Goal: Task Accomplishment & Management: Complete application form

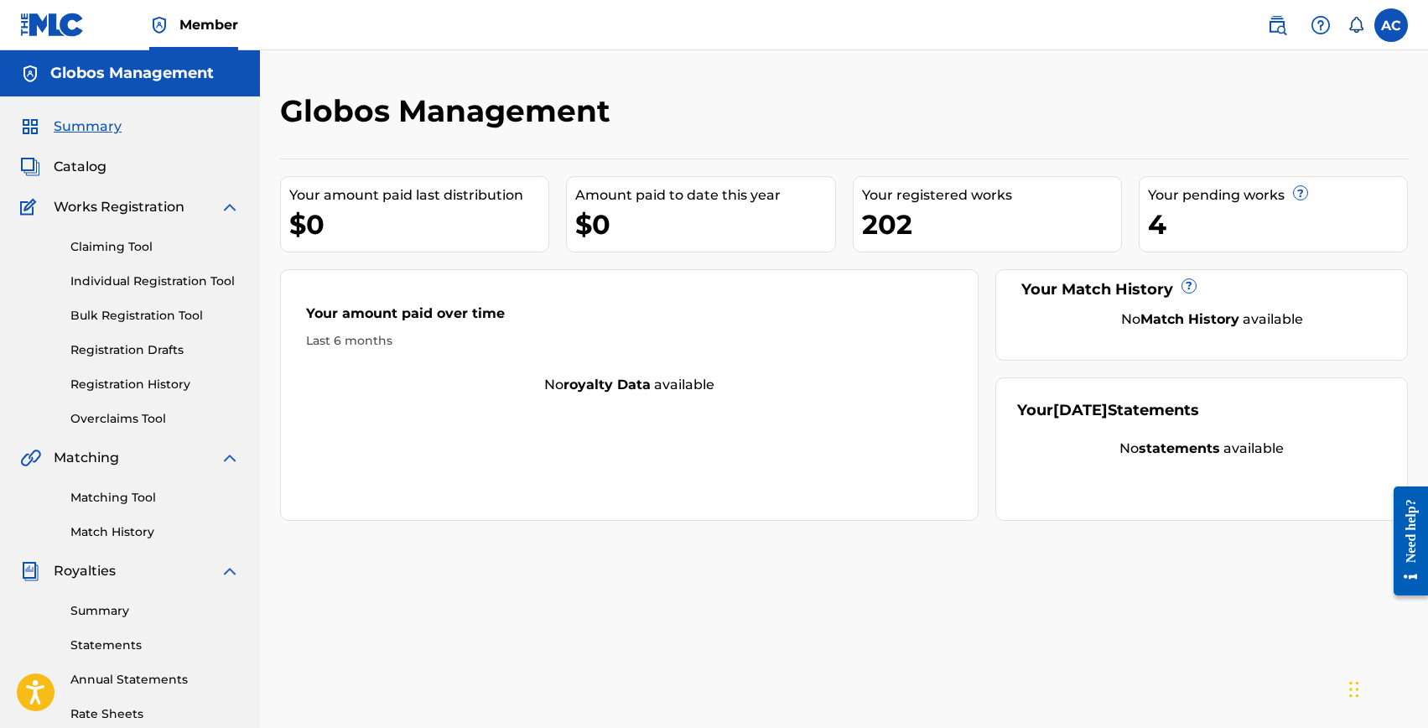
click at [127, 289] on link "Individual Registration Tool" at bounding box center [154, 282] width 169 height 18
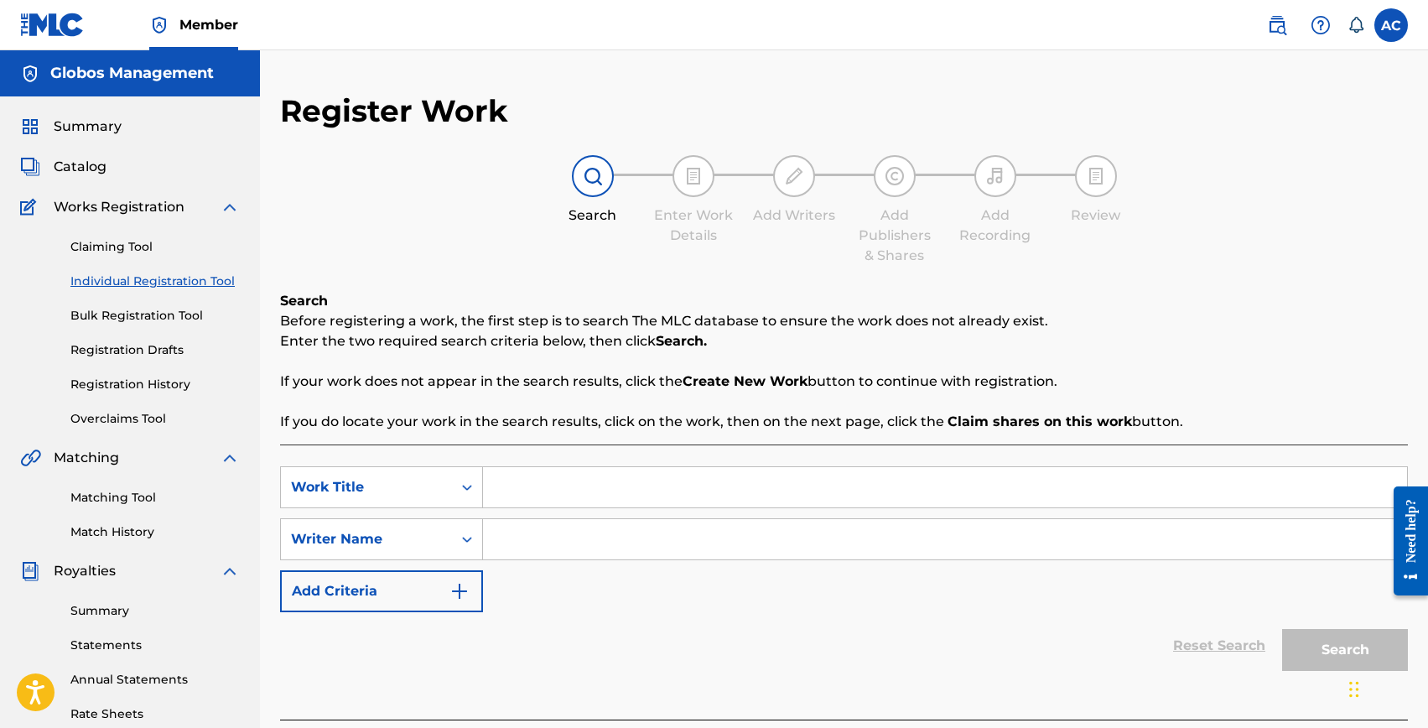
click at [606, 482] on input "Search Form" at bounding box center [945, 487] width 924 height 40
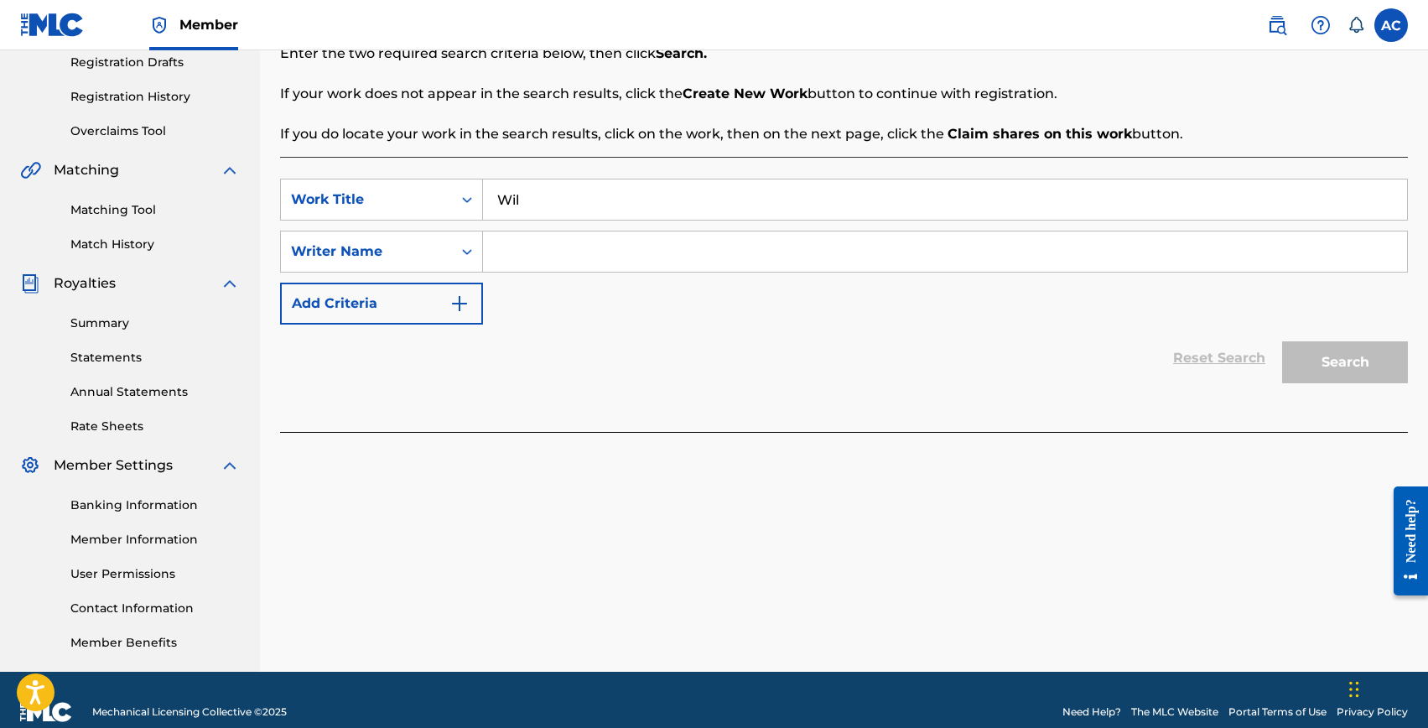
scroll to position [293, 0]
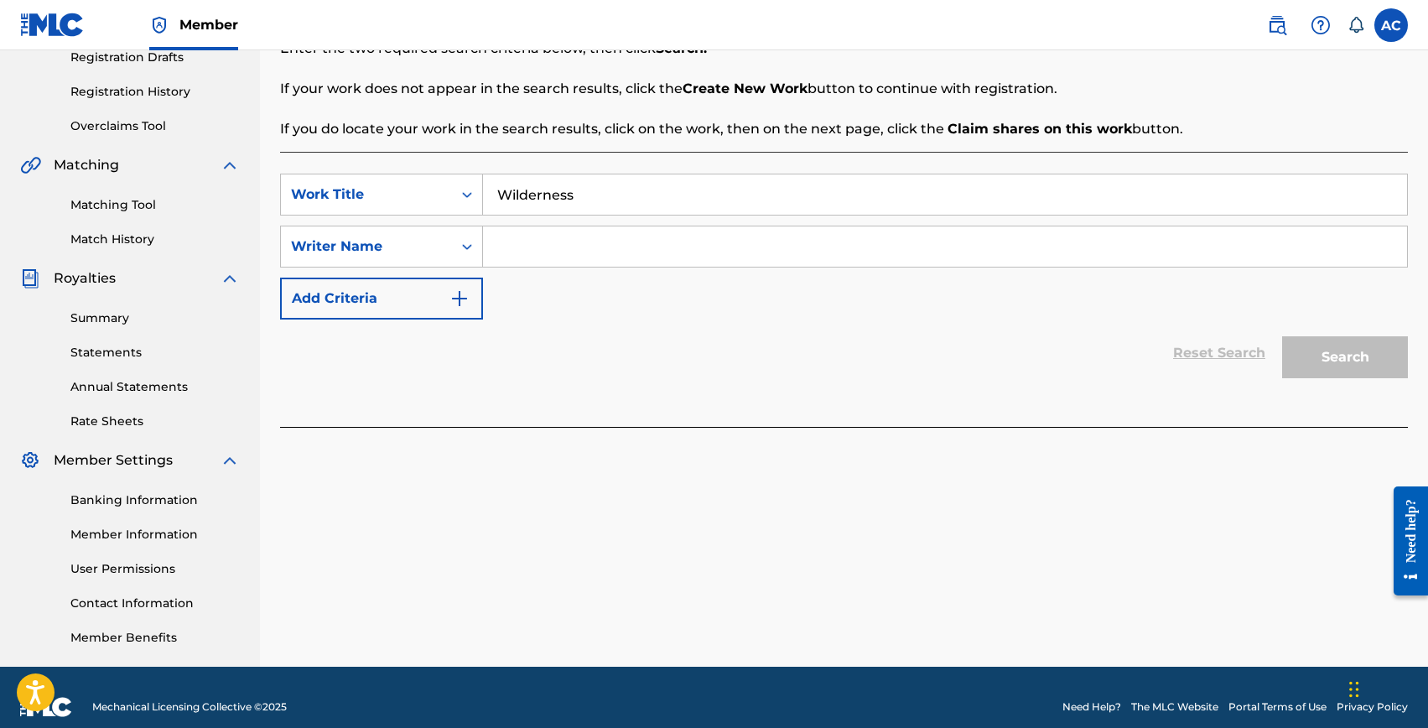
type input "Wilderness"
click at [565, 246] on input "Search Form" at bounding box center [945, 246] width 924 height 40
type input "R"
type input "Marco Finotti"
click at [1282, 336] on button "Search" at bounding box center [1345, 357] width 126 height 42
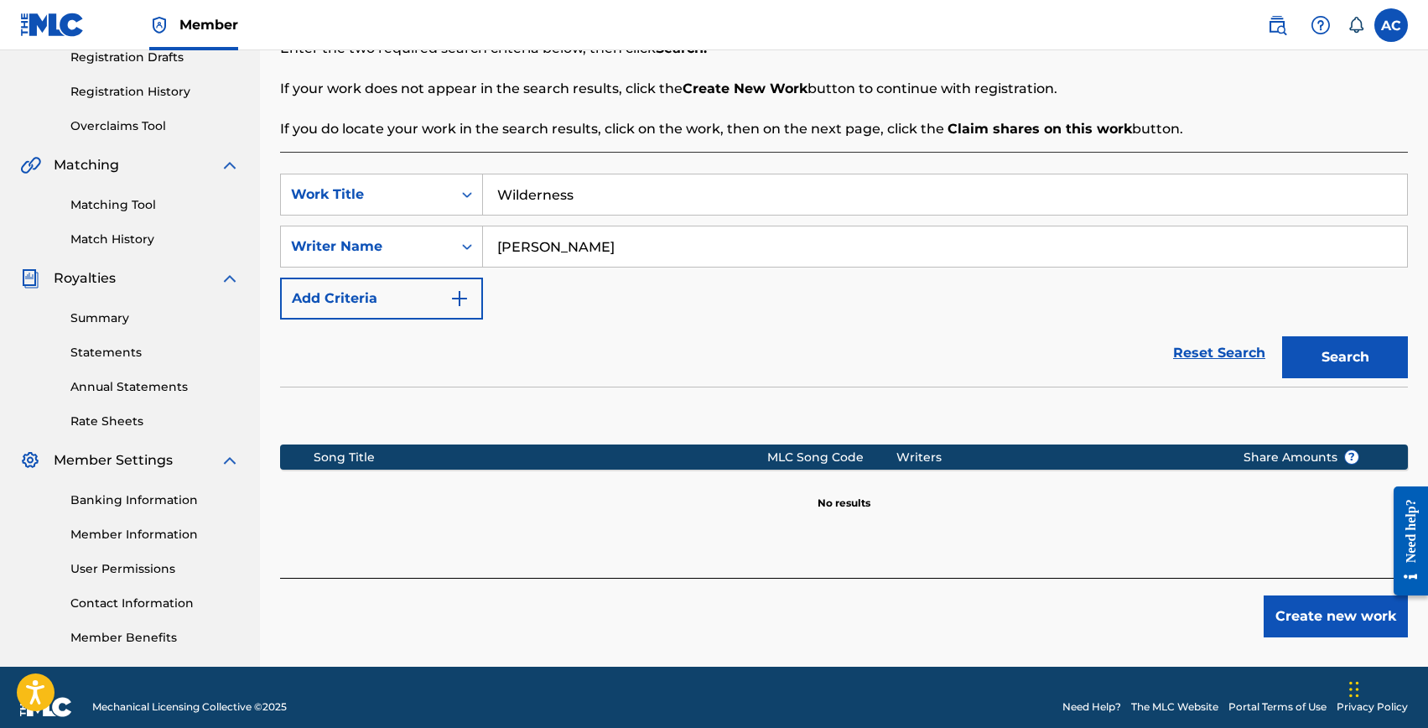
scroll to position [312, 0]
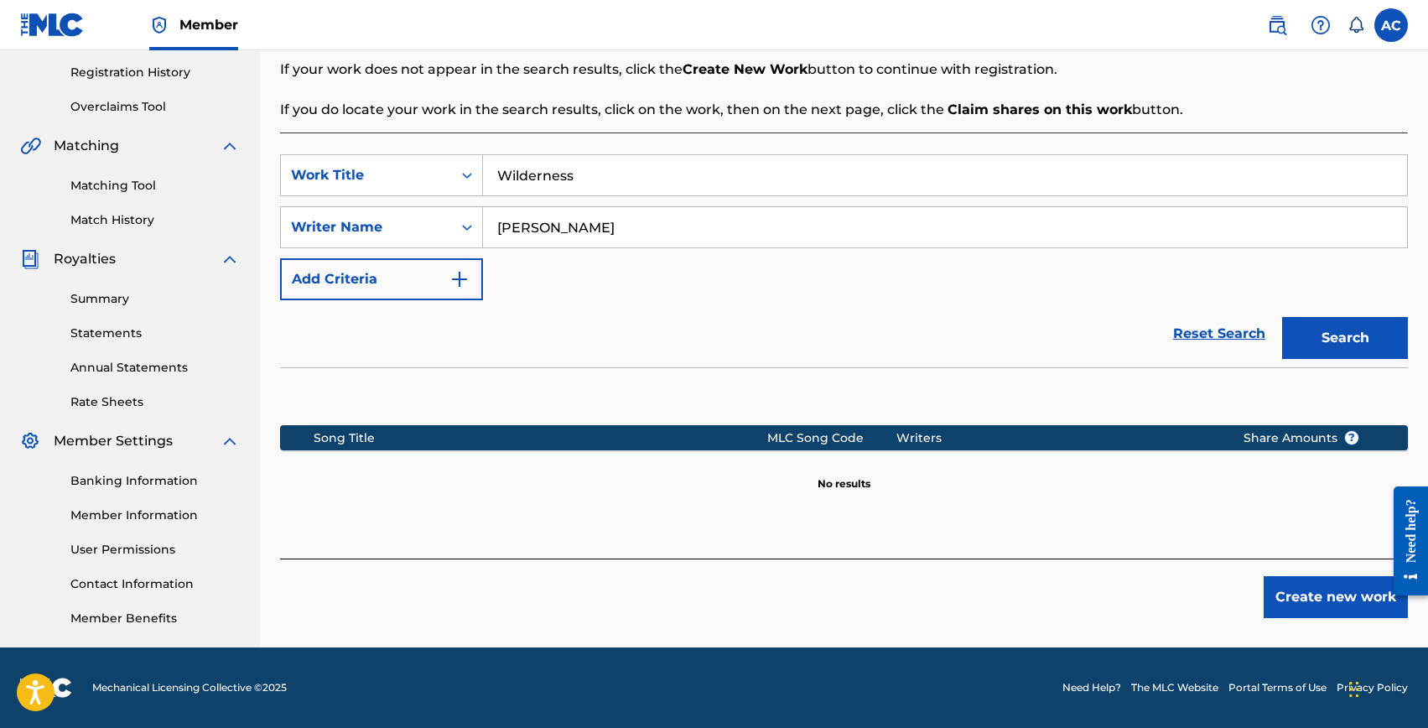
click at [1303, 606] on button "Create new work" at bounding box center [1336, 597] width 144 height 42
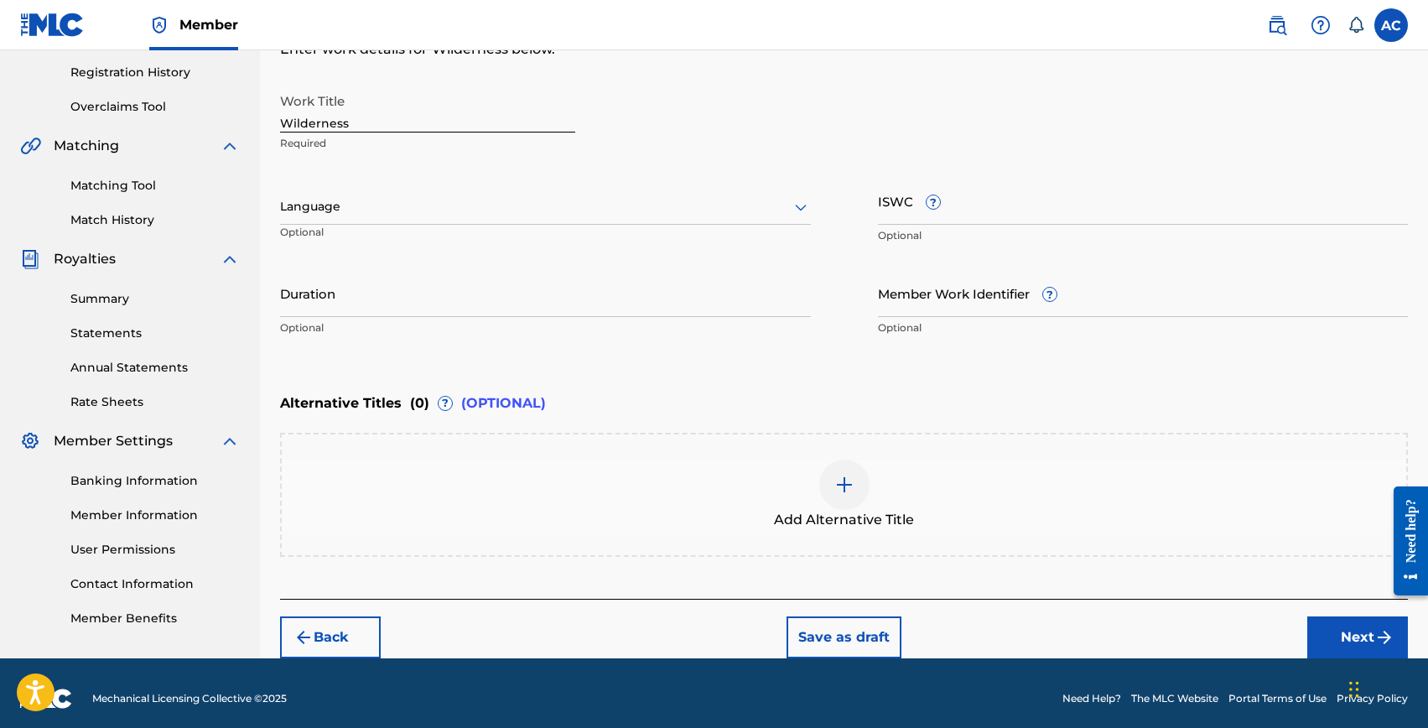
scroll to position [273, 0]
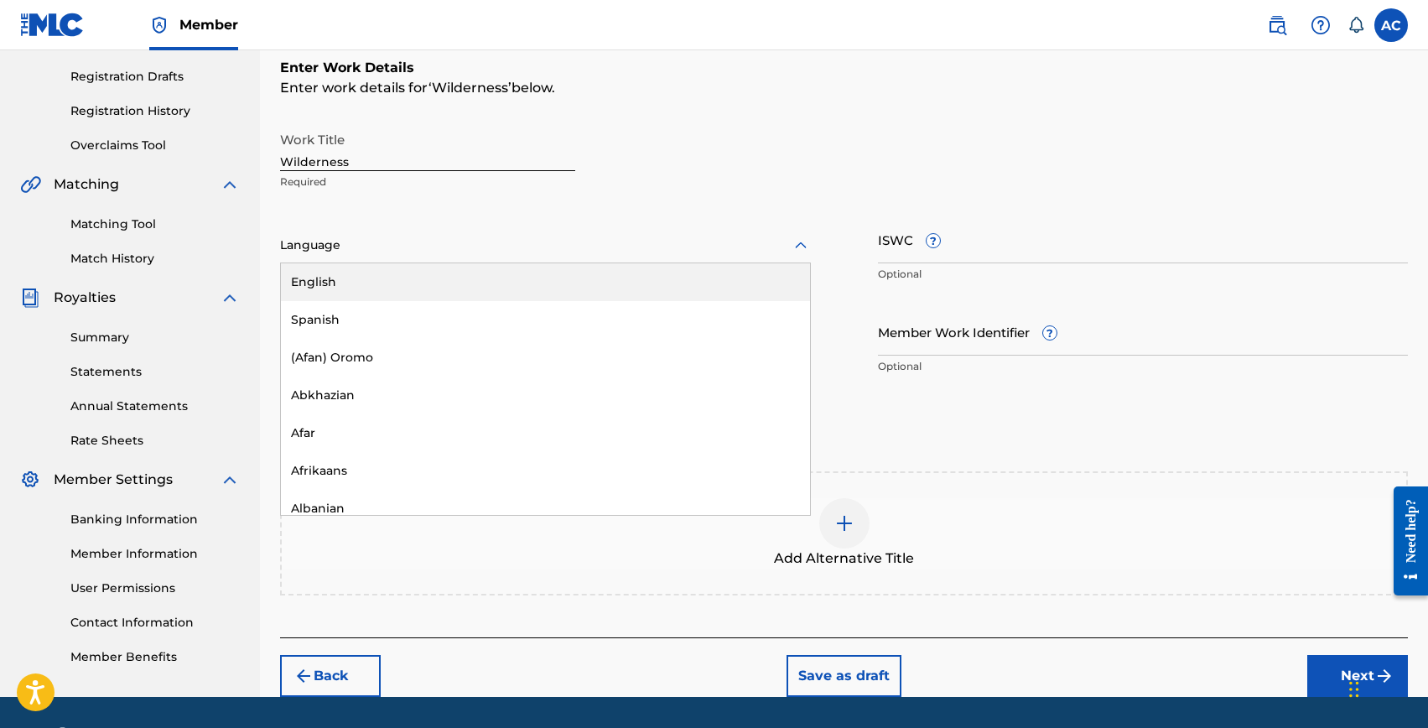
click at [336, 246] on div at bounding box center [545, 245] width 531 height 21
click at [336, 277] on div "English" at bounding box center [545, 282] width 529 height 38
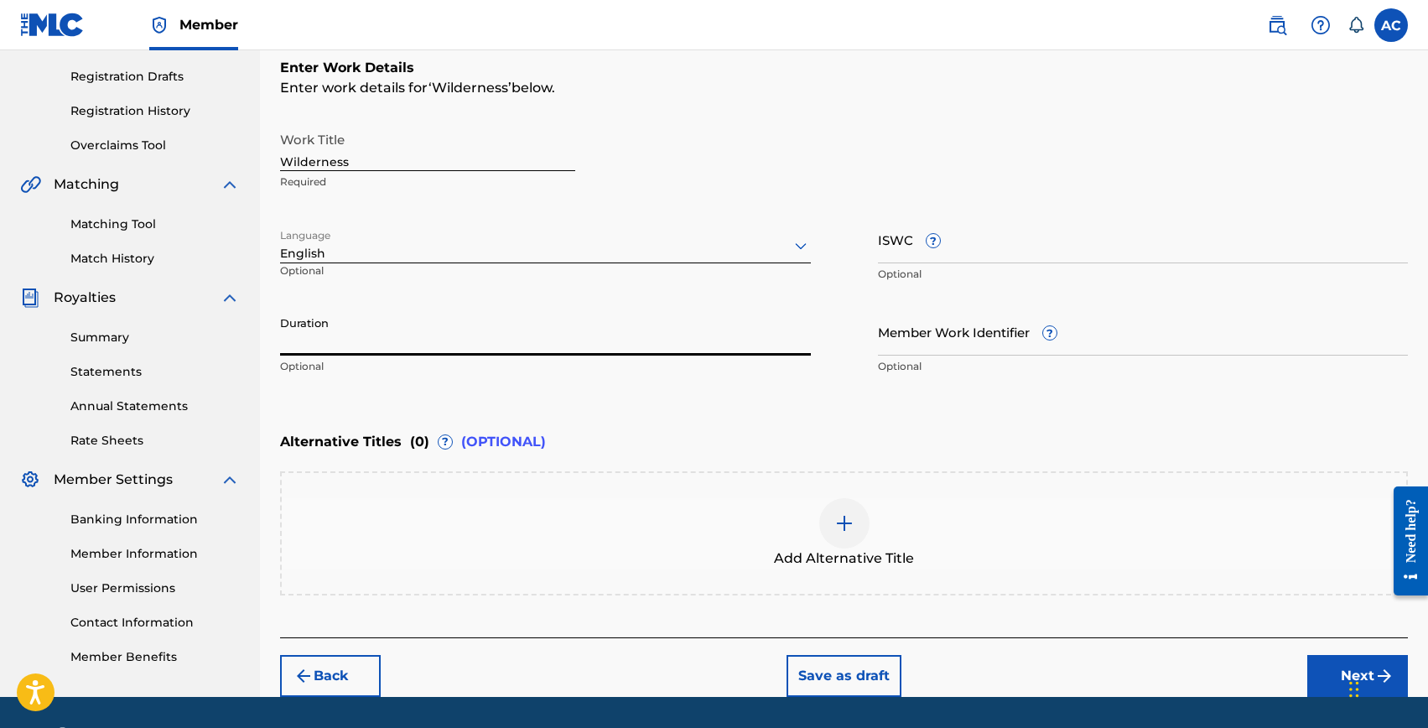
click at [336, 331] on input "Duration" at bounding box center [545, 332] width 531 height 48
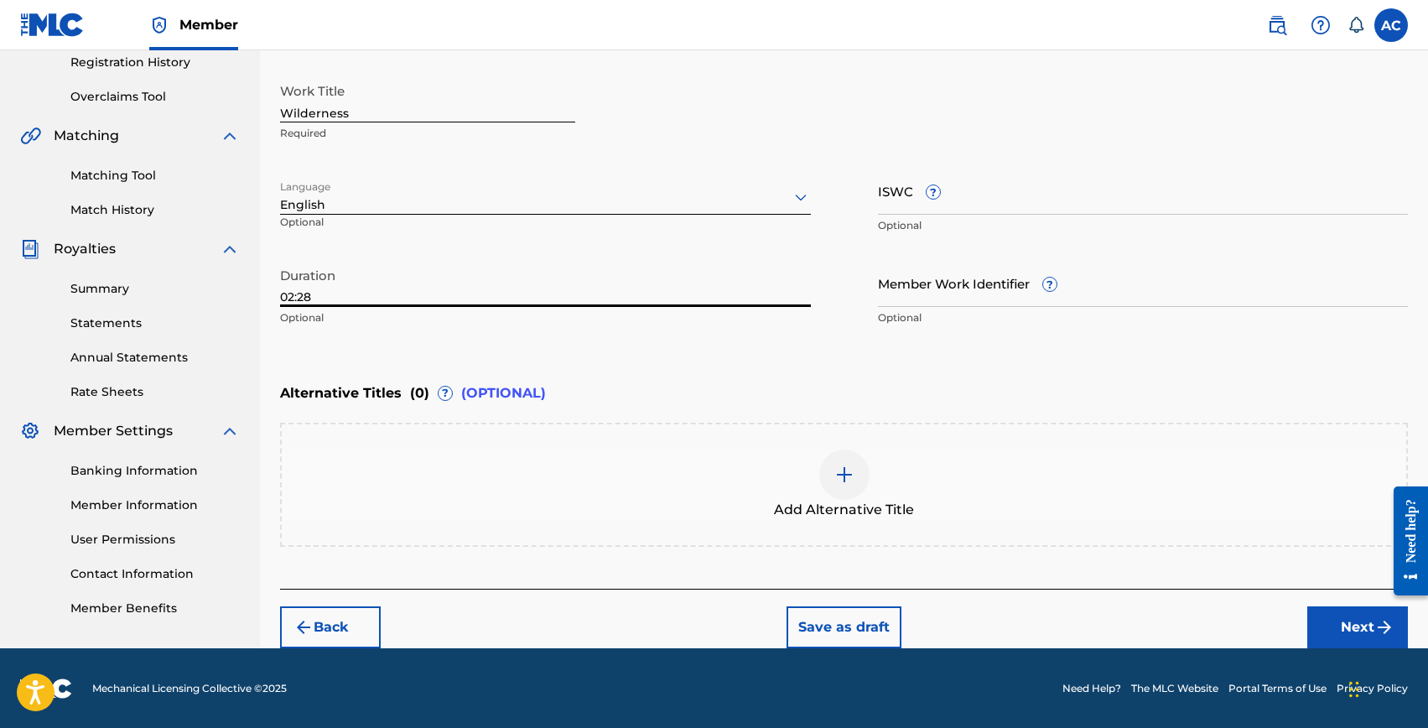
type input "02:28"
click at [1324, 620] on button "Next" at bounding box center [1358, 627] width 101 height 42
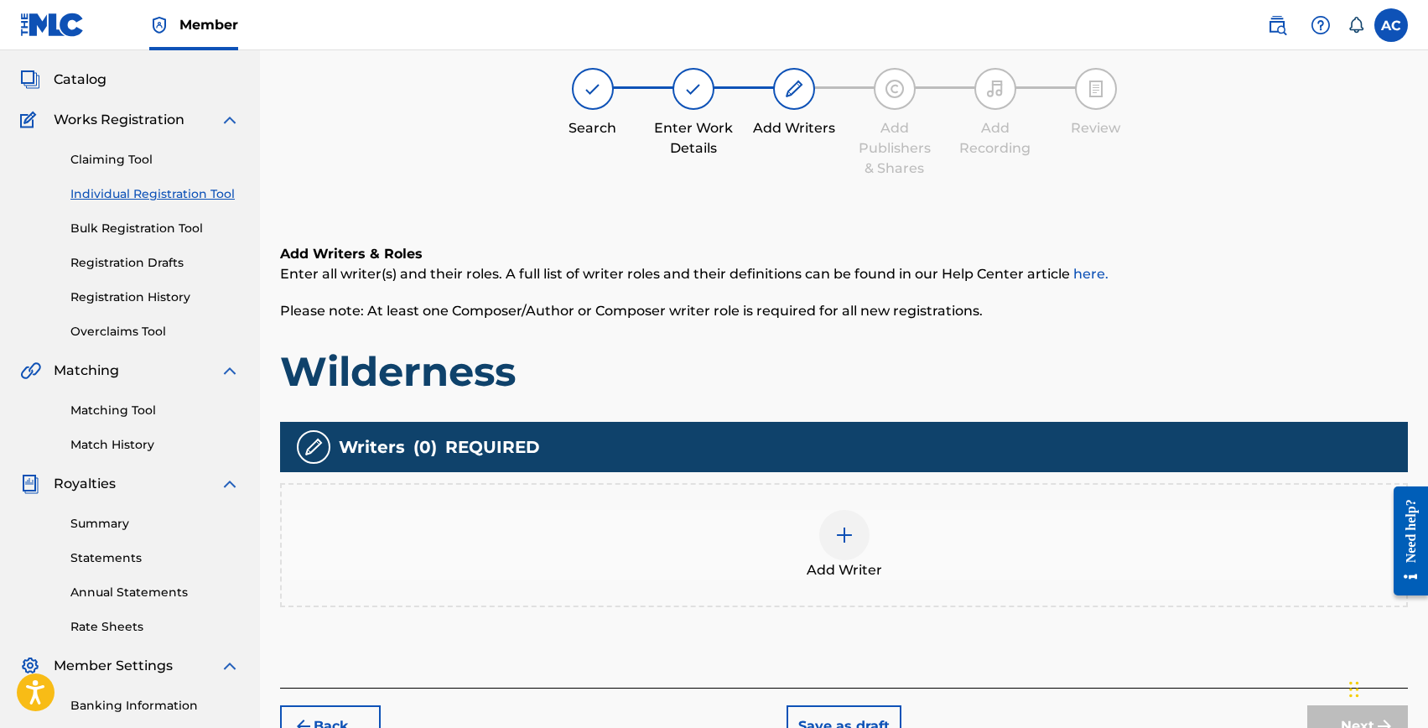
scroll to position [75, 0]
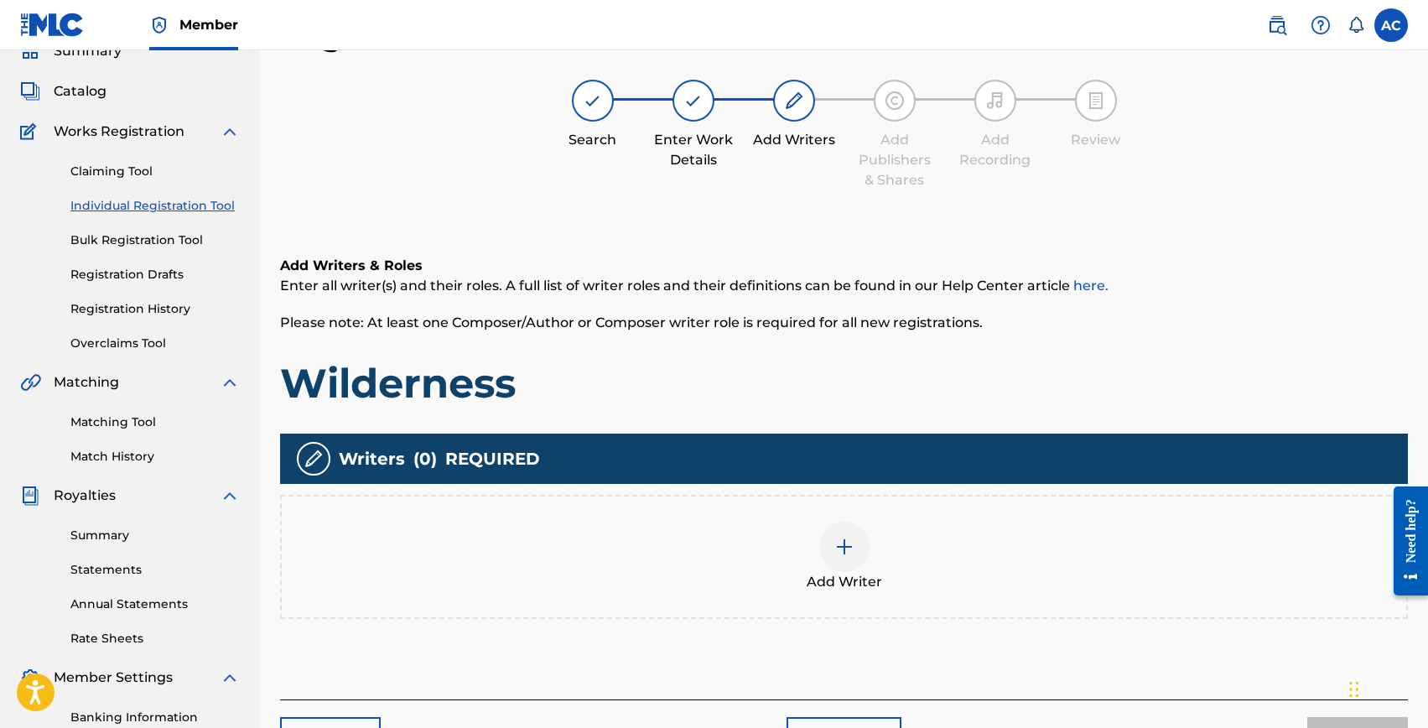
click at [823, 536] on div at bounding box center [844, 547] width 50 height 50
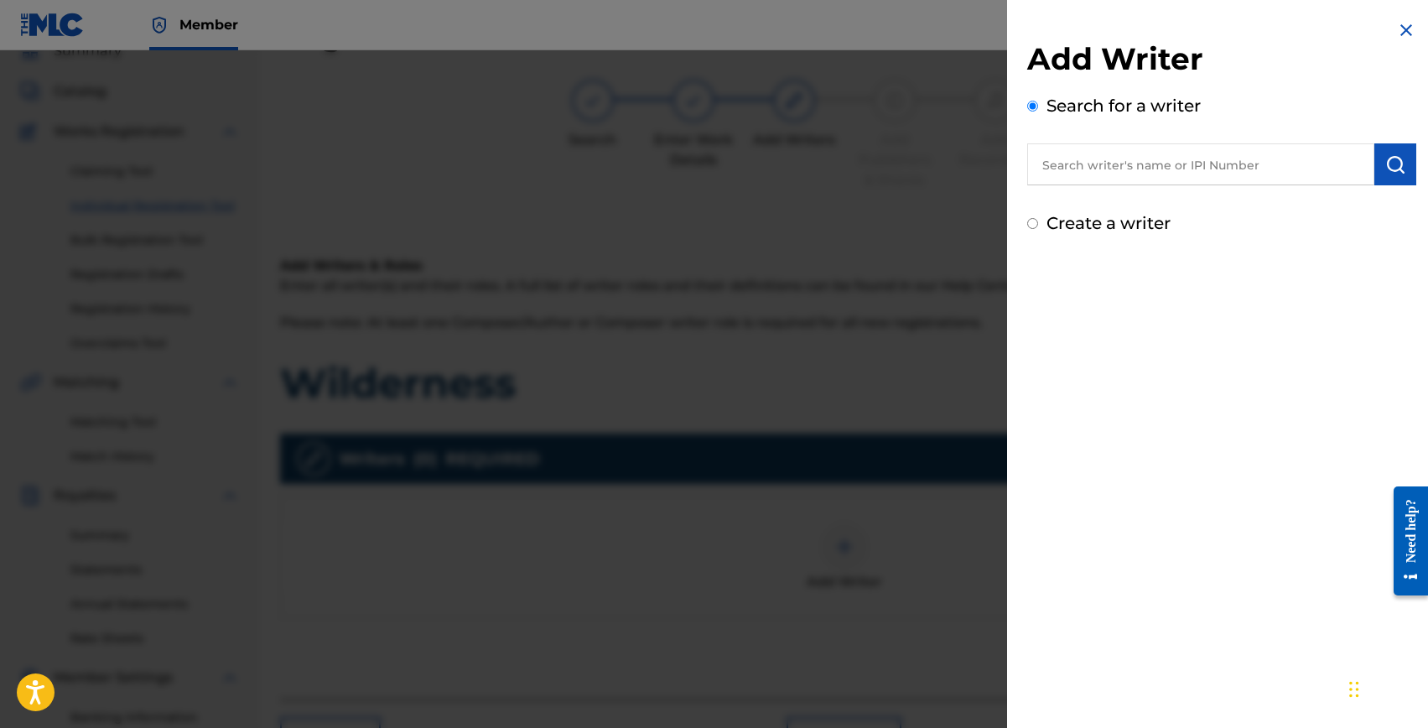
click at [1143, 169] on input "text" at bounding box center [1200, 164] width 347 height 42
type input "m"
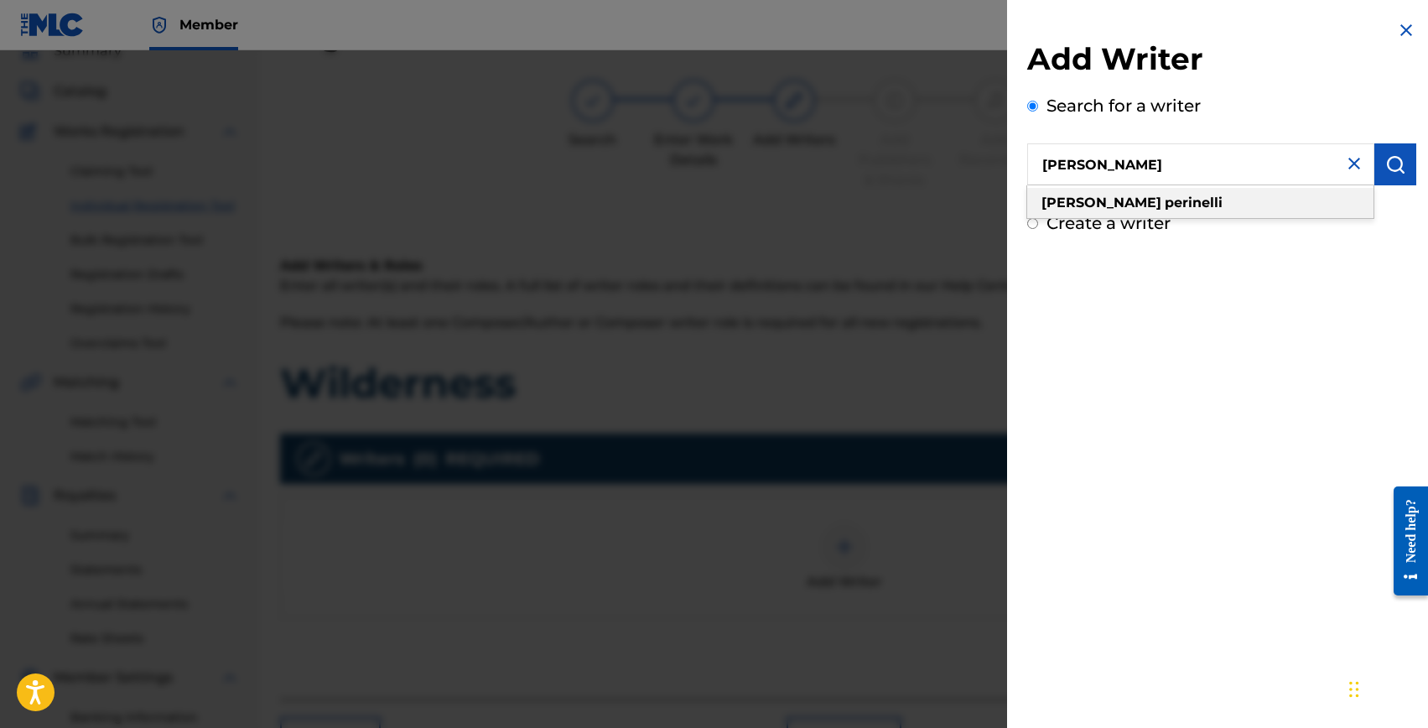
type input "riccardo perinelli"
click at [1182, 204] on div "riccardo perinelli" at bounding box center [1200, 203] width 346 height 30
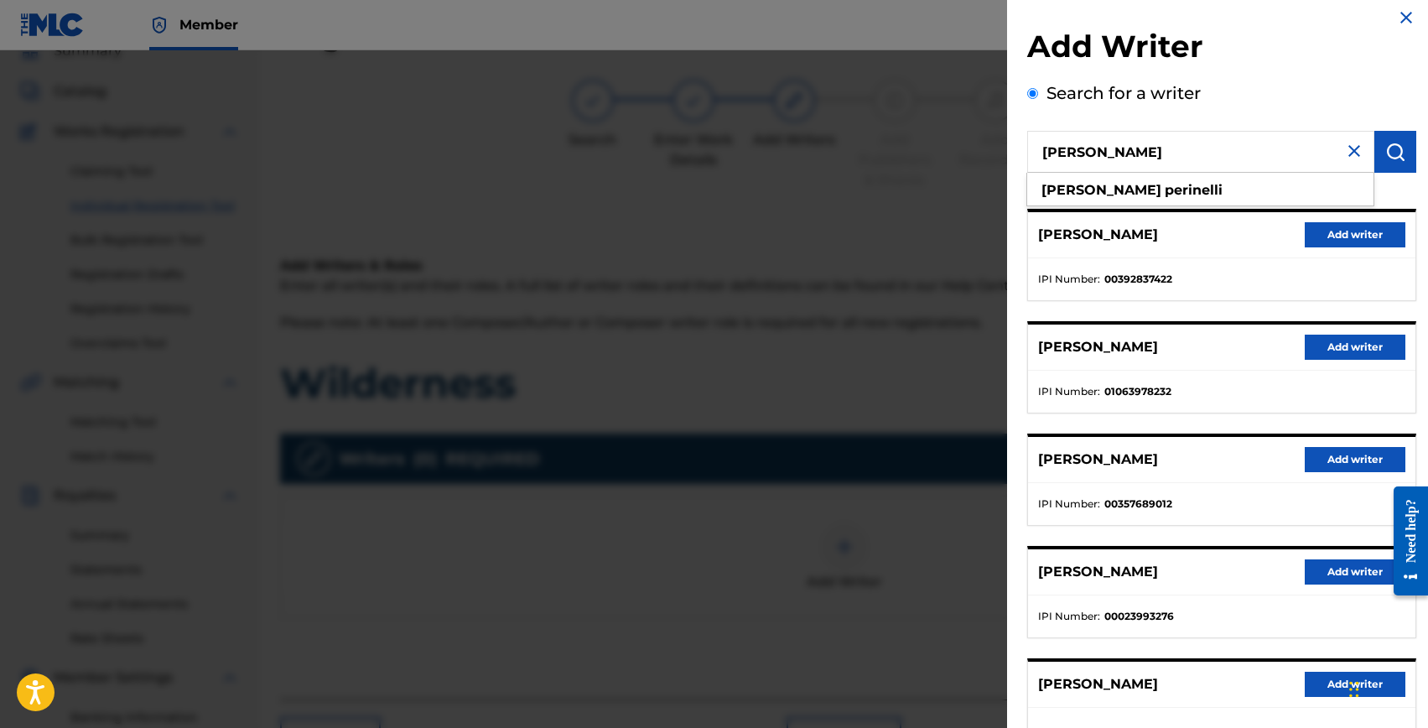
scroll to position [0, 0]
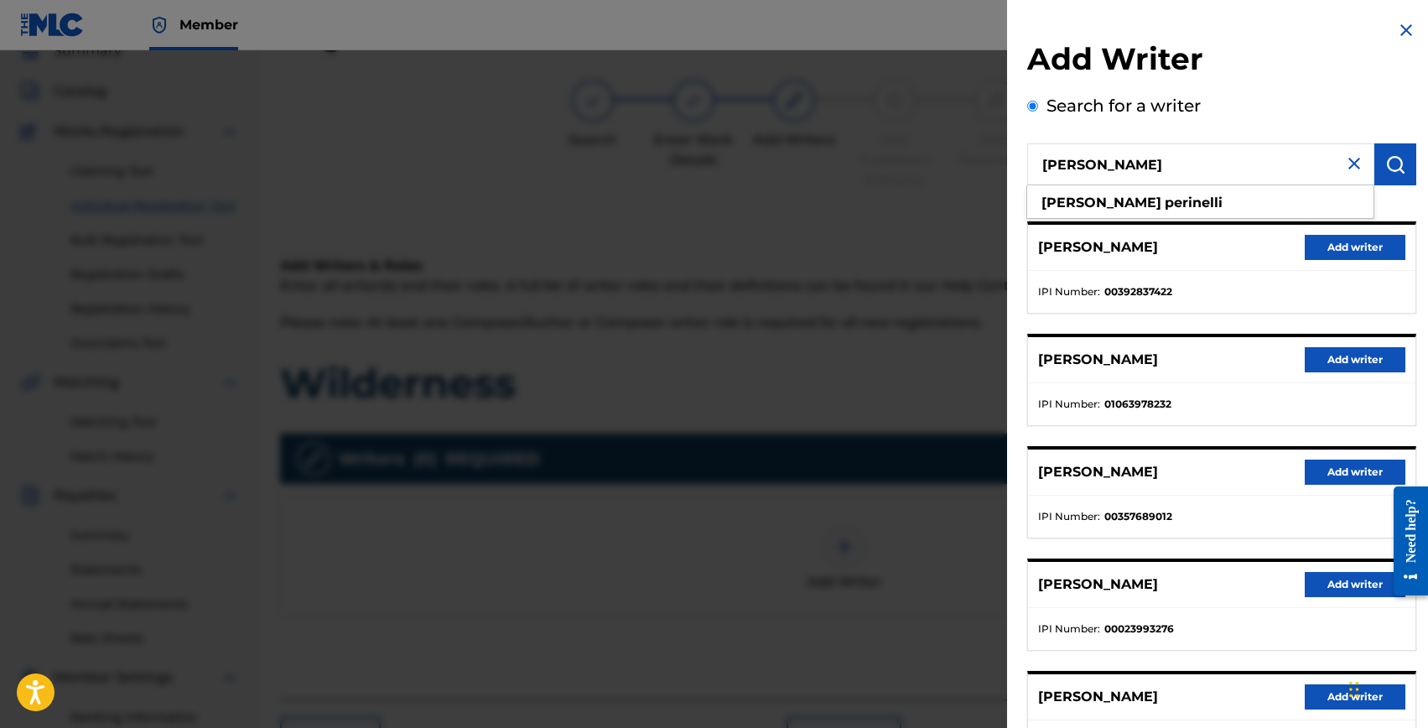
click at [1324, 362] on button "Add writer" at bounding box center [1355, 359] width 101 height 25
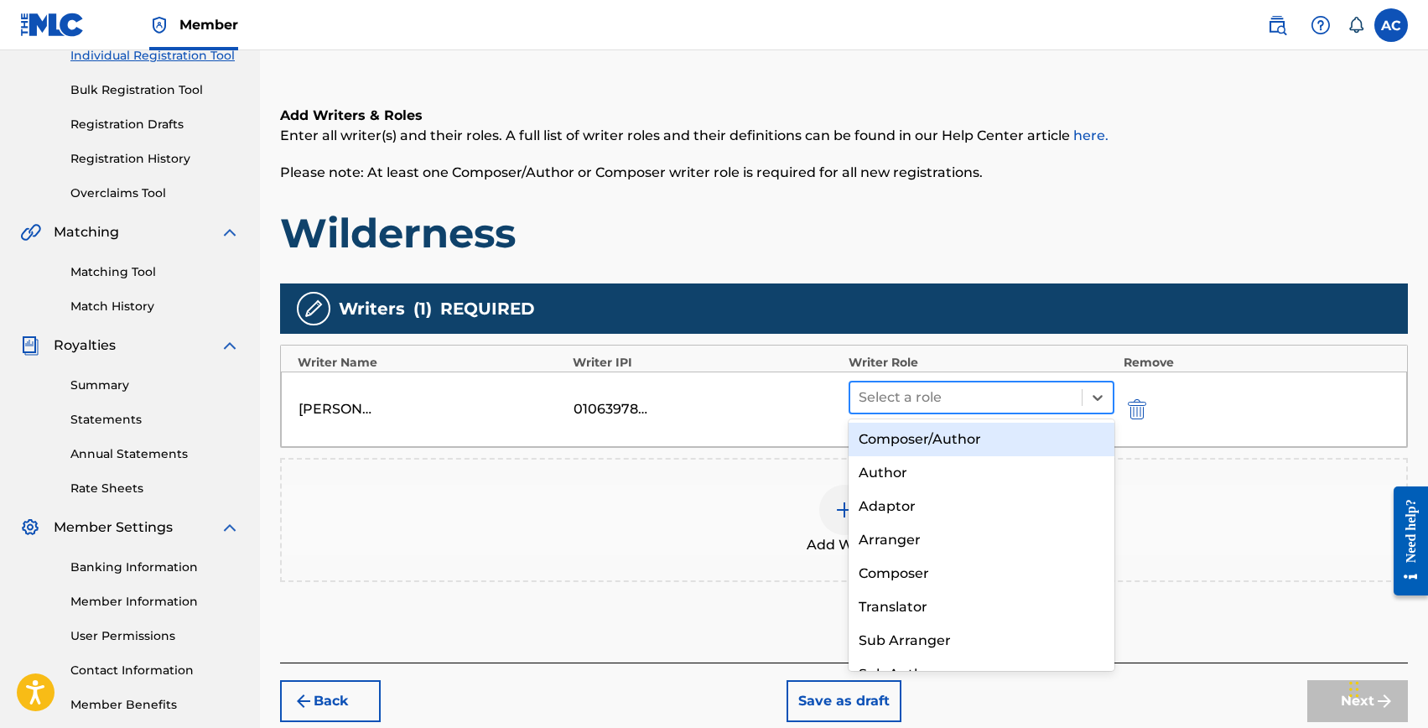
scroll to position [227, 0]
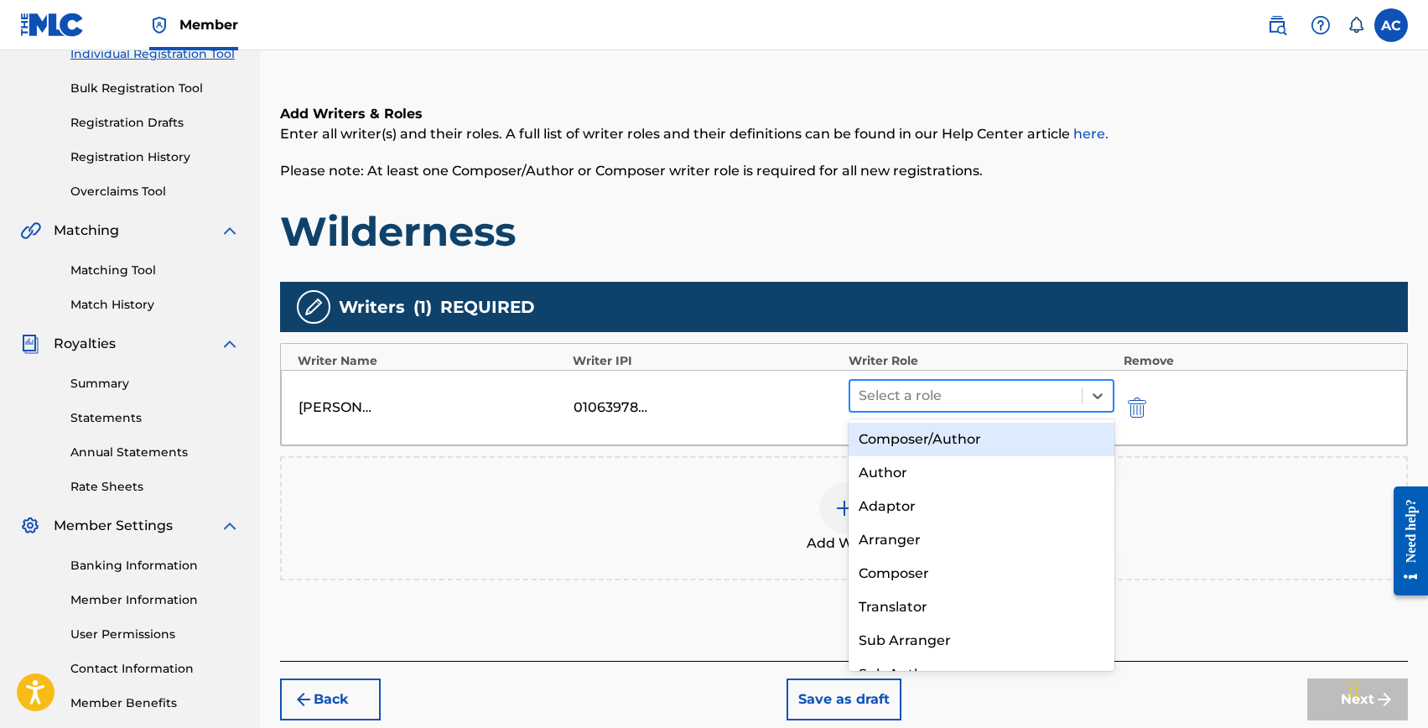
click at [934, 400] on div at bounding box center [967, 395] width 216 height 23
click at [918, 433] on div "Composer/Author" at bounding box center [982, 440] width 267 height 34
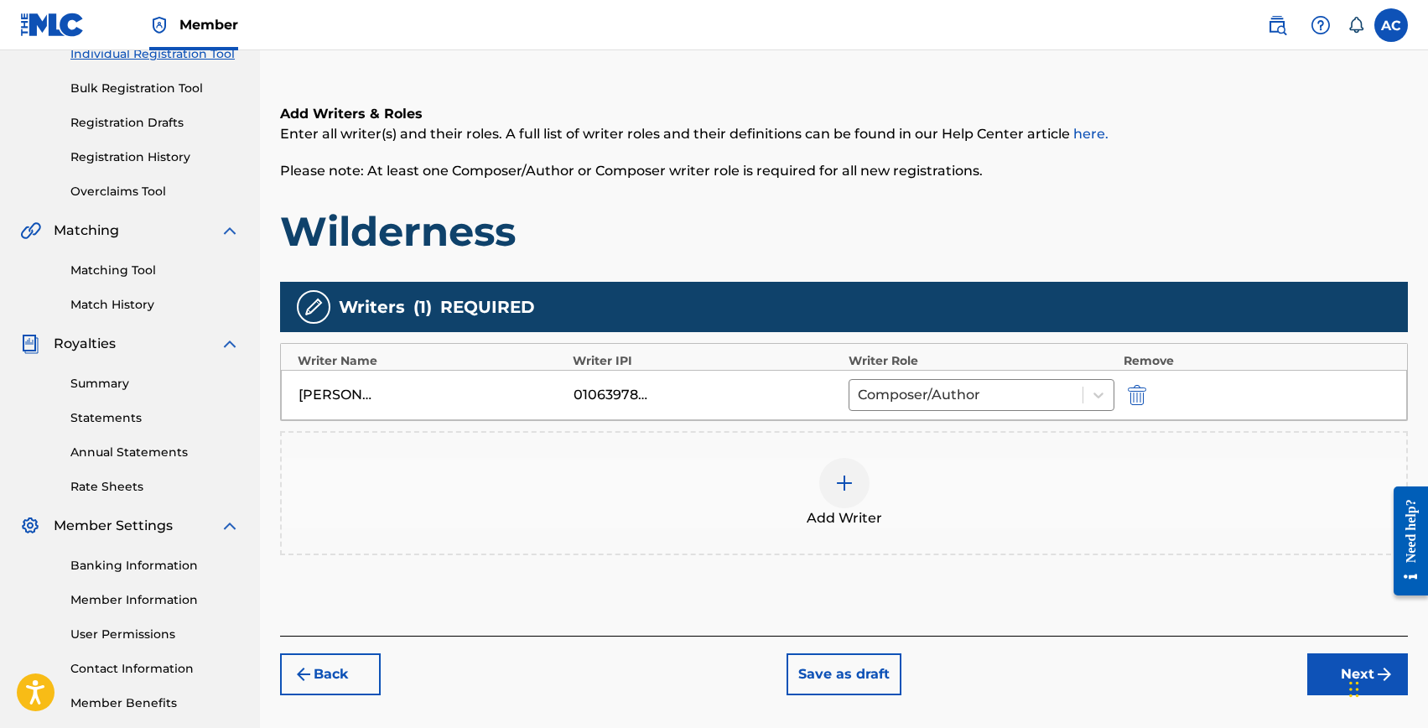
click at [839, 498] on div at bounding box center [844, 483] width 50 height 50
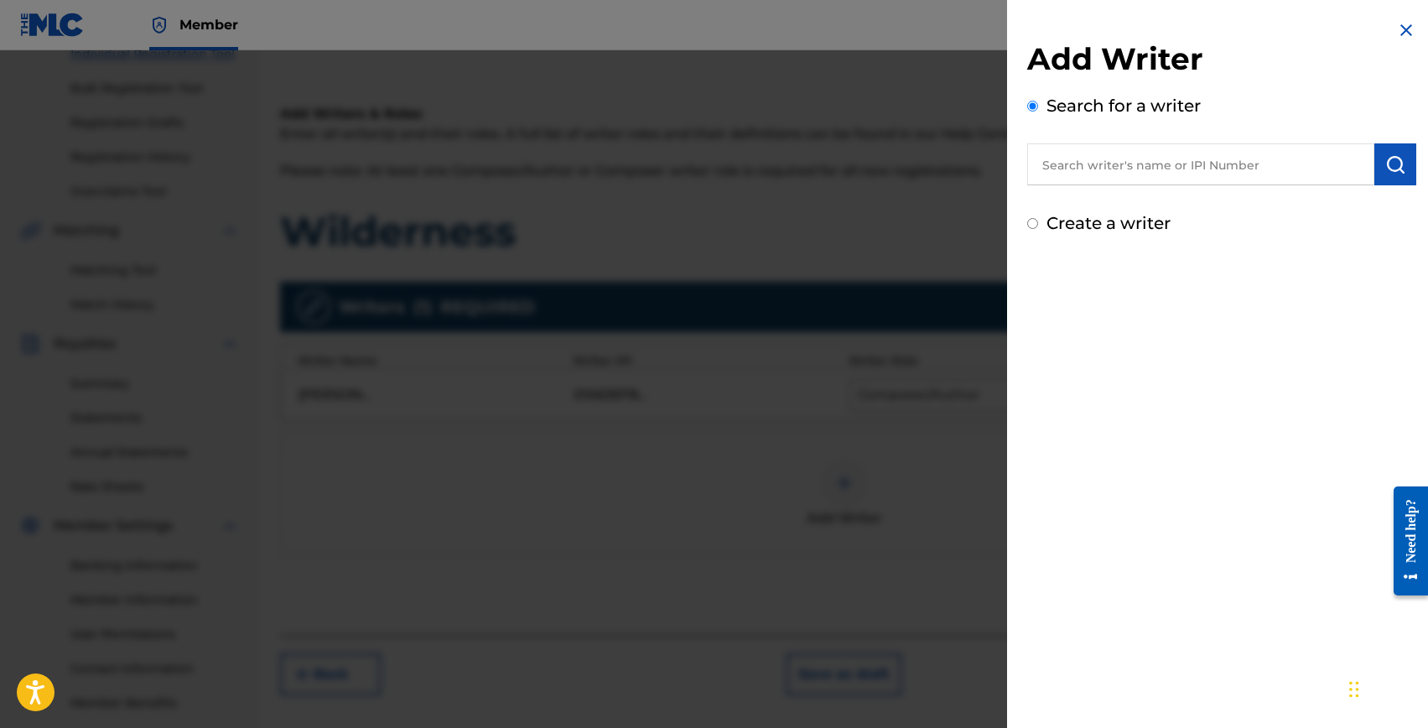
click at [1126, 175] on input "text" at bounding box center [1200, 164] width 347 height 42
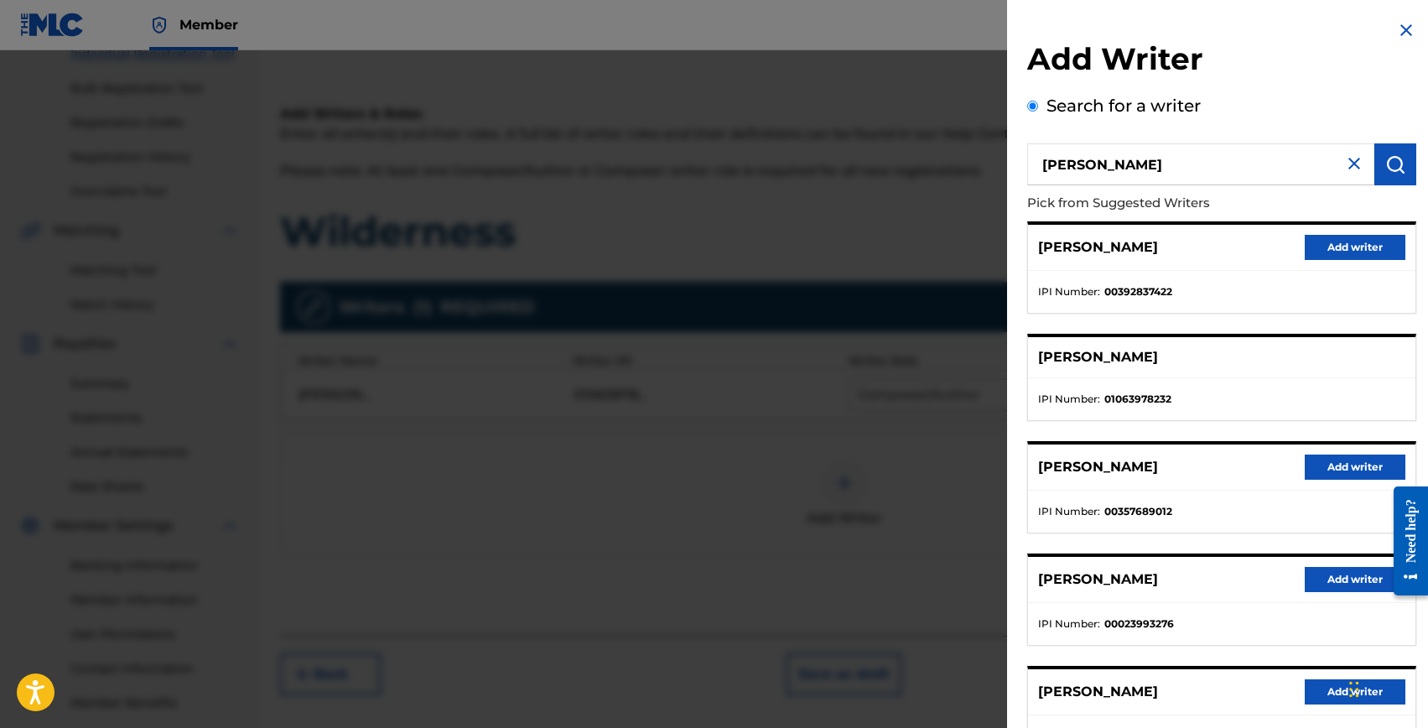
click at [1188, 174] on input "riccardo perinelli" at bounding box center [1200, 164] width 347 height 42
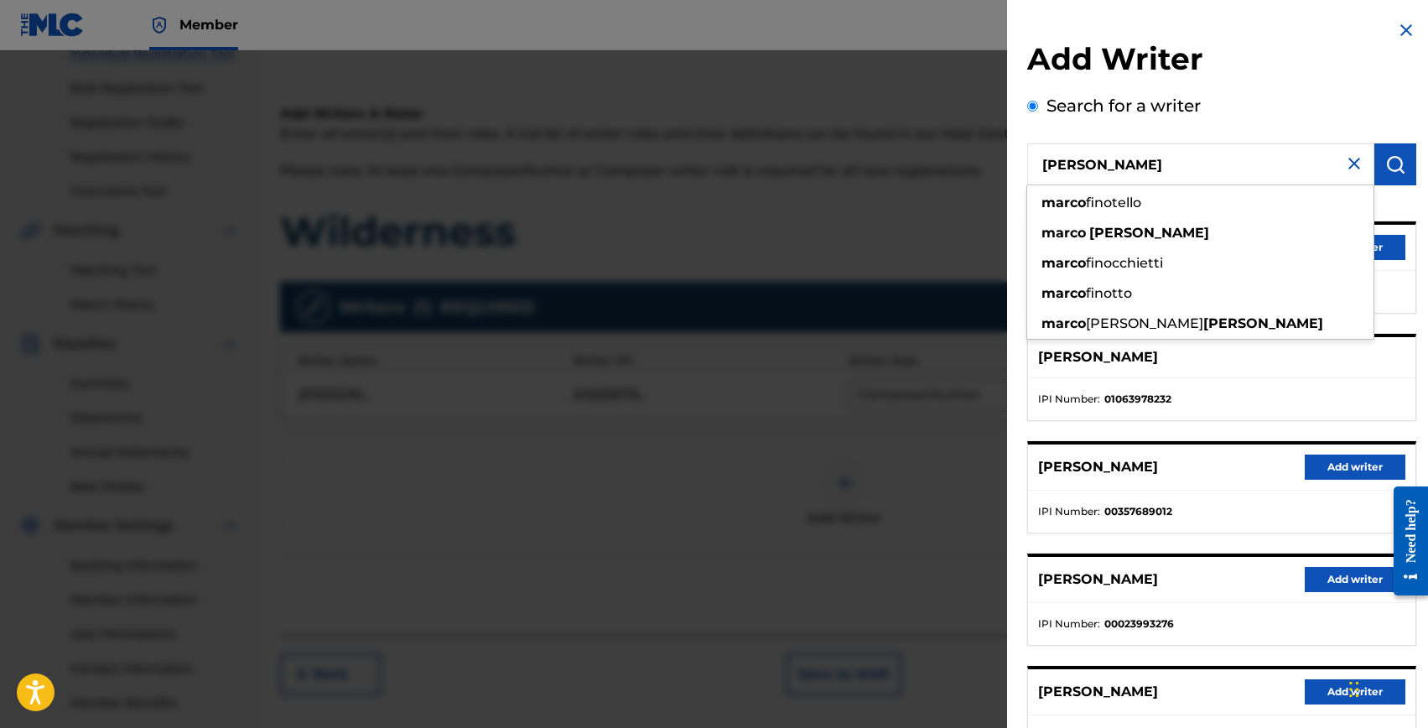
type input "marco finotti"
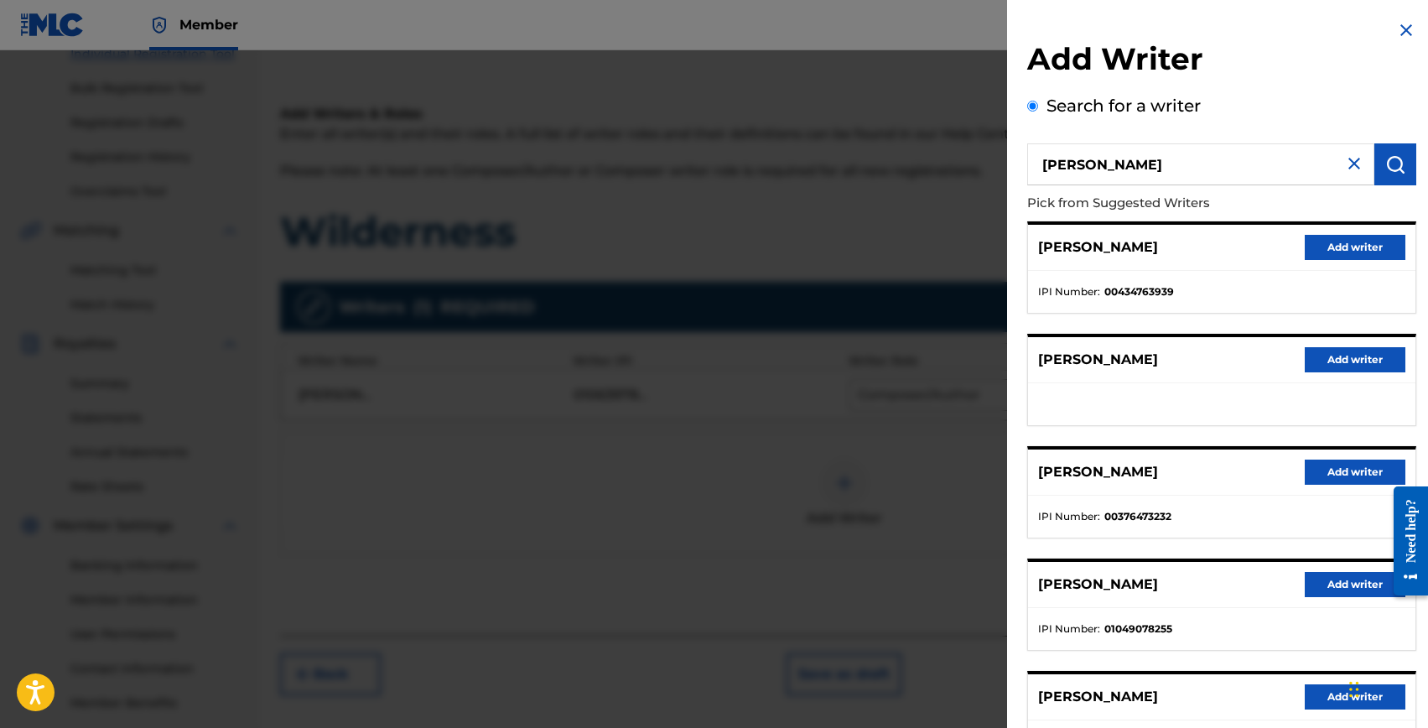
click at [1079, 320] on div "MARCO GABRIEL FINOTTI Add writer IPI Number : 00434763939 MARCO FINOTTI Add wri…" at bounding box center [1221, 492] width 389 height 542
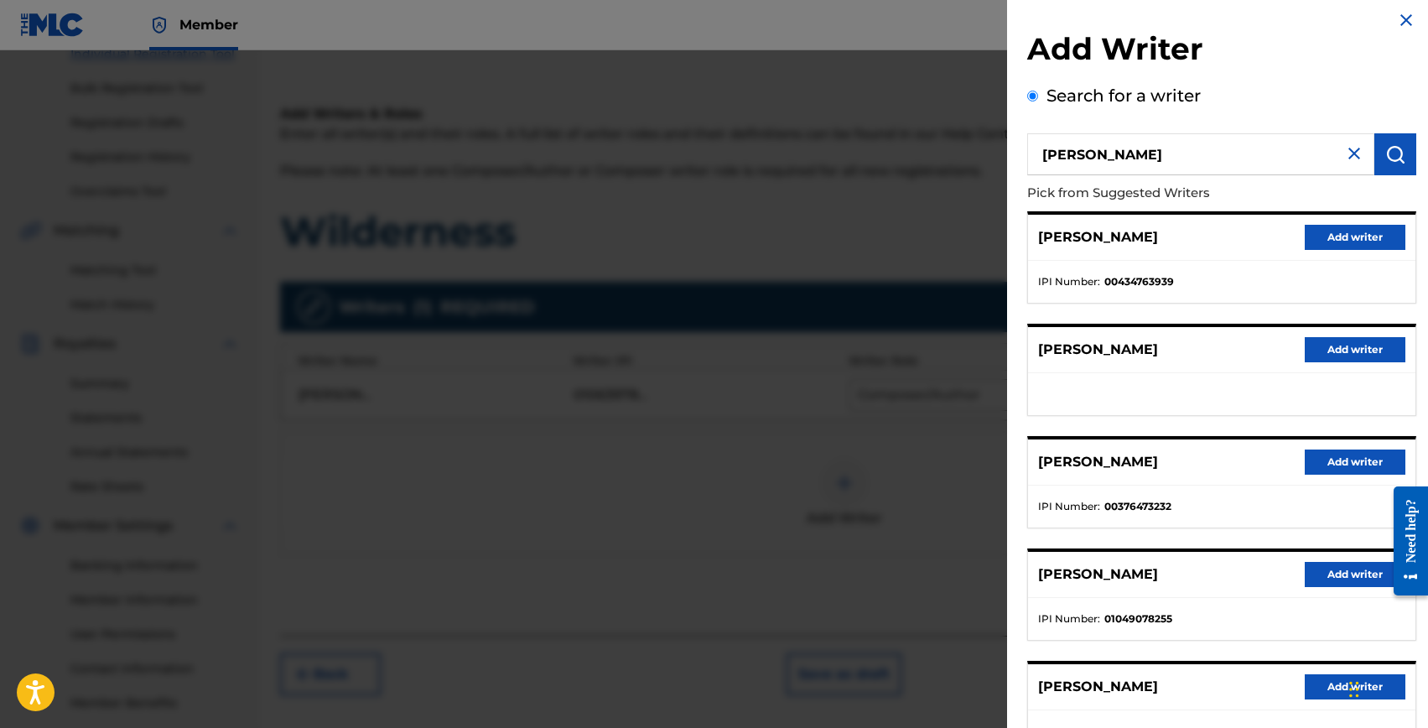
click at [1347, 569] on button "Add writer" at bounding box center [1355, 574] width 101 height 25
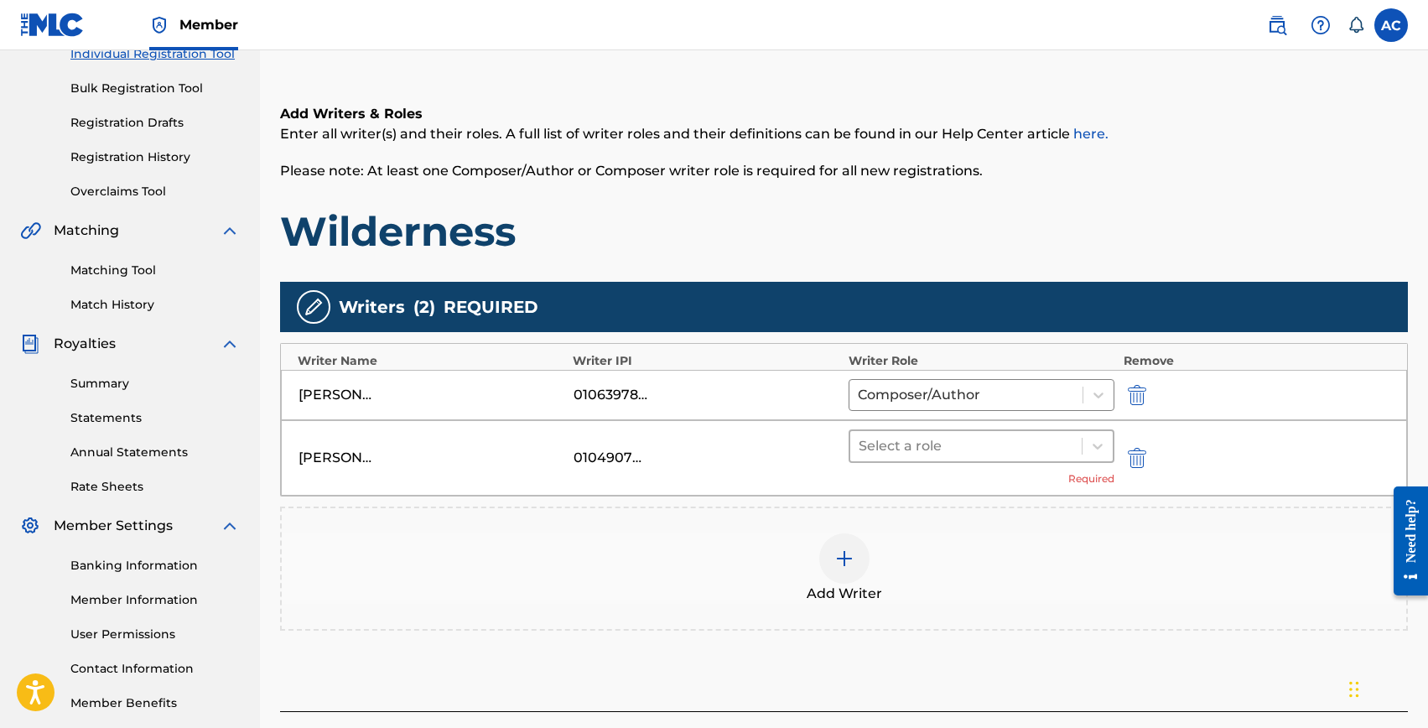
click at [914, 448] on div at bounding box center [967, 445] width 216 height 23
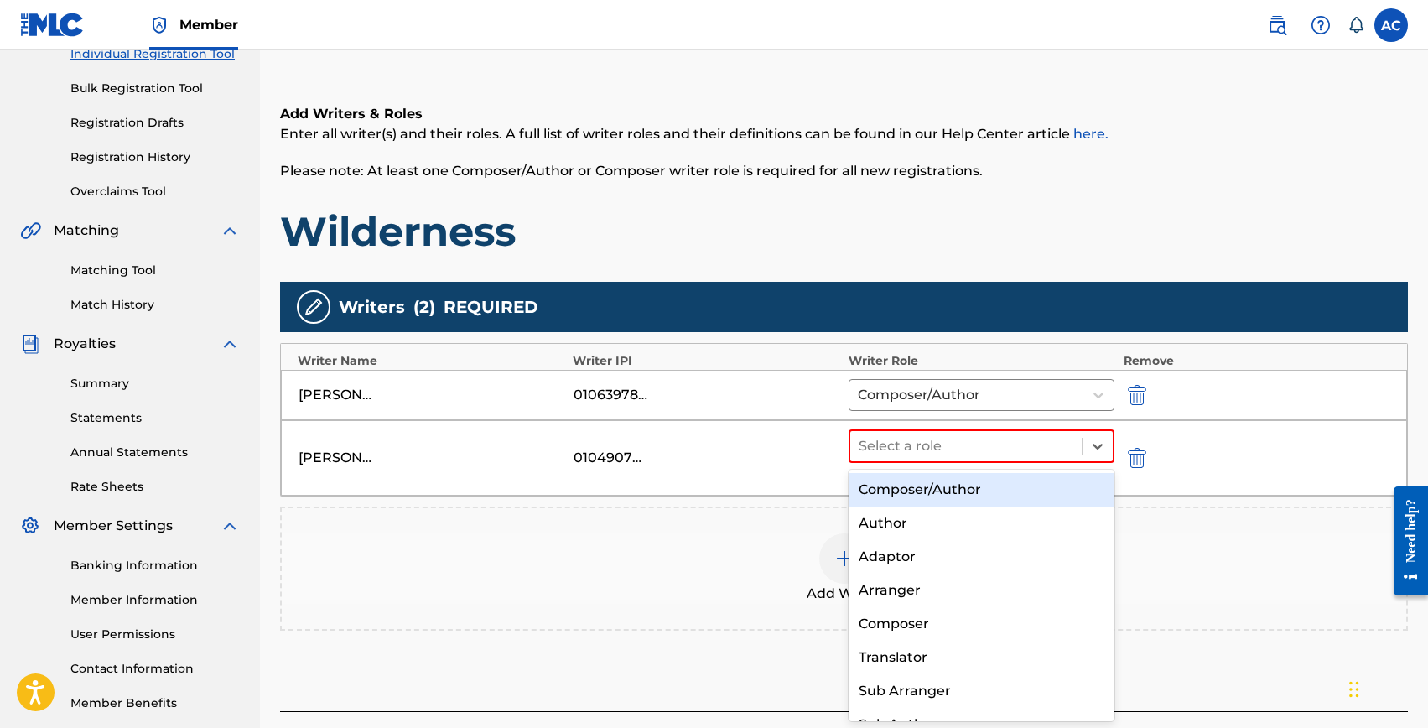
click at [916, 480] on div "Composer/Author" at bounding box center [982, 490] width 267 height 34
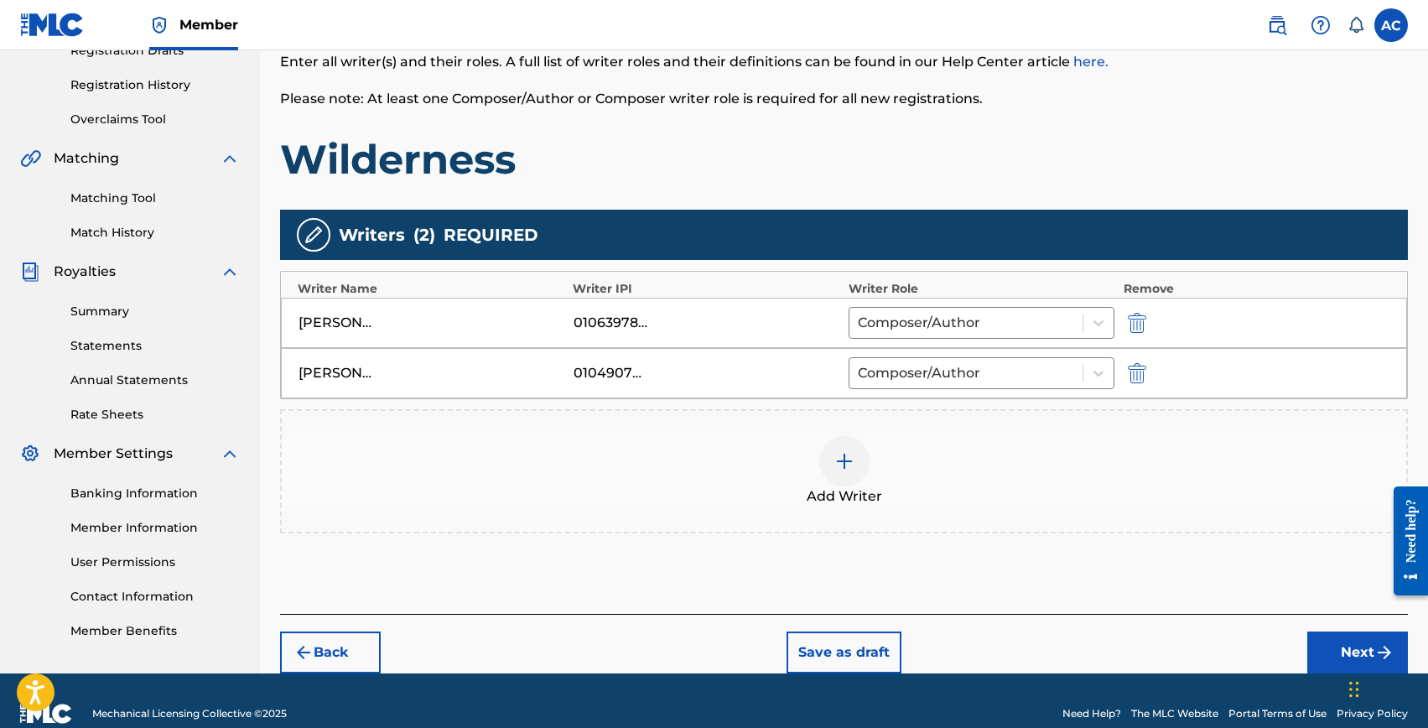
click at [1311, 648] on button "Next" at bounding box center [1358, 653] width 101 height 42
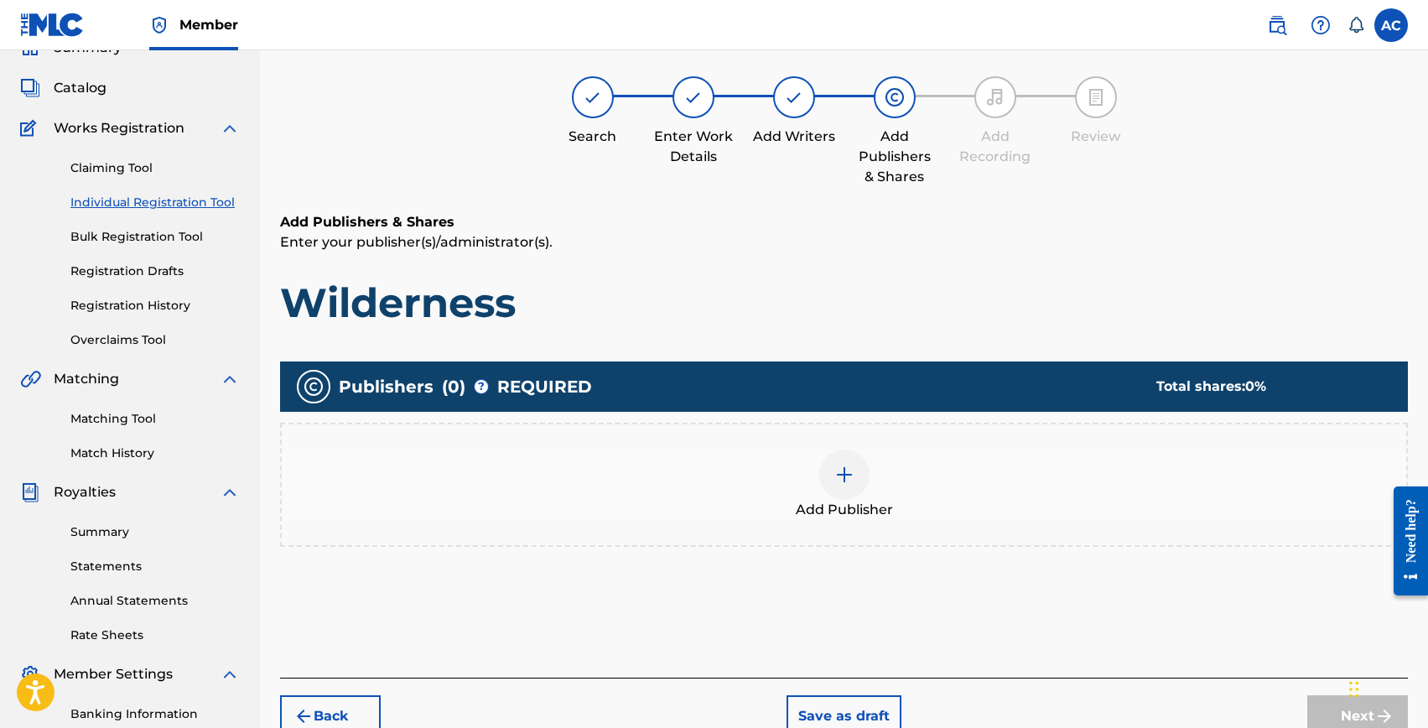
scroll to position [75, 0]
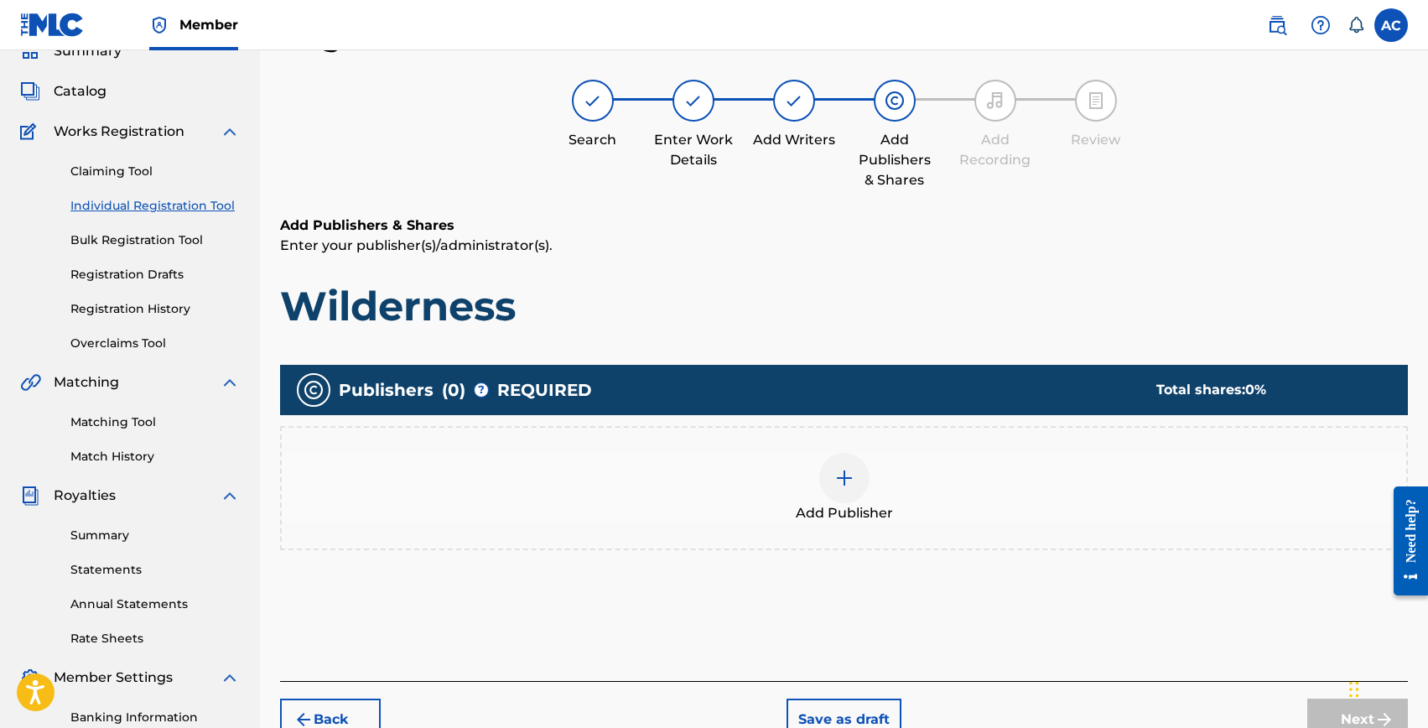
click at [862, 467] on div at bounding box center [844, 478] width 50 height 50
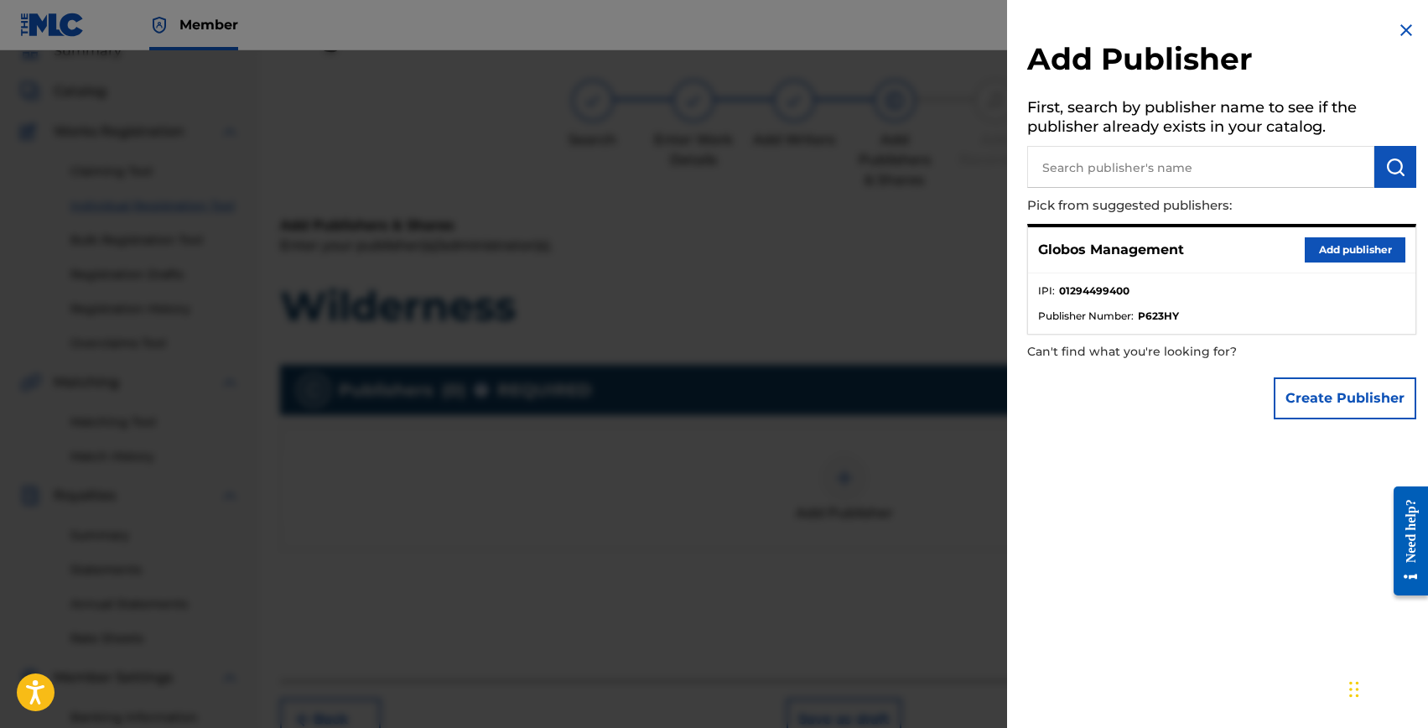
click at [1331, 255] on button "Add publisher" at bounding box center [1355, 249] width 101 height 25
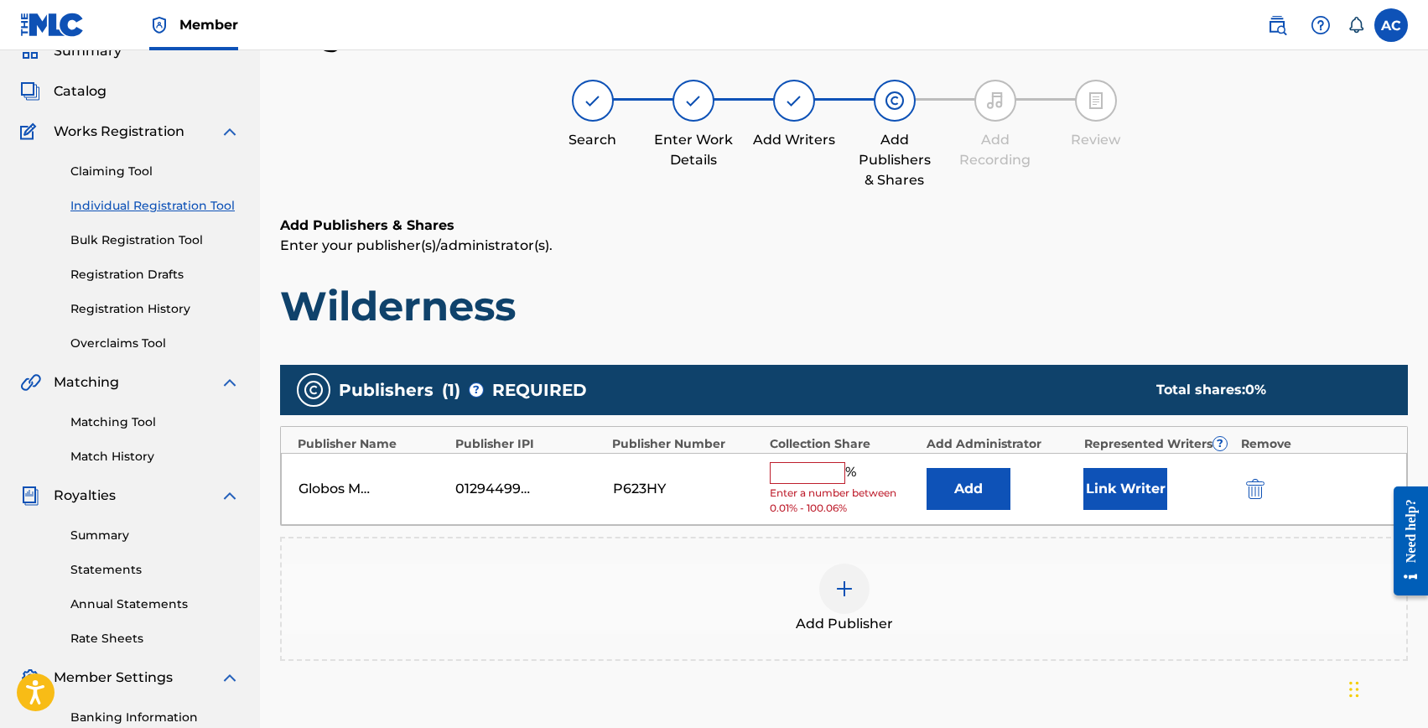
click at [811, 468] on input "text" at bounding box center [807, 473] width 75 height 22
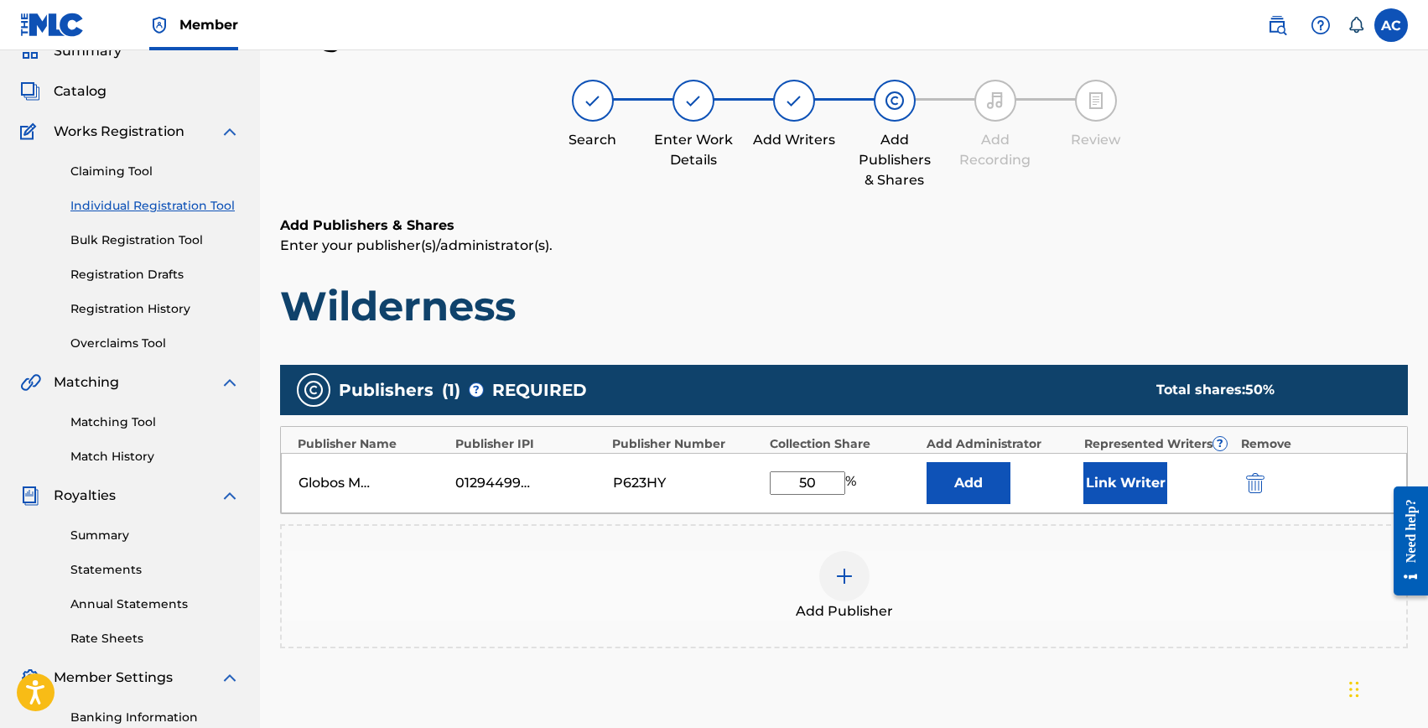
click at [1109, 471] on button "Link Writer" at bounding box center [1126, 483] width 84 height 42
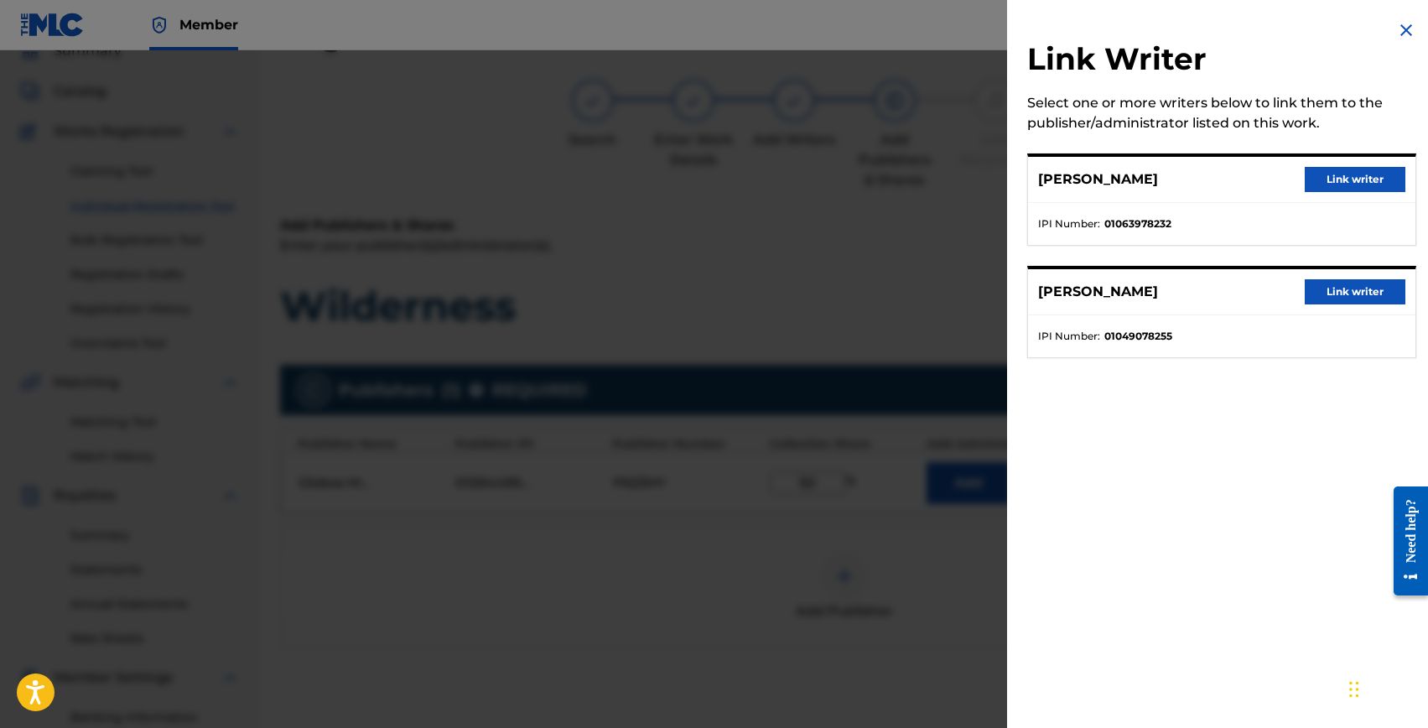
click at [1397, 28] on img at bounding box center [1406, 30] width 20 height 20
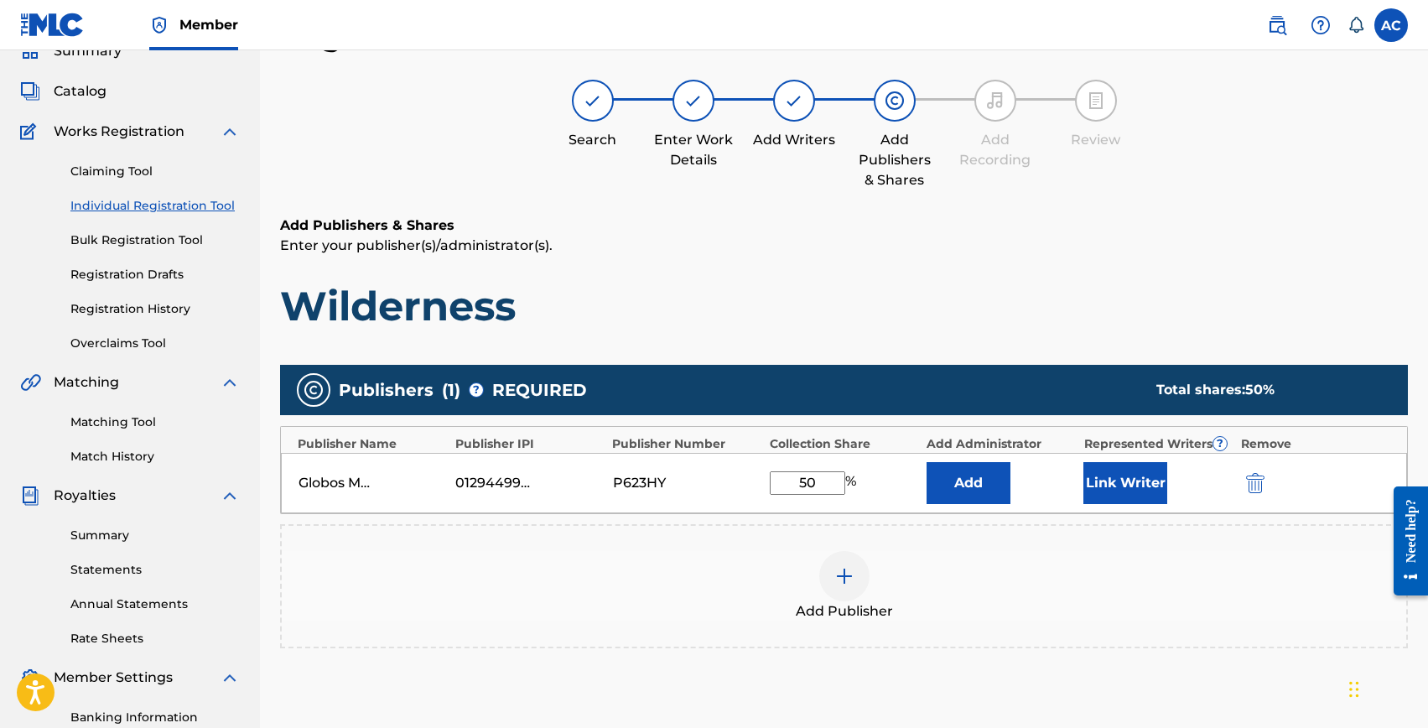
click at [794, 474] on input "50" at bounding box center [807, 482] width 75 height 23
type input "25"
click at [1128, 476] on button "Link Writer" at bounding box center [1126, 483] width 84 height 42
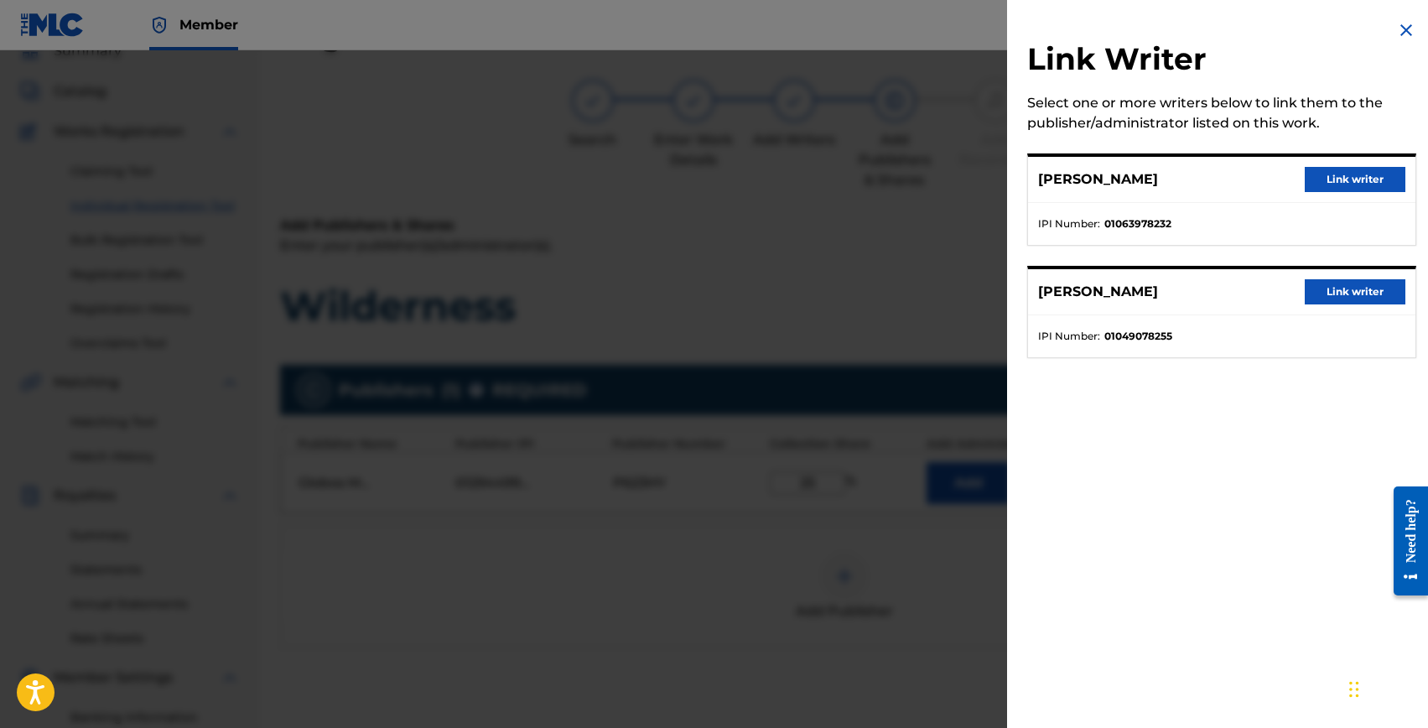
click at [1341, 165] on div "RICCARDO PERINELLI Link writer" at bounding box center [1221, 180] width 387 height 46
click at [1341, 175] on button "Link writer" at bounding box center [1355, 179] width 101 height 25
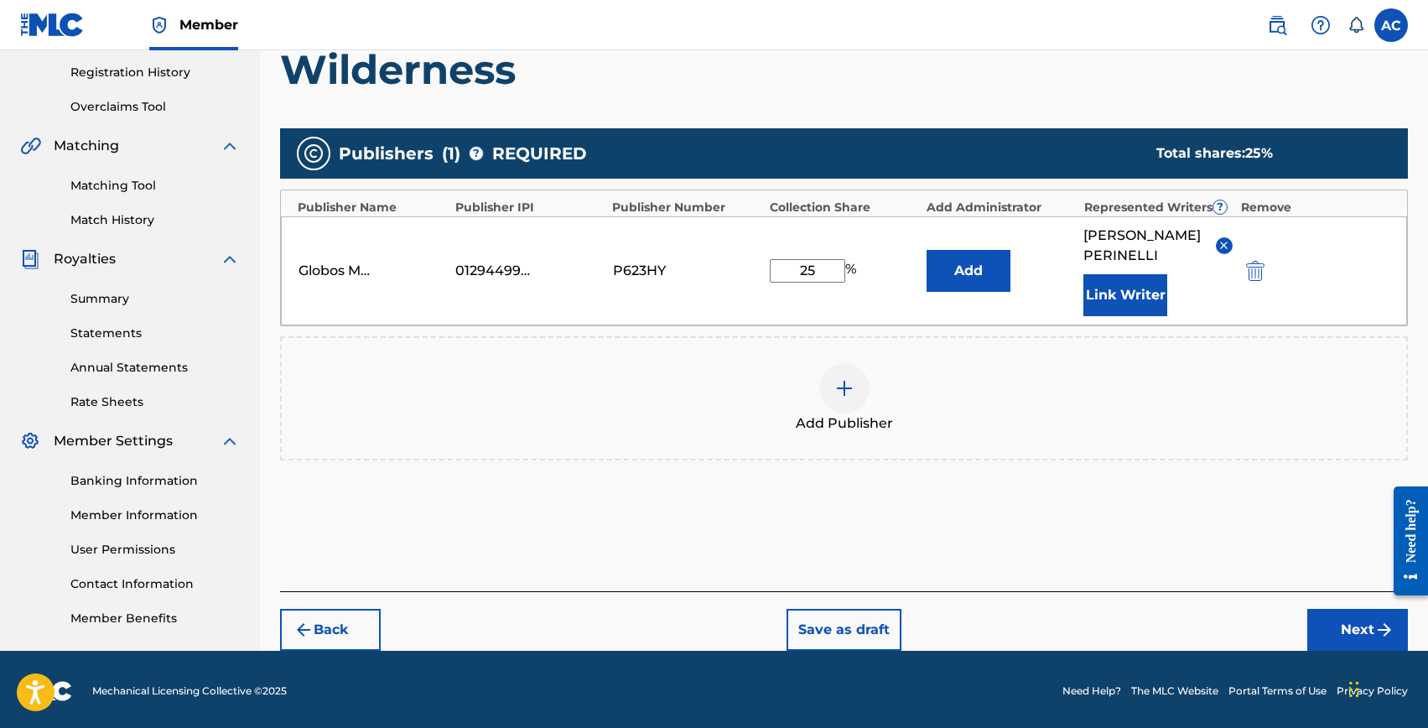
scroll to position [315, 0]
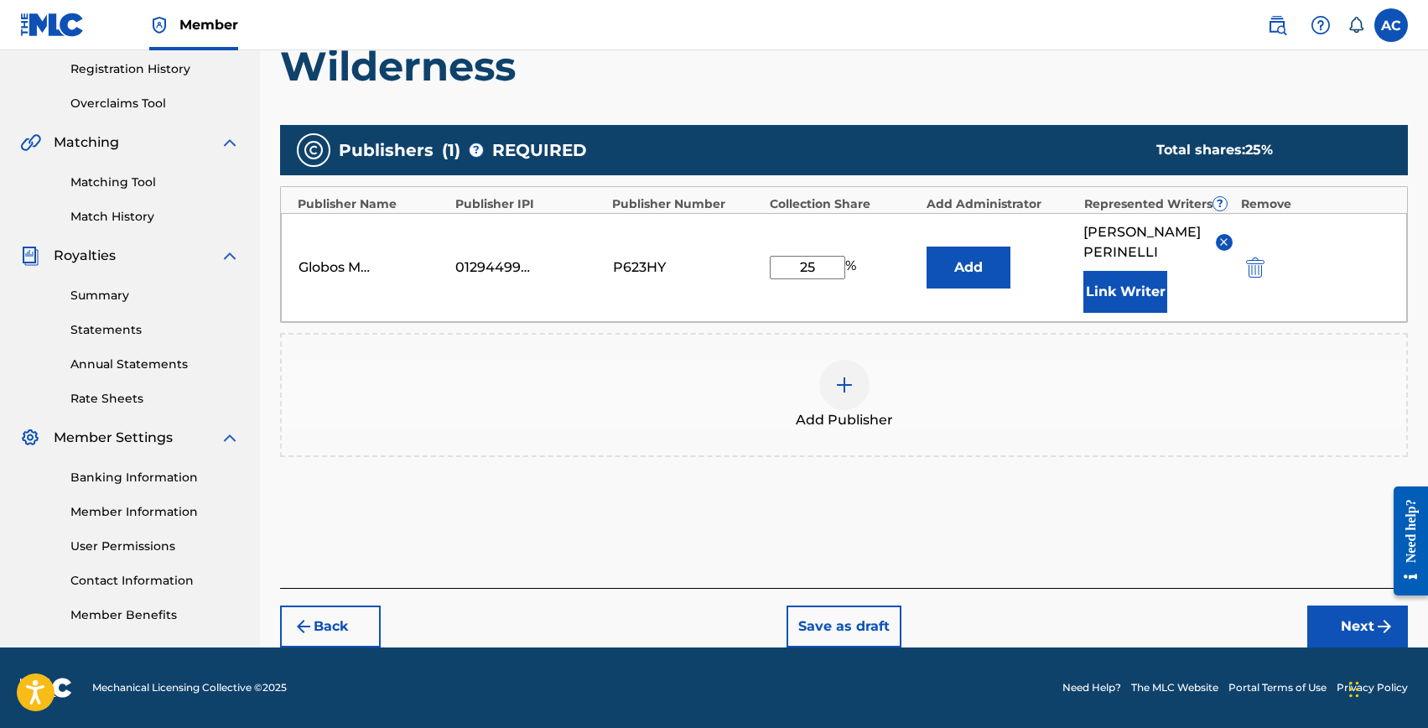
click at [1336, 621] on button "Next" at bounding box center [1358, 627] width 101 height 42
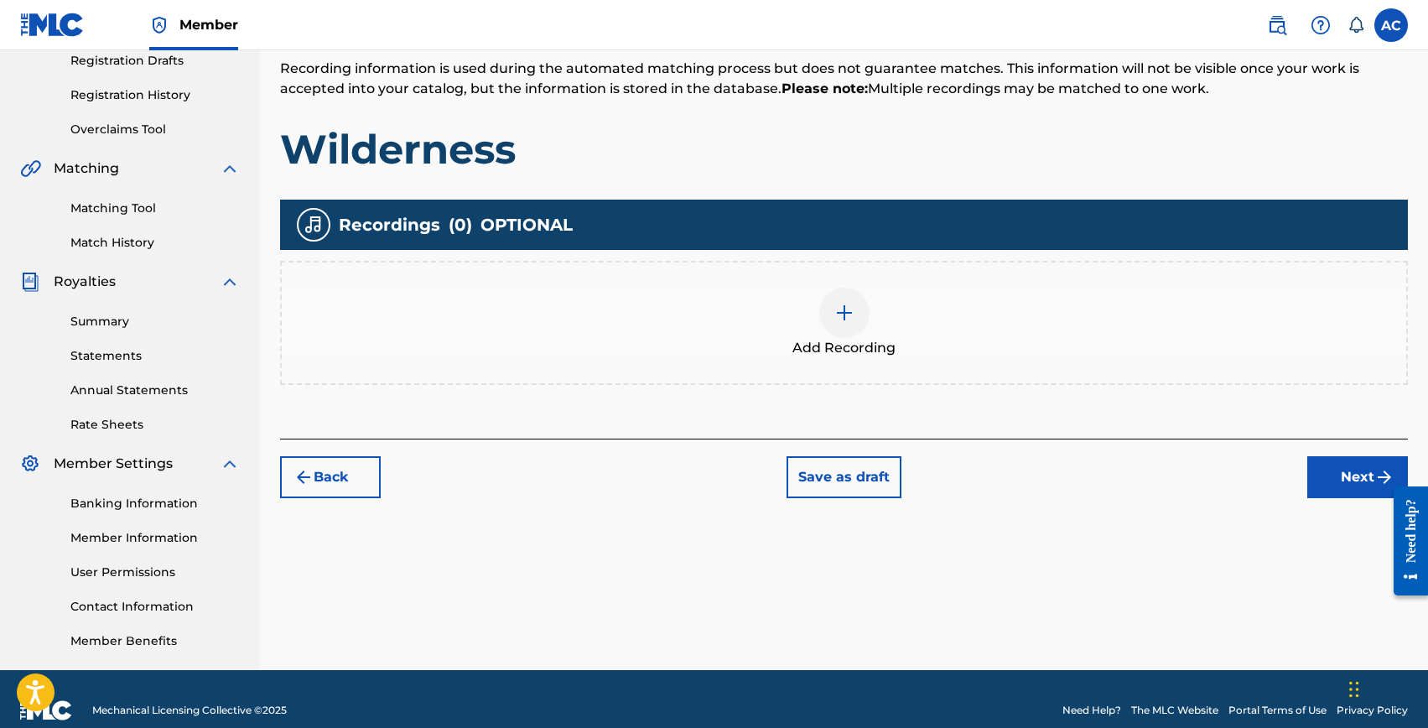
scroll to position [306, 0]
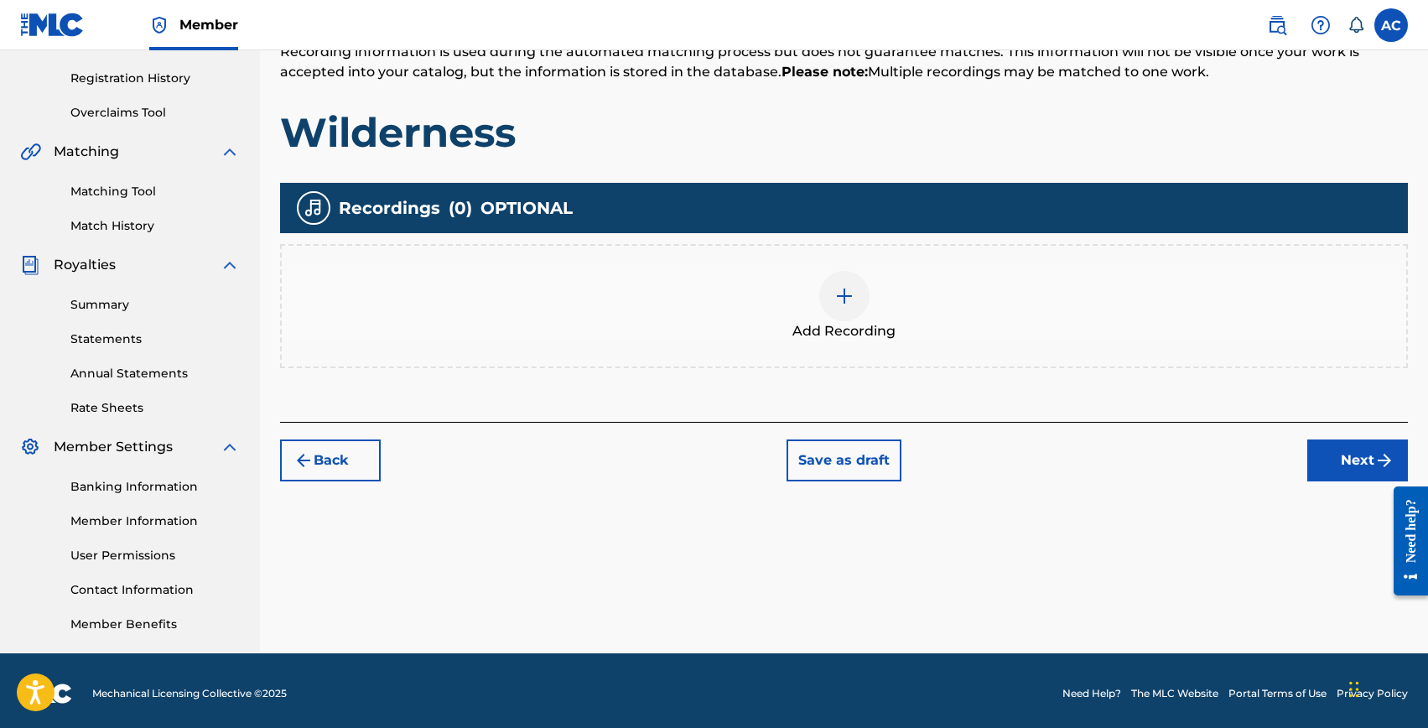
click at [823, 304] on div at bounding box center [844, 296] width 50 height 50
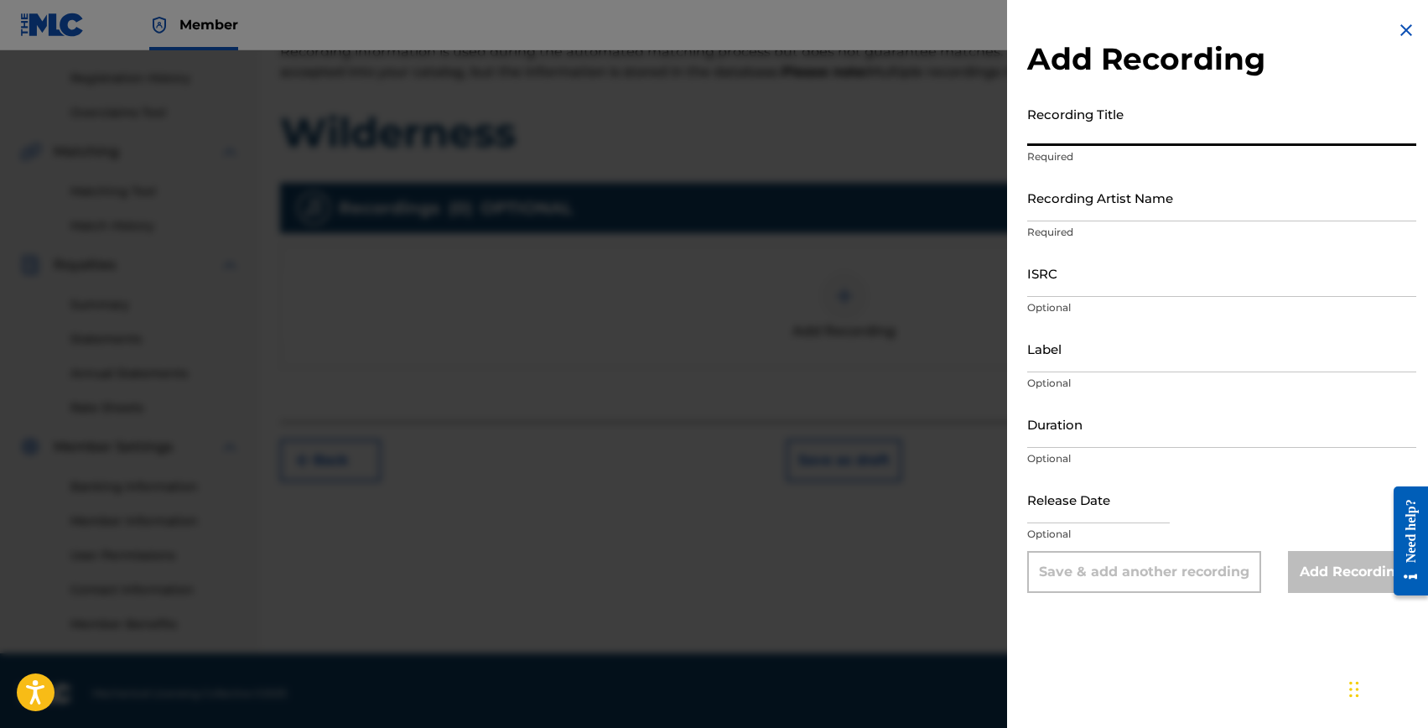
click at [1083, 138] on input "Recording Title" at bounding box center [1221, 122] width 389 height 48
type input "Wilderness"
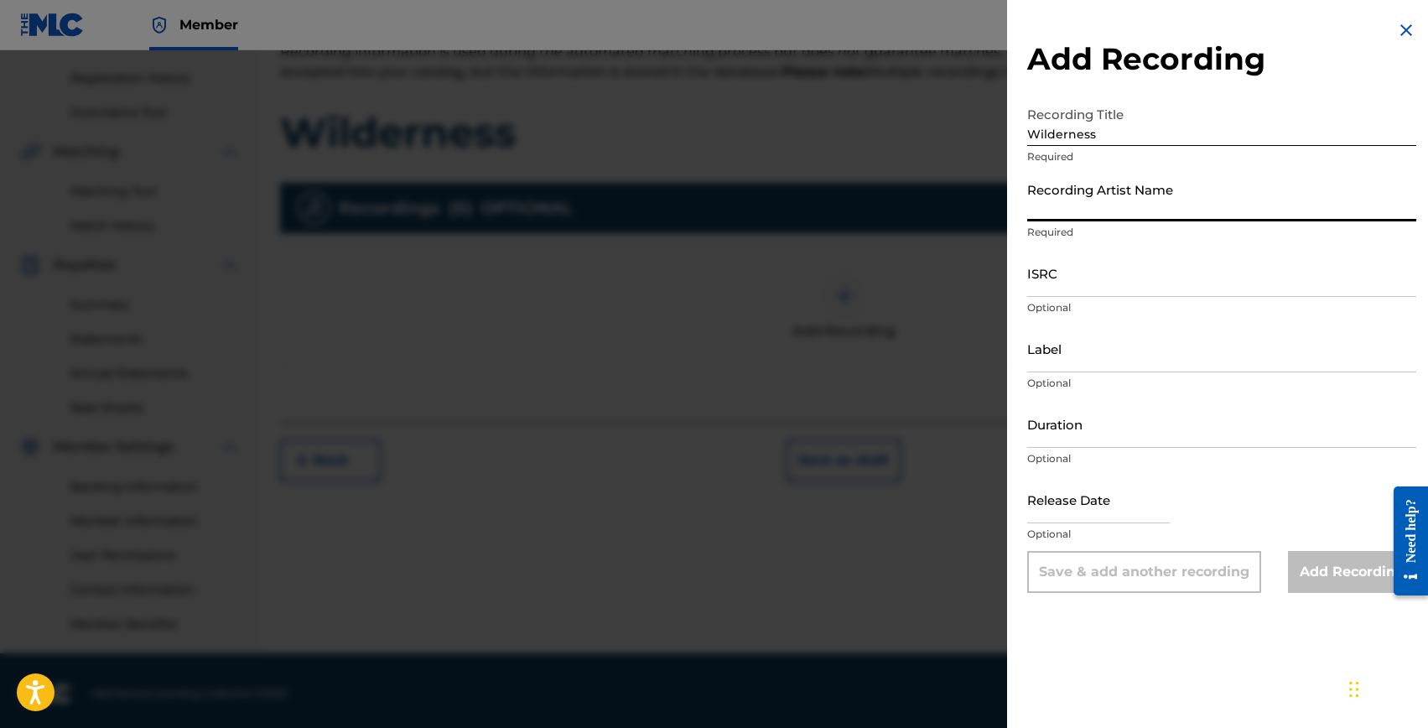
click at [1046, 210] on input "Recording Artist Name" at bounding box center [1221, 198] width 389 height 48
click at [1068, 272] on input "ISRC" at bounding box center [1221, 273] width 389 height 48
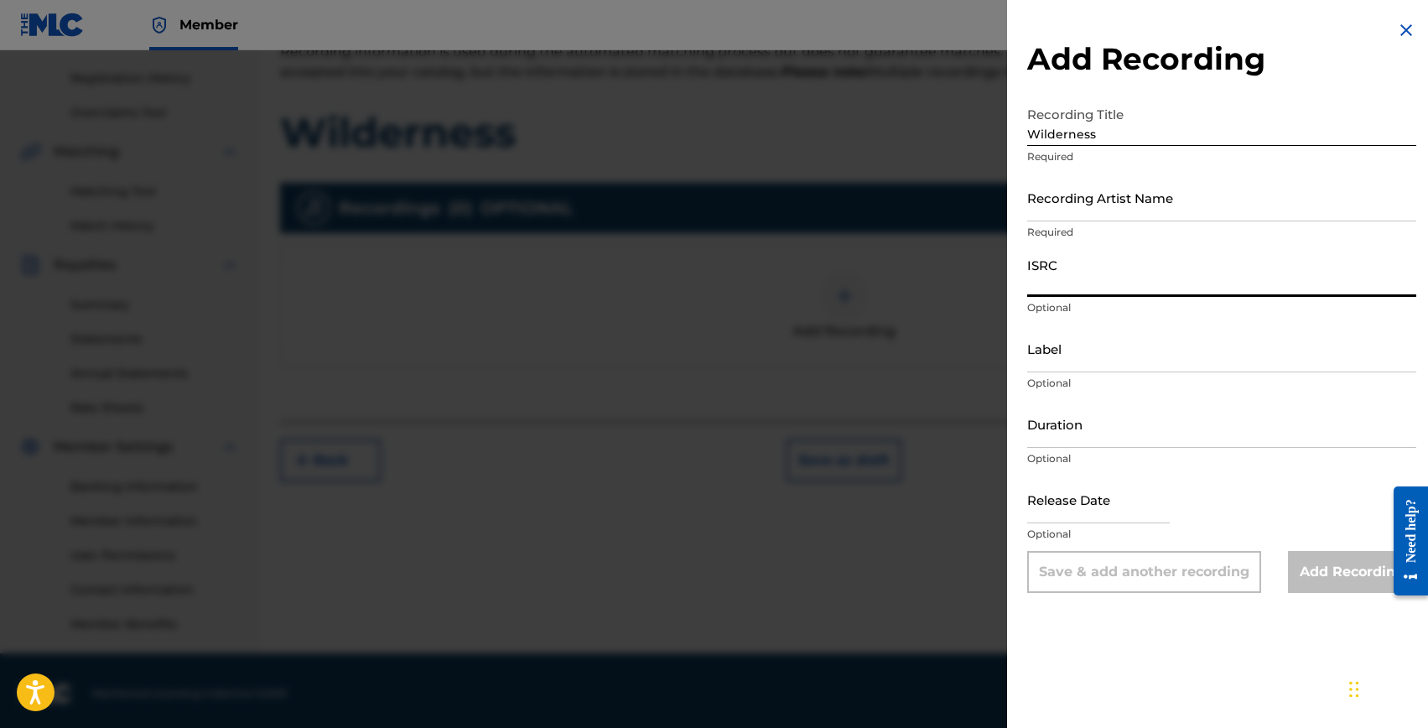
paste input "DK4YA2500258"
type input "DK4YA2500258"
click at [1084, 206] on input "Recording Artist Name" at bounding box center [1221, 198] width 389 height 48
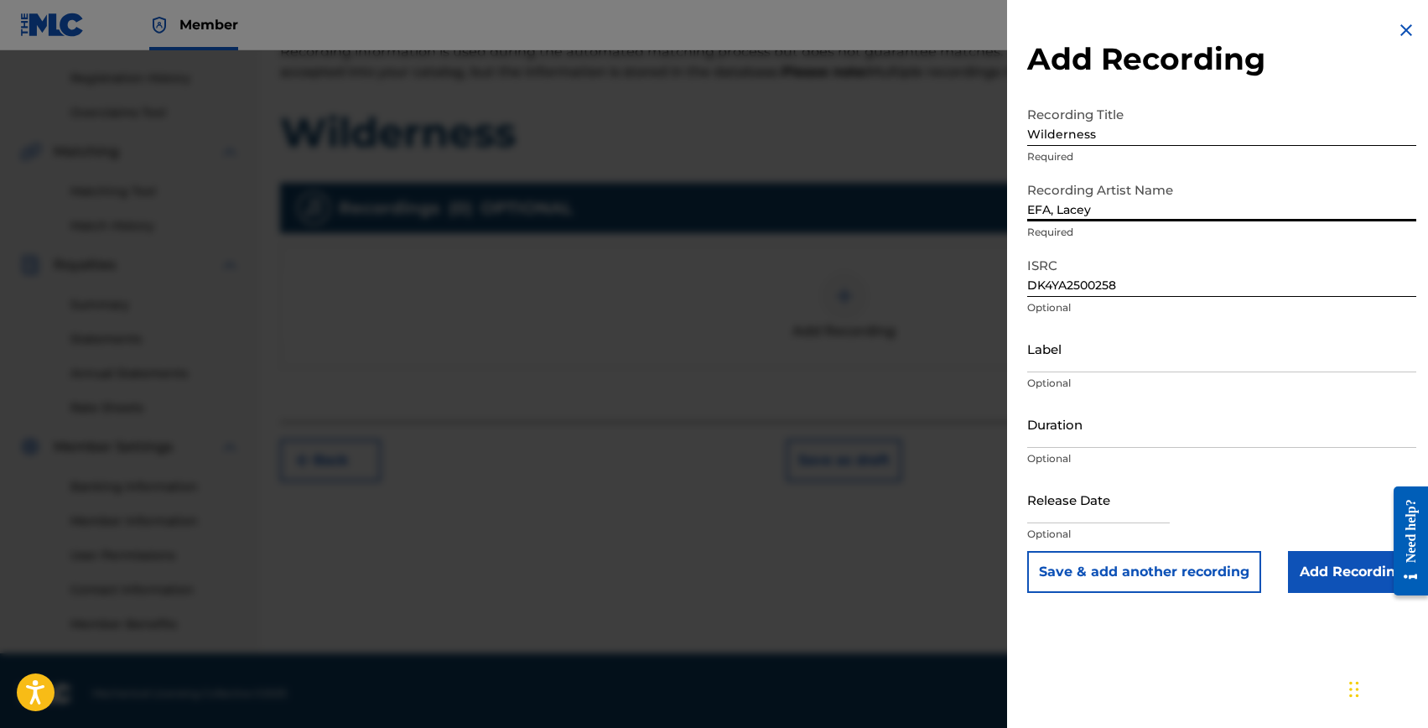
type input "EFA, Lacey"
click at [1078, 515] on input "text" at bounding box center [1098, 500] width 143 height 48
select select "7"
select select "2025"
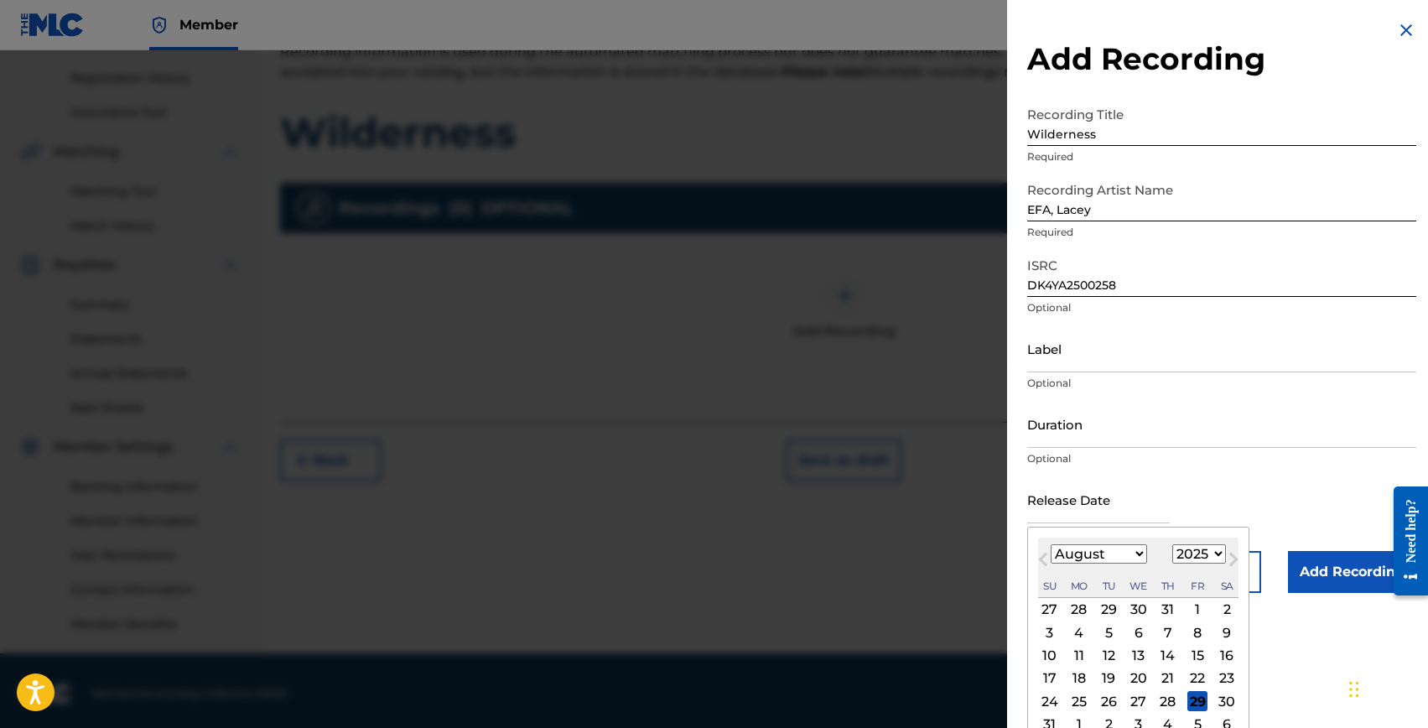
click at [1237, 542] on div "Previous Month Next Month August 2025 January February March April May June Jul…" at bounding box center [1138, 648] width 222 height 243
click at [1197, 634] on div "8" at bounding box center [1198, 632] width 20 height 20
type input "August 8 2025"
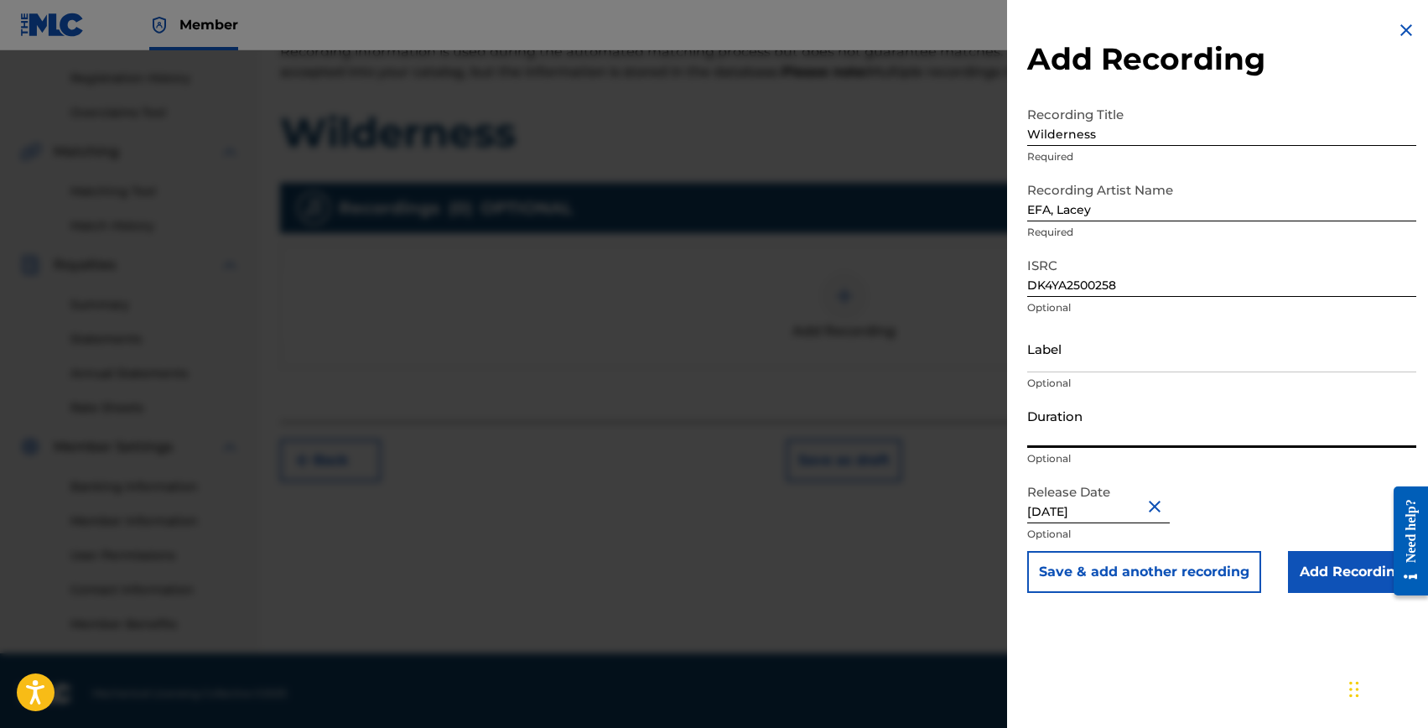
click at [1064, 439] on input "Duration" at bounding box center [1221, 424] width 389 height 48
type input "02:28"
click at [1324, 577] on input "Add Recording" at bounding box center [1352, 572] width 128 height 42
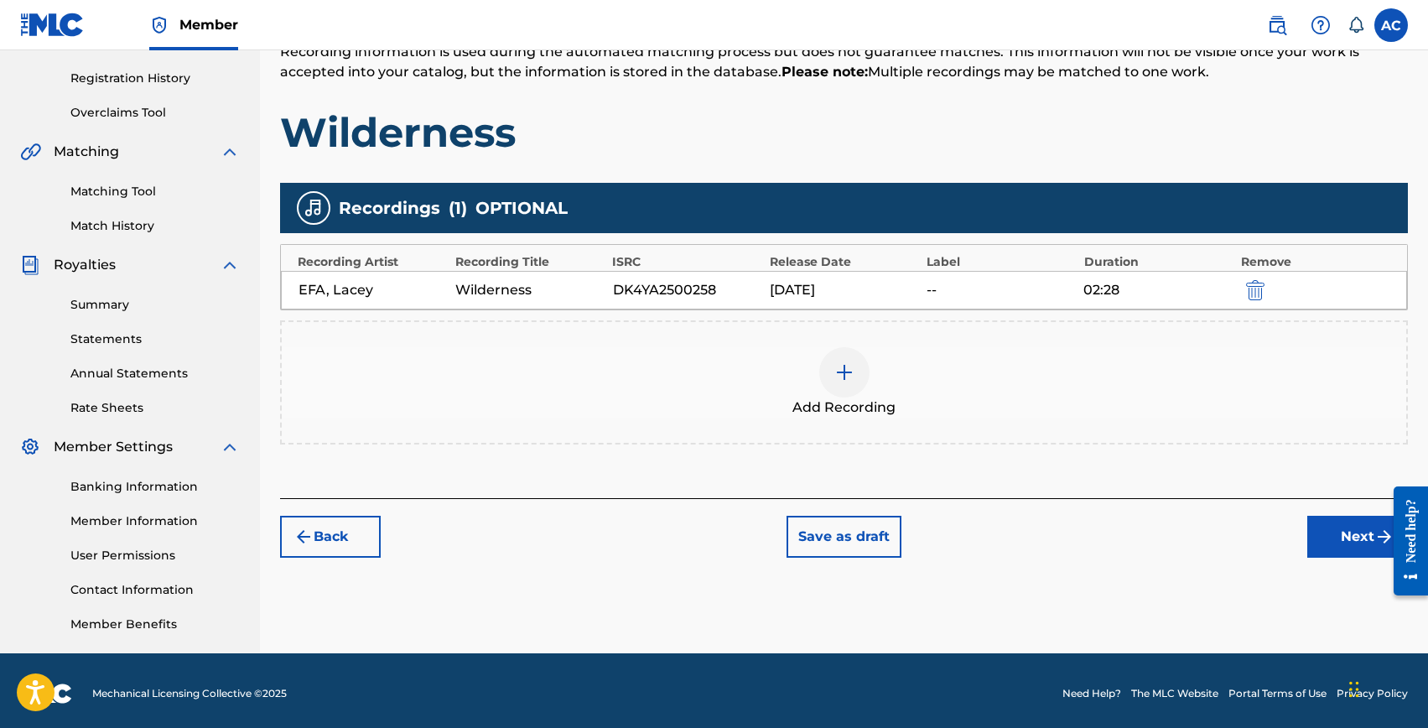
click at [1335, 546] on button "Next" at bounding box center [1358, 537] width 101 height 42
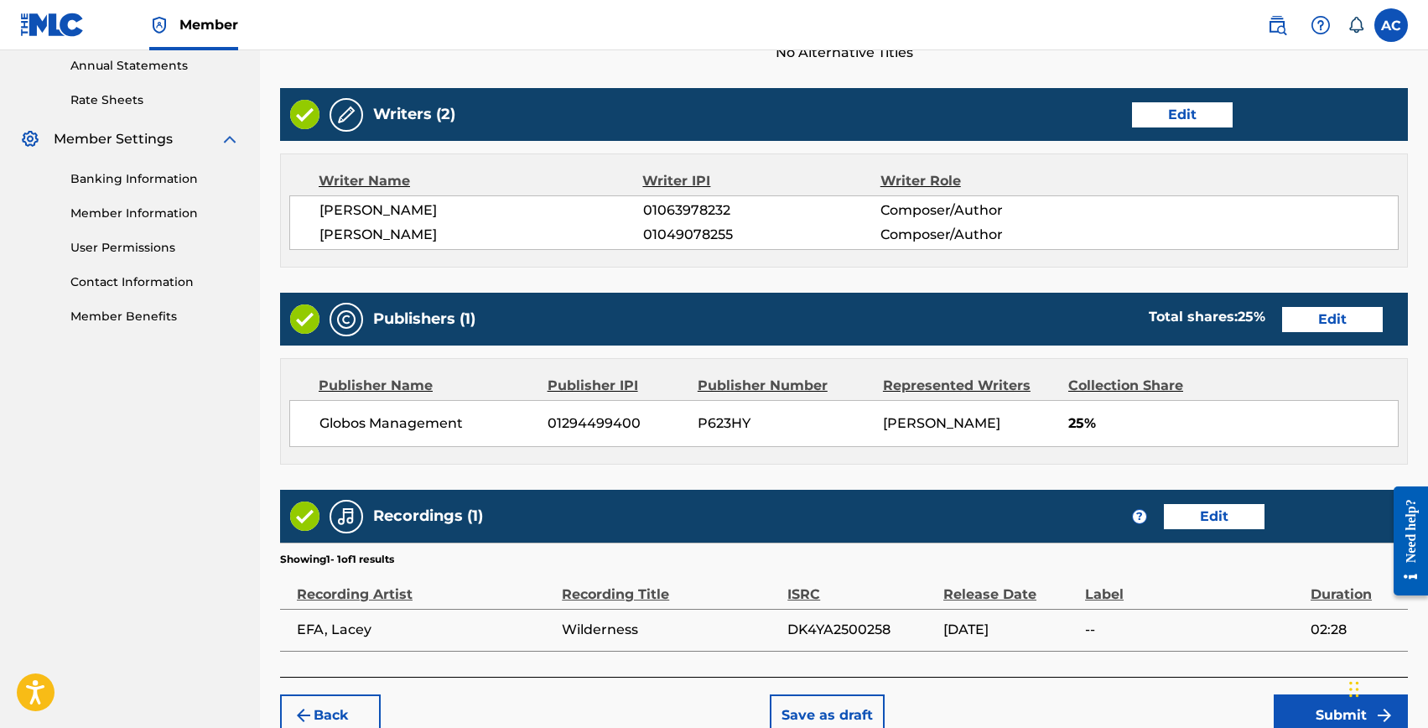
scroll to position [700, 0]
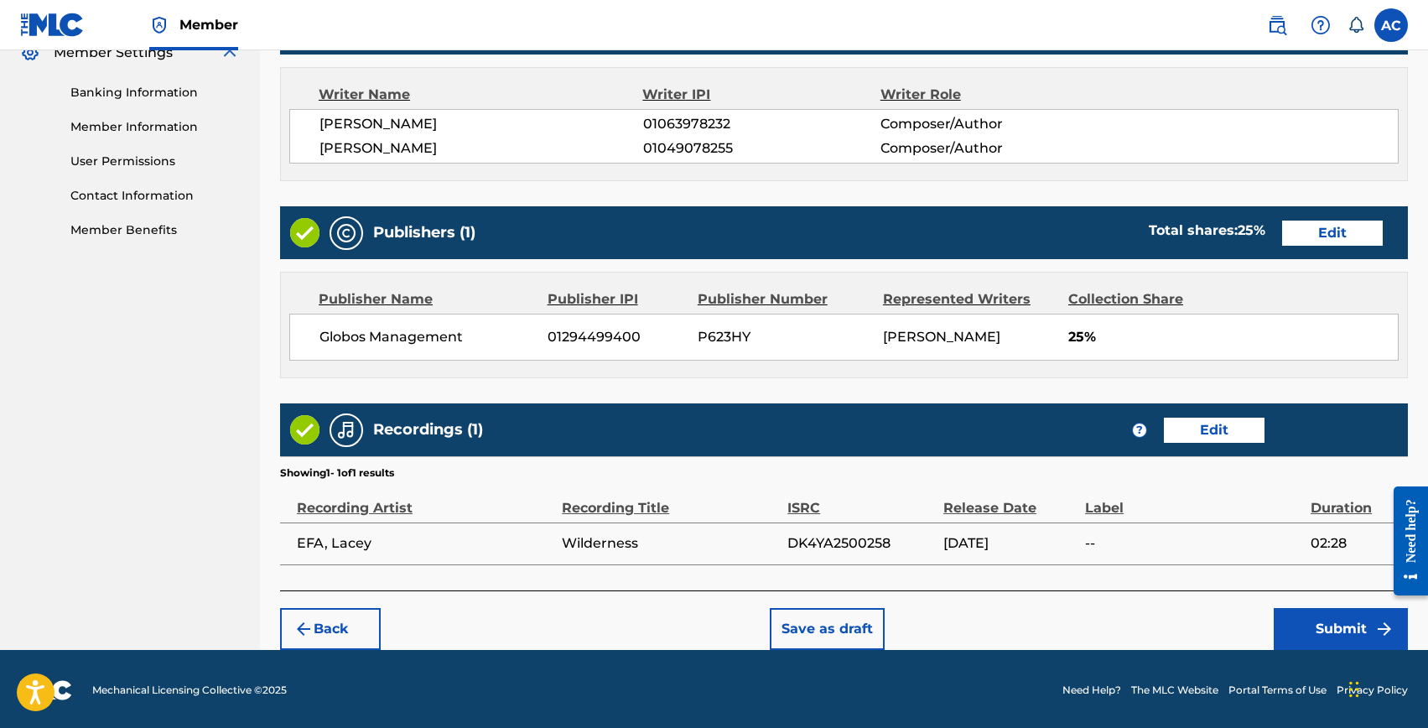
click at [1308, 621] on button "Submit" at bounding box center [1341, 629] width 134 height 42
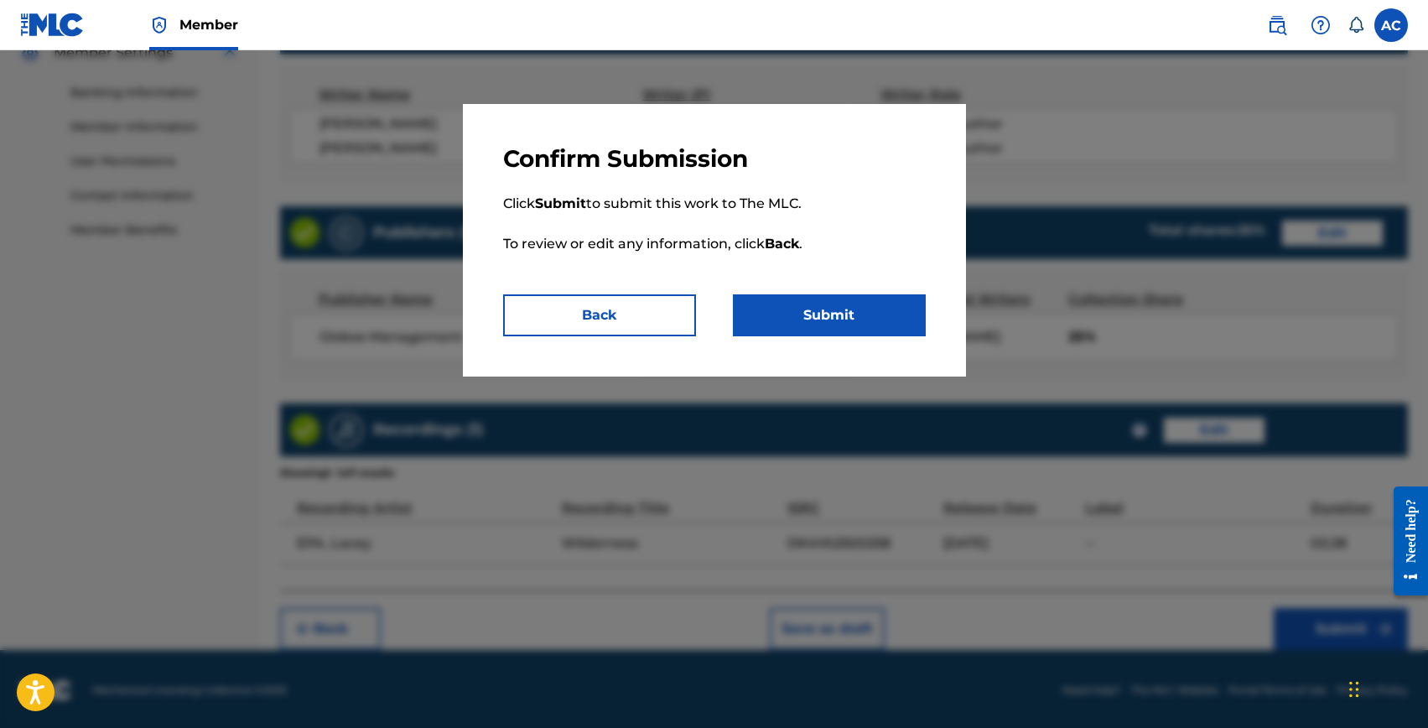
click at [819, 312] on button "Submit" at bounding box center [829, 315] width 193 height 42
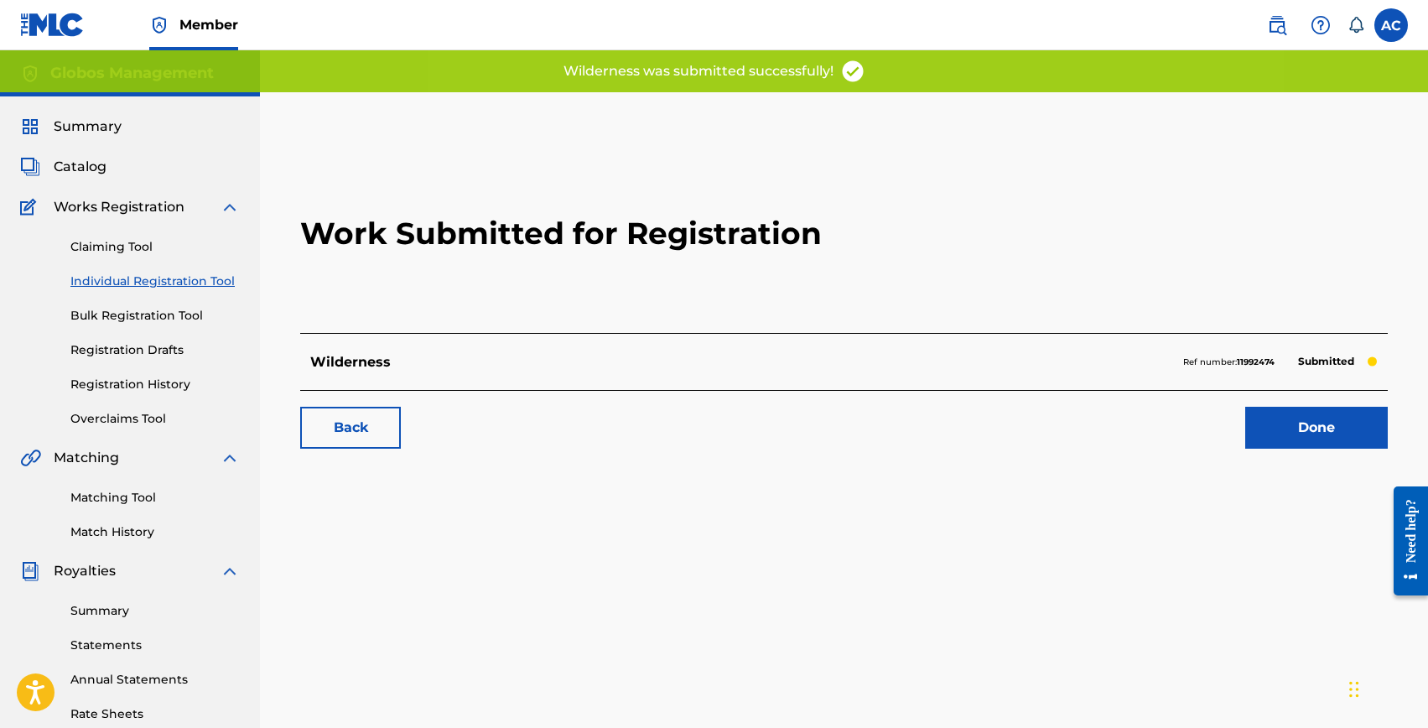
click at [133, 283] on link "Individual Registration Tool" at bounding box center [154, 282] width 169 height 18
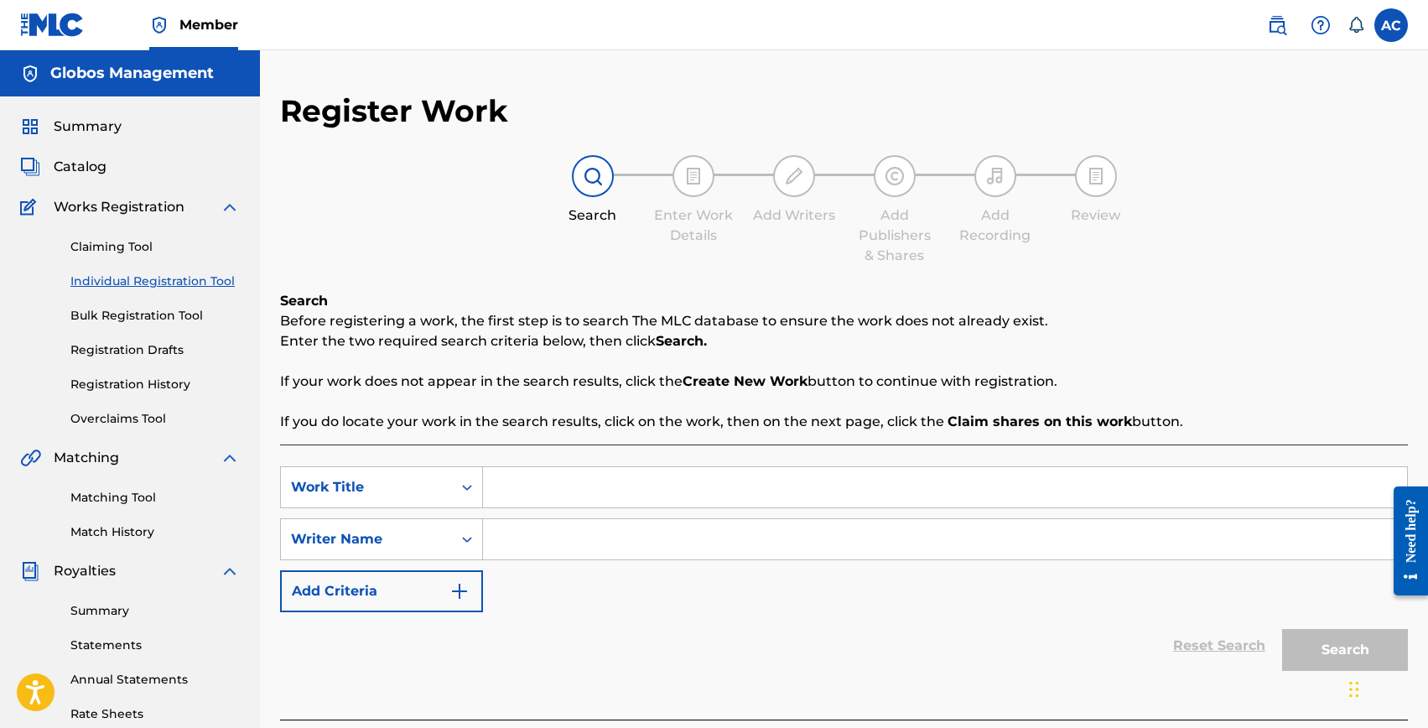
click at [507, 486] on input "Search Form" at bounding box center [945, 487] width 924 height 40
type input "Tsunami"
click at [541, 543] on input "Search Form" at bounding box center [945, 539] width 924 height 40
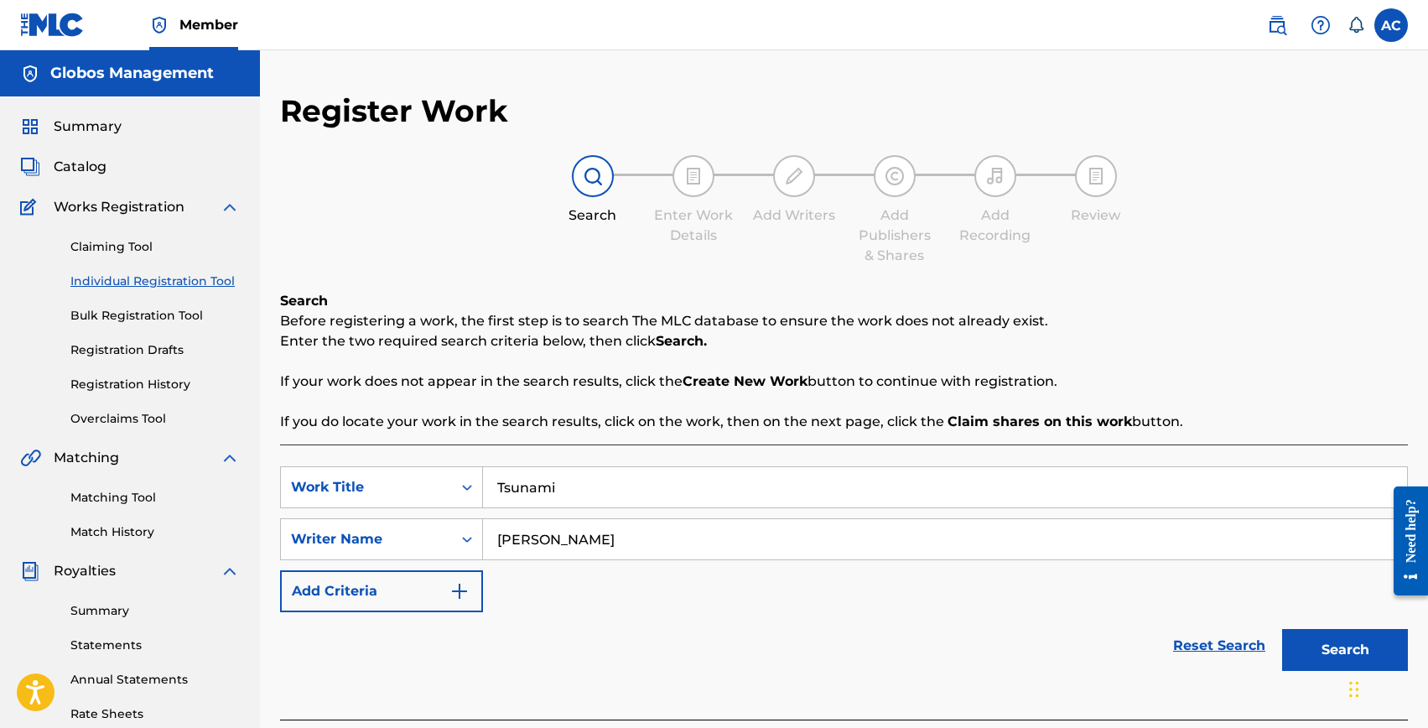
type input "Angie Robba"
click at [1282, 629] on button "Search" at bounding box center [1345, 650] width 126 height 42
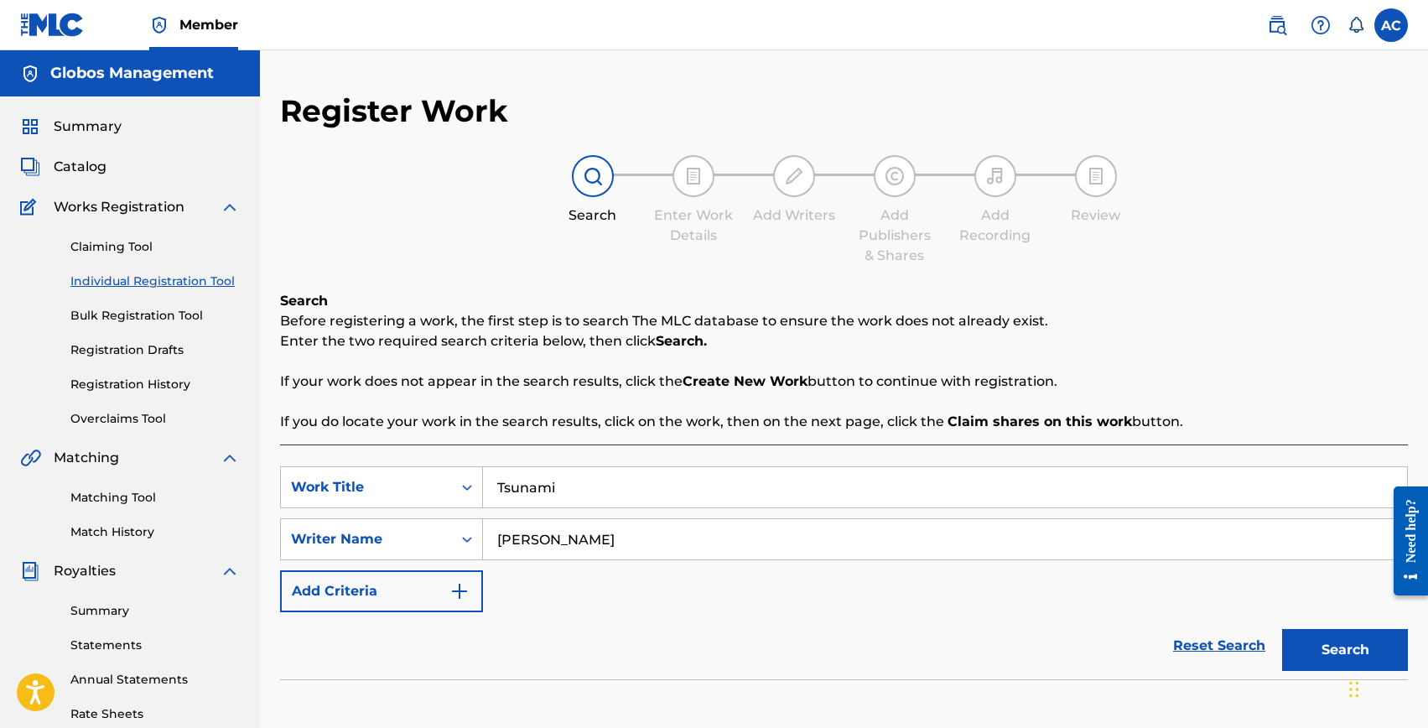
click at [115, 252] on link "Claiming Tool" at bounding box center [154, 247] width 169 height 18
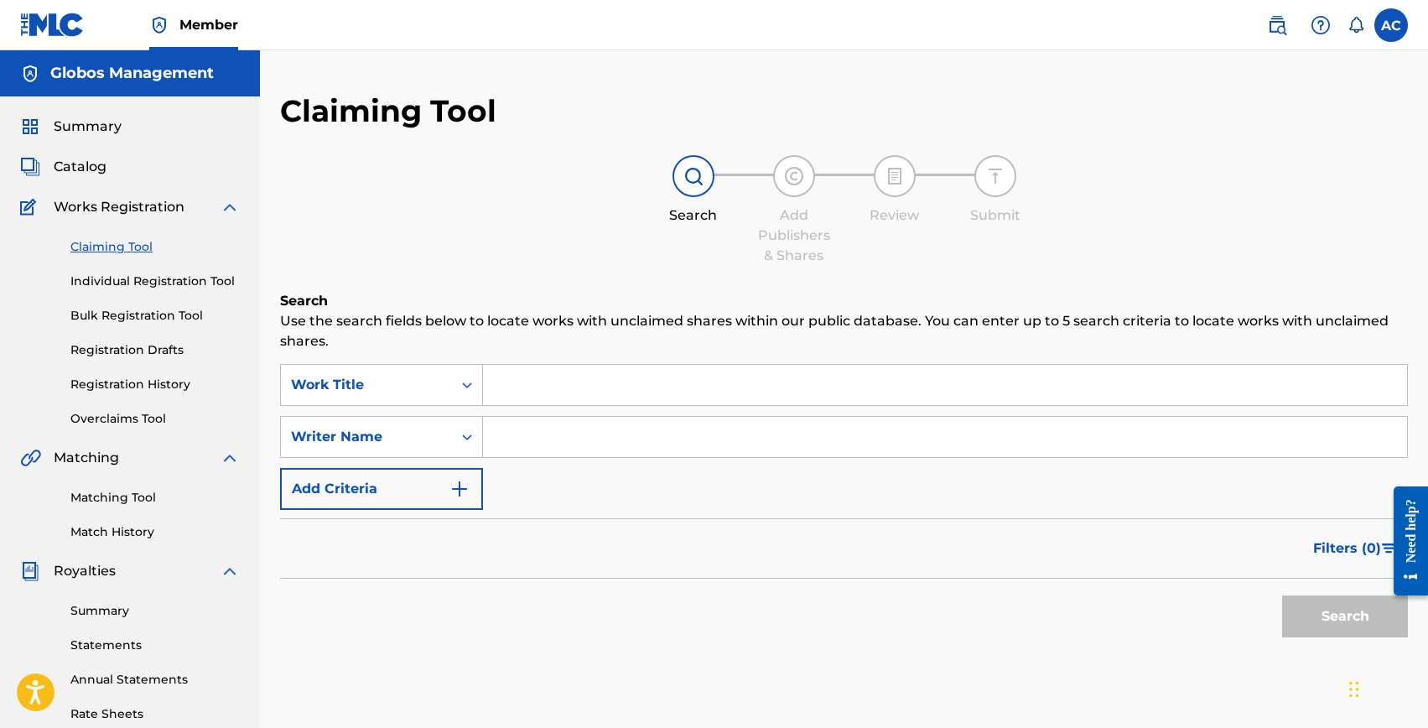
click at [515, 390] on input "Search Form" at bounding box center [945, 385] width 924 height 40
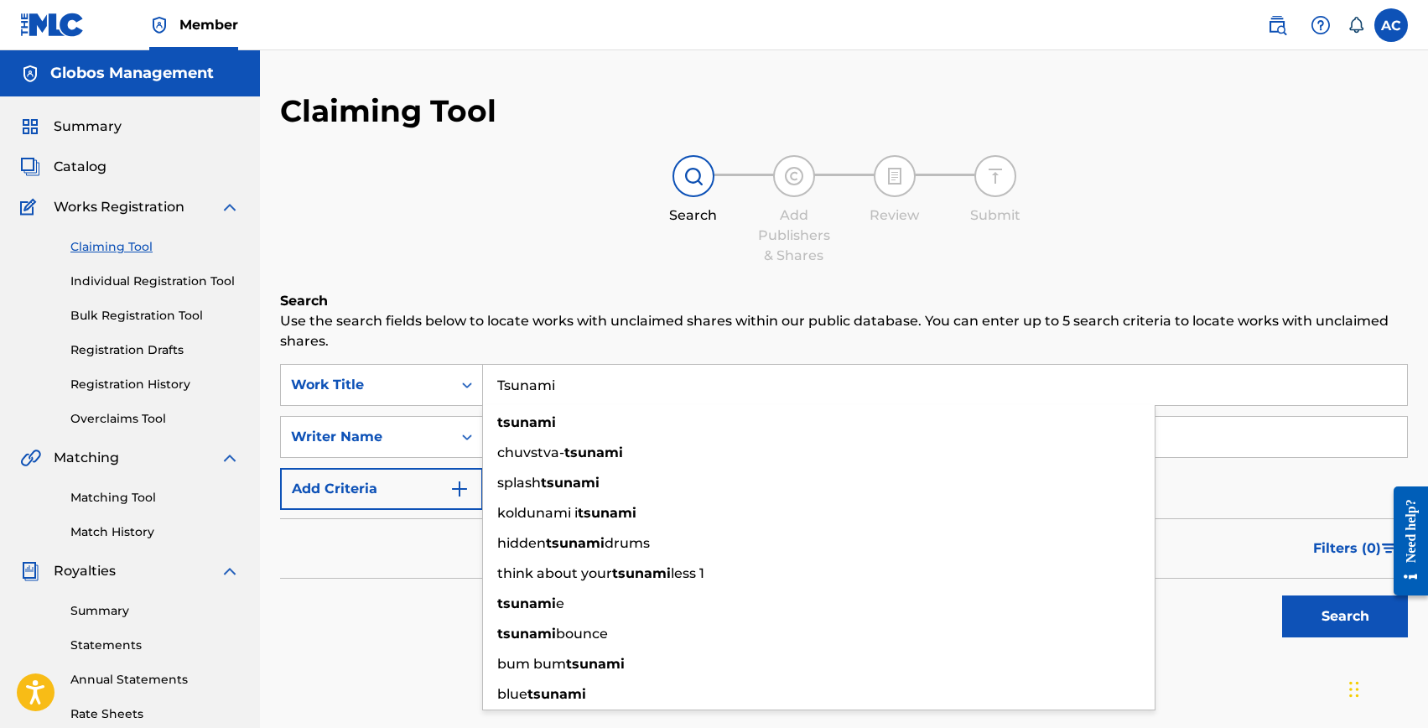
type input "Tsunami"
click at [422, 563] on div "Filters ( 0 )" at bounding box center [844, 548] width 1128 height 60
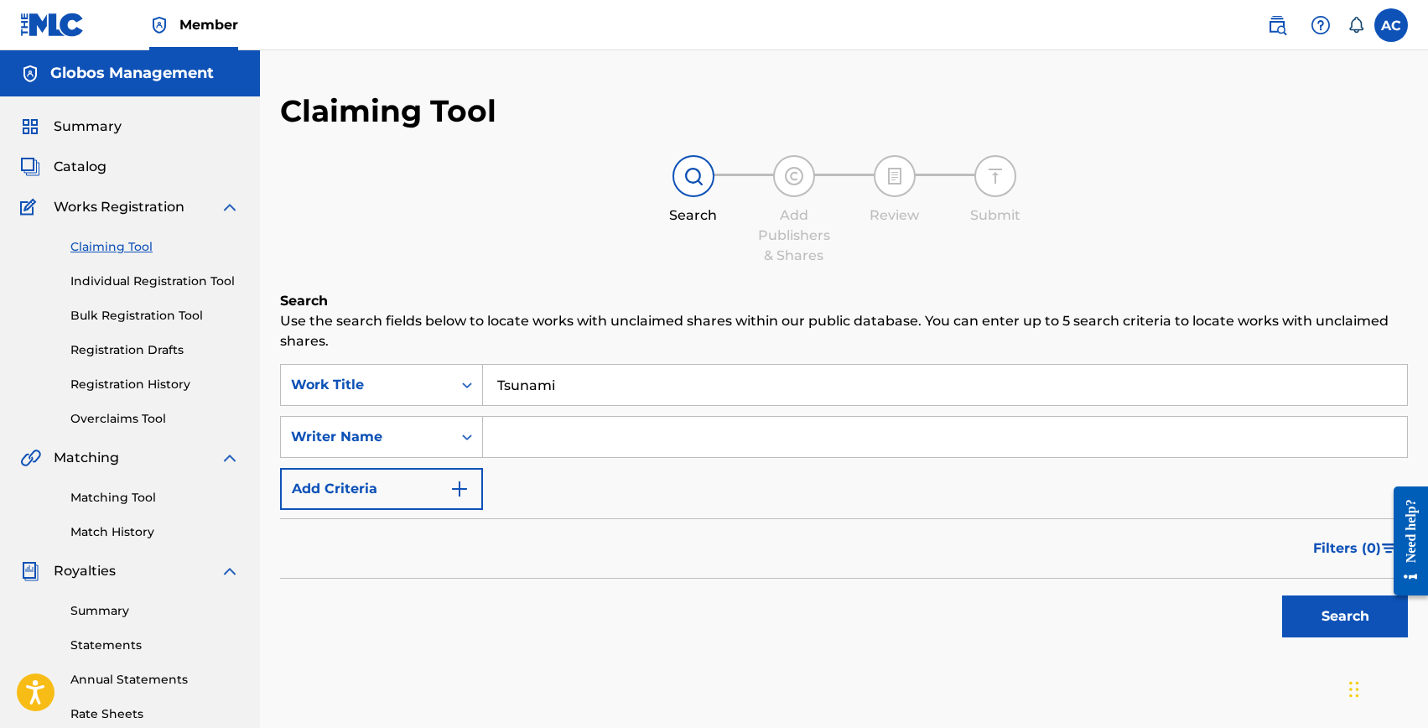
click at [540, 451] on input "Search Form" at bounding box center [945, 437] width 924 height 40
type input "Angie robba"
click at [1282, 595] on button "Search" at bounding box center [1345, 616] width 126 height 42
click at [108, 278] on link "Individual Registration Tool" at bounding box center [154, 282] width 169 height 18
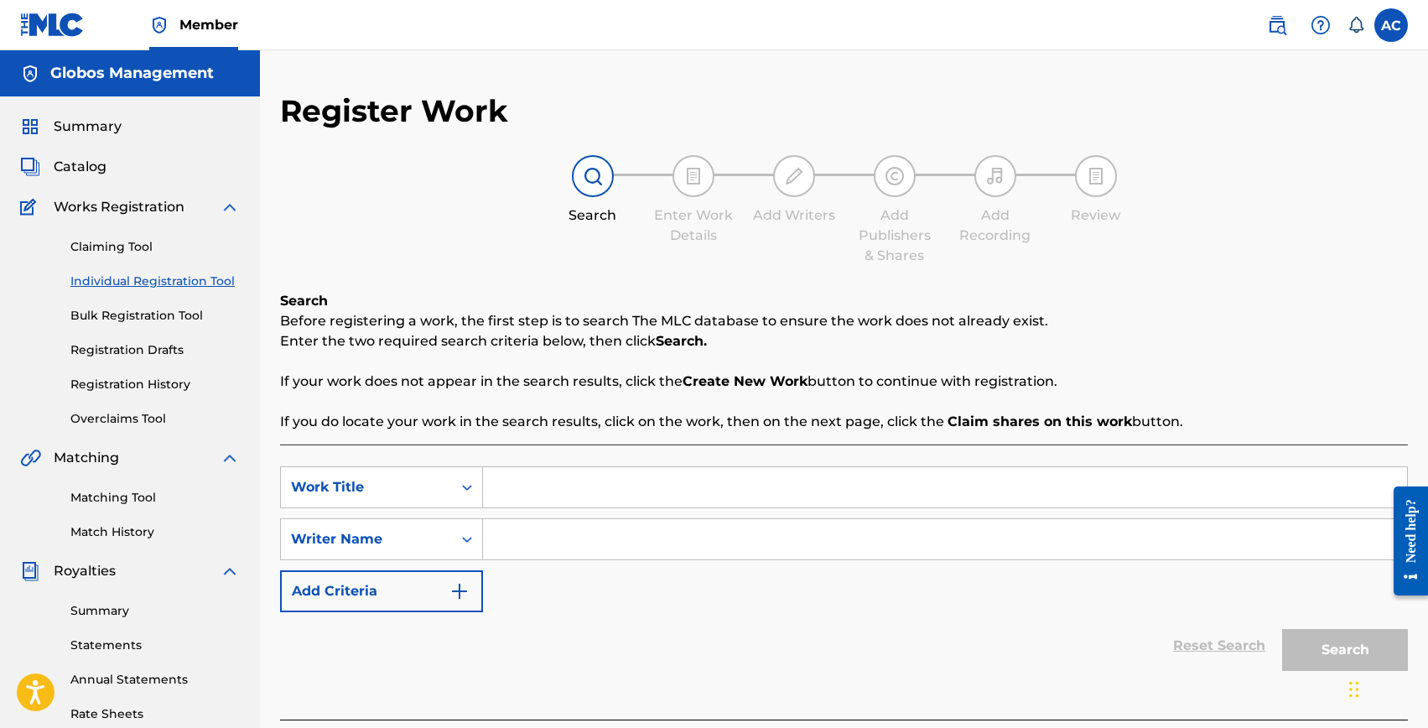
click at [601, 502] on input "Search Form" at bounding box center [945, 487] width 924 height 40
type input "Tsunami"
click at [601, 533] on input "Search Form" at bounding box center [945, 539] width 924 height 40
type input "a"
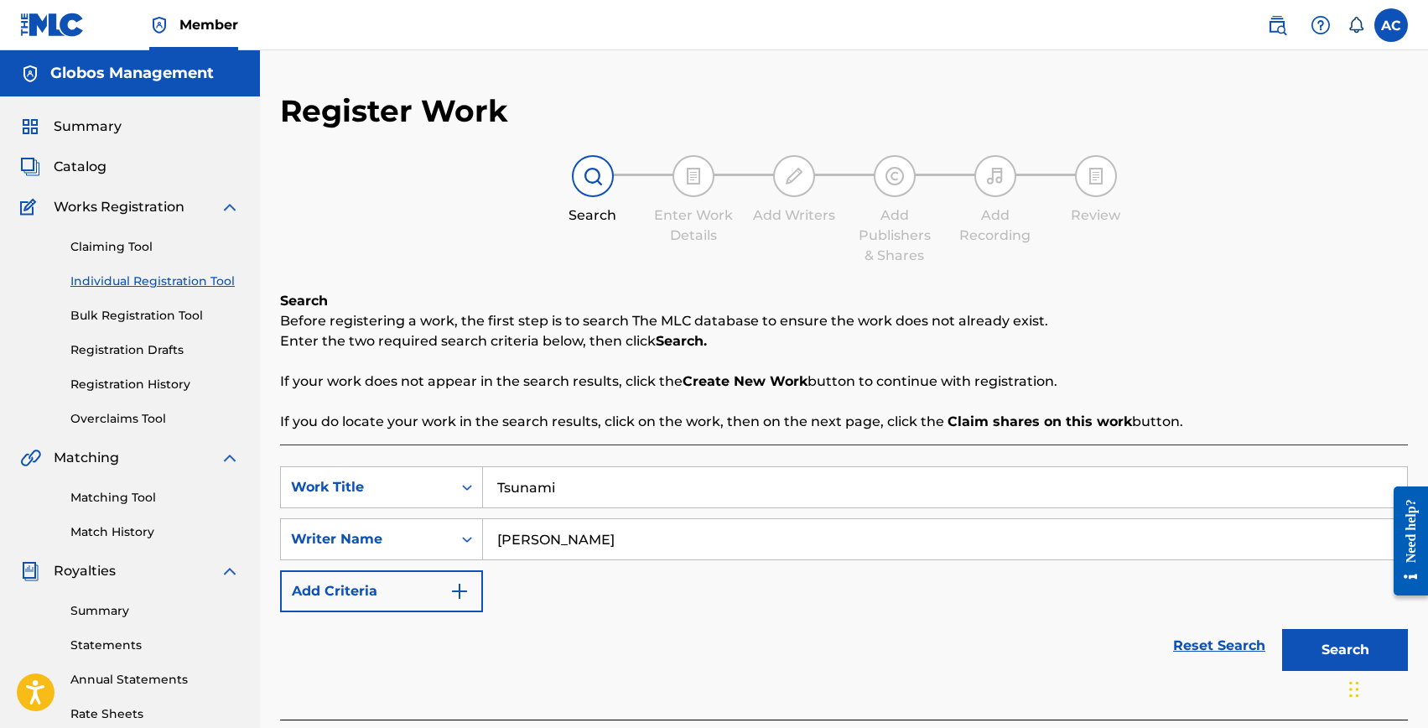
type input "Angie Robba"
click at [1282, 629] on button "Search" at bounding box center [1345, 650] width 126 height 42
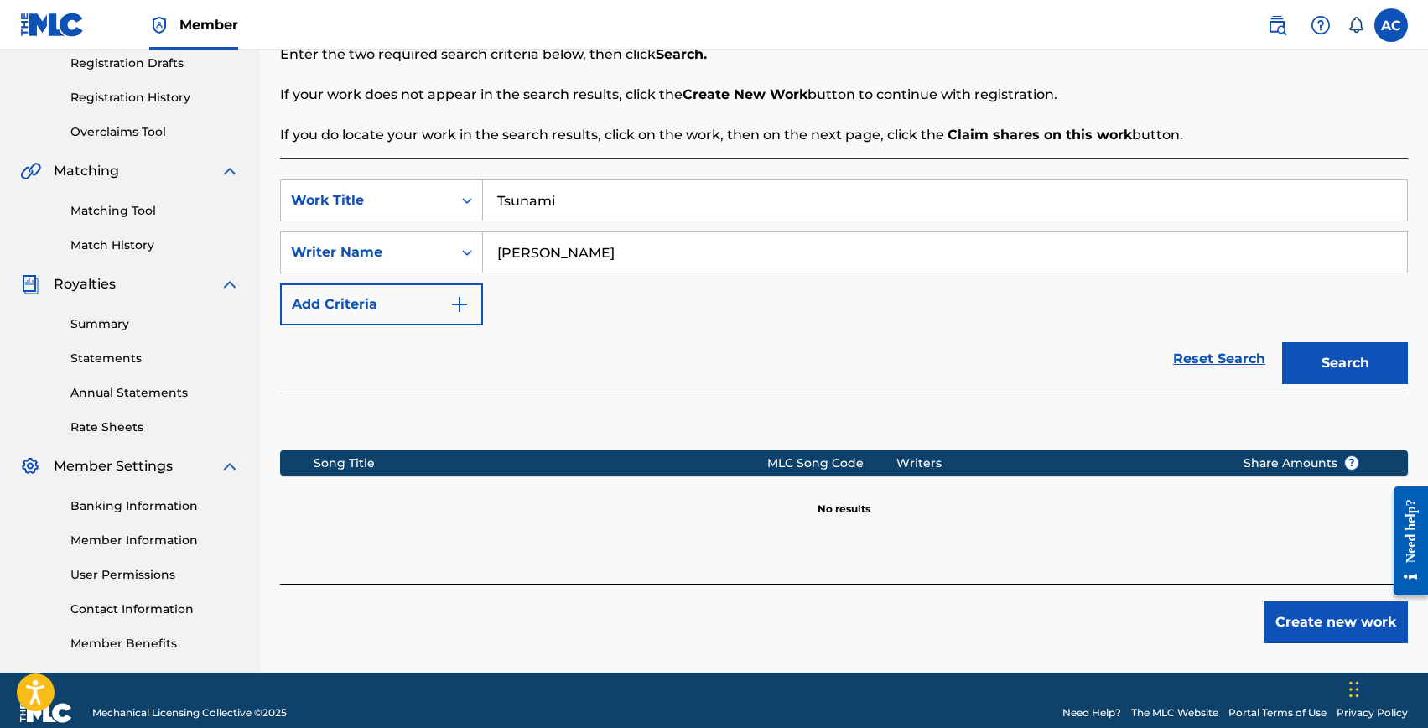
scroll to position [312, 0]
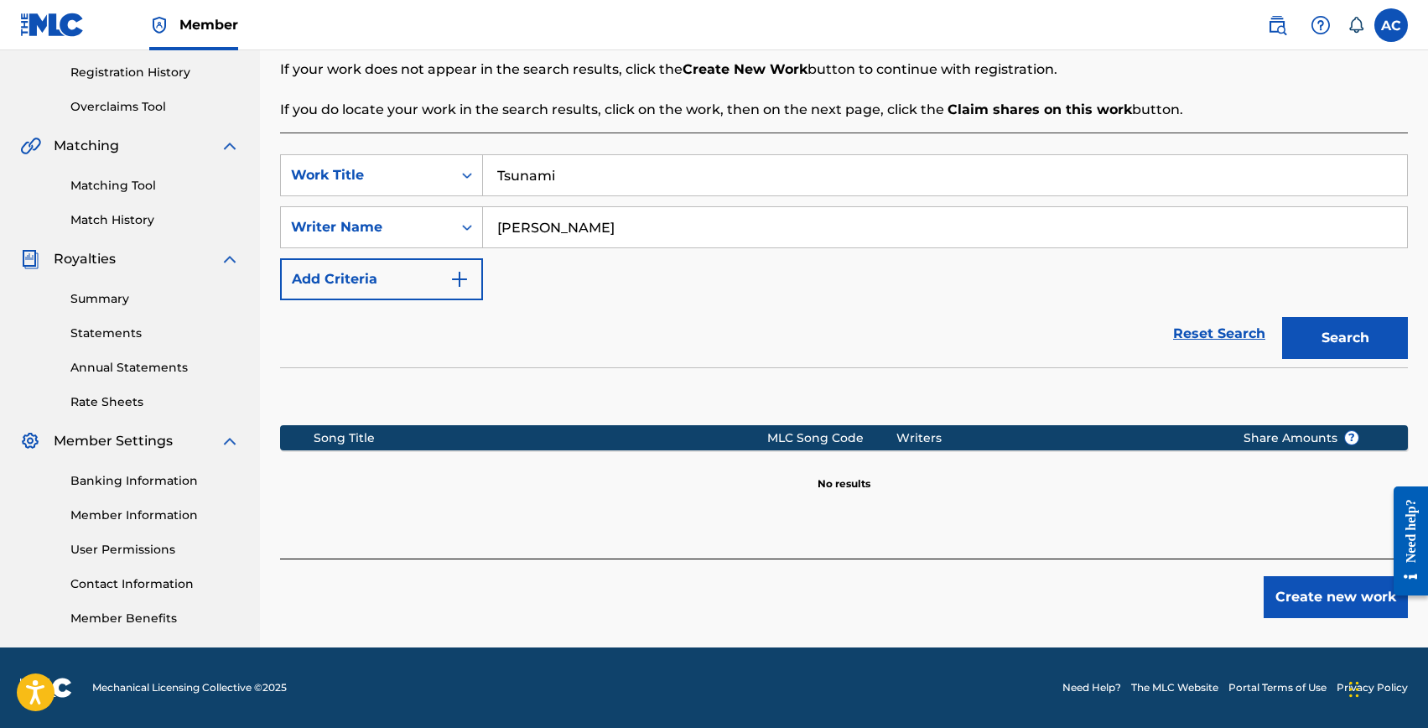
click at [1291, 583] on button "Create new work" at bounding box center [1336, 597] width 144 height 42
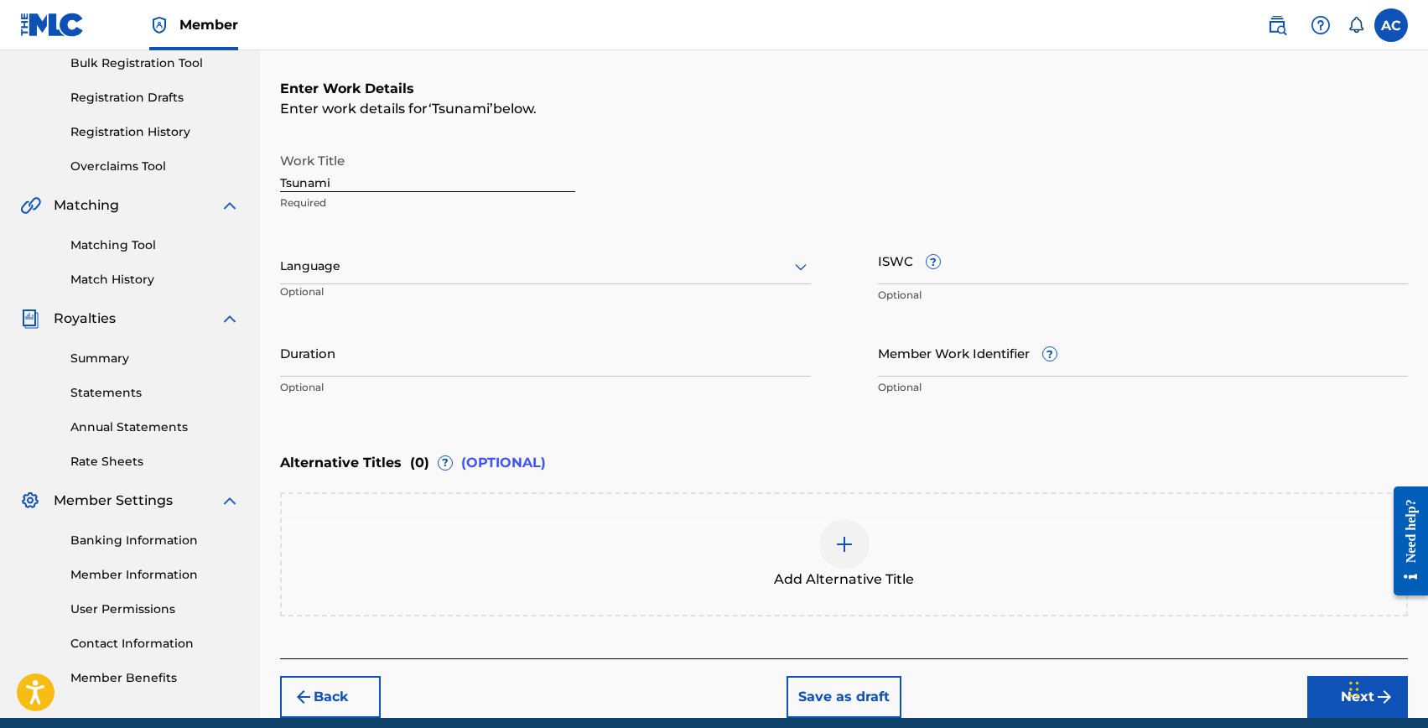
scroll to position [253, 0]
click at [337, 270] on div at bounding box center [545, 265] width 531 height 21
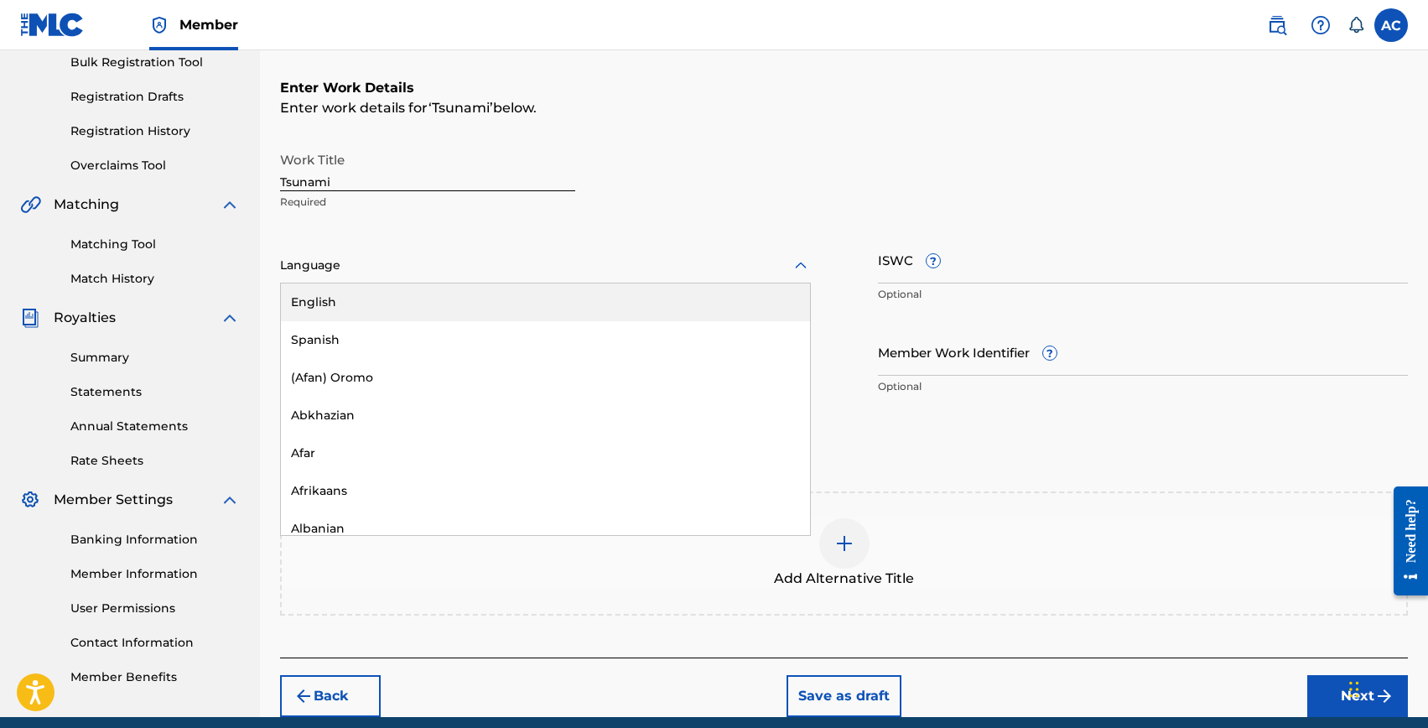
click at [342, 309] on div "English" at bounding box center [545, 302] width 529 height 38
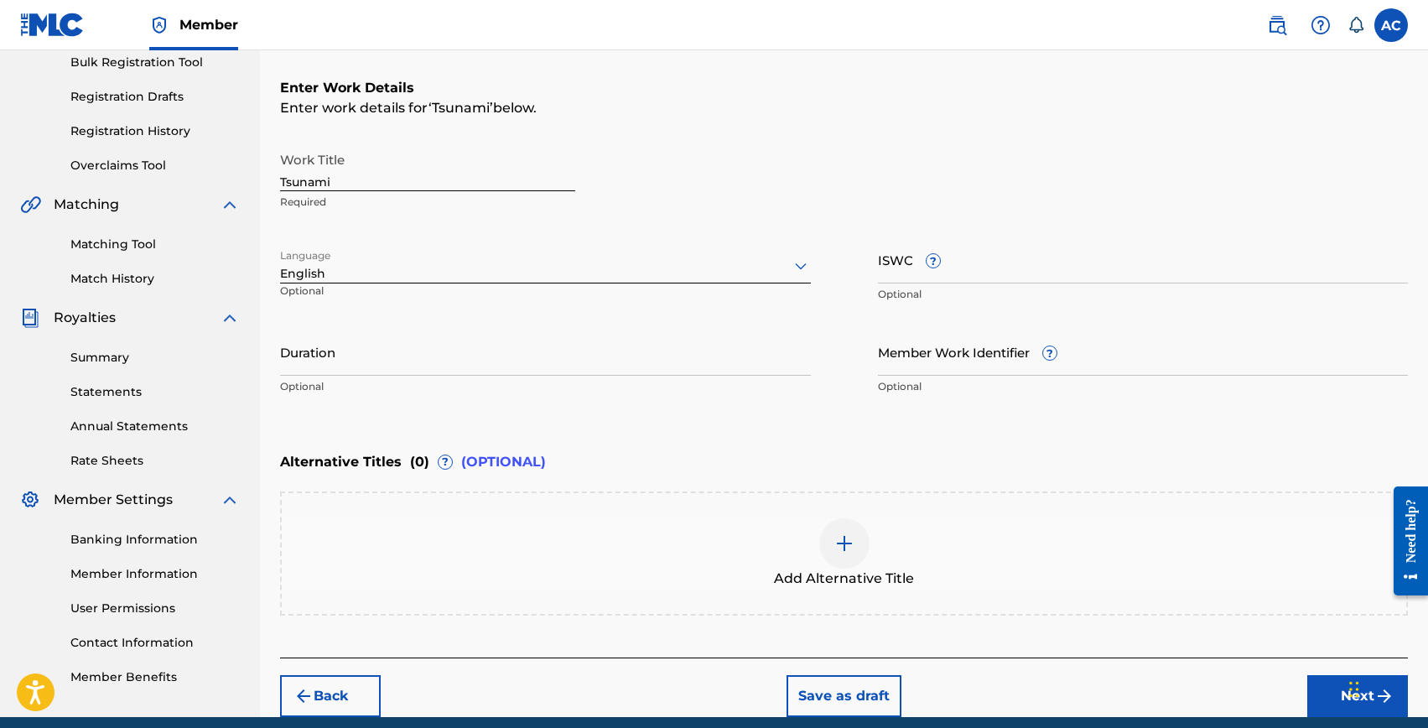
click at [413, 379] on p "Optional" at bounding box center [545, 386] width 531 height 15
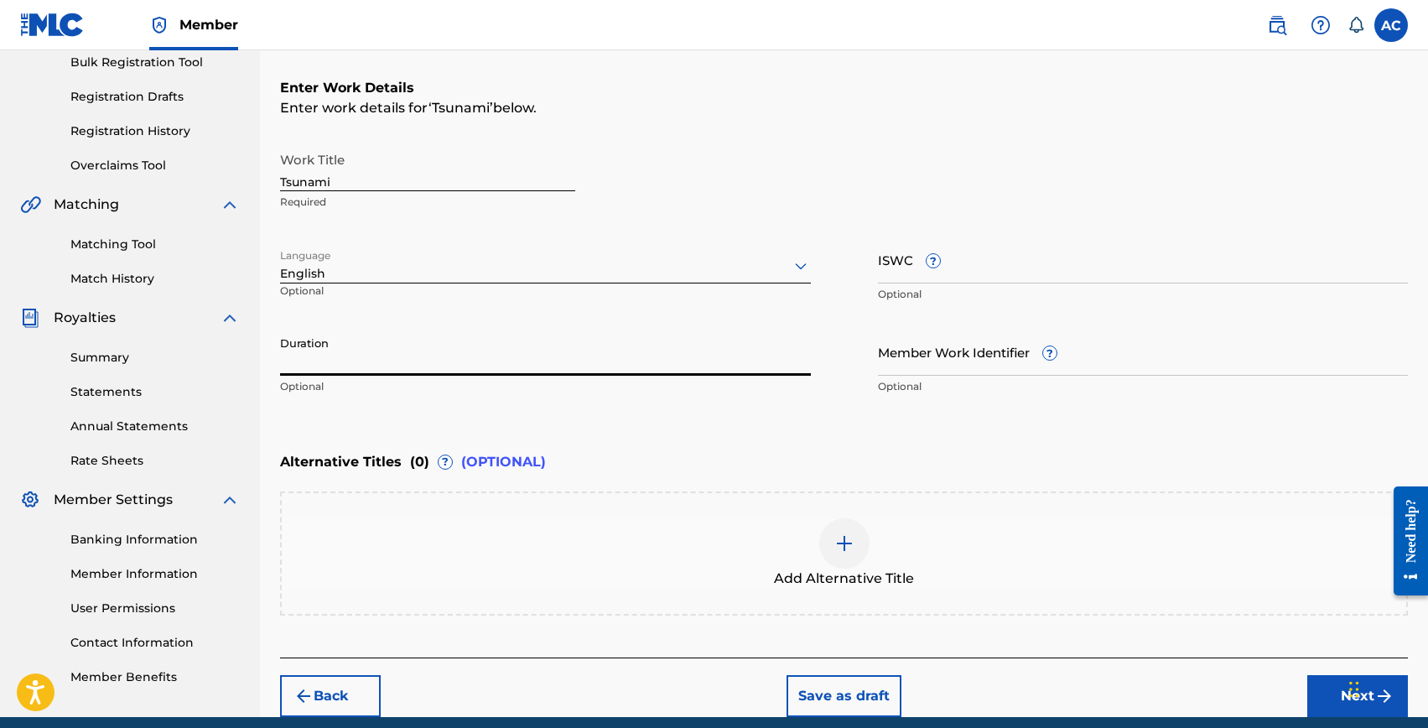
click at [412, 375] on input "Duration" at bounding box center [545, 352] width 531 height 48
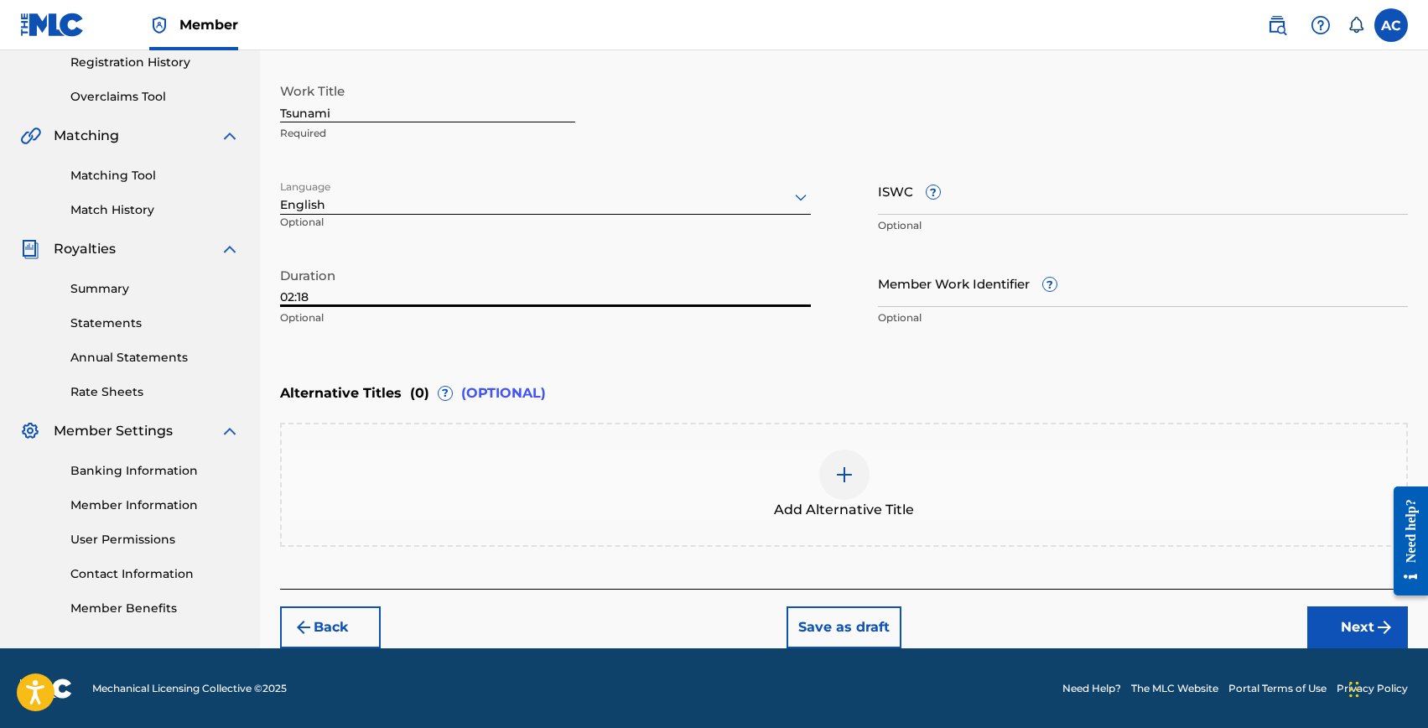
type input "02:18"
click at [1326, 629] on button "Next" at bounding box center [1358, 627] width 101 height 42
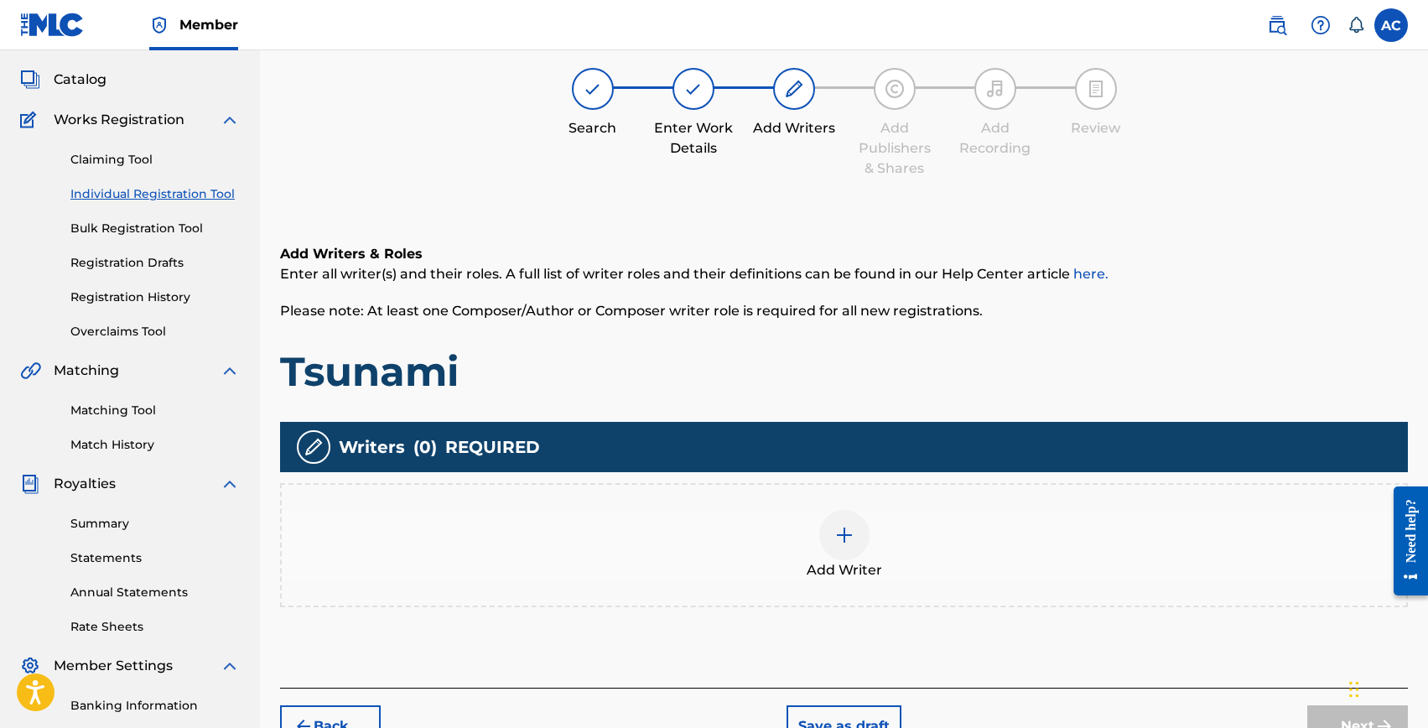
scroll to position [75, 0]
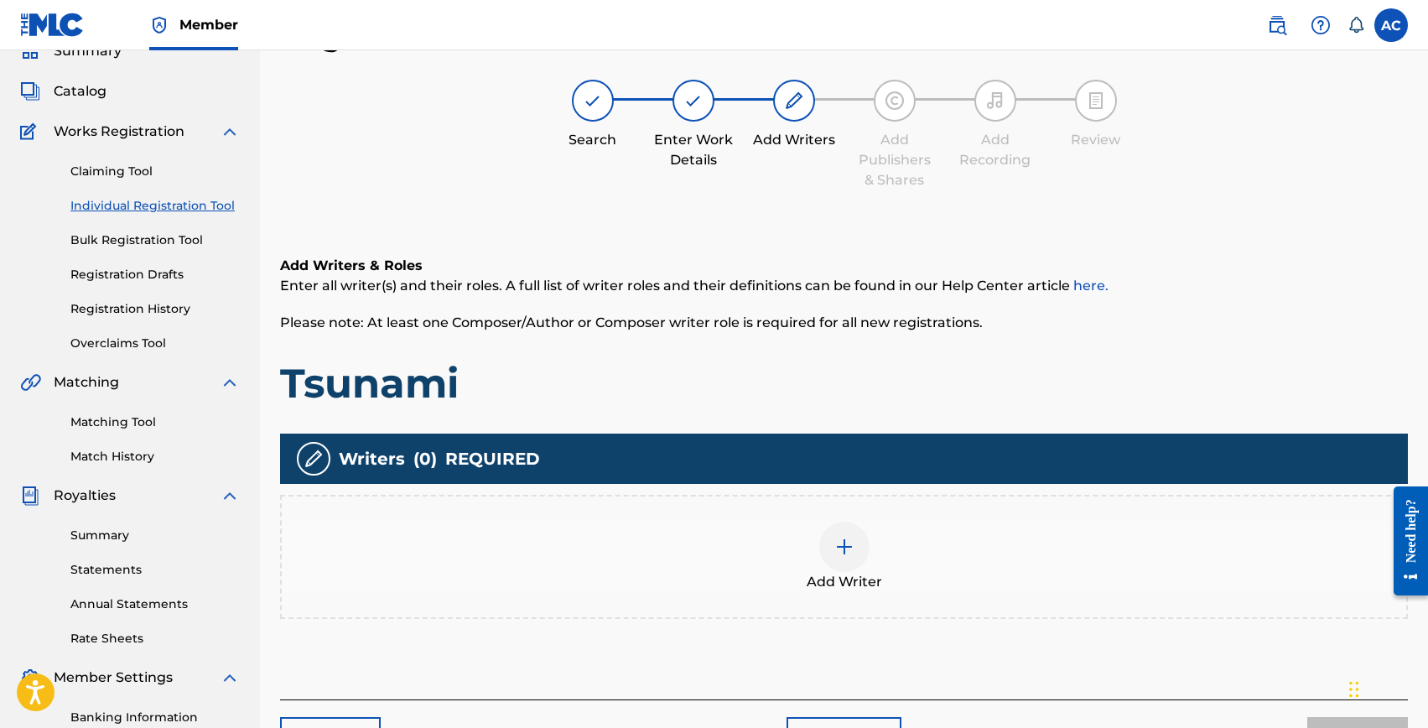
click at [813, 512] on div "Add Writer" at bounding box center [844, 557] width 1128 height 124
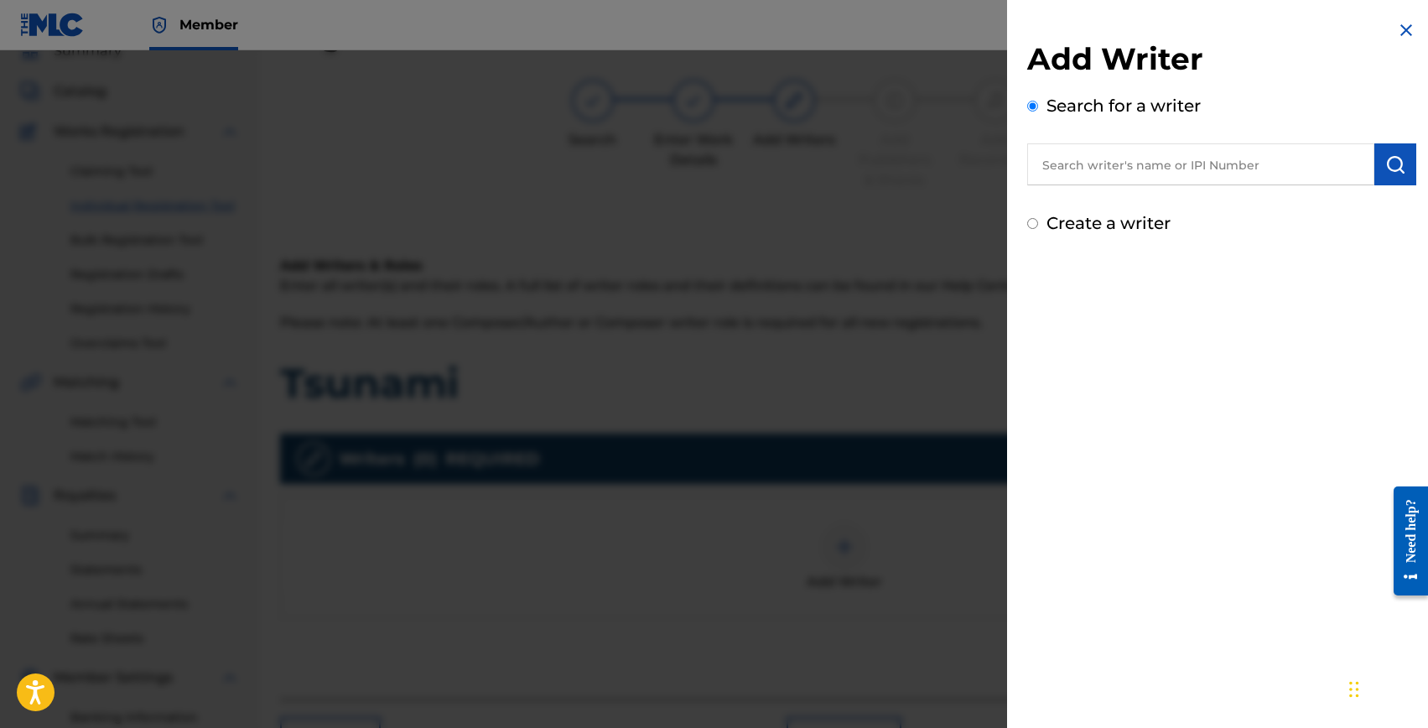
click at [1084, 173] on input "text" at bounding box center [1200, 164] width 347 height 42
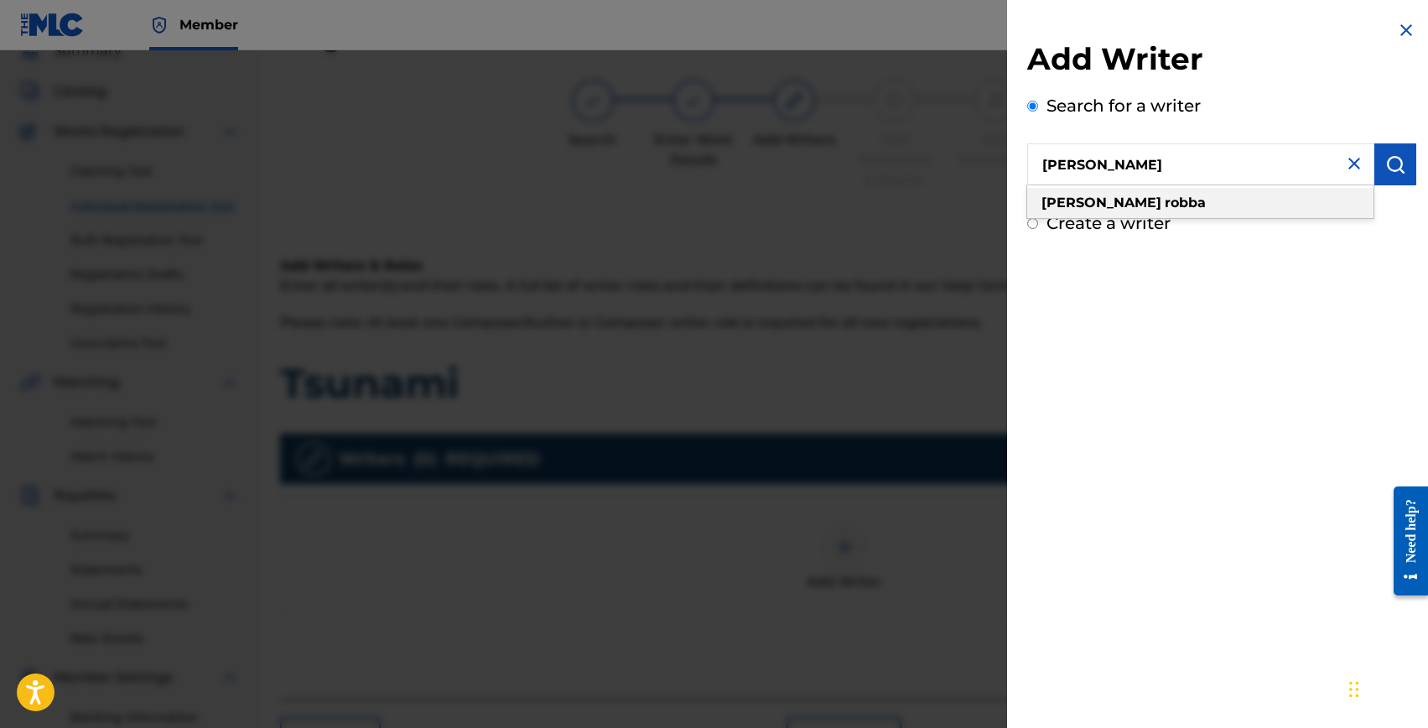
click at [1165, 210] on strong "robba" at bounding box center [1185, 203] width 41 height 16
type input "angie robba"
click at [1386, 161] on img "submit" at bounding box center [1396, 164] width 20 height 20
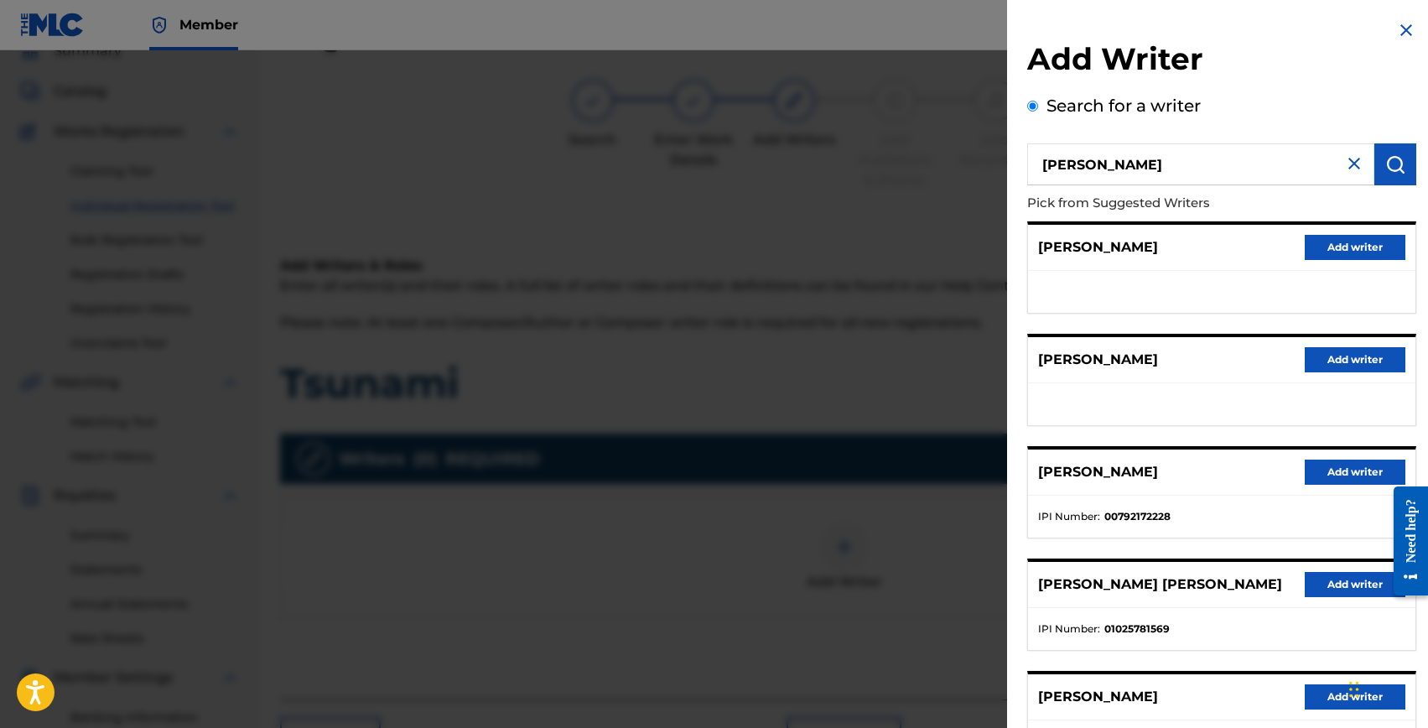
scroll to position [107, 0]
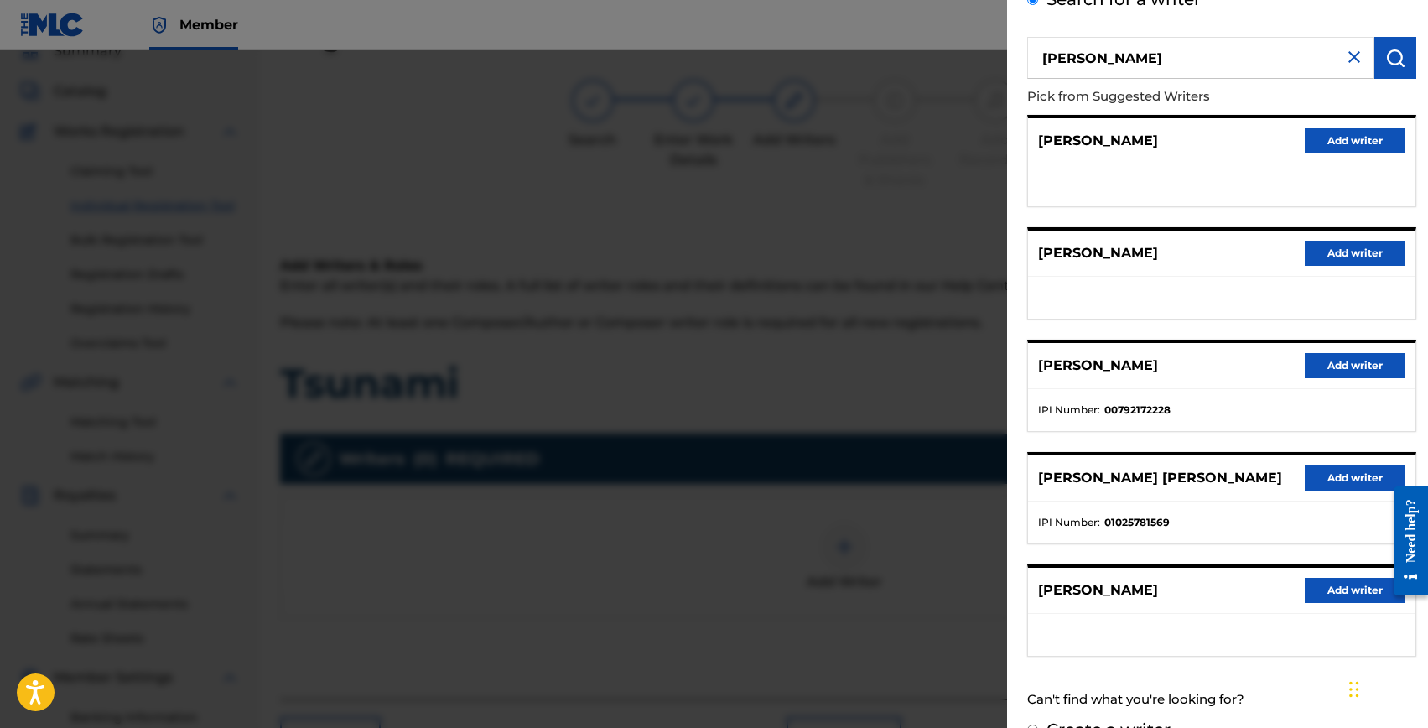
click at [1318, 361] on button "Add writer" at bounding box center [1355, 365] width 101 height 25
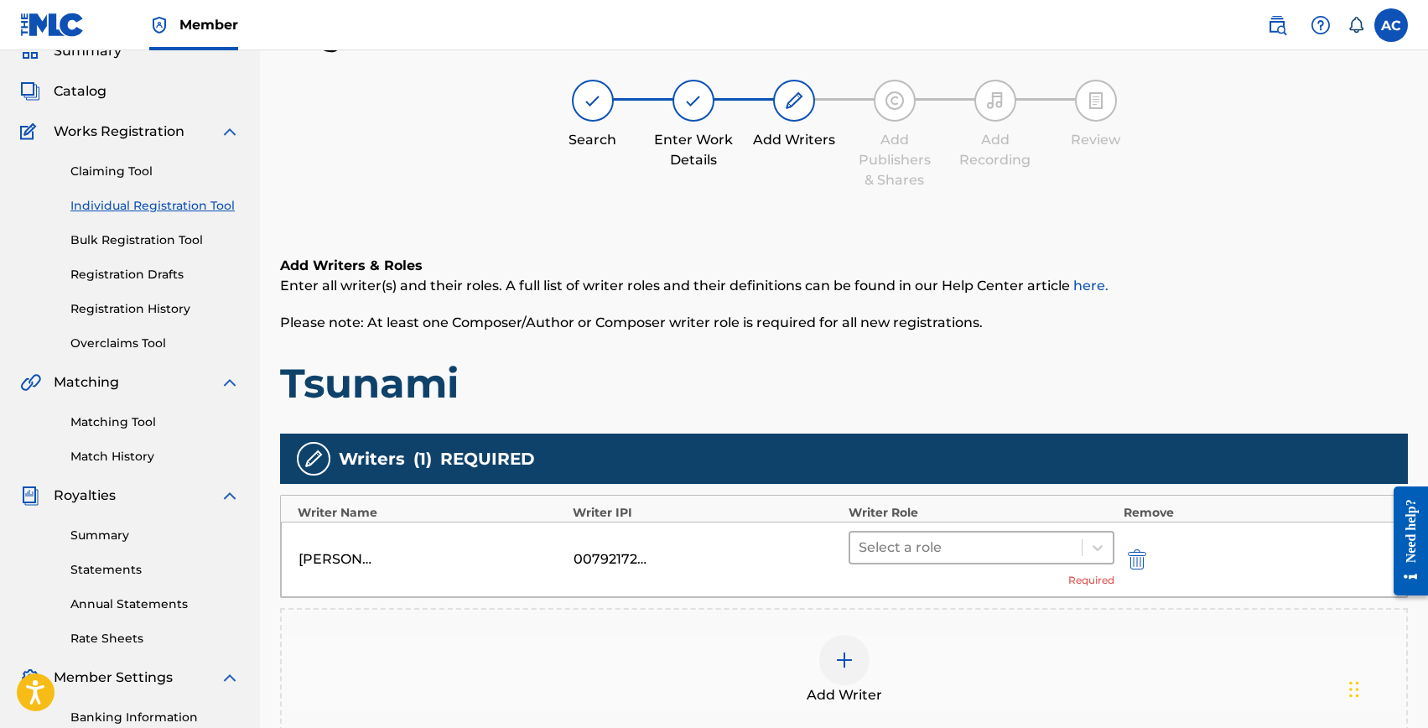
click at [880, 543] on div at bounding box center [967, 547] width 216 height 23
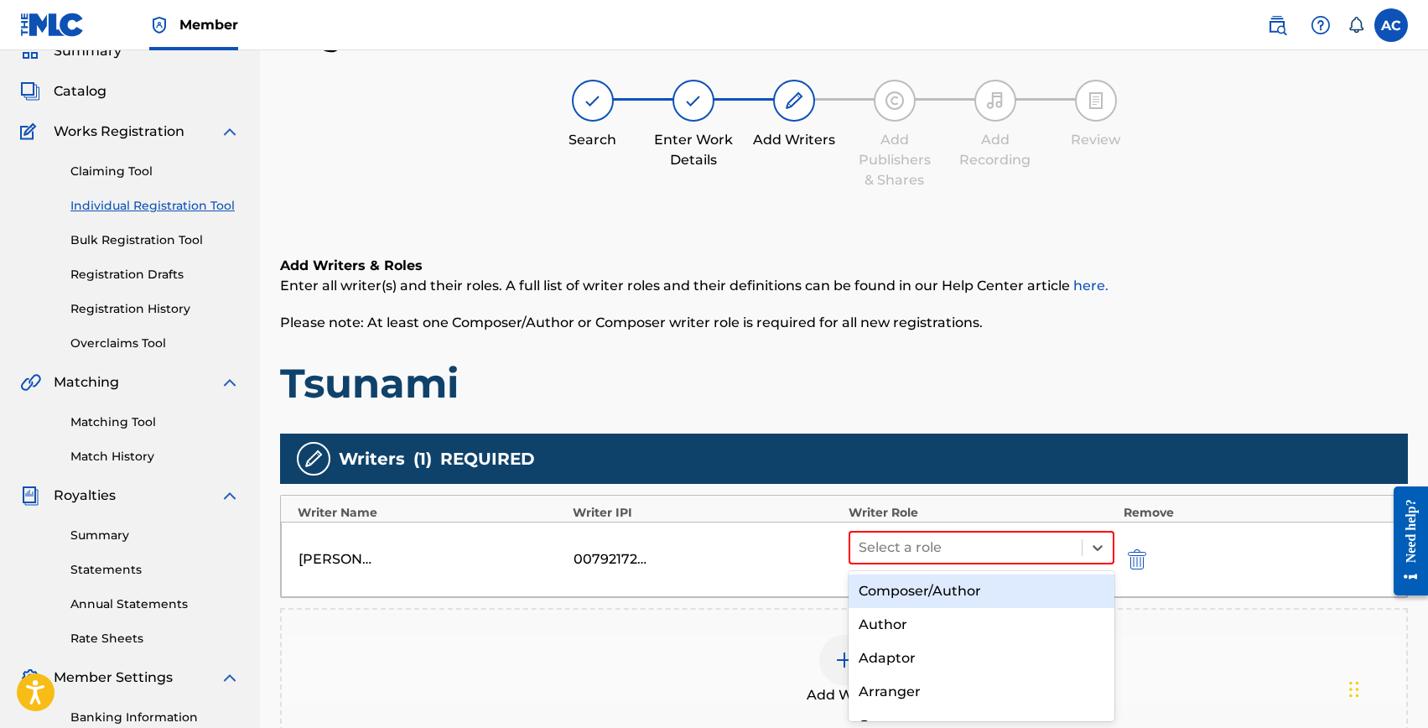
click at [898, 575] on div "Composer/Author" at bounding box center [982, 592] width 267 height 34
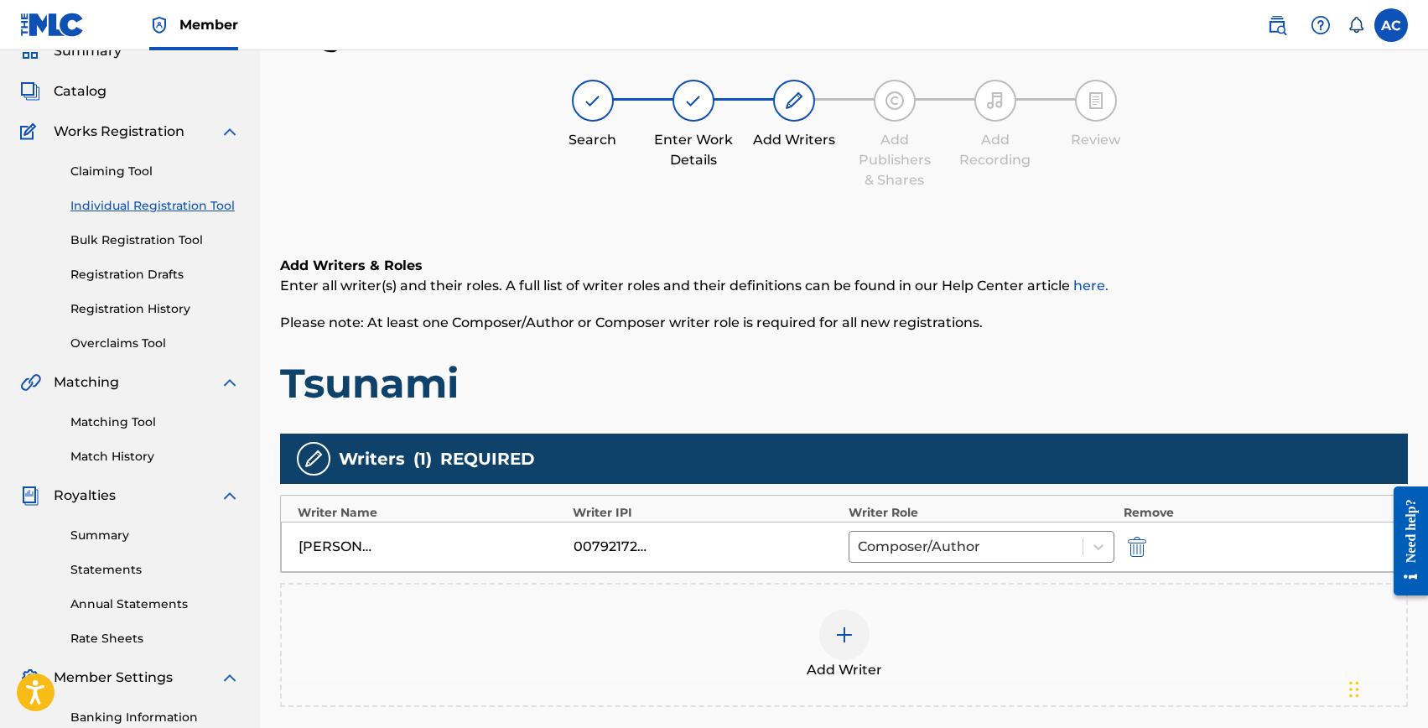
click at [845, 633] on img at bounding box center [845, 635] width 20 height 20
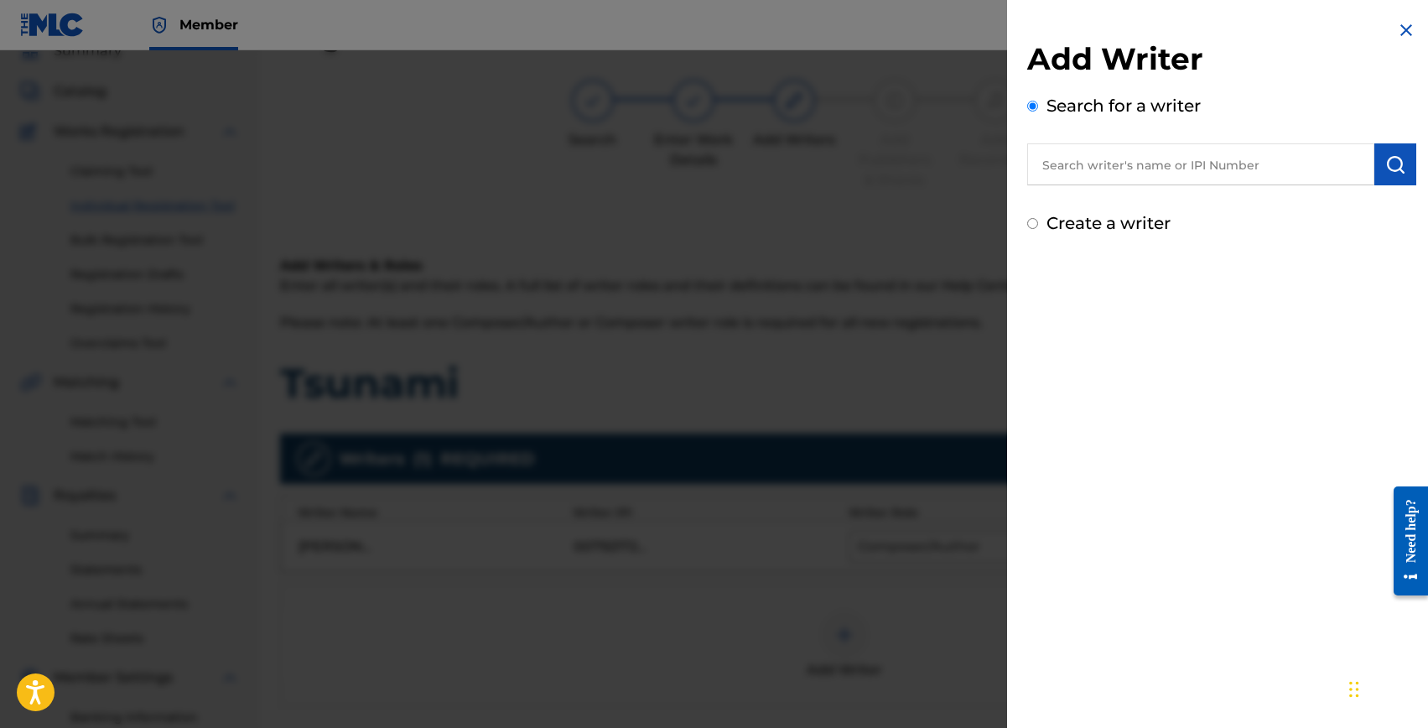
click at [1124, 170] on input "text" at bounding box center [1200, 164] width 347 height 42
paste input "1228489820"
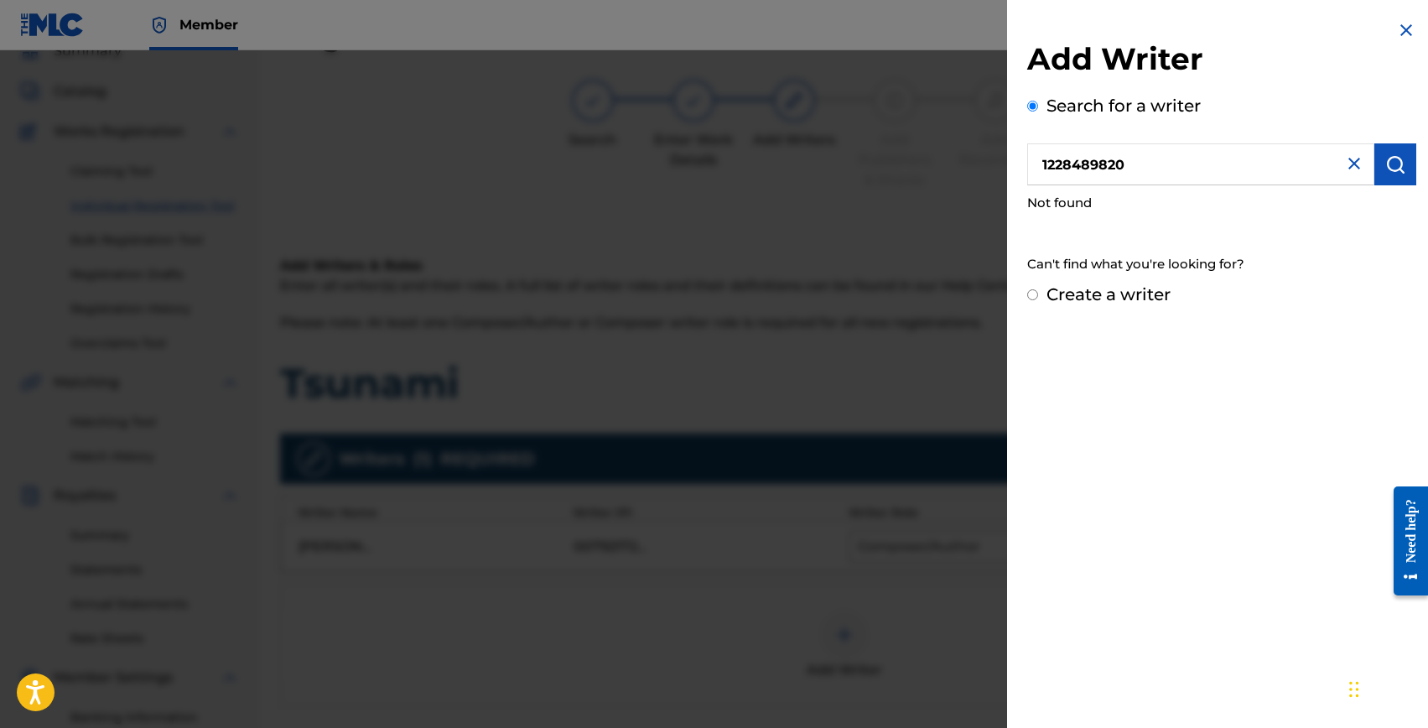
click at [1043, 162] on input "1228489820" at bounding box center [1200, 164] width 347 height 42
type input "01228489820"
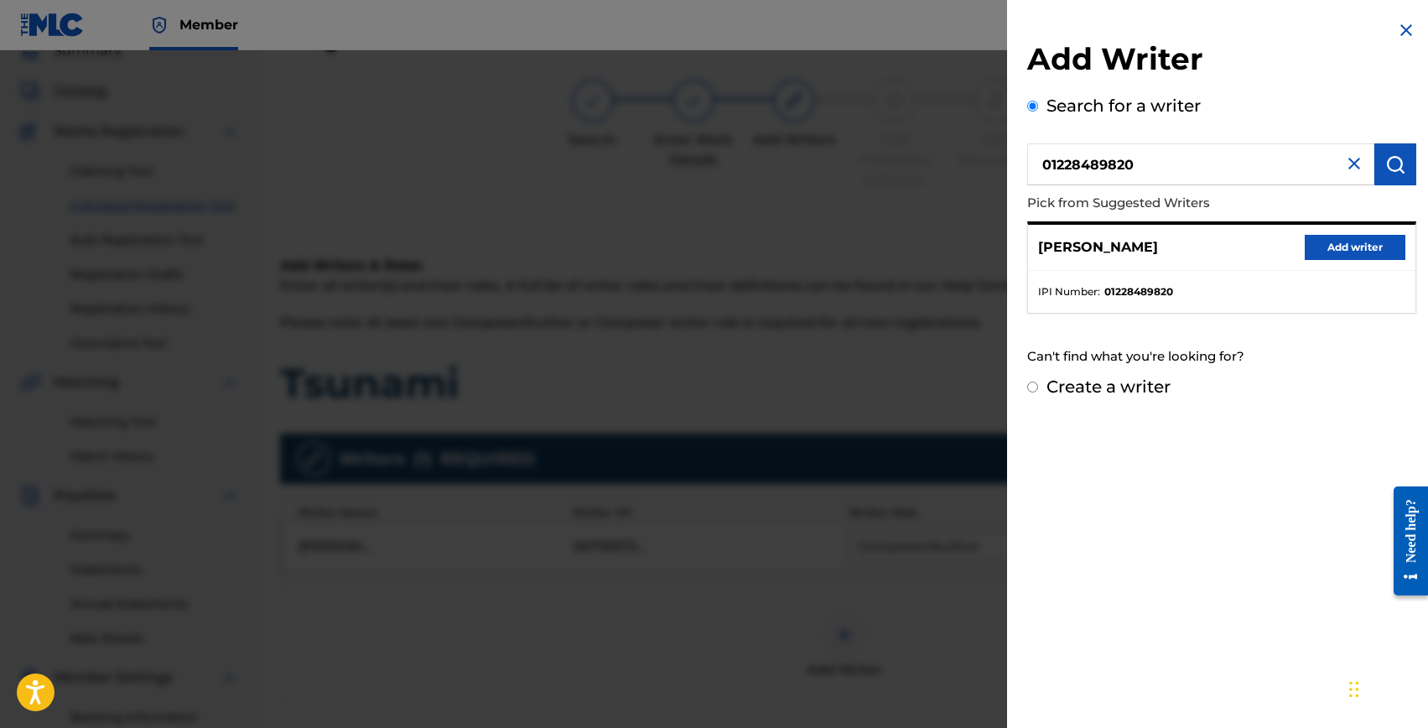
click at [1330, 242] on button "Add writer" at bounding box center [1355, 247] width 101 height 25
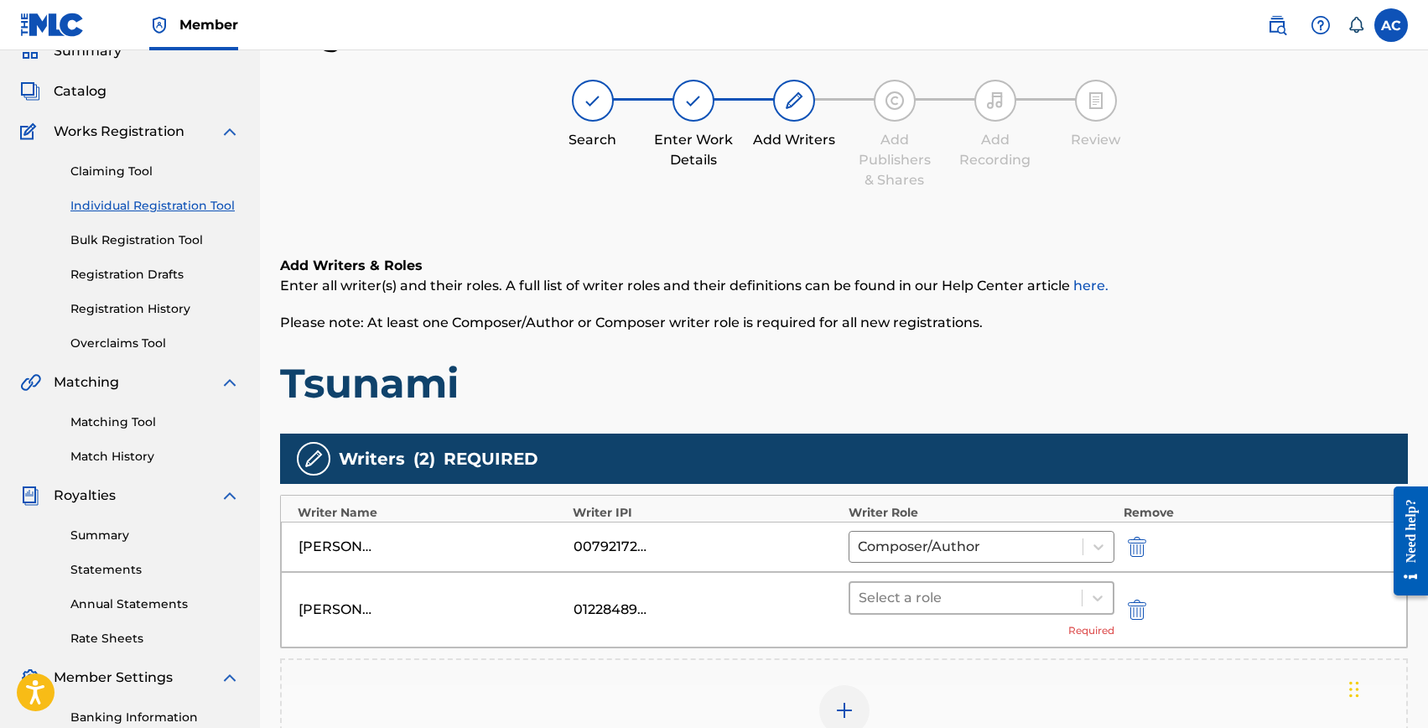
click at [884, 589] on div at bounding box center [967, 597] width 216 height 23
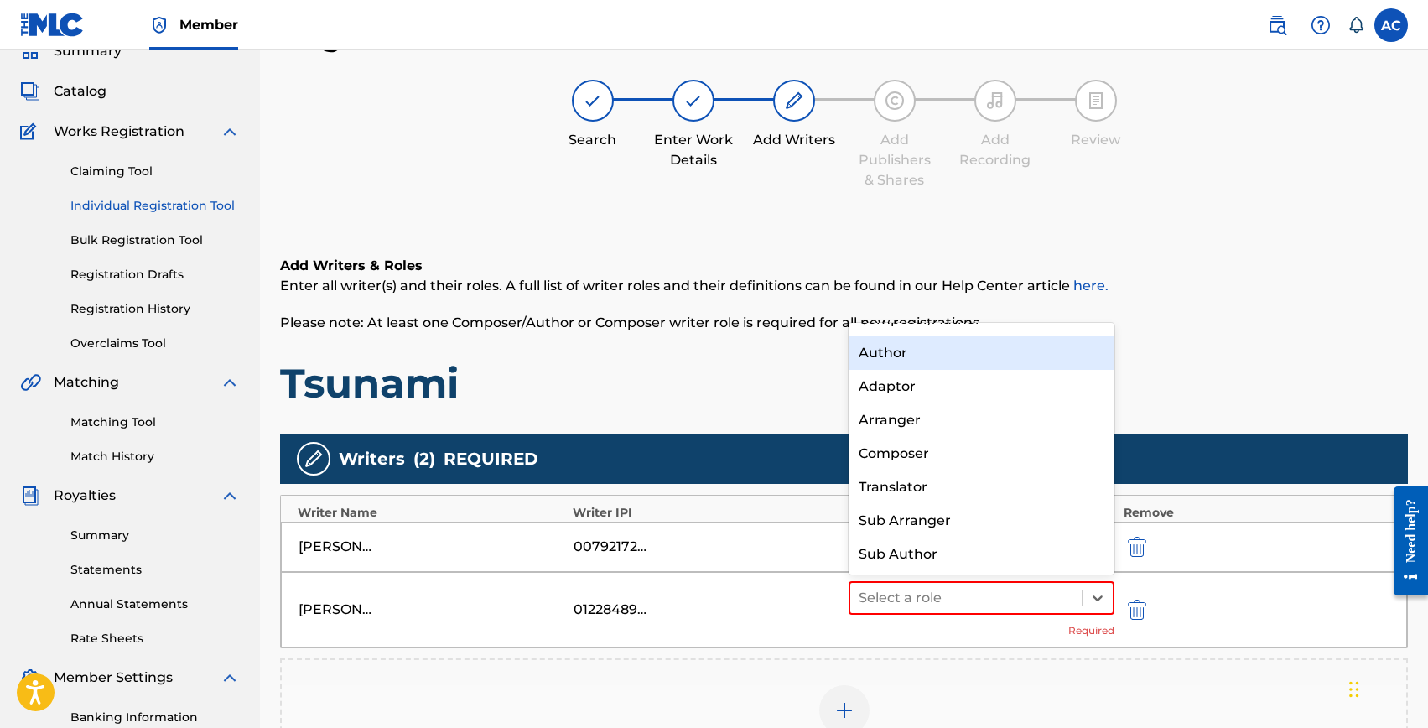
scroll to position [0, 0]
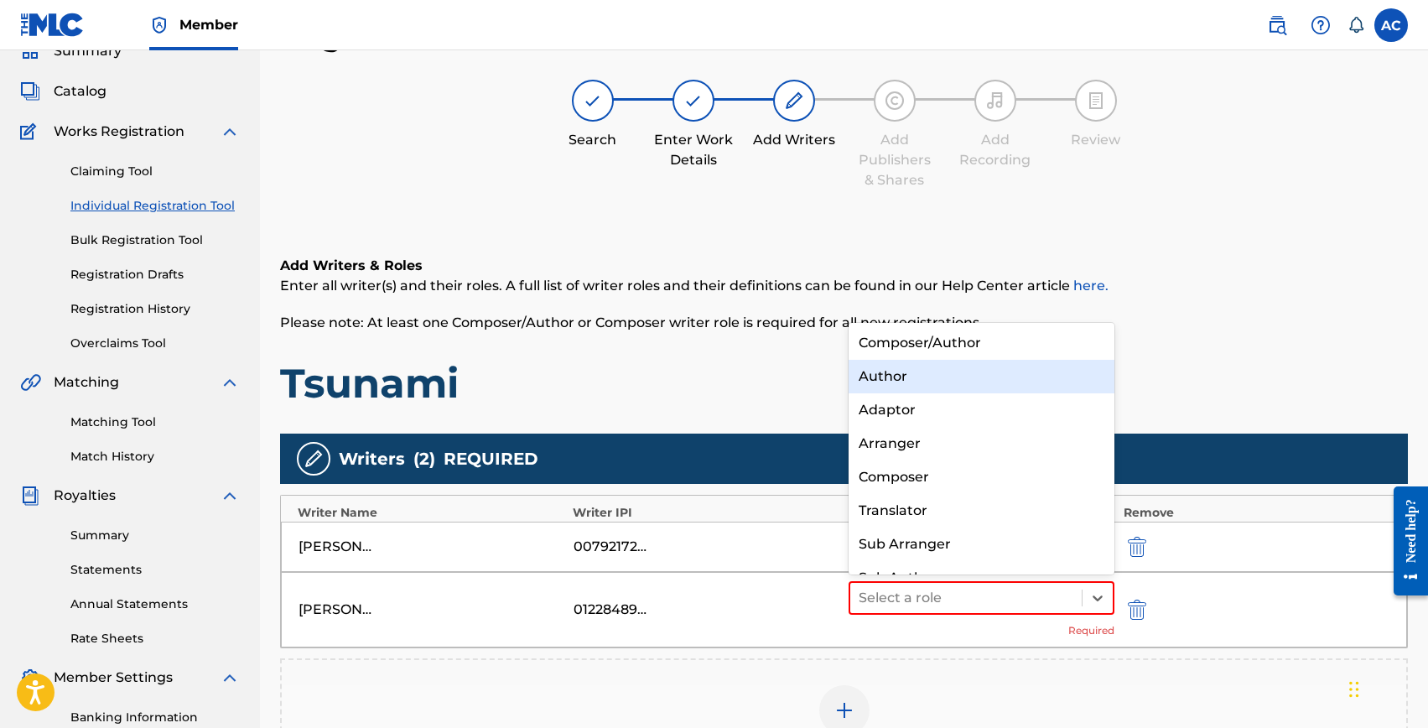
click at [894, 341] on div "Composer/Author" at bounding box center [982, 343] width 267 height 34
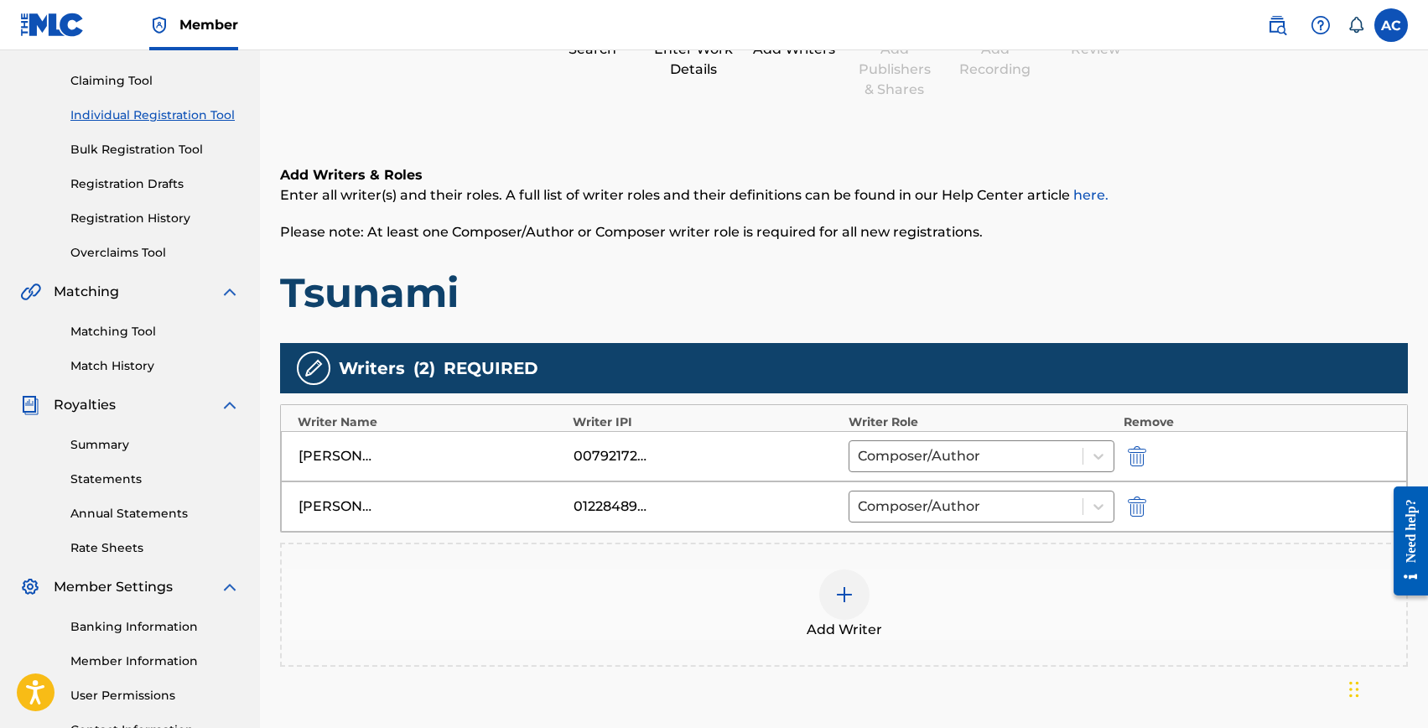
scroll to position [169, 0]
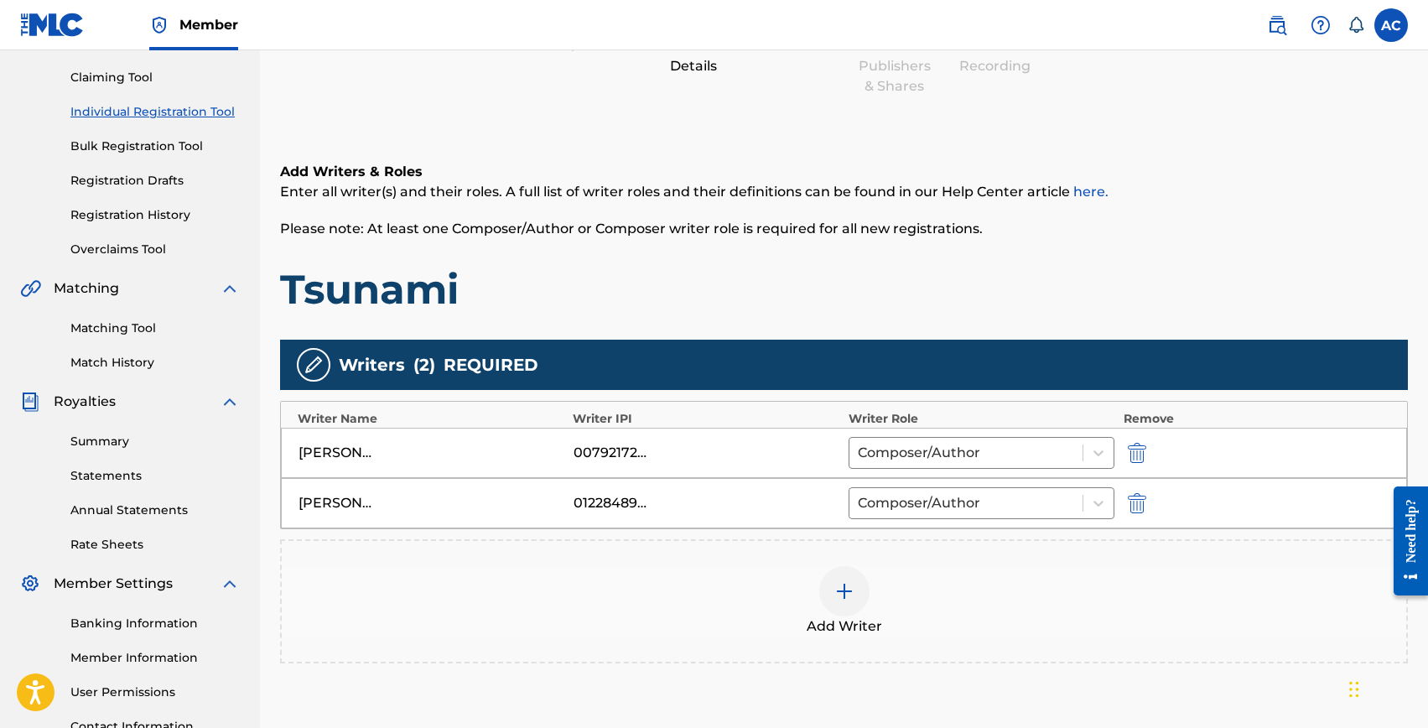
click at [868, 587] on div at bounding box center [844, 591] width 50 height 50
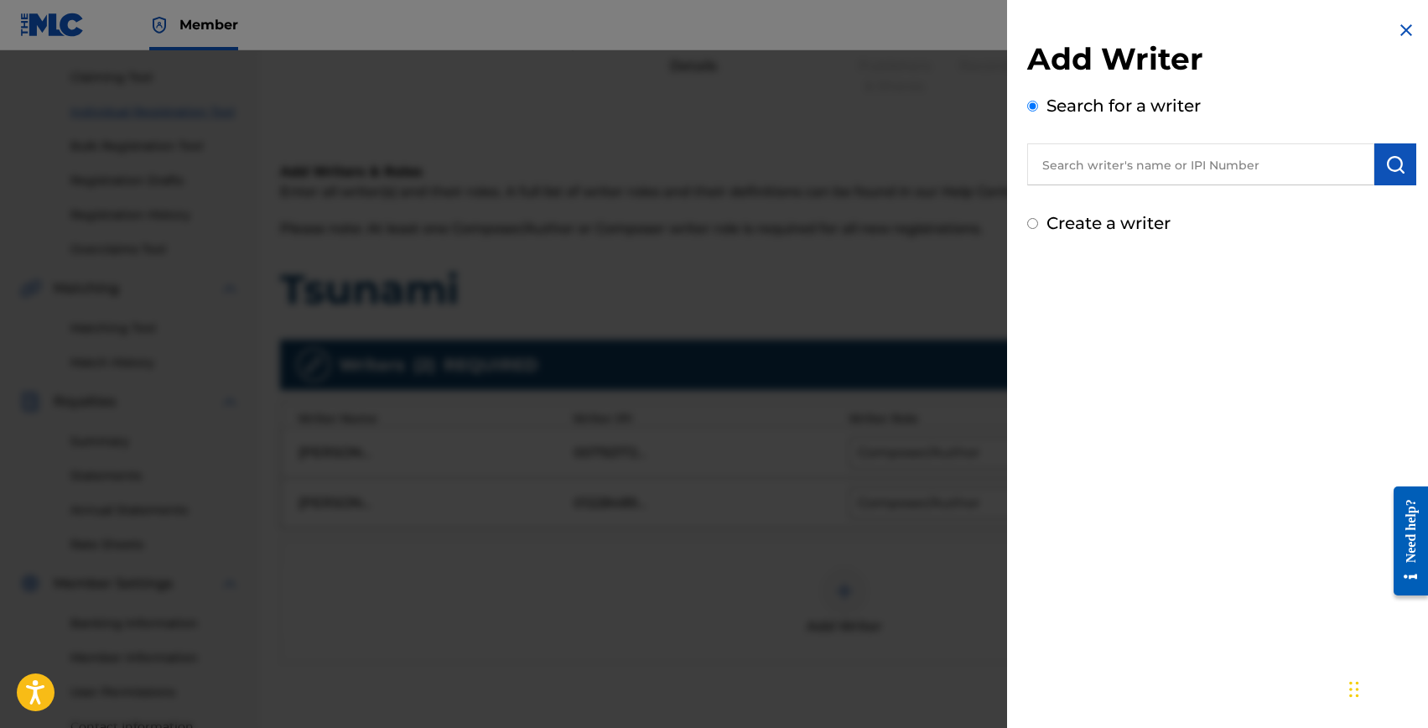
click at [1165, 174] on input "text" at bounding box center [1200, 164] width 347 height 42
paste input "RICE, KRISTIAN ALEXANDER"
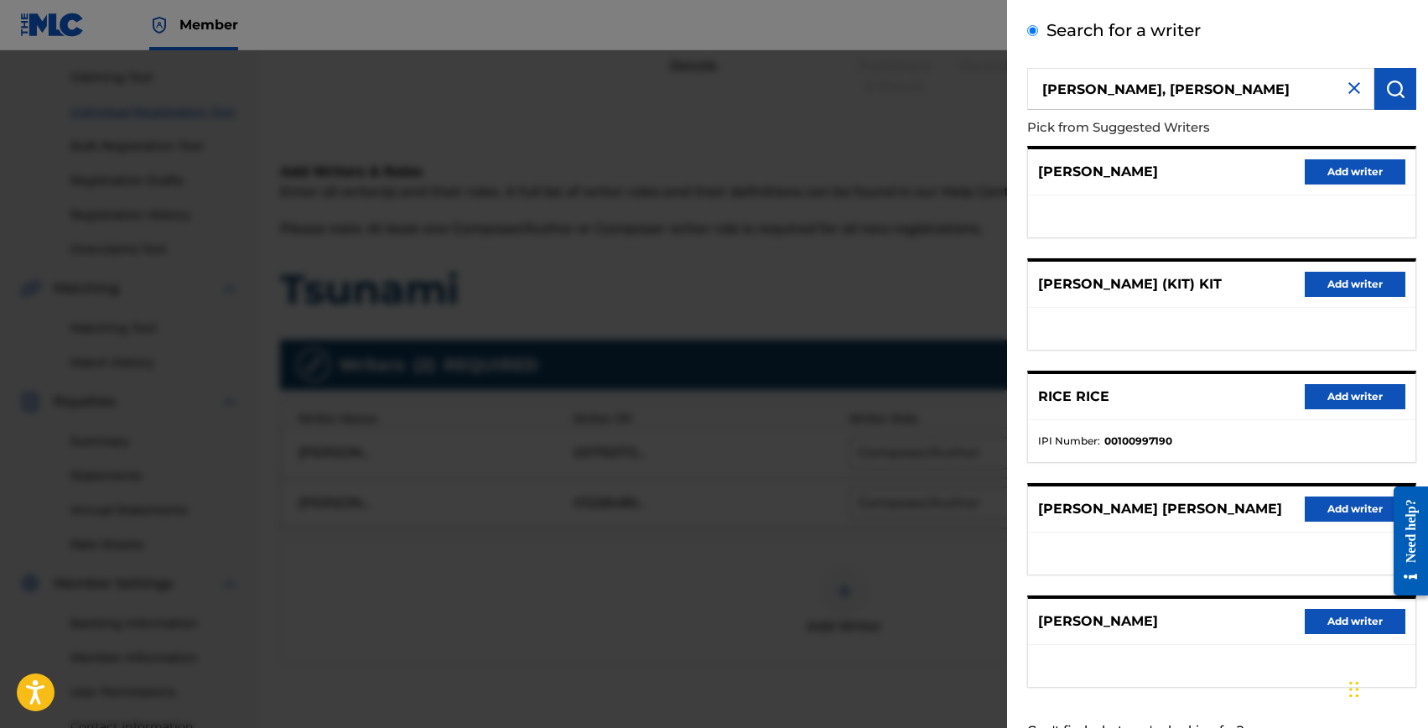
scroll to position [0, 0]
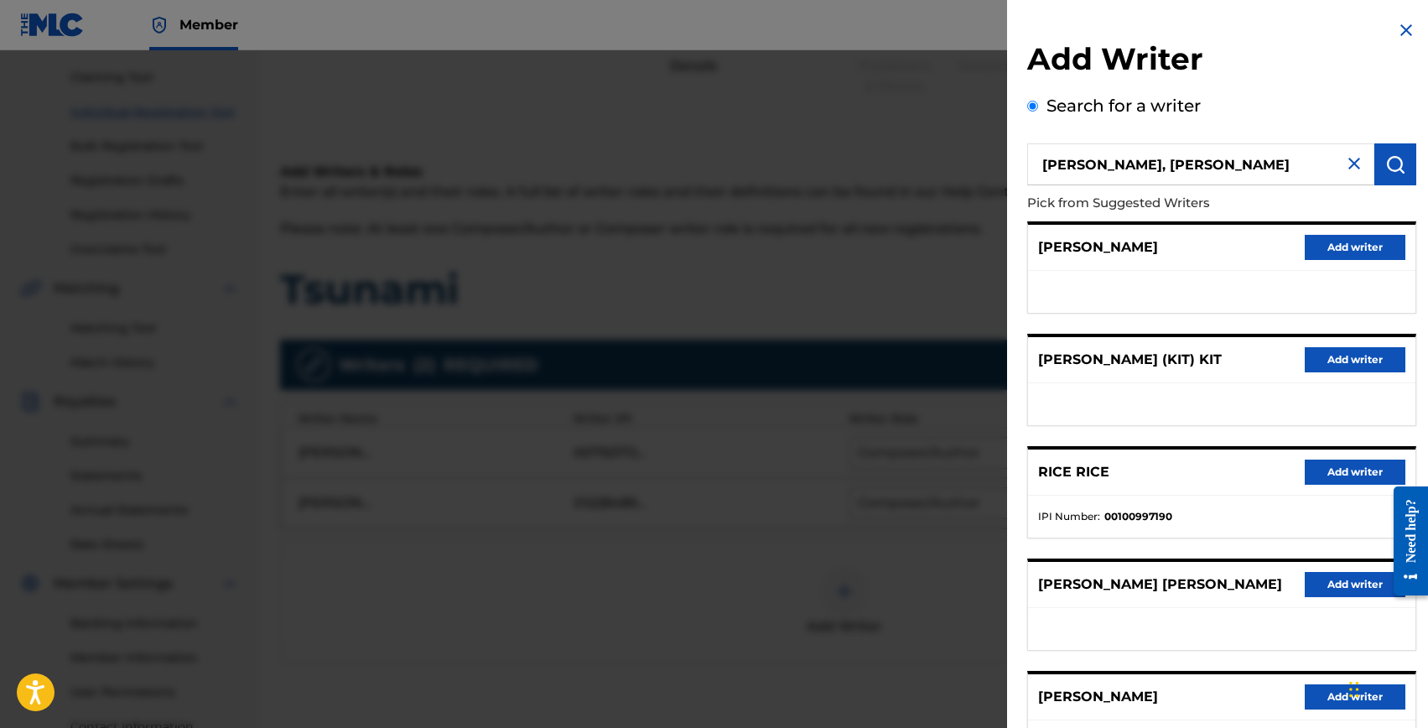
drag, startPoint x: 1084, startPoint y: 159, endPoint x: 1005, endPoint y: 153, distance: 80.0
click at [1005, 153] on div "Add Writer Search for a writer RICE, KRISTIAN ALEXANDER Pick from Suggested Wri…" at bounding box center [714, 389] width 1428 height 678
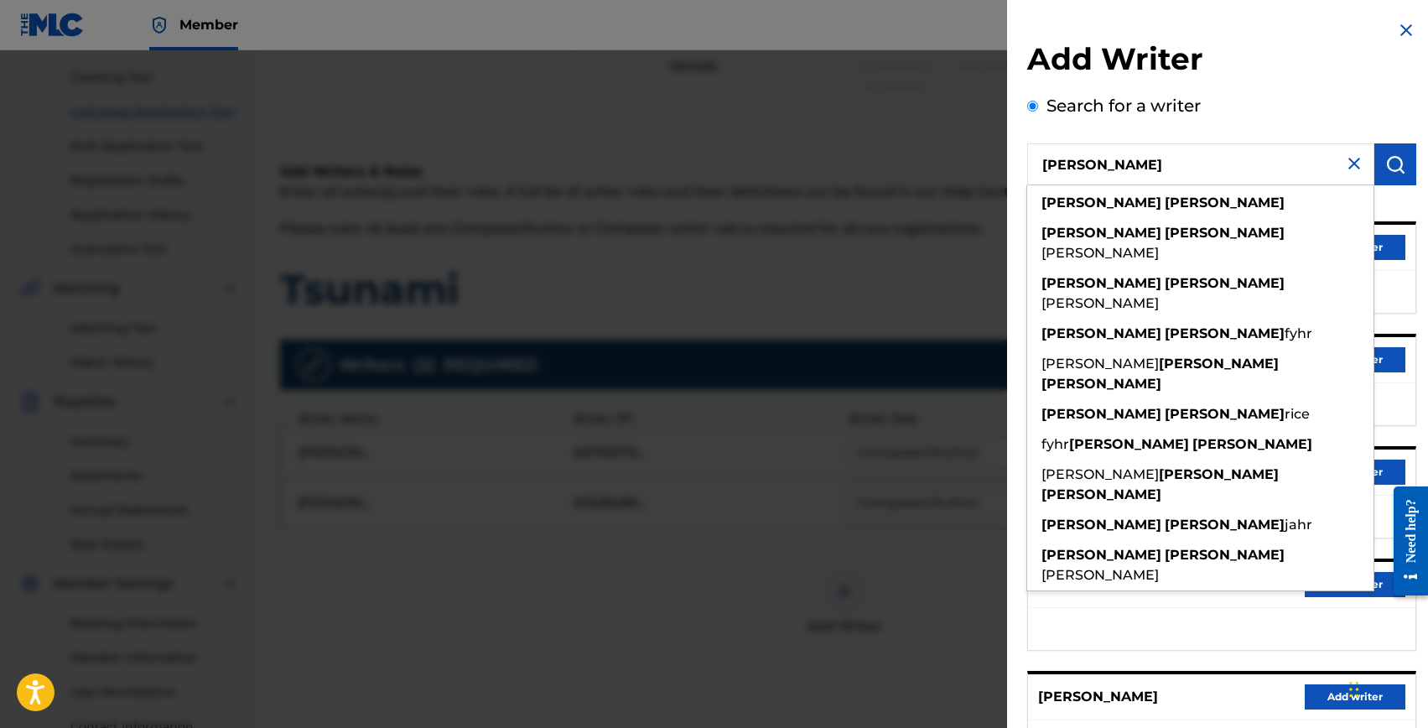
click at [1209, 161] on input "KRISTIAN ALEXANDER" at bounding box center [1200, 164] width 347 height 42
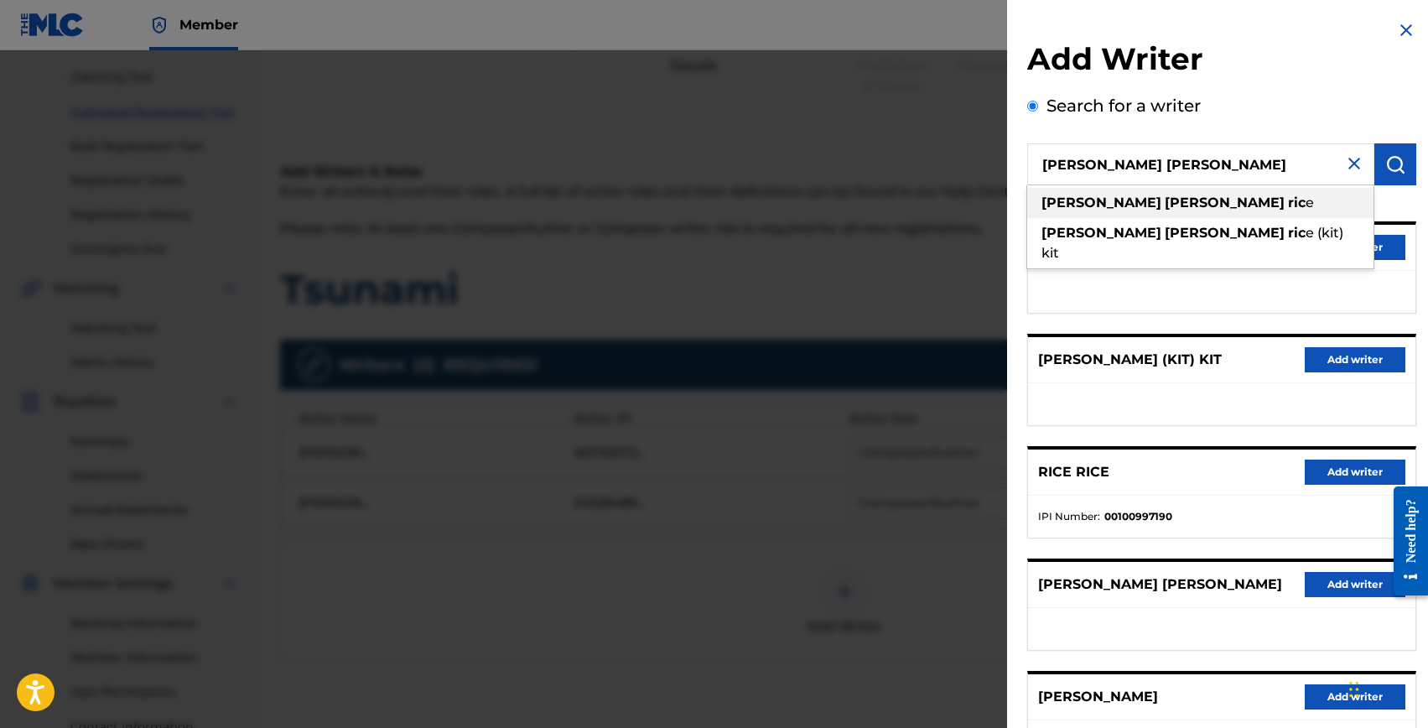
click at [1165, 203] on strong "alexander" at bounding box center [1225, 203] width 120 height 16
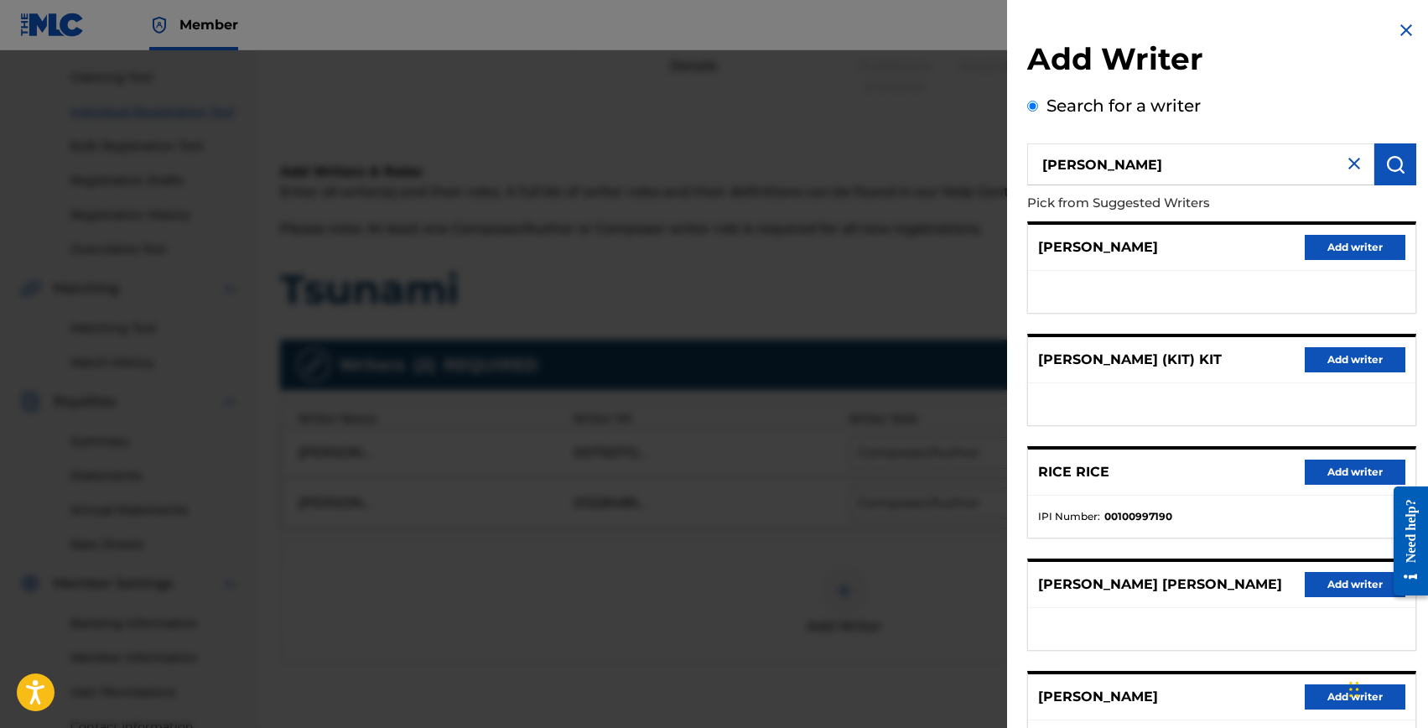
click at [1390, 166] on img "submit" at bounding box center [1396, 164] width 20 height 20
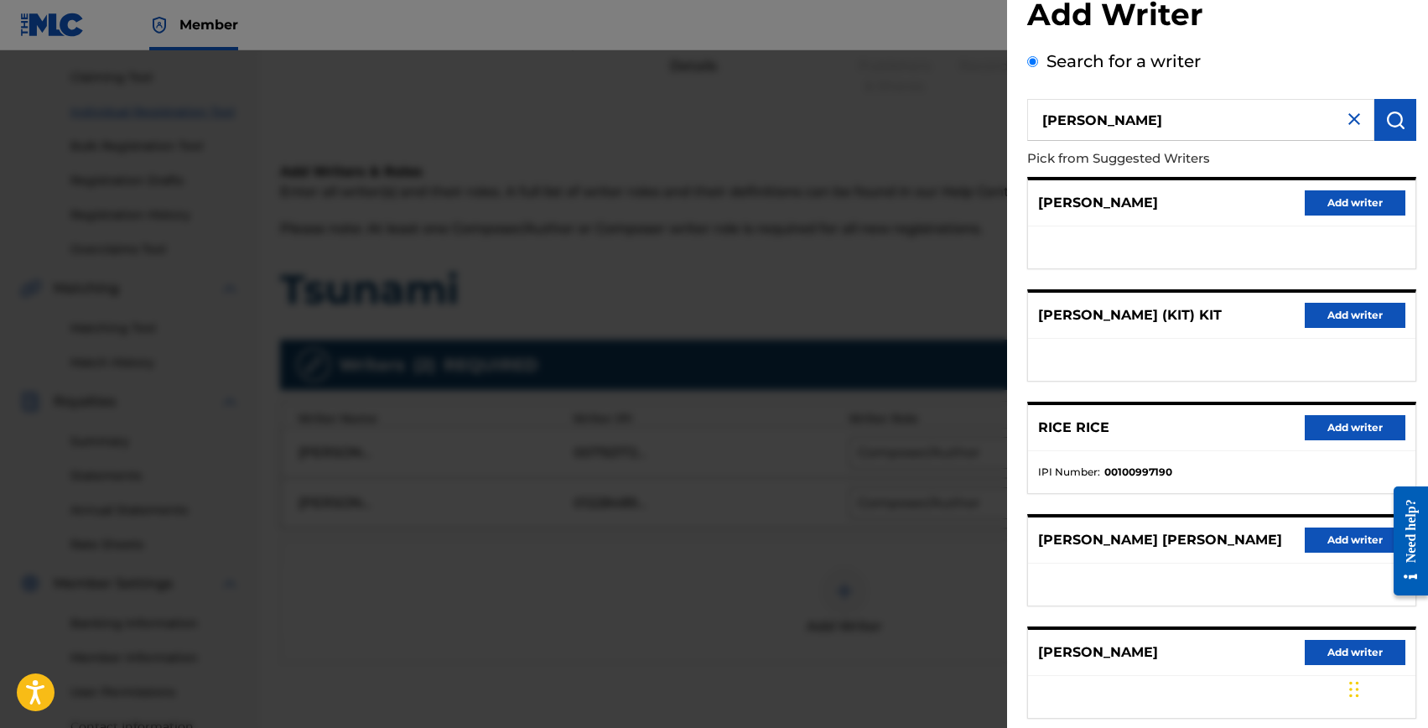
scroll to position [39, 0]
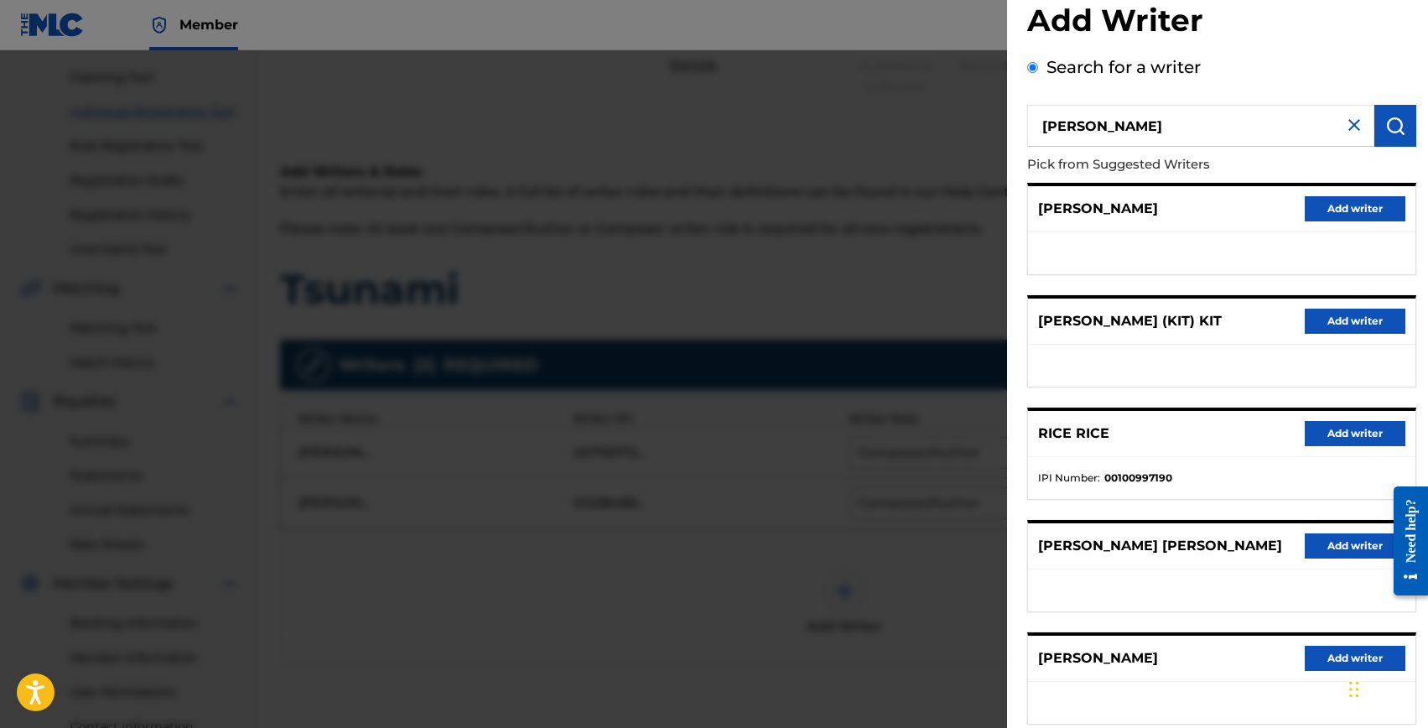
click at [1123, 129] on input "kristian alexander rice" at bounding box center [1200, 126] width 347 height 42
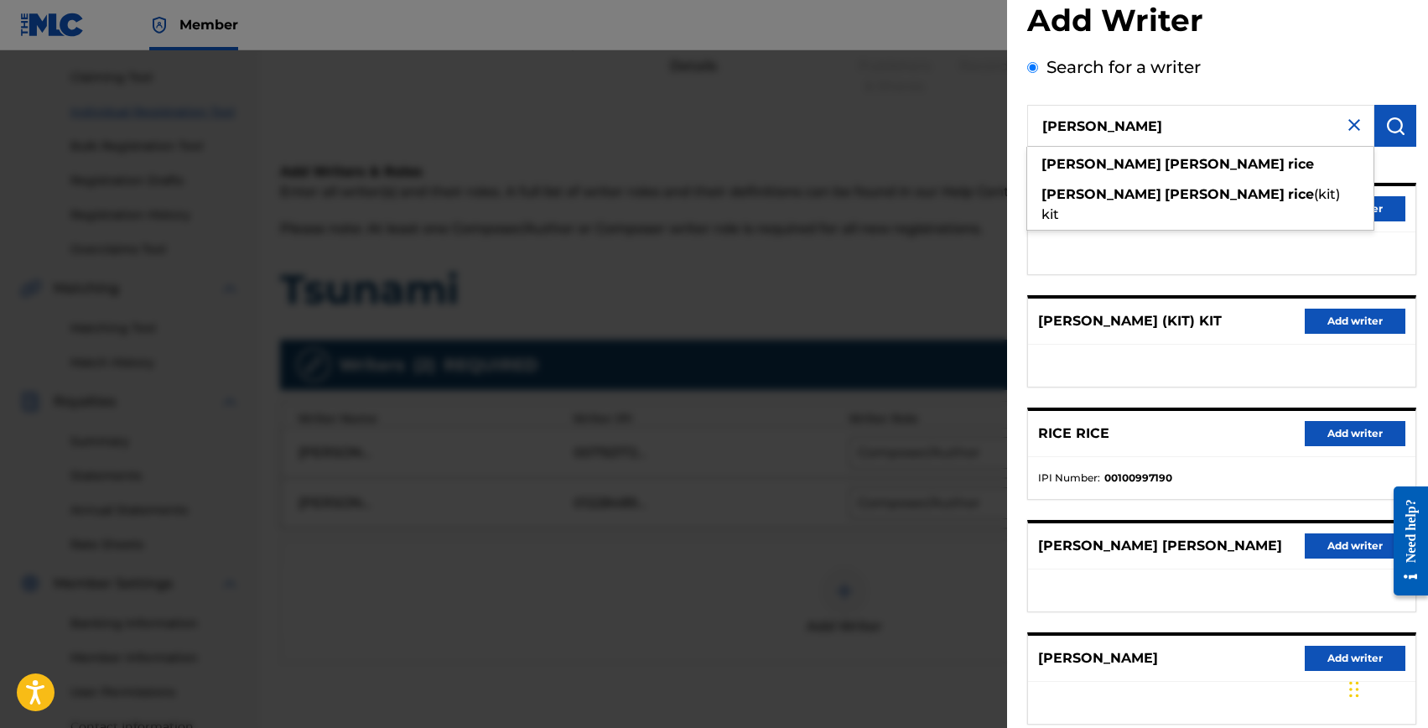
click at [1123, 129] on input "kristian alexander rice" at bounding box center [1200, 126] width 347 height 42
paste input "664918998"
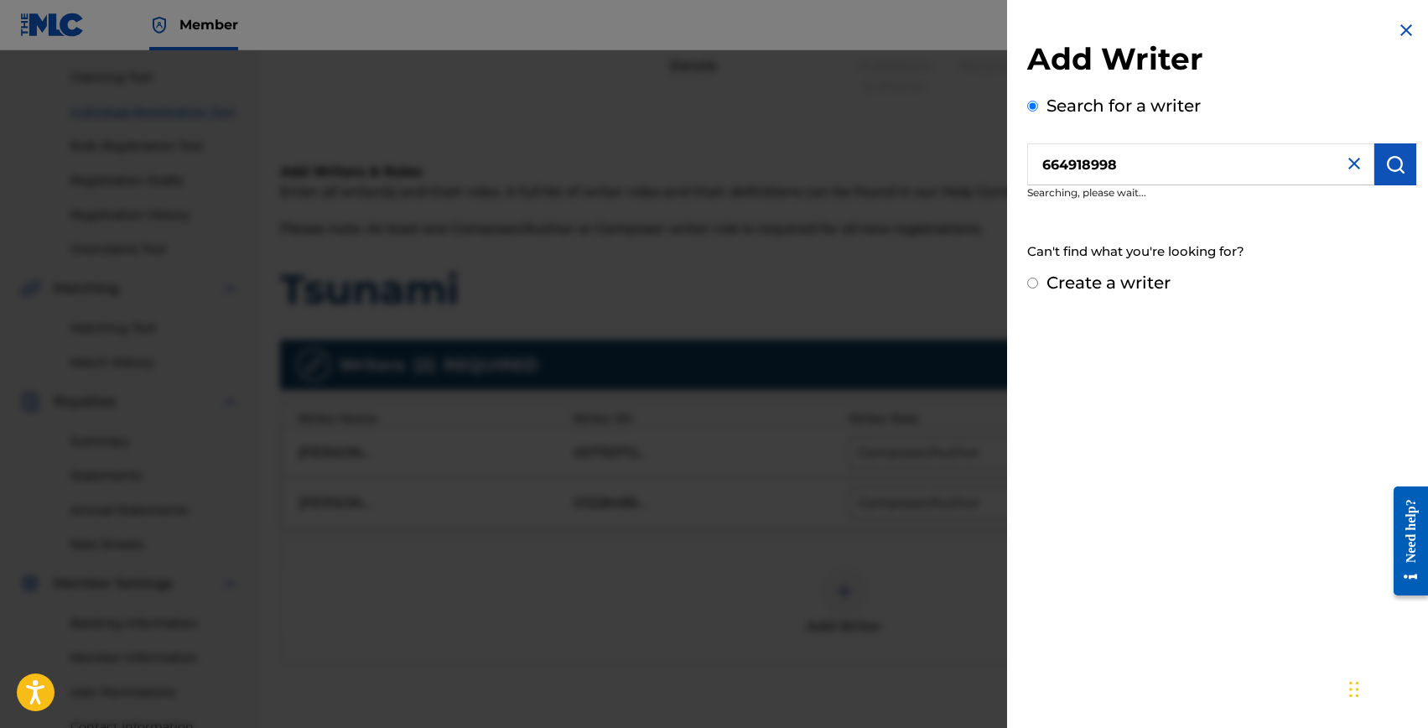
scroll to position [0, 0]
click at [1044, 169] on input "664918998" at bounding box center [1200, 164] width 347 height 42
click at [1043, 170] on input "0664918998" at bounding box center [1200, 164] width 347 height 42
type input "00664918998"
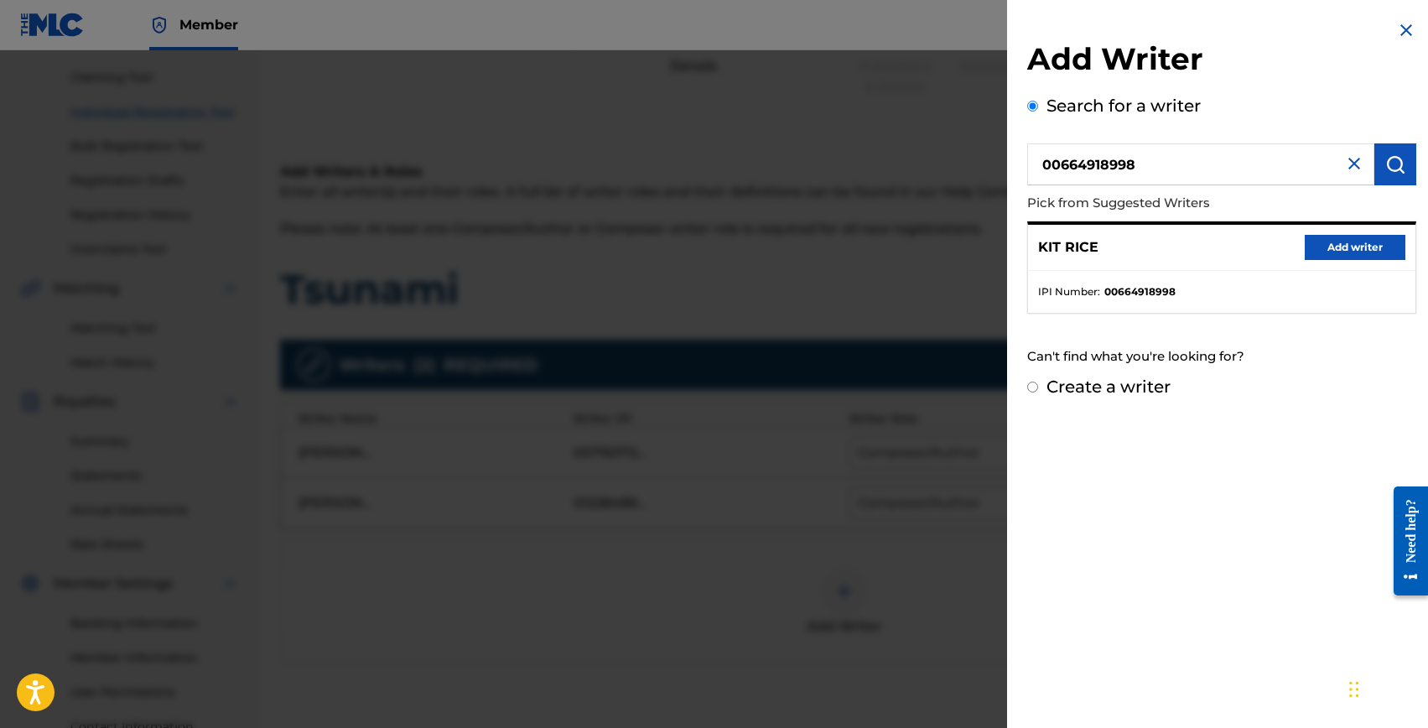
click at [1335, 247] on button "Add writer" at bounding box center [1355, 247] width 101 height 25
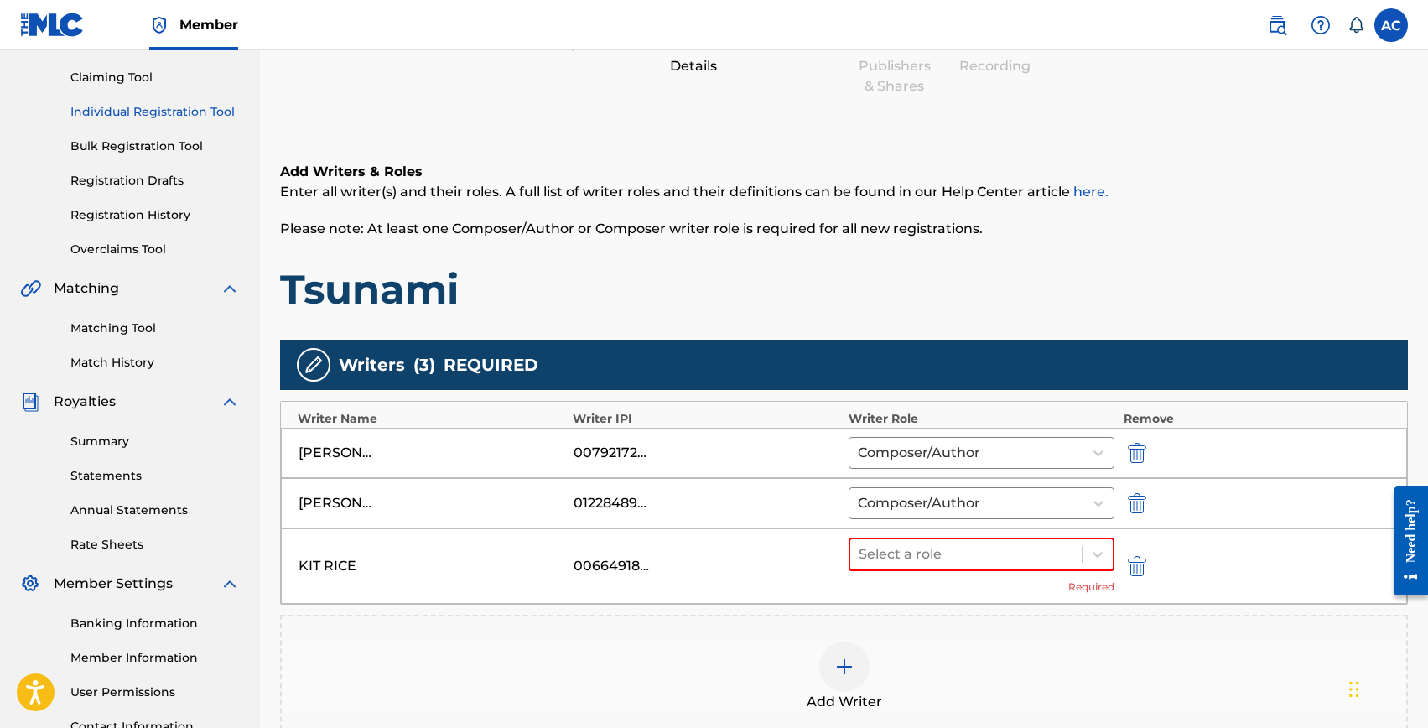
scroll to position [304, 0]
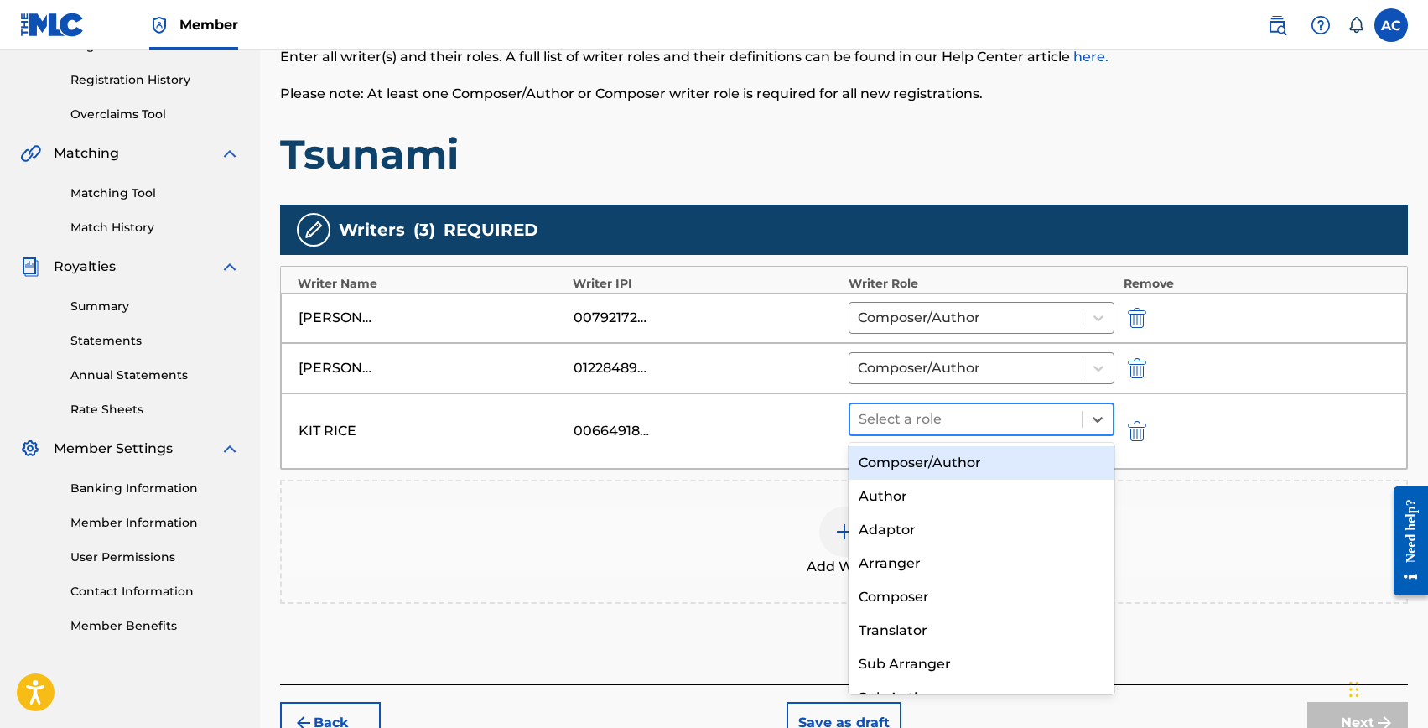
click at [902, 420] on div at bounding box center [967, 419] width 216 height 23
click at [906, 454] on div "Composer/Author" at bounding box center [982, 463] width 267 height 34
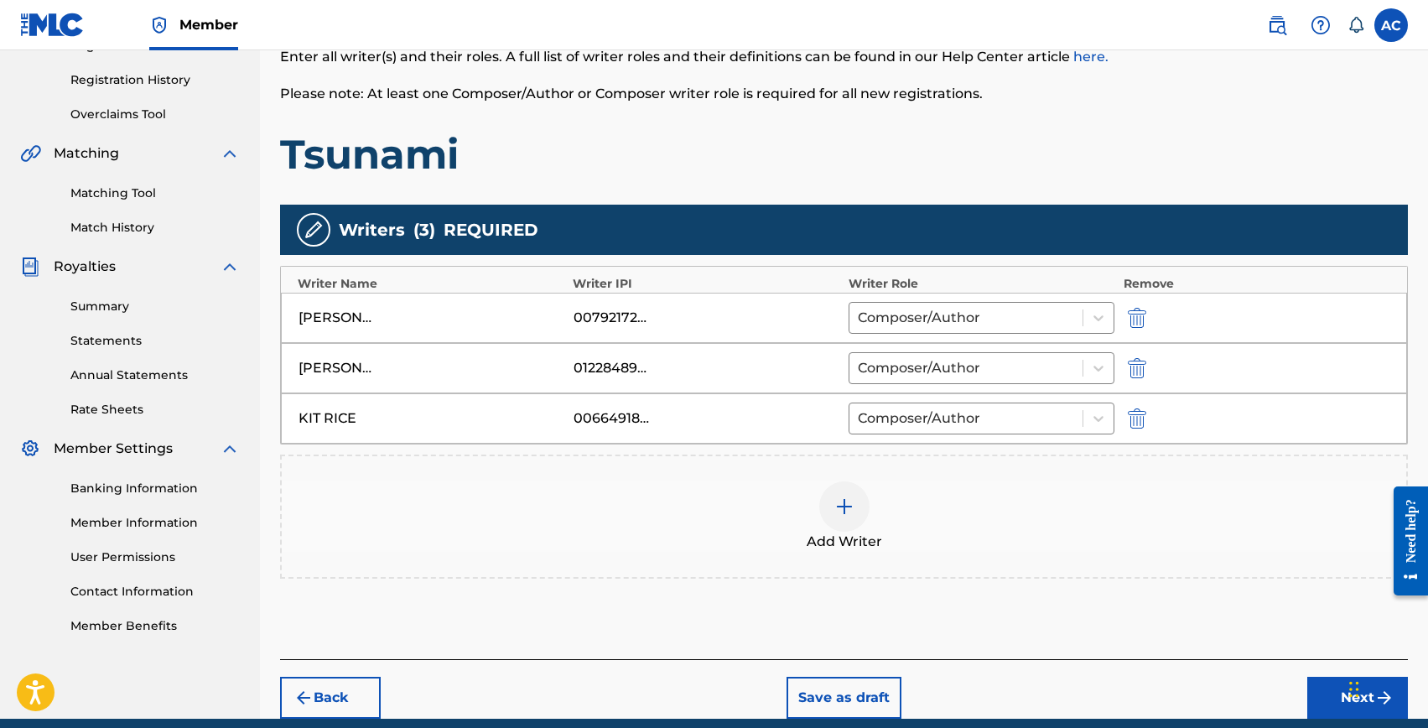
scroll to position [375, 0]
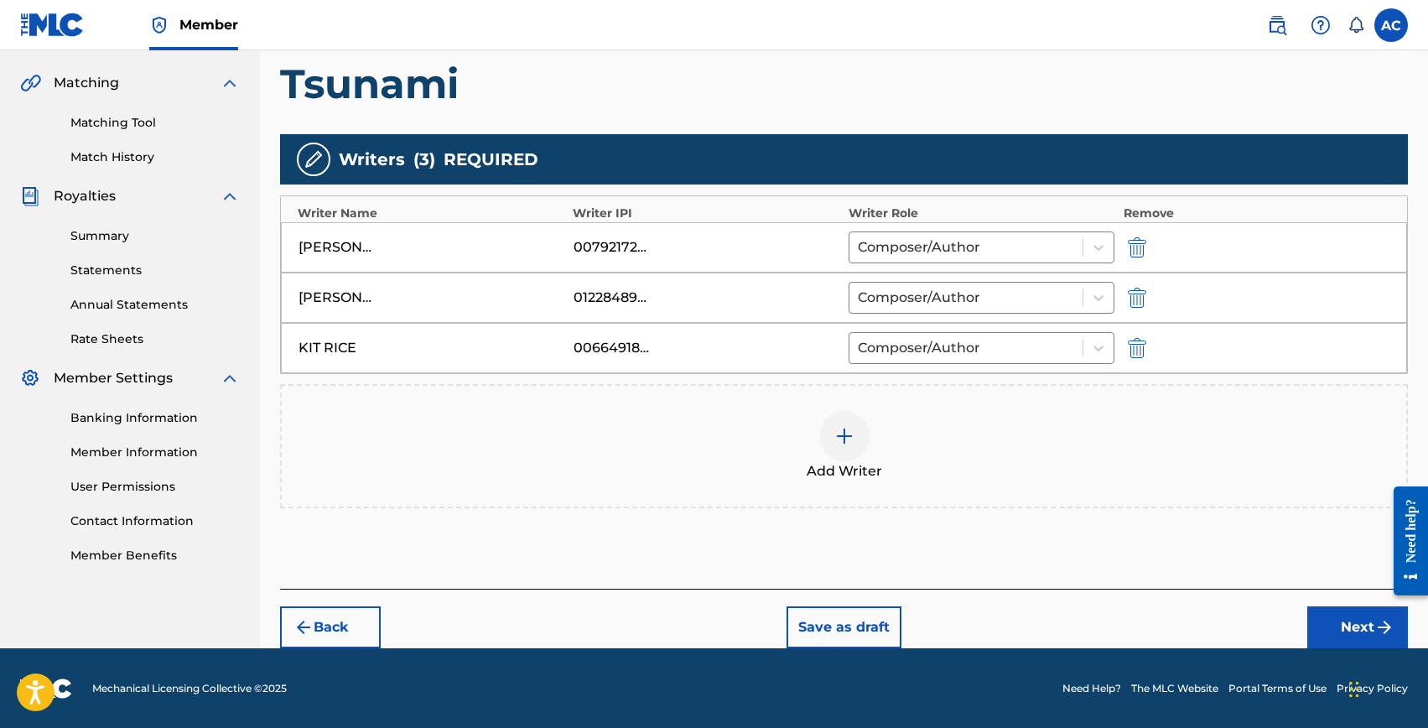
click at [840, 461] on span "Add Writer" at bounding box center [844, 471] width 75 height 20
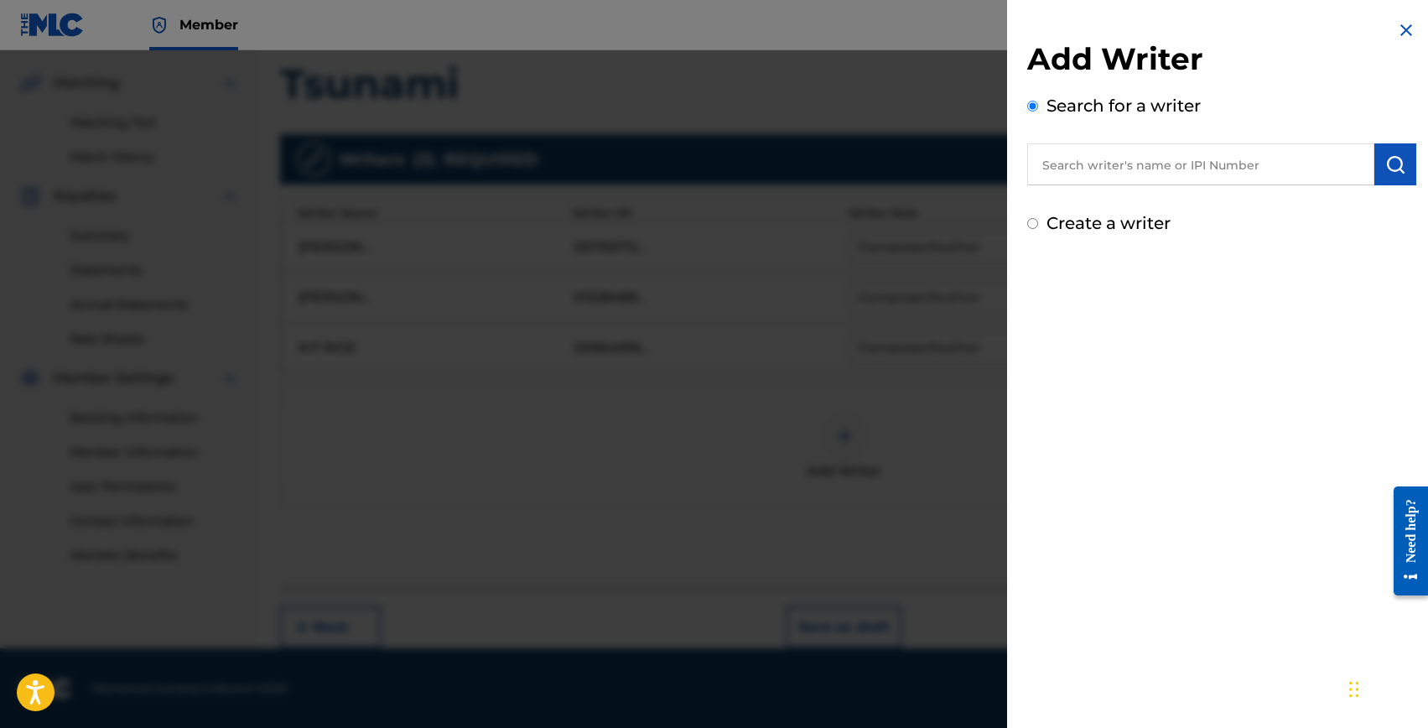
click at [1060, 168] on input "text" at bounding box center [1200, 164] width 347 height 42
type input "perinelli riccardo"
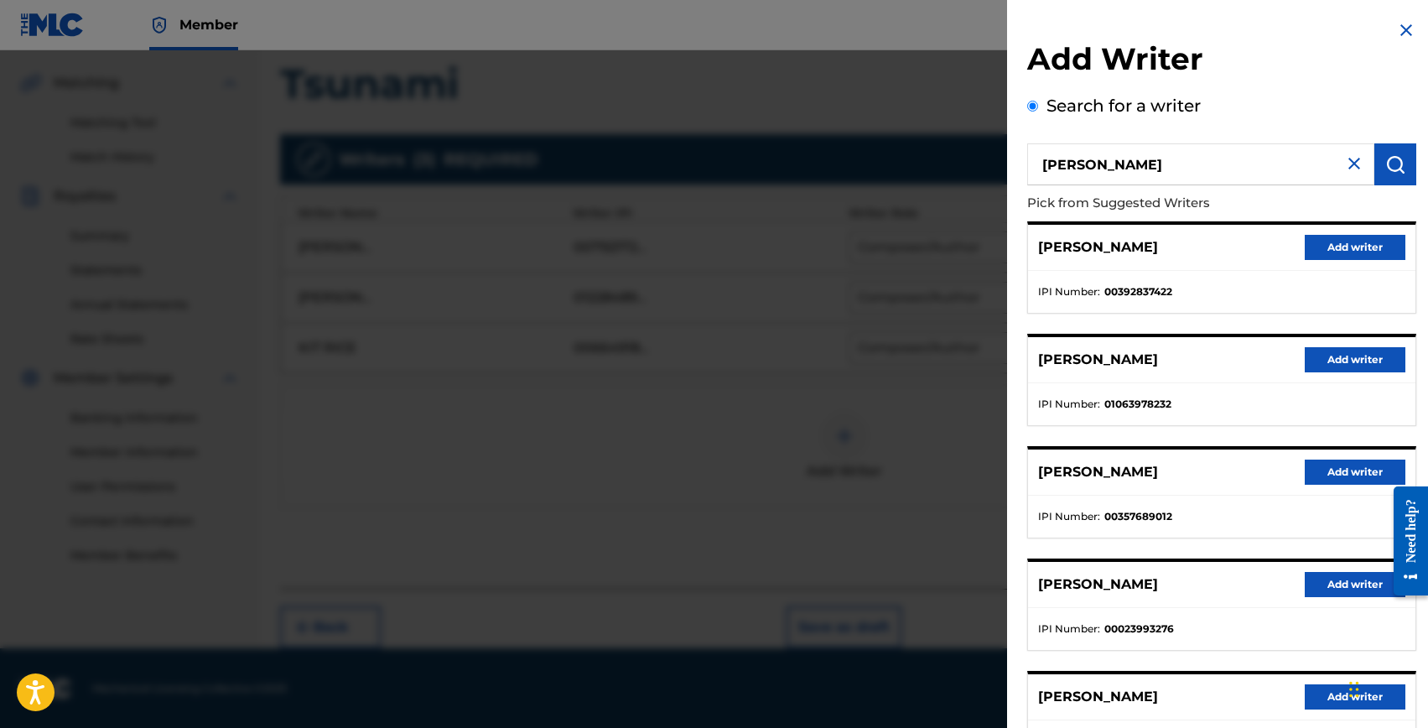
click at [1339, 247] on button "Add writer" at bounding box center [1355, 247] width 101 height 25
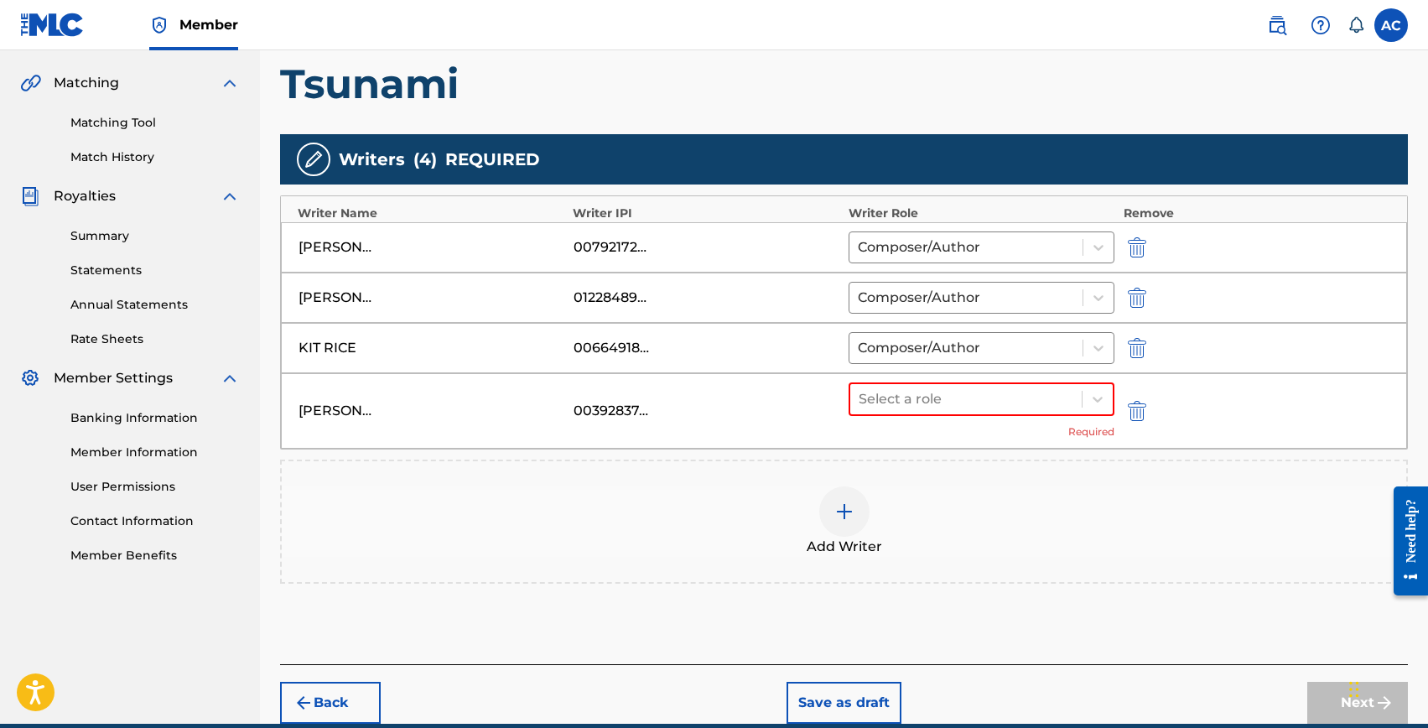
click at [1137, 413] on img "submit" at bounding box center [1137, 411] width 18 height 20
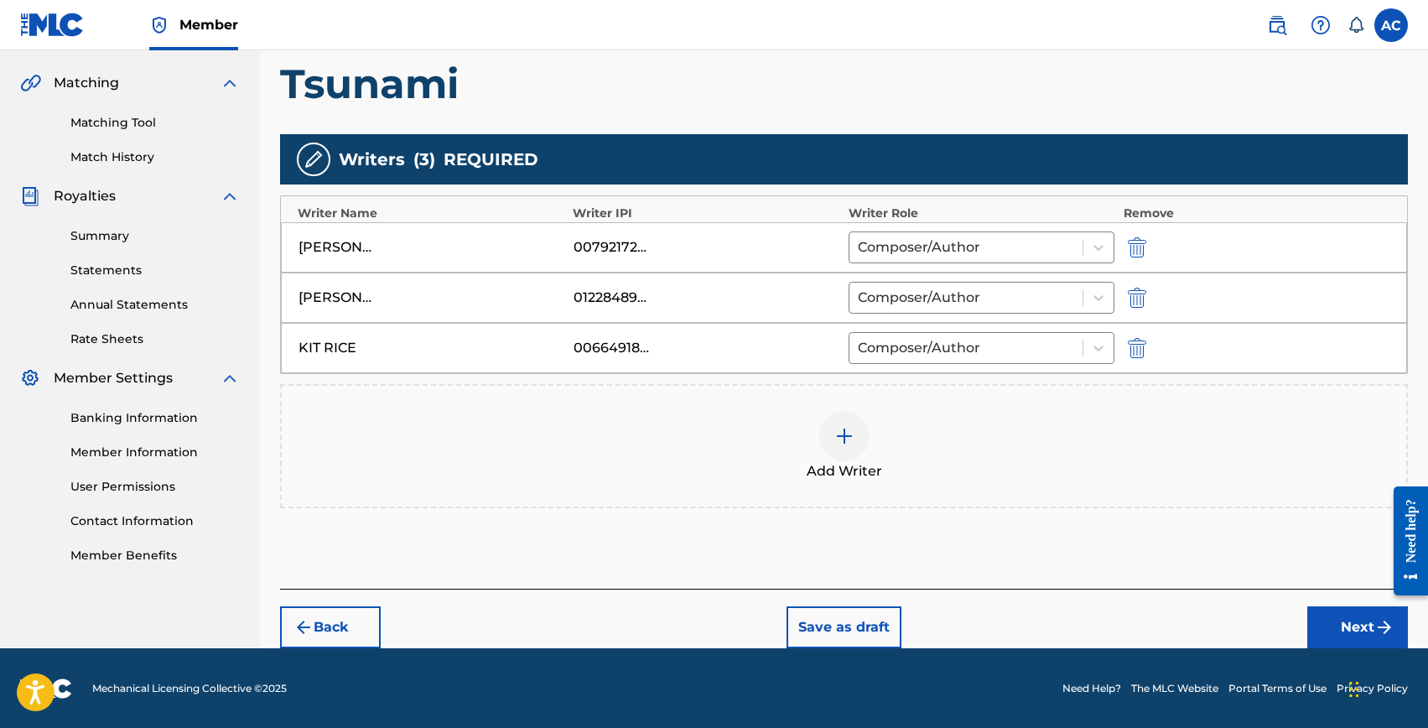
click at [843, 434] on img at bounding box center [845, 436] width 20 height 20
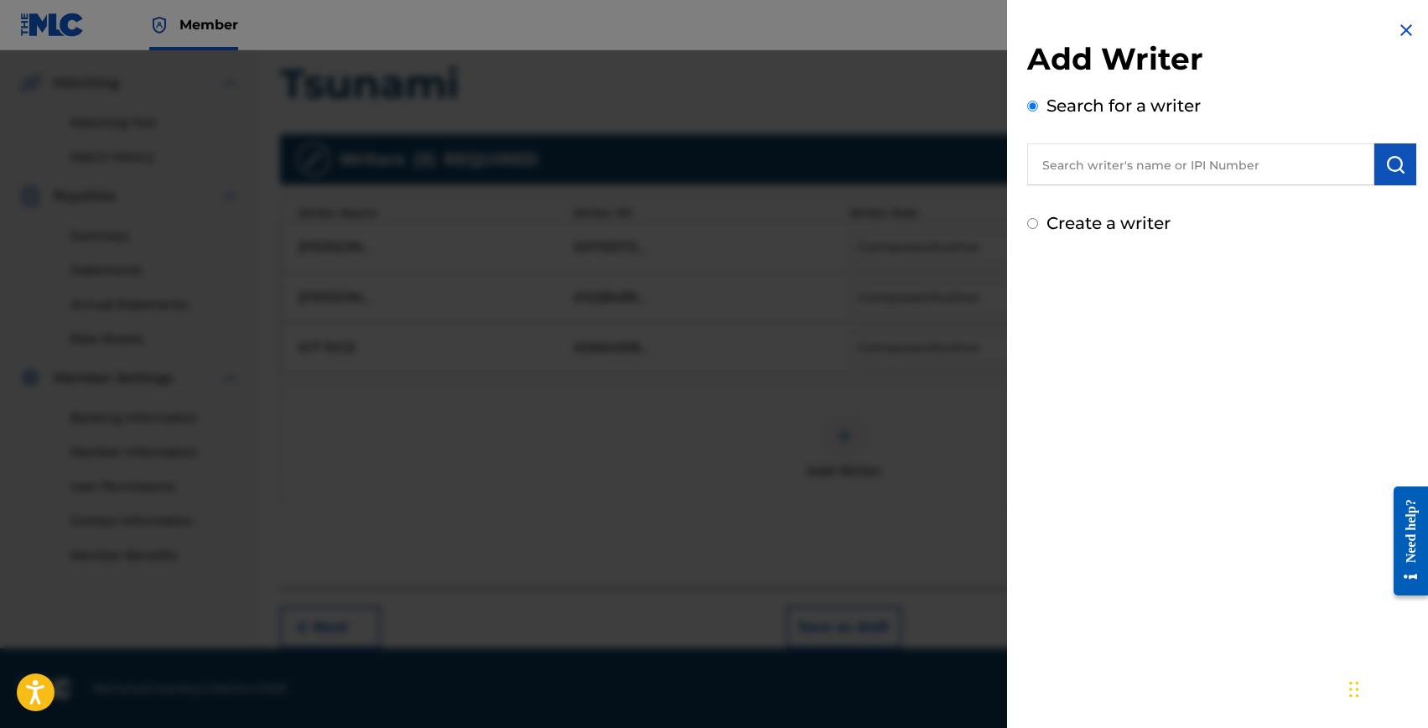
click at [1105, 177] on input "text" at bounding box center [1200, 164] width 347 height 42
paste input "1063978232"
click at [1105, 177] on input "1063978232" at bounding box center [1200, 164] width 347 height 42
type input "riccardo perinelli"
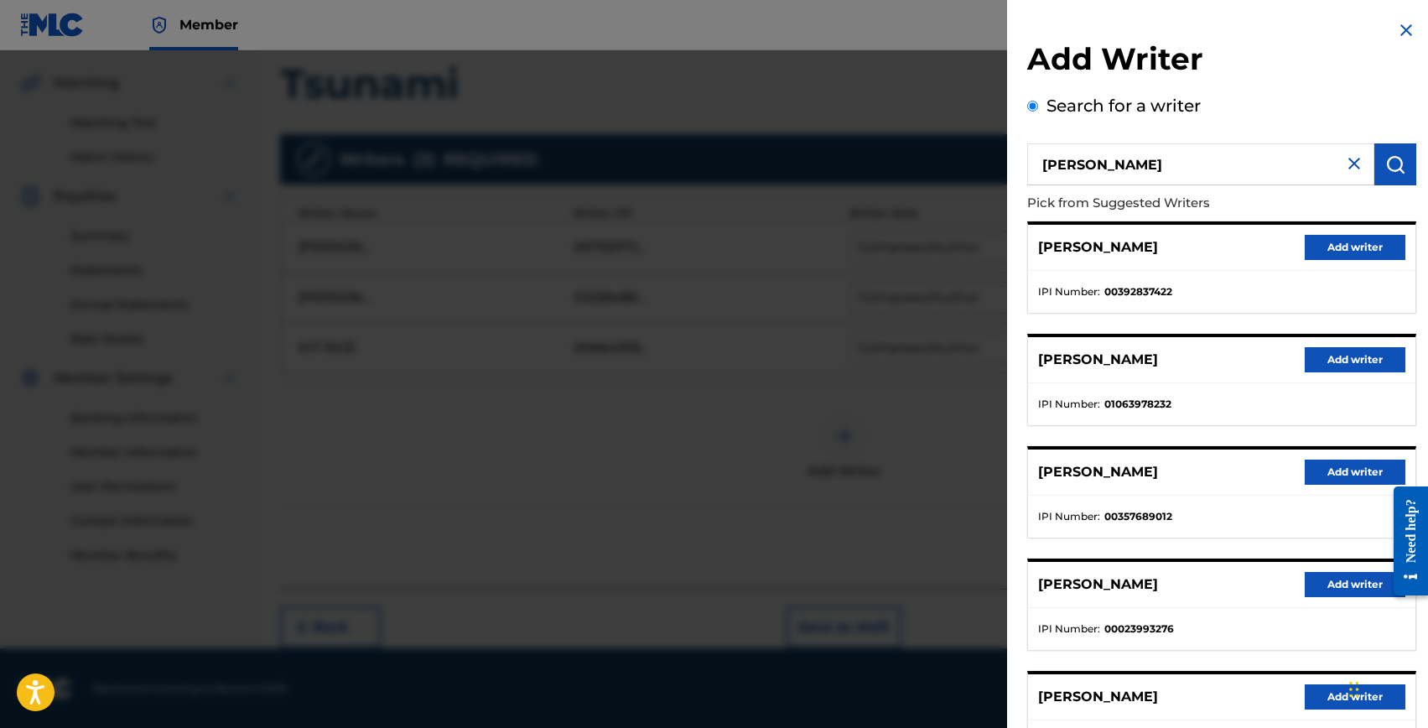
click at [1325, 358] on button "Add writer" at bounding box center [1355, 359] width 101 height 25
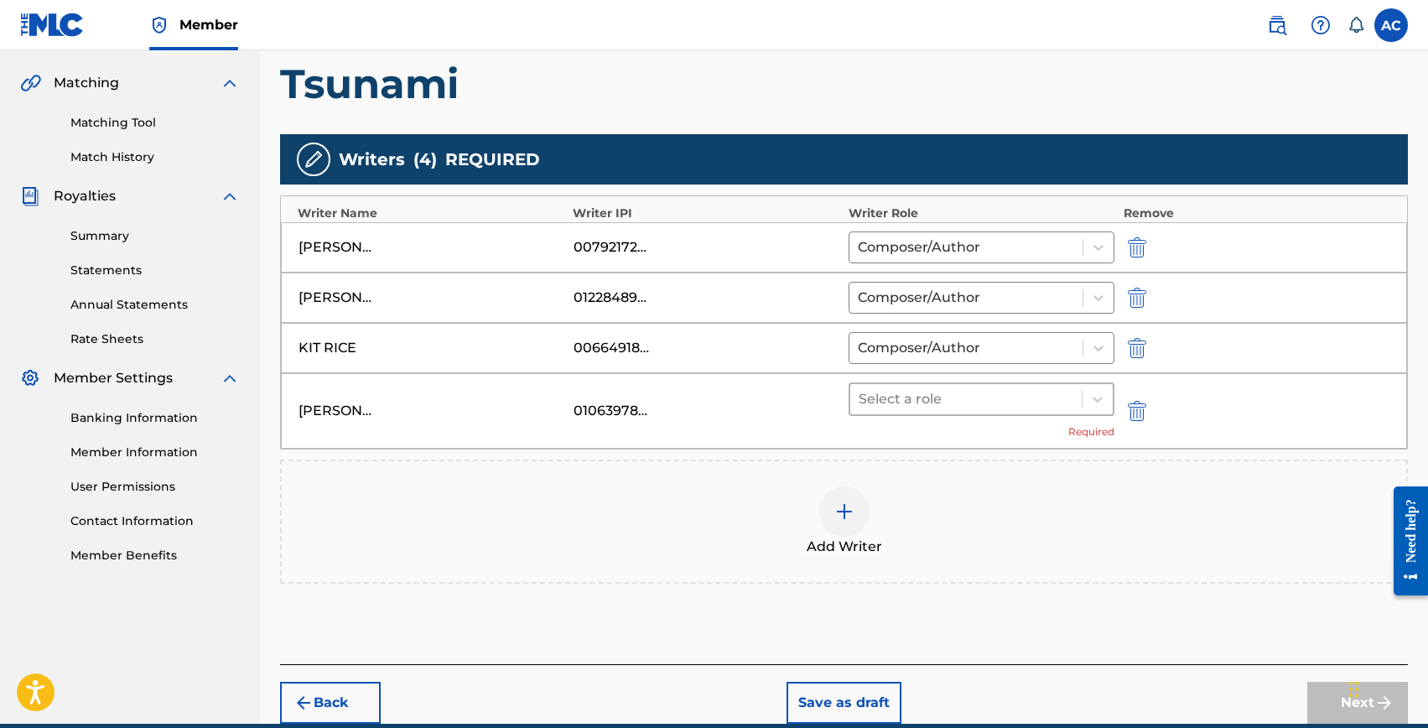
click at [930, 405] on div at bounding box center [967, 398] width 216 height 23
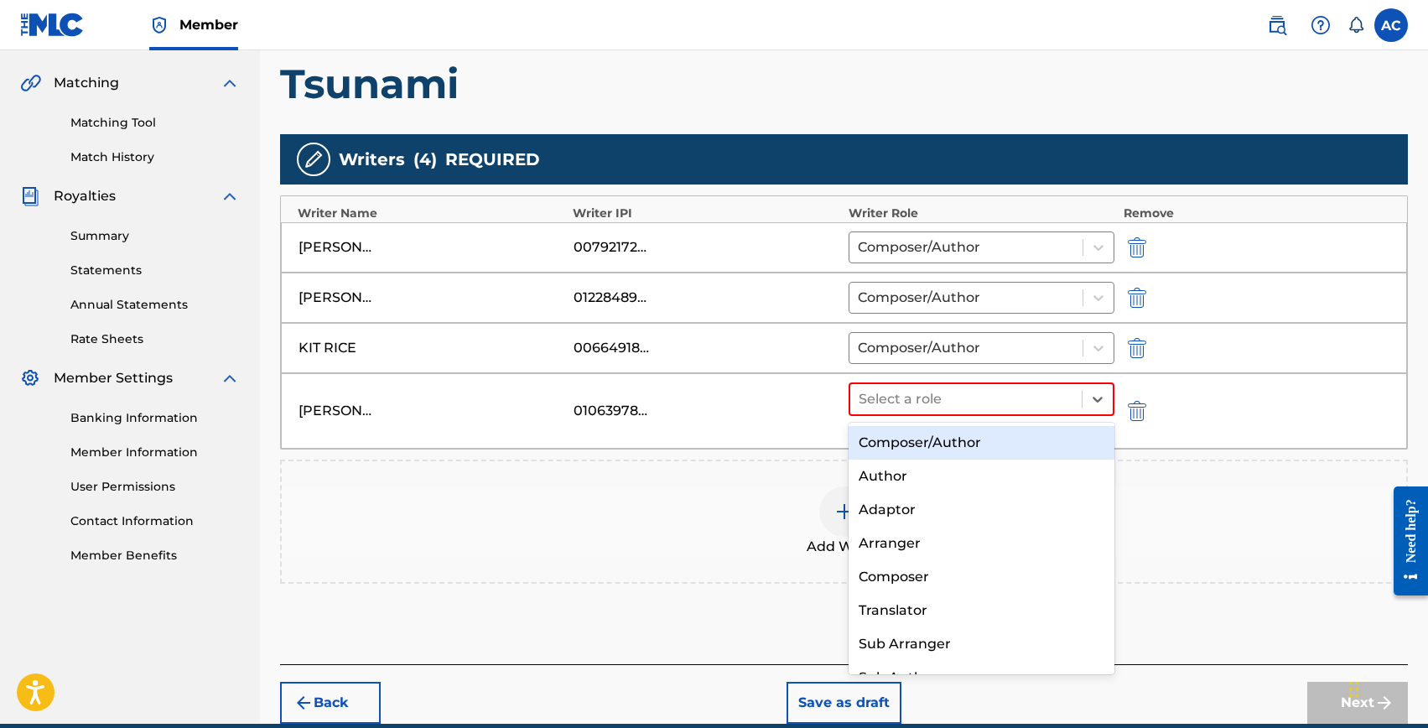
click at [930, 434] on div "Composer/Author" at bounding box center [982, 443] width 267 height 34
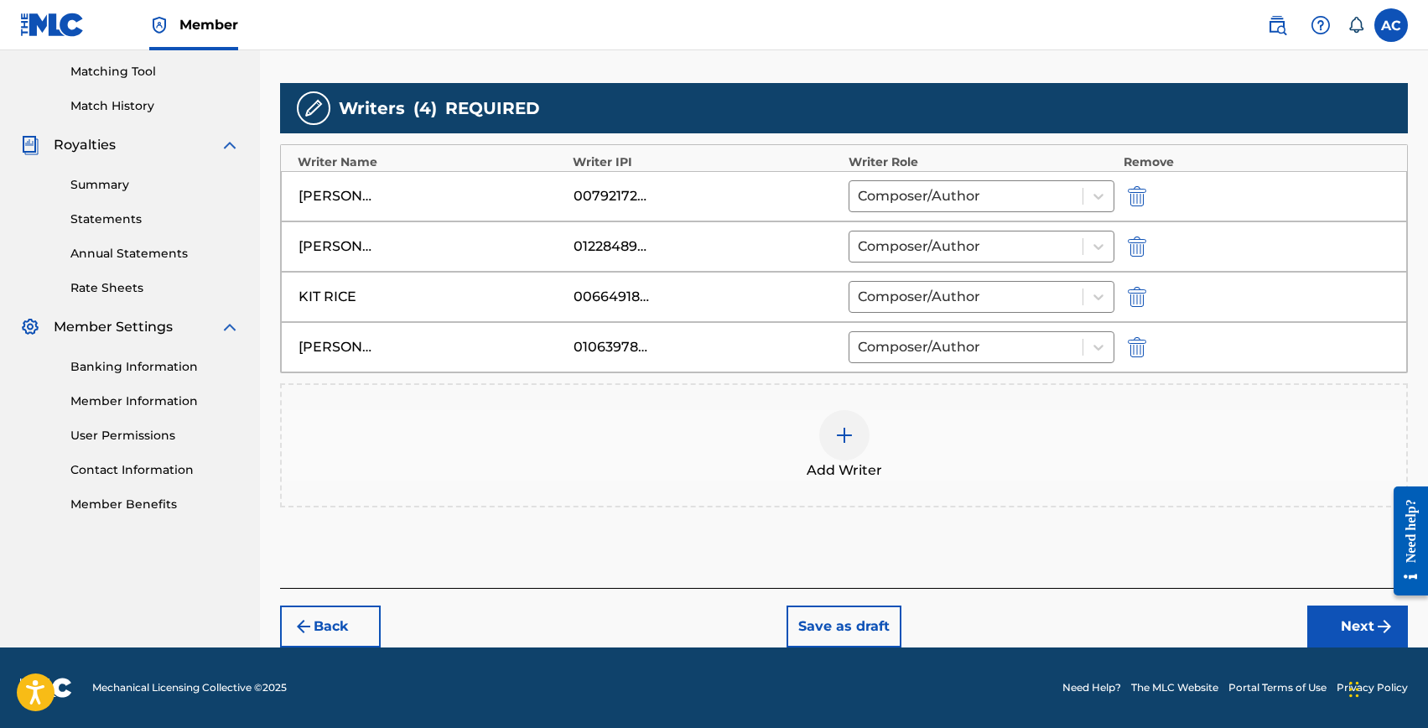
click at [1329, 621] on button "Next" at bounding box center [1358, 627] width 101 height 42
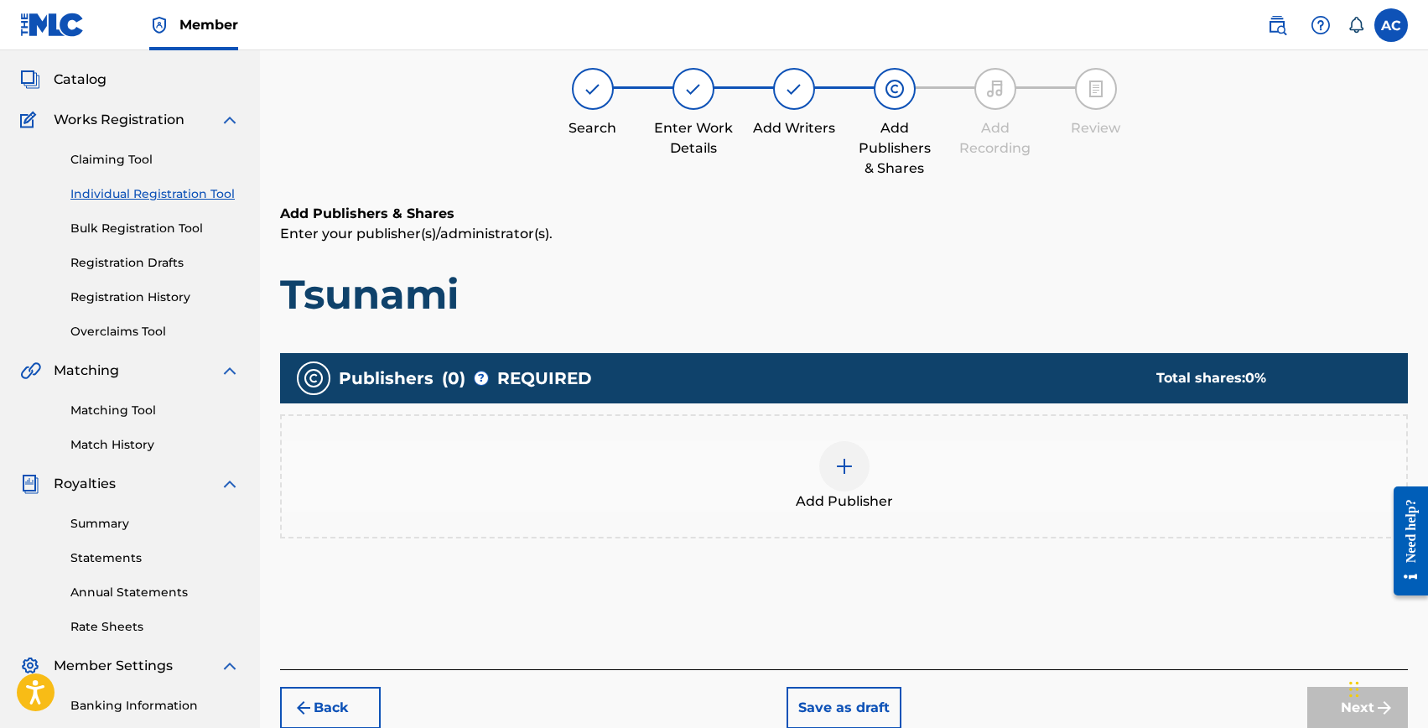
scroll to position [75, 0]
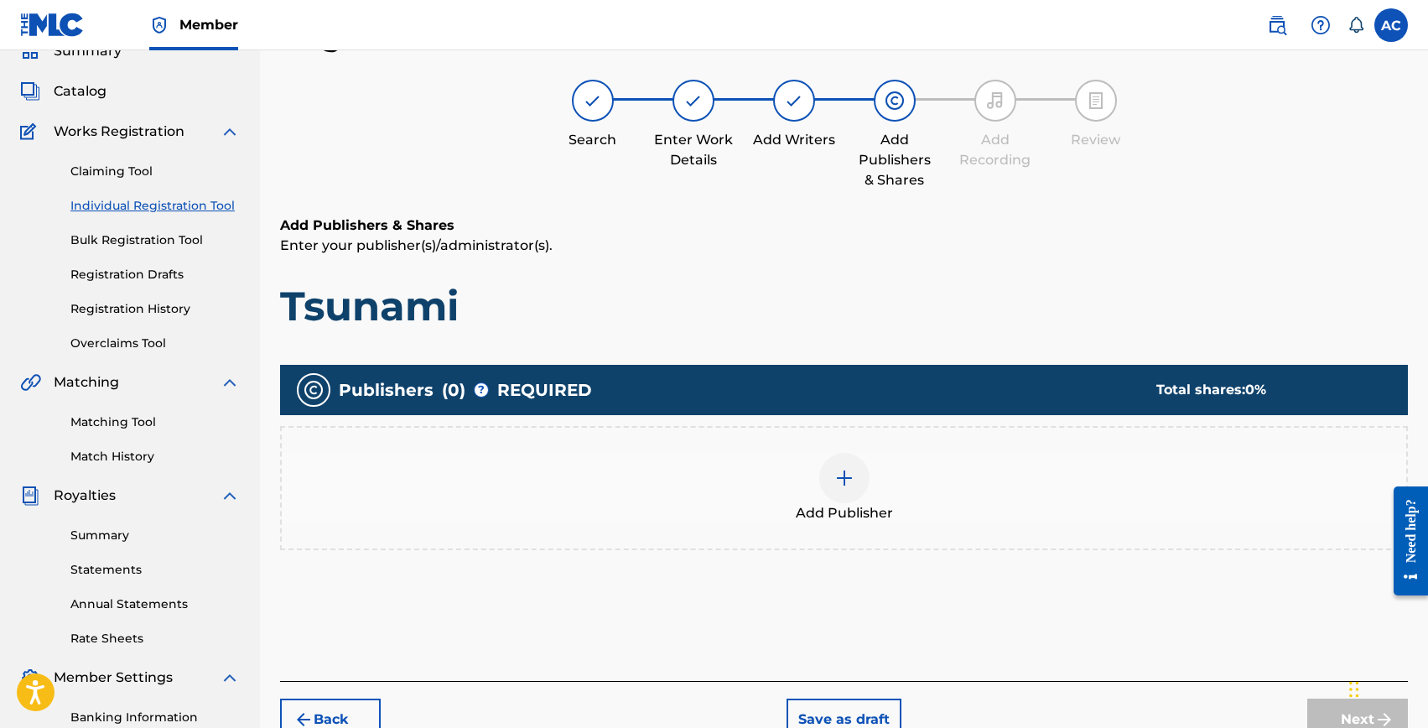
click at [739, 474] on div "Add Publisher" at bounding box center [844, 488] width 1125 height 70
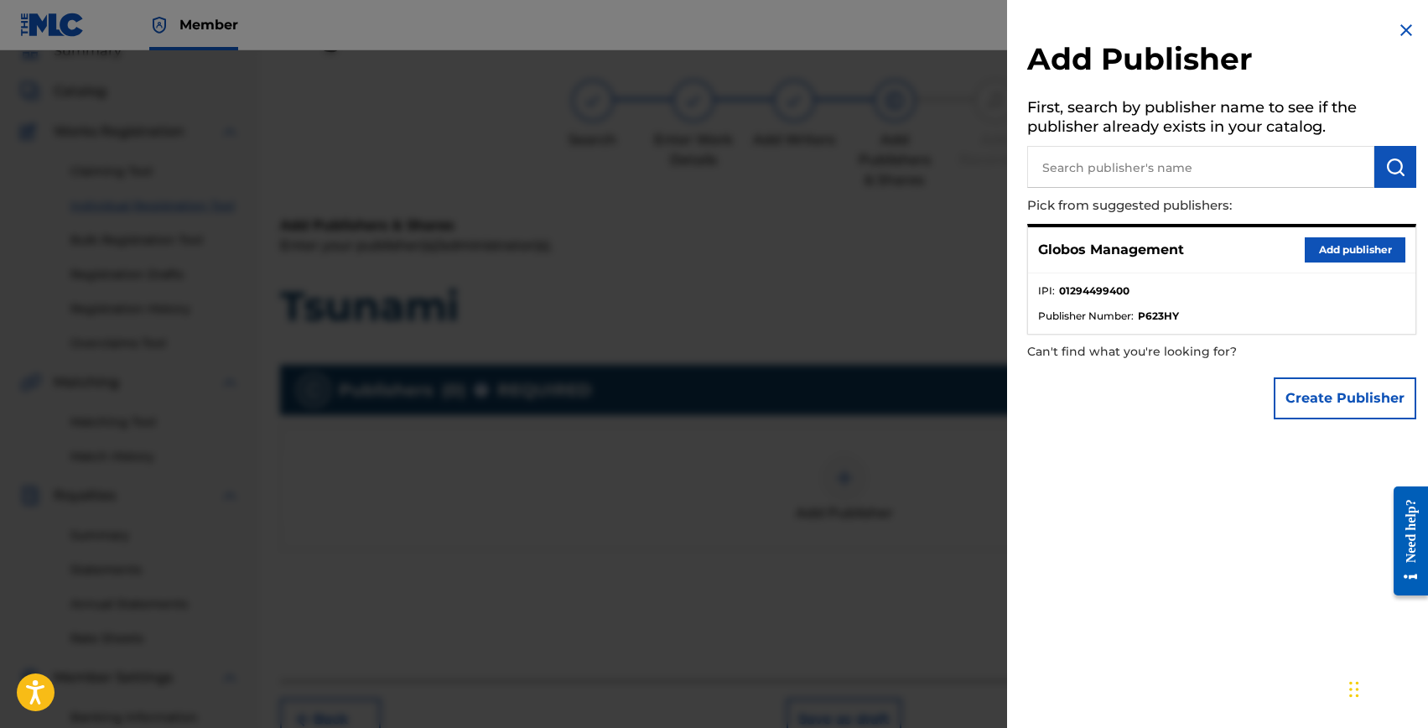
click at [1334, 250] on button "Add publisher" at bounding box center [1355, 249] width 101 height 25
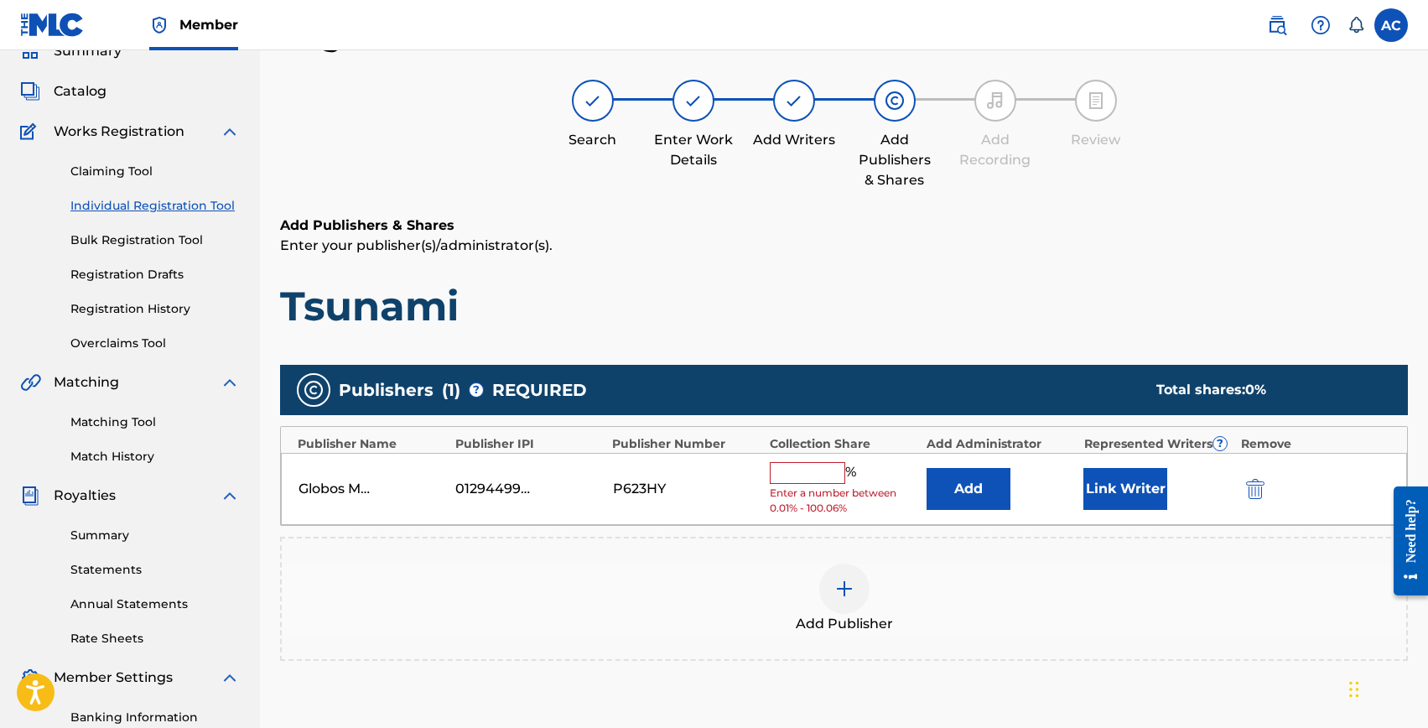
click at [773, 474] on input "text" at bounding box center [807, 473] width 75 height 22
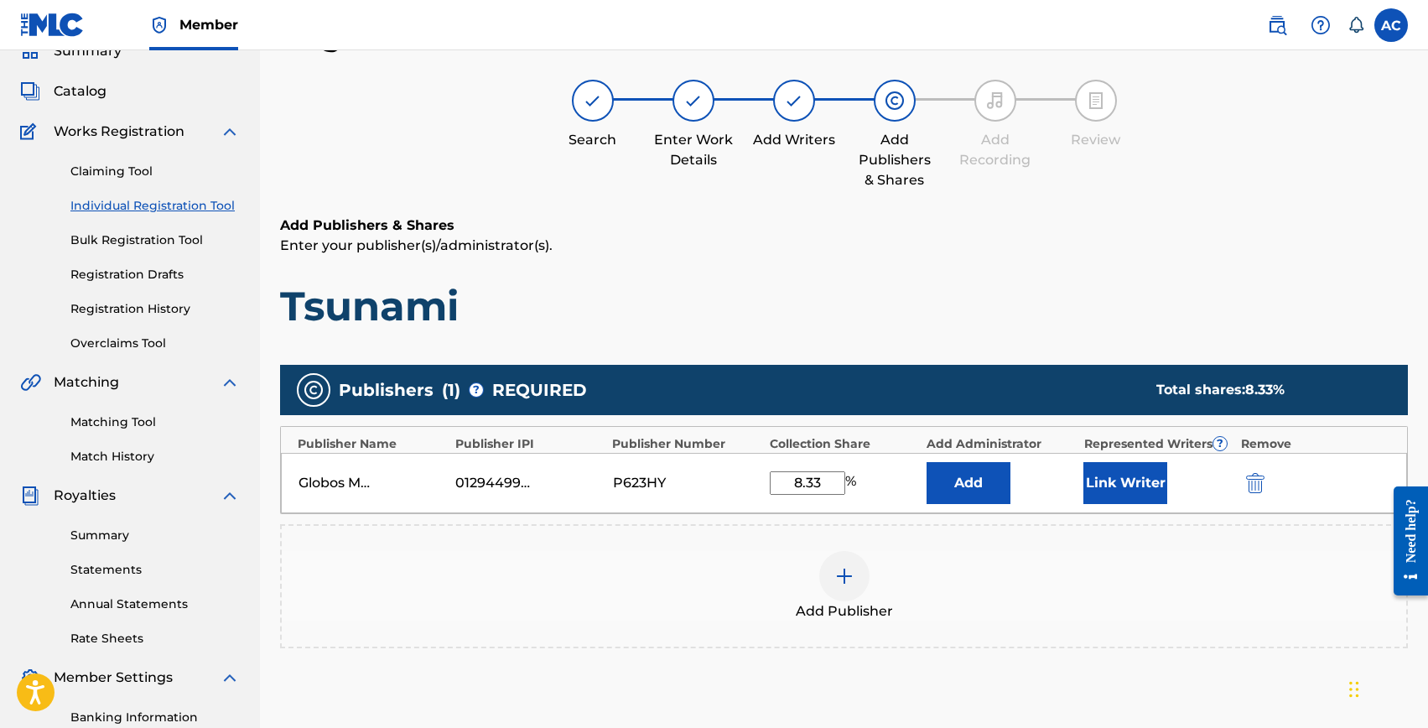
type input "8.33"
click at [1111, 481] on button "Link Writer" at bounding box center [1126, 483] width 84 height 42
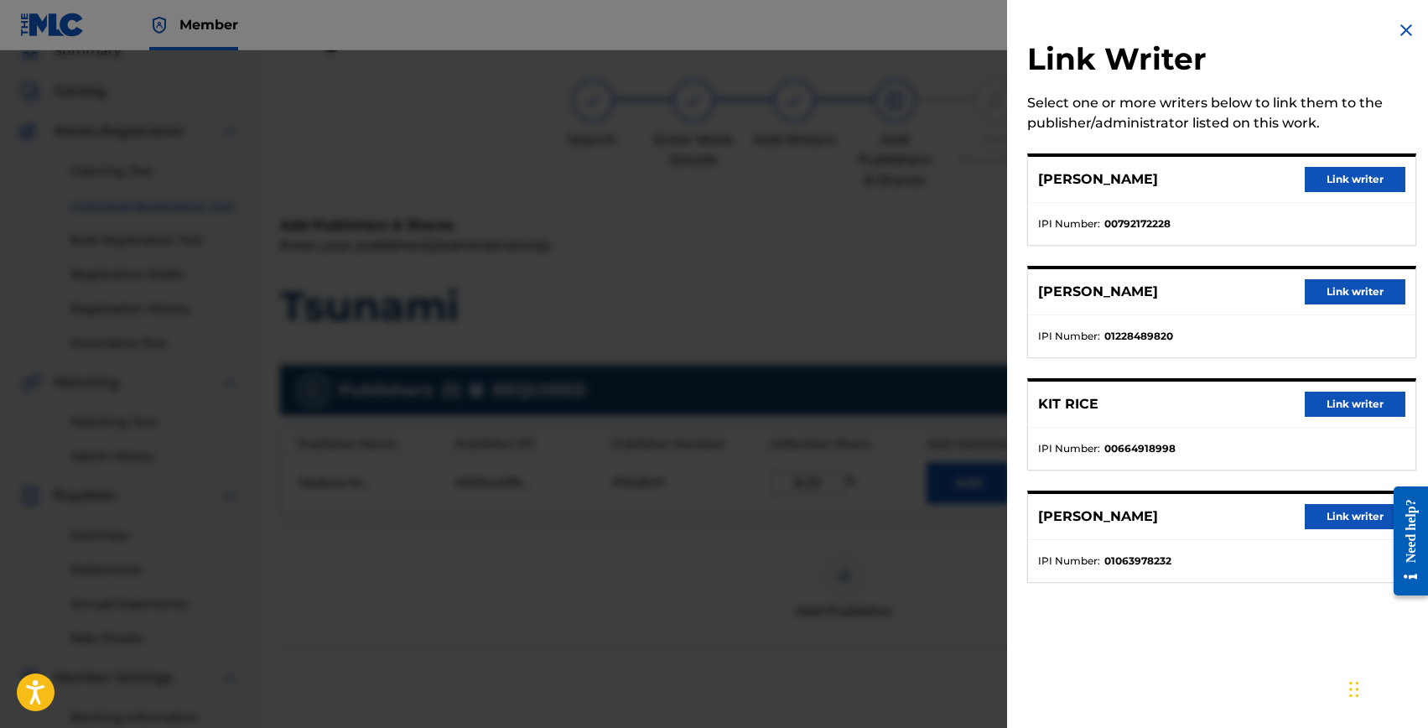
click at [1327, 516] on button "Link writer" at bounding box center [1355, 516] width 101 height 25
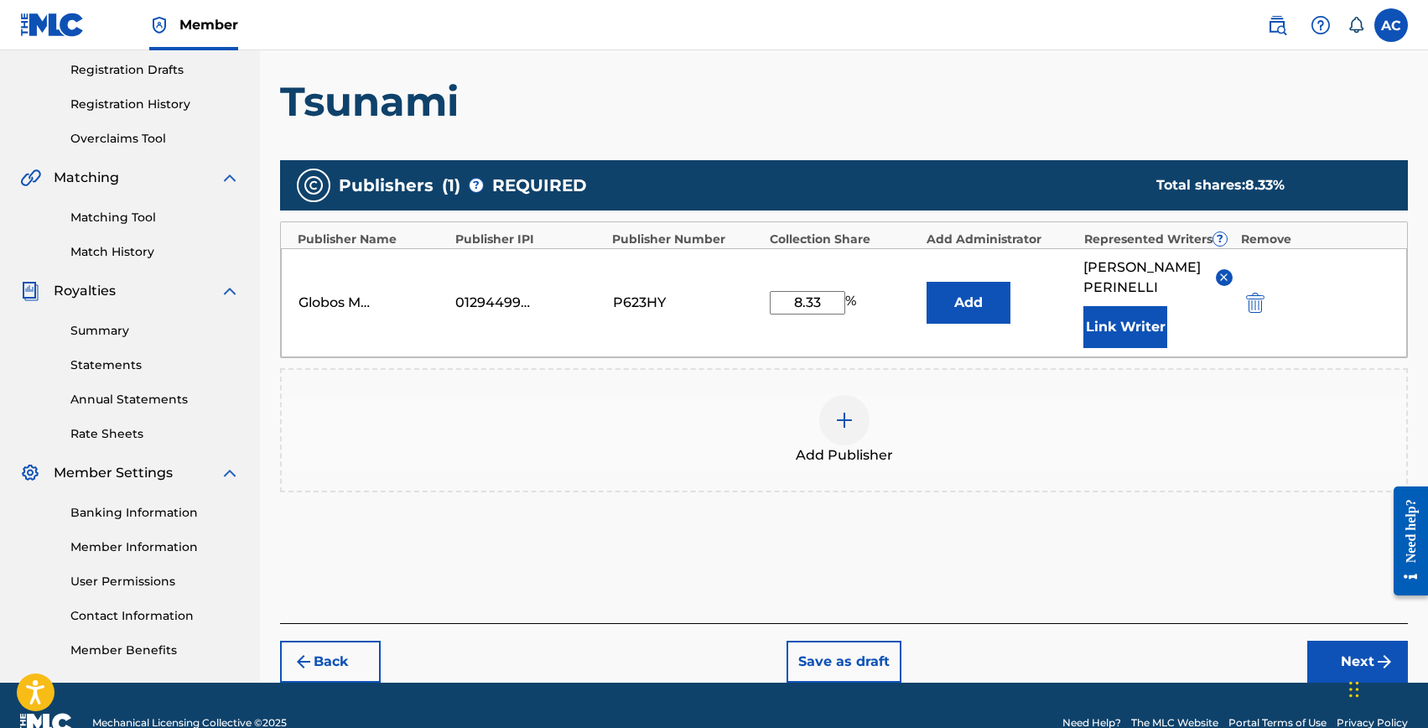
scroll to position [315, 0]
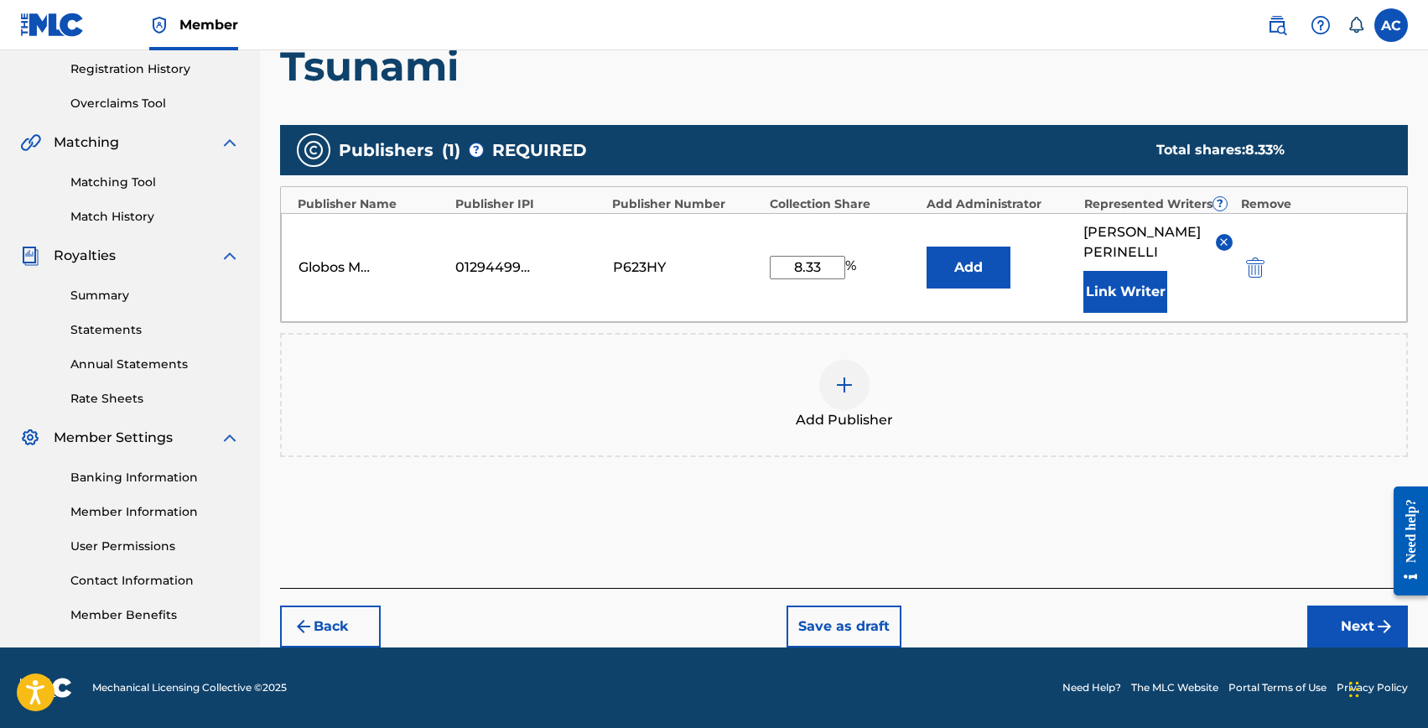
click at [819, 268] on input "8.33" at bounding box center [807, 267] width 75 height 23
click at [1033, 495] on div "Publishers ( 1 ) ? REQUIRED Total shares: 8.33 % Publisher Name Publisher IPI P…" at bounding box center [844, 316] width 1128 height 398
click at [1353, 631] on button "Next" at bounding box center [1358, 627] width 101 height 42
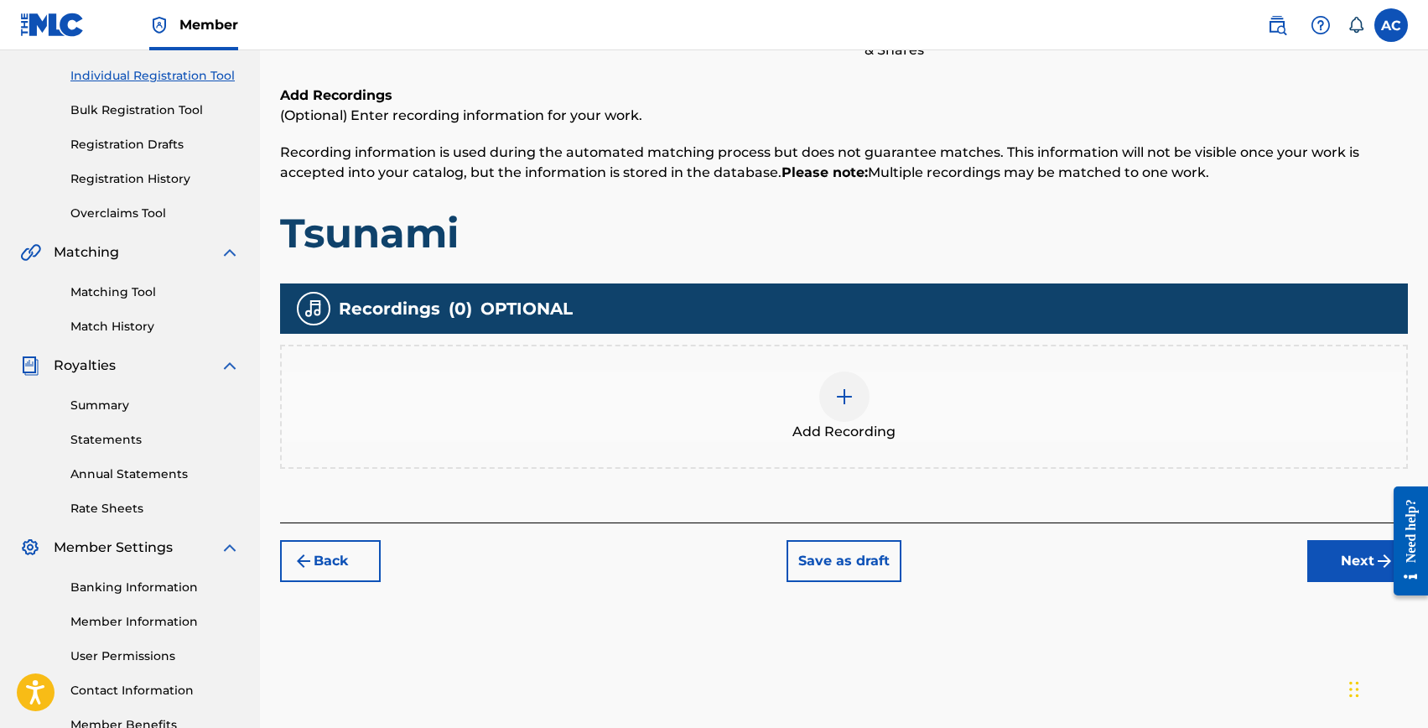
scroll to position [312, 0]
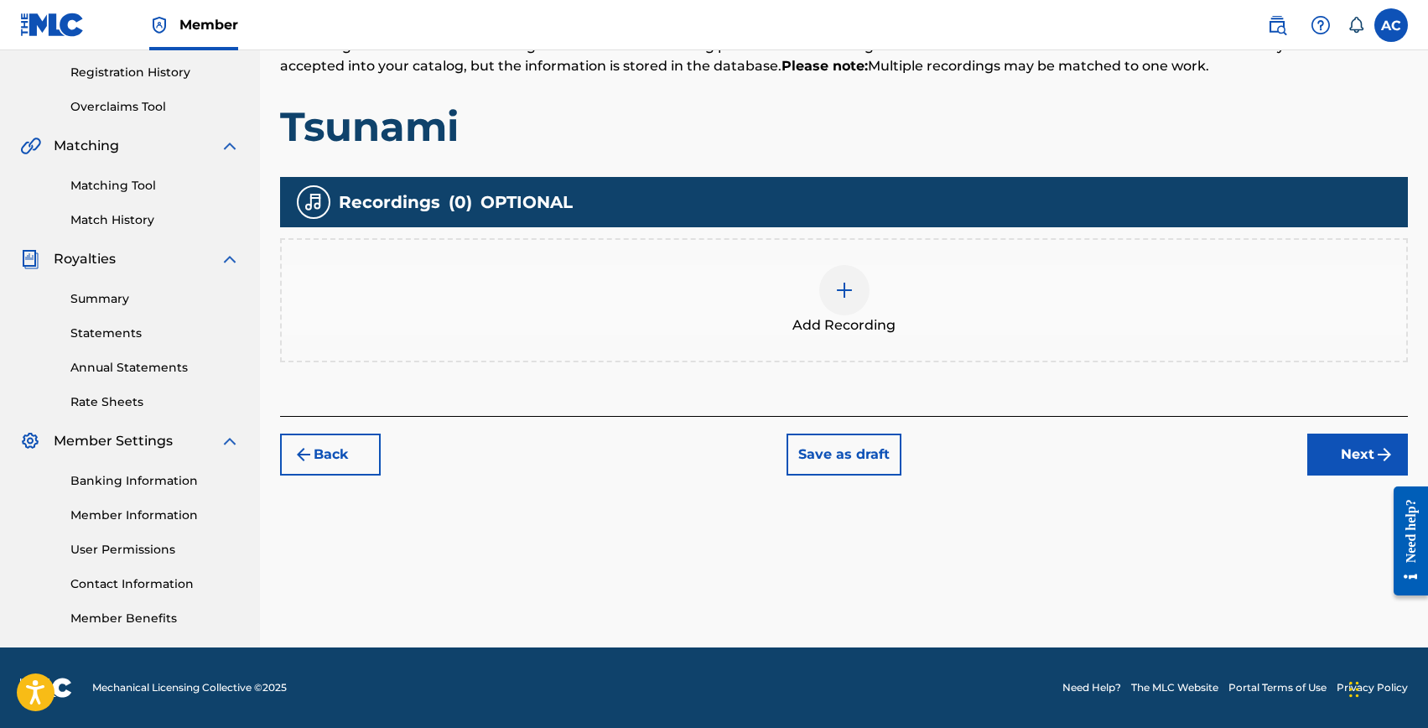
click at [1358, 458] on button "Next" at bounding box center [1358, 455] width 101 height 42
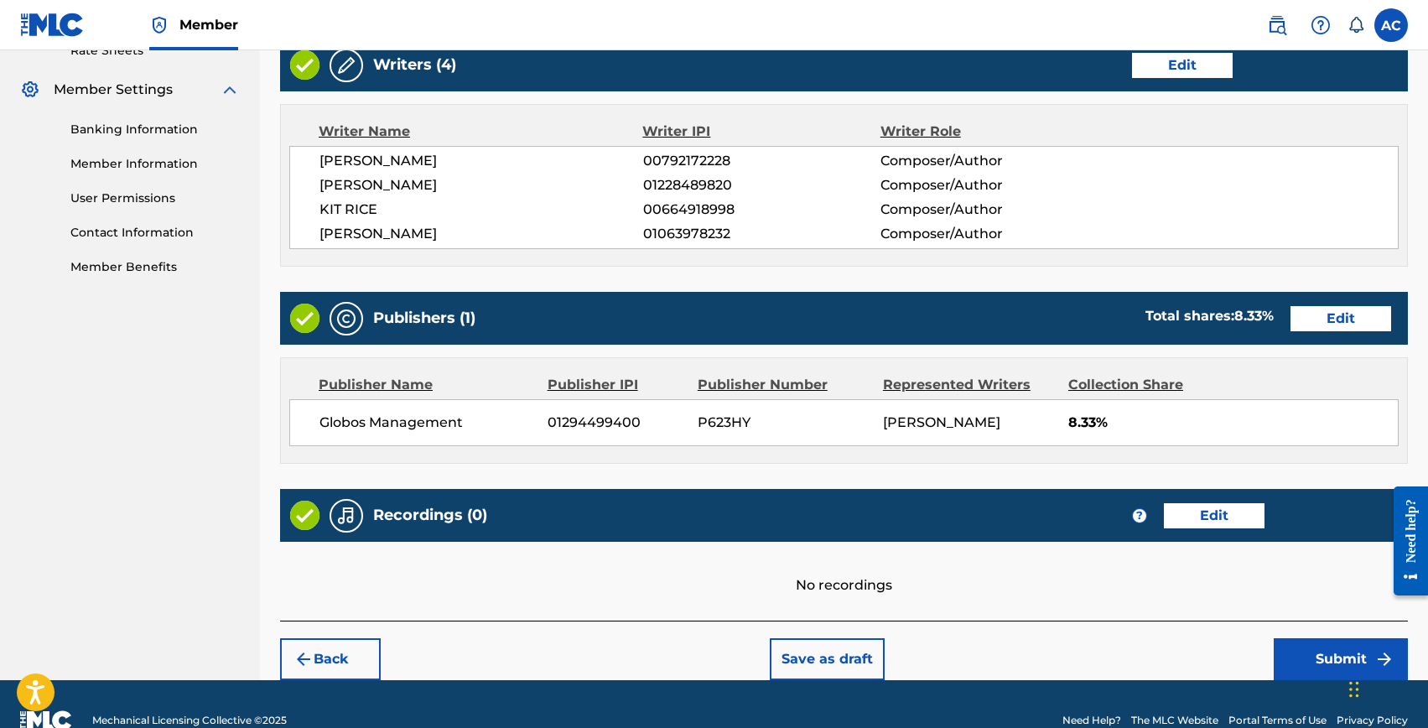
scroll to position [694, 0]
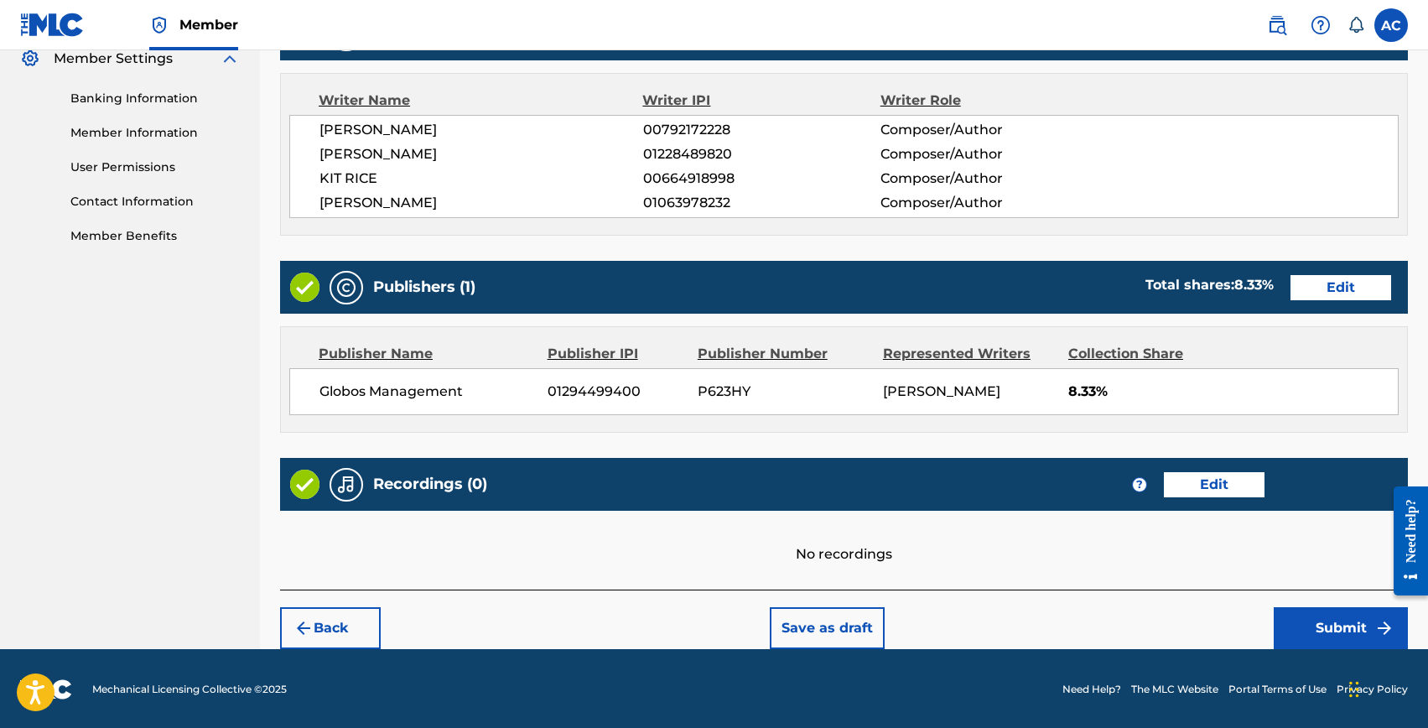
click at [1289, 620] on button "Submit" at bounding box center [1341, 628] width 134 height 42
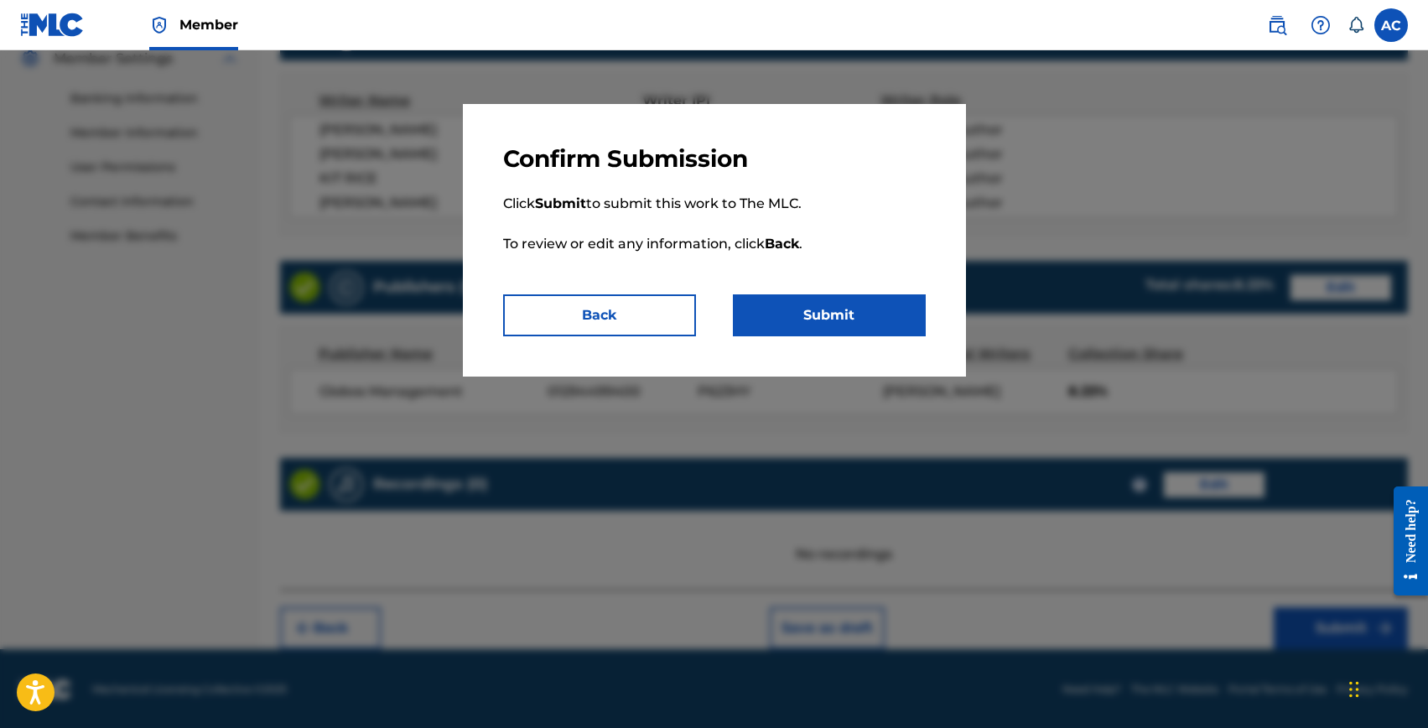
drag, startPoint x: 796, startPoint y: 314, endPoint x: 664, endPoint y: 391, distance: 152.6
click at [663, 391] on div "Confirm Submission Click Submit to submit this work to The MLC. To review or ed…" at bounding box center [714, 389] width 1428 height 678
click at [600, 319] on button "Back" at bounding box center [599, 315] width 193 height 42
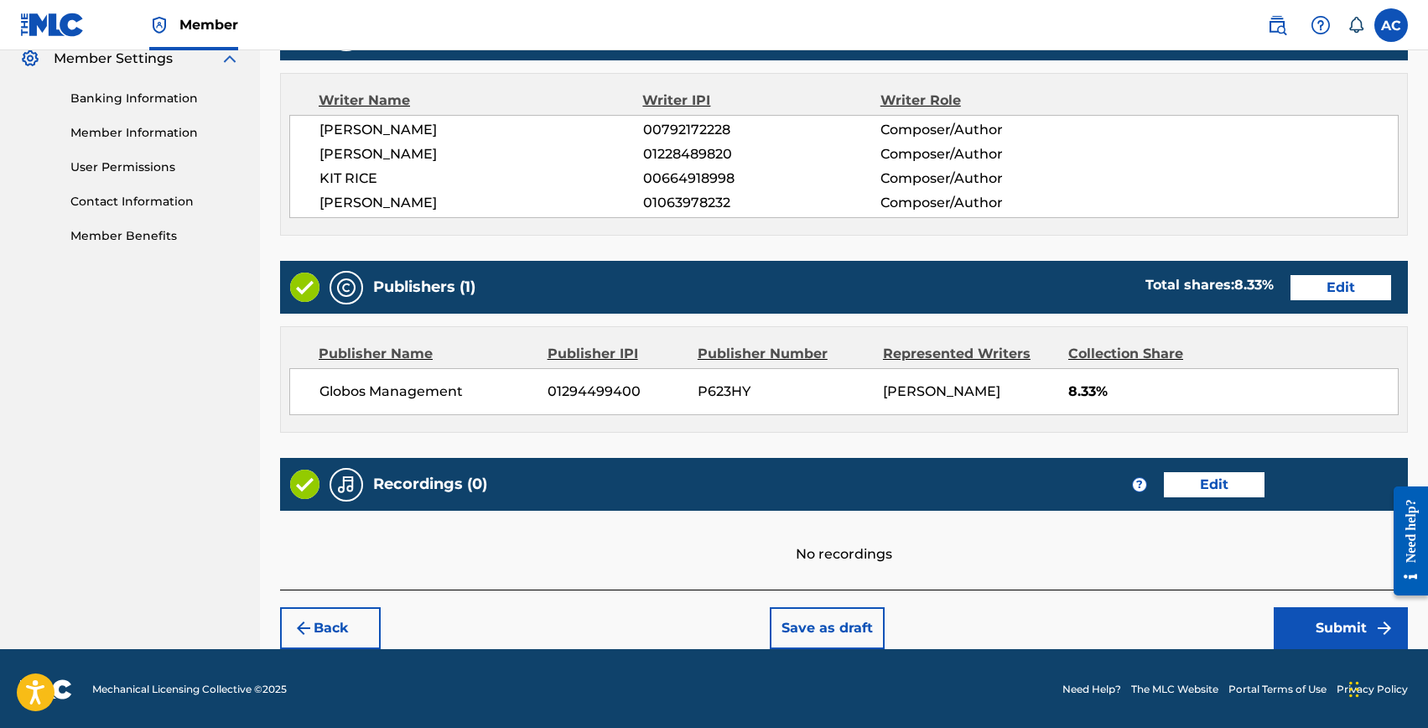
click at [1179, 476] on button "Edit" at bounding box center [1214, 484] width 101 height 25
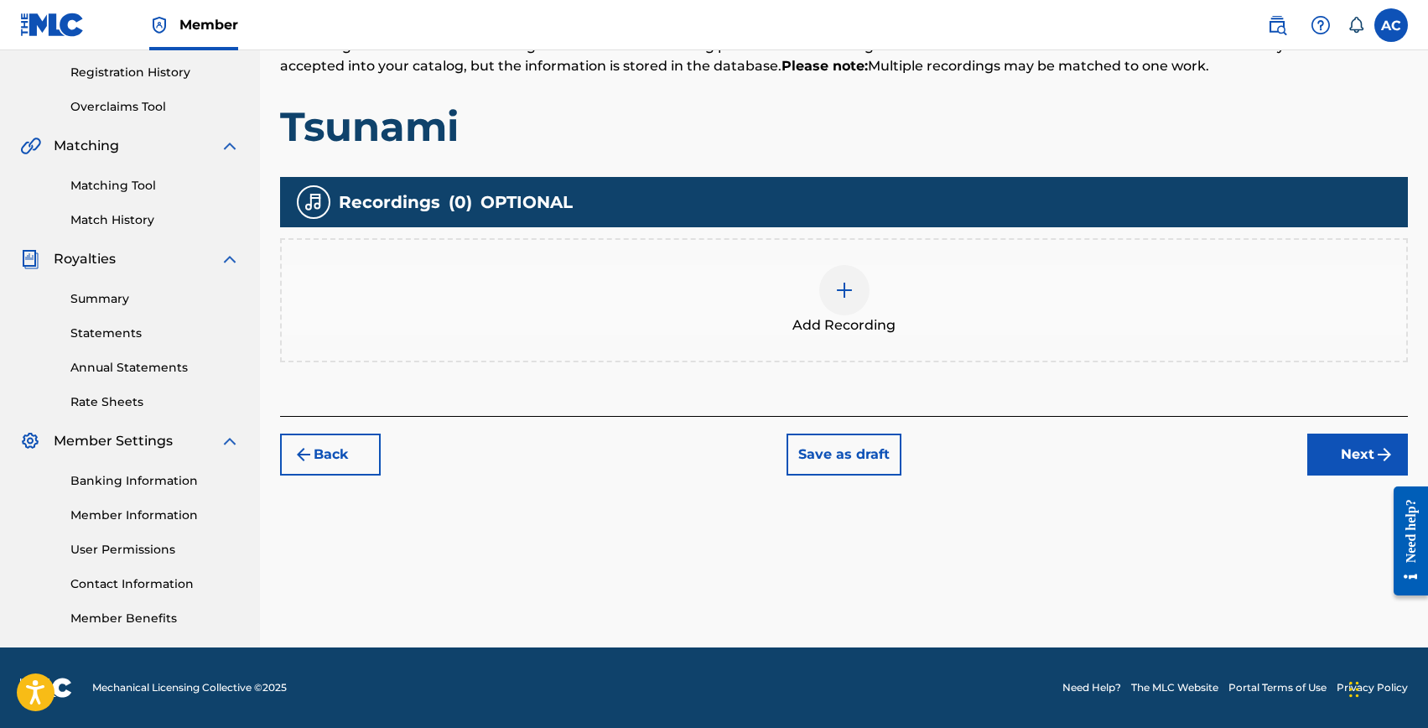
click at [835, 294] on img at bounding box center [845, 290] width 20 height 20
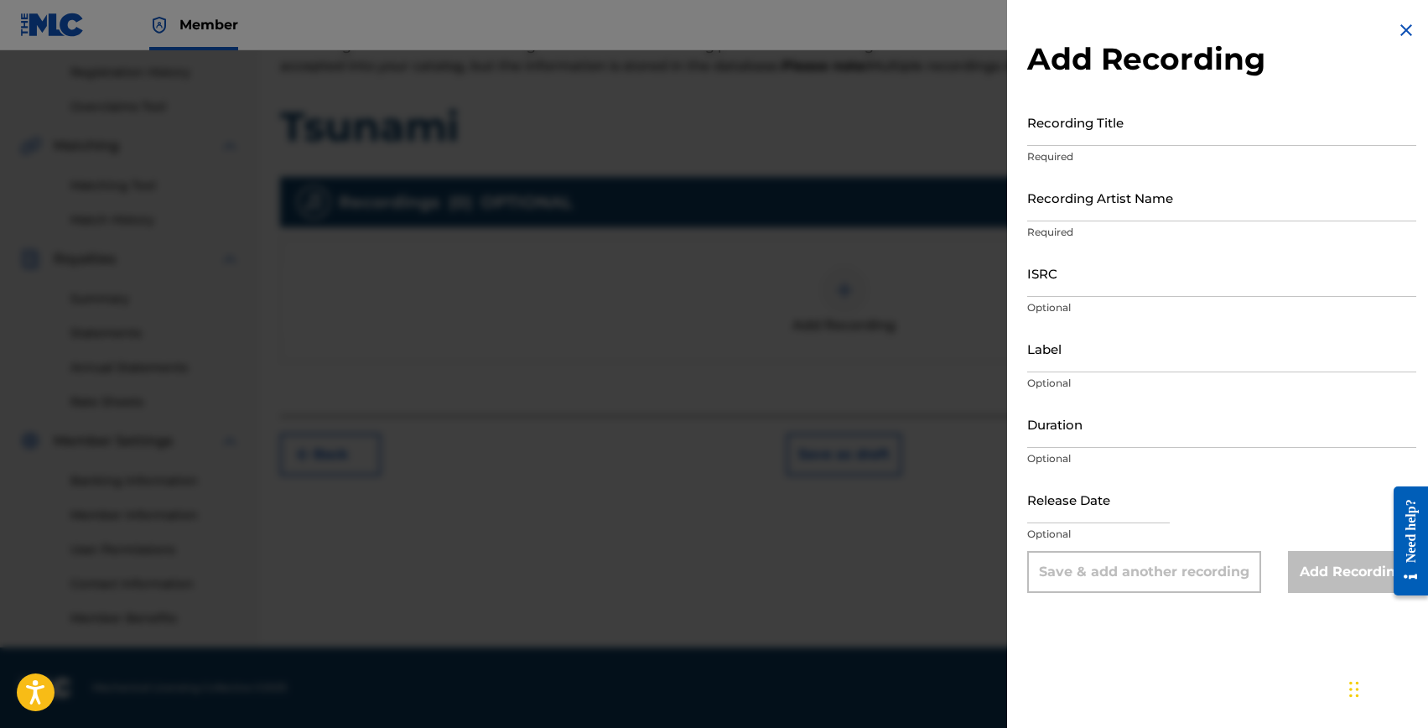
click at [1089, 517] on input "text" at bounding box center [1098, 500] width 143 height 48
select select "7"
select select "2025"
click at [1213, 471] on div "Duration Optional" at bounding box center [1221, 437] width 389 height 75
select select "7"
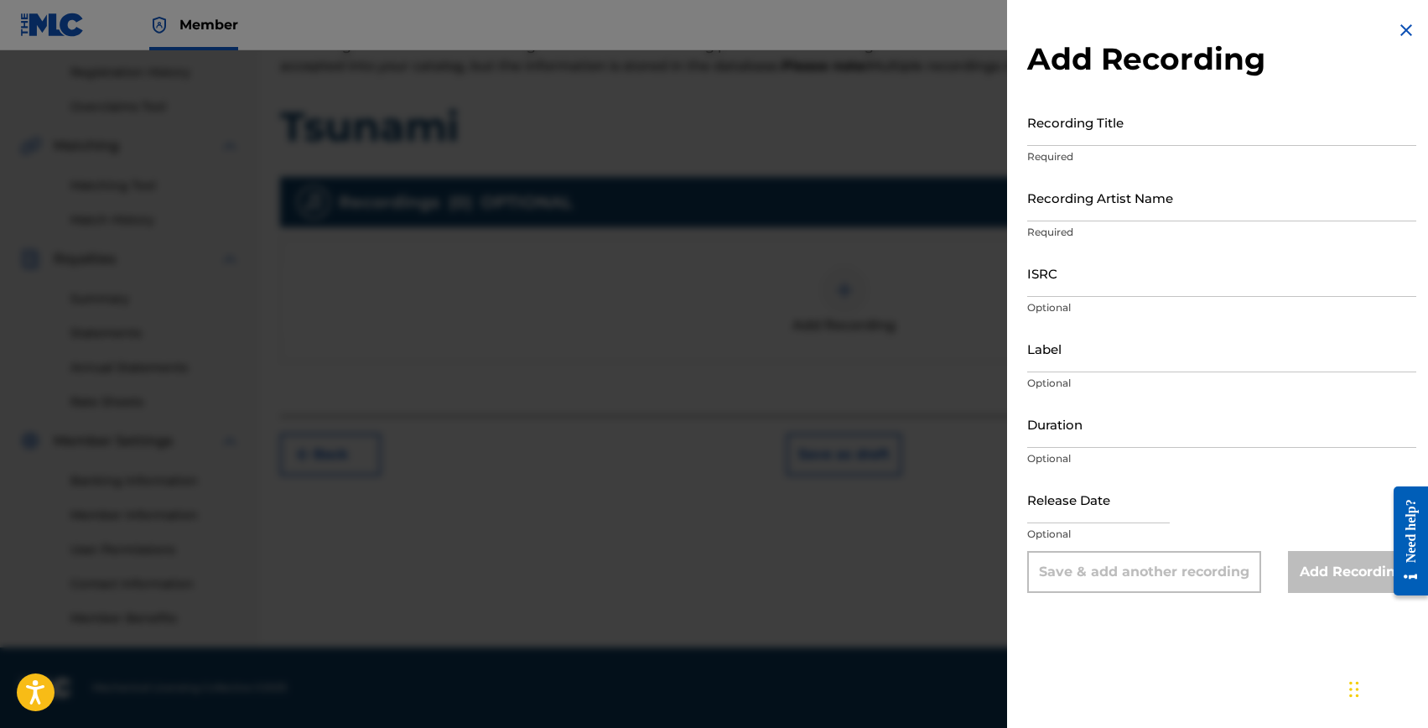
select select "2025"
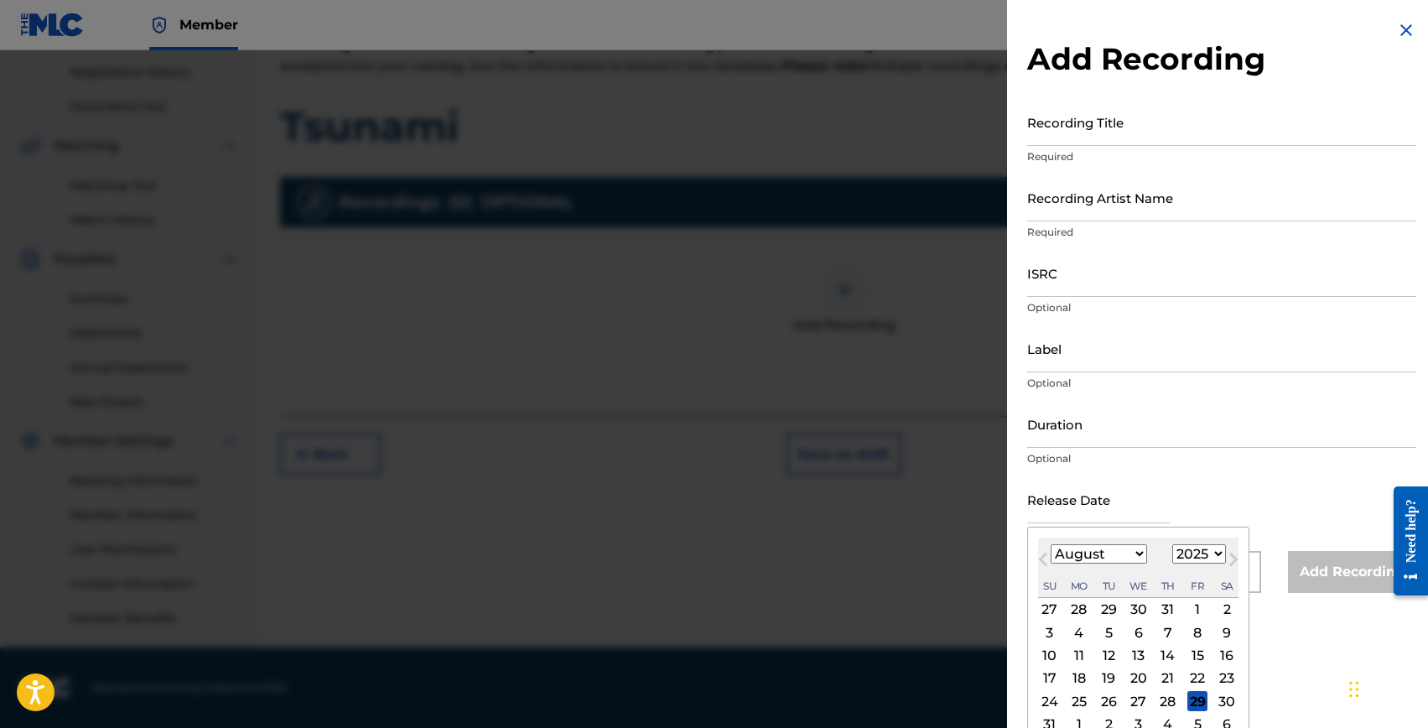
click at [1098, 512] on input "text" at bounding box center [1098, 500] width 143 height 48
click at [1055, 552] on button "Previous Month" at bounding box center [1043, 562] width 27 height 27
click at [1128, 548] on select "January February March April May June July August September October November De…" at bounding box center [1099, 553] width 96 height 19
select select "7"
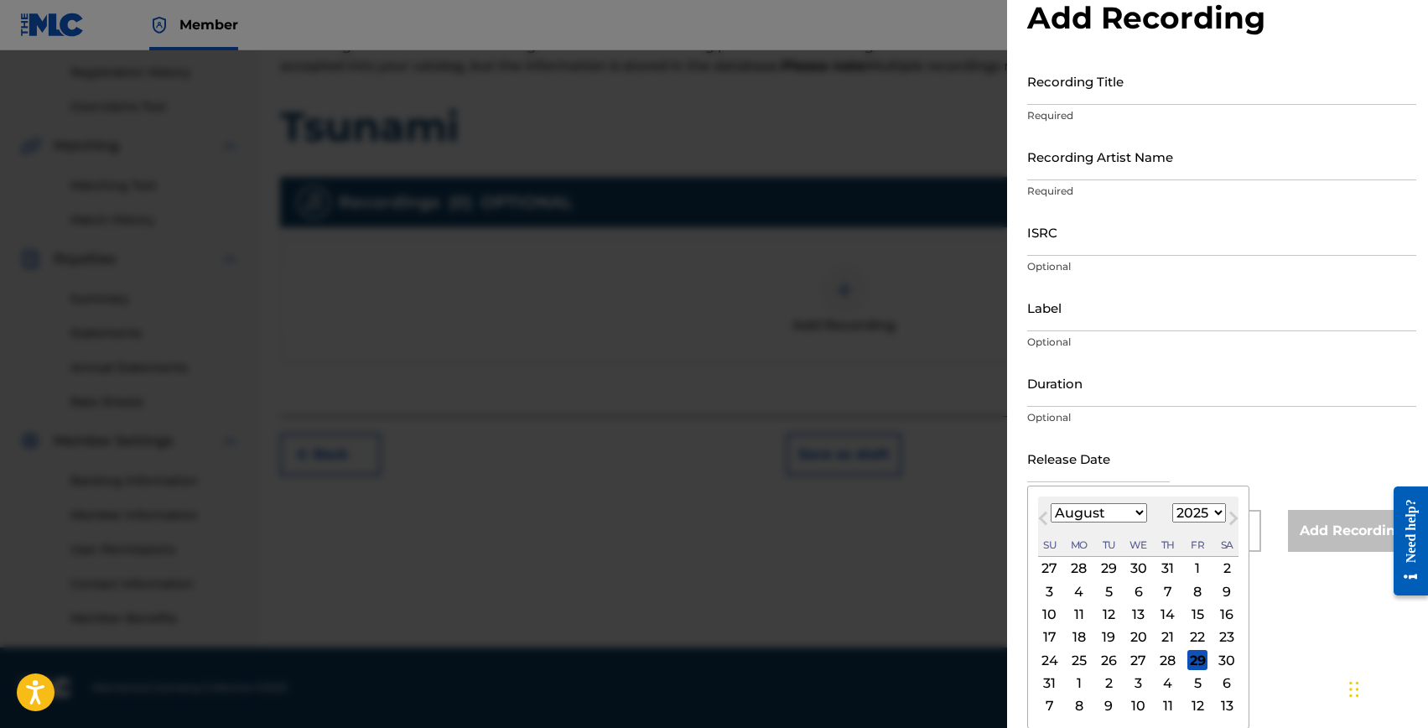
click at [1192, 663] on div "29" at bounding box center [1198, 660] width 20 height 20
type input "August 29 2025"
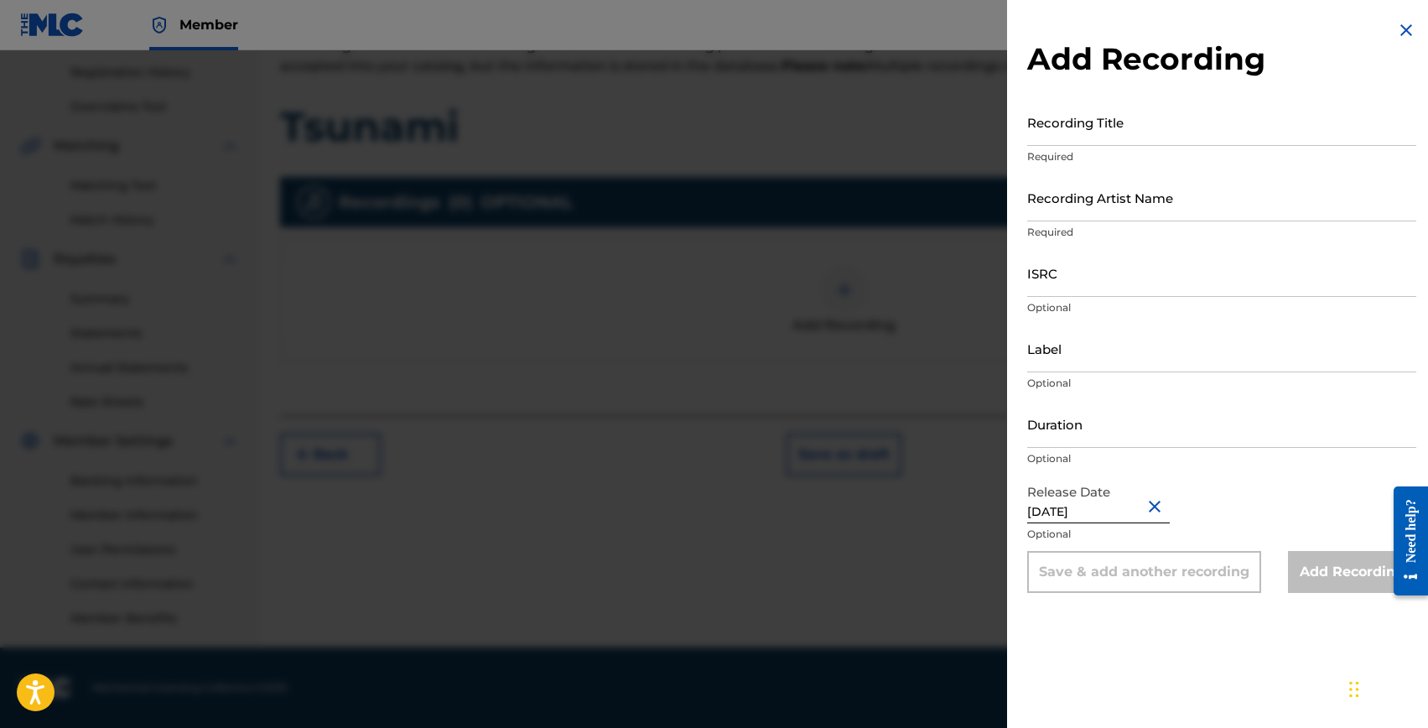
click at [1064, 434] on input "Duration" at bounding box center [1221, 424] width 389 height 48
type input "02:18"
click at [1054, 289] on input "ISRC" at bounding box center [1221, 273] width 389 height 48
paste input "GBKQU2579328"
type input "GBKQU2579328"
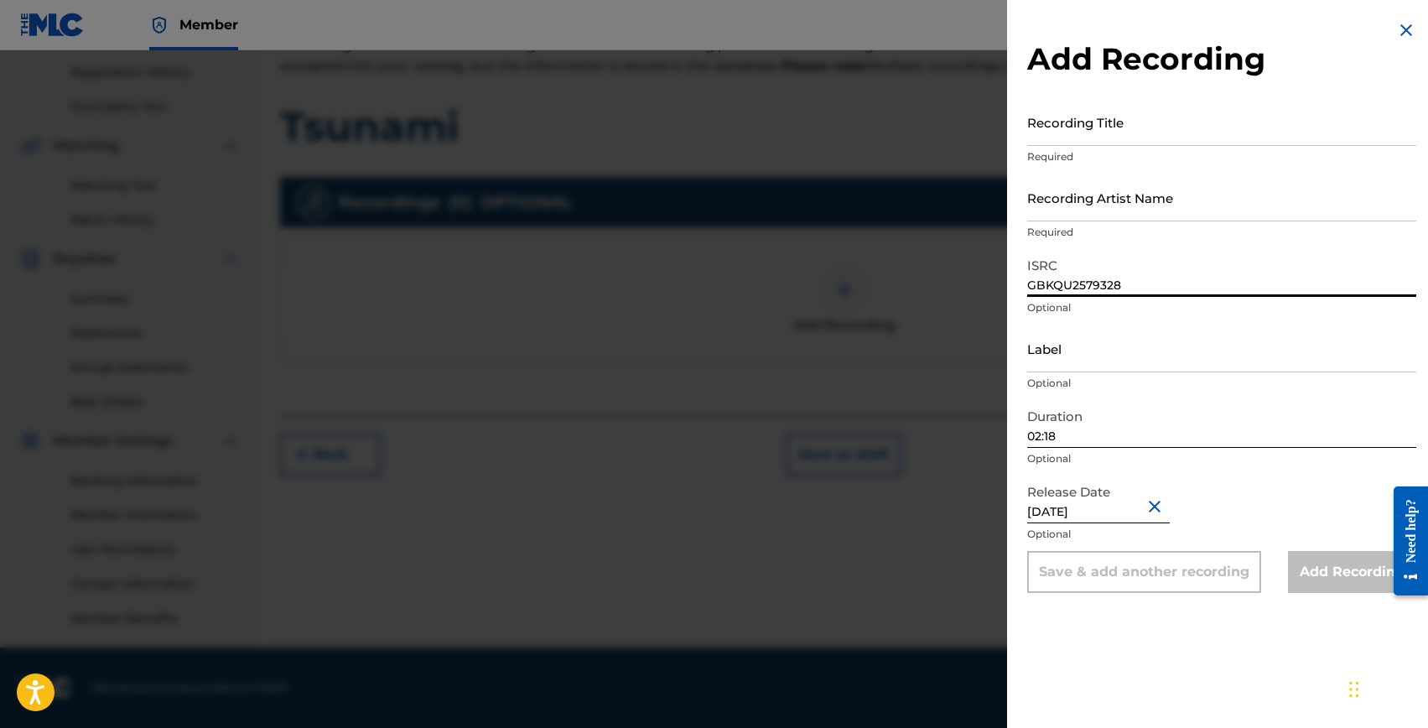
click at [1075, 130] on input "Recording Title" at bounding box center [1221, 122] width 389 height 48
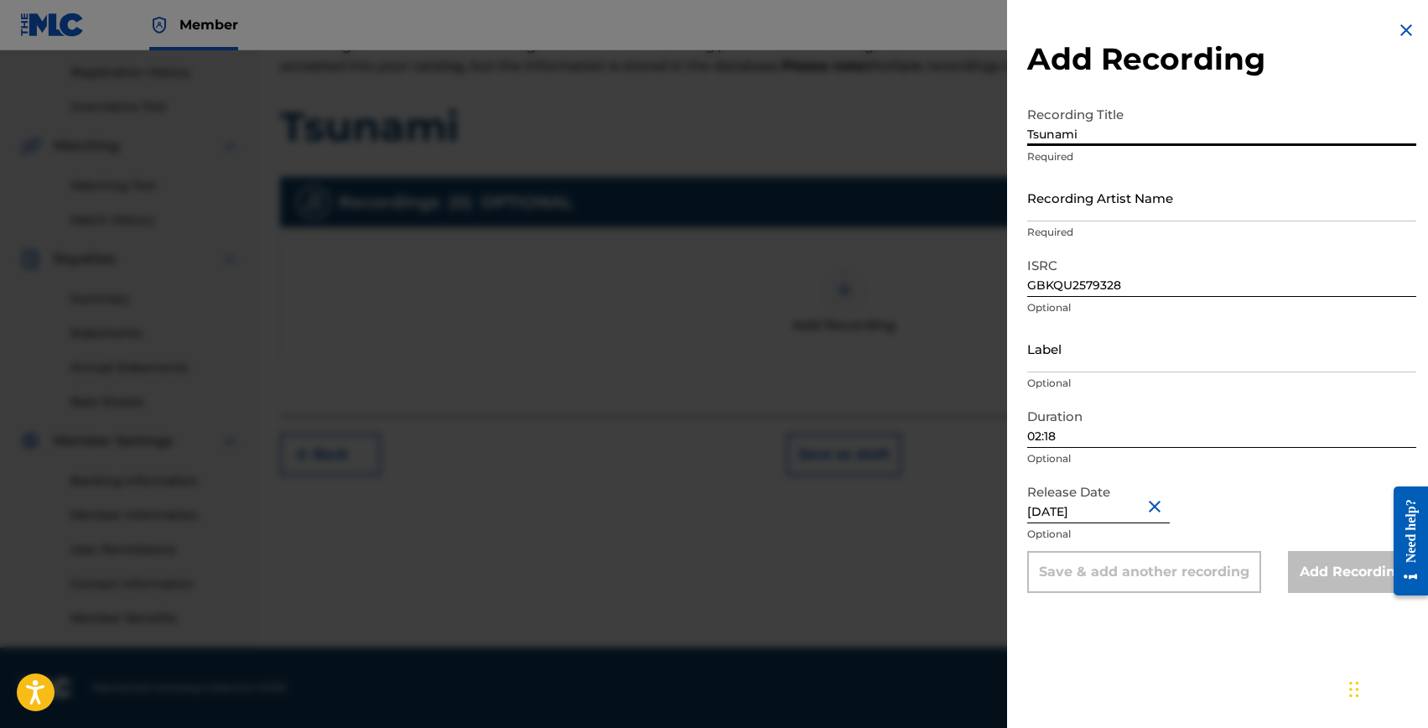
type input "Tsunami"
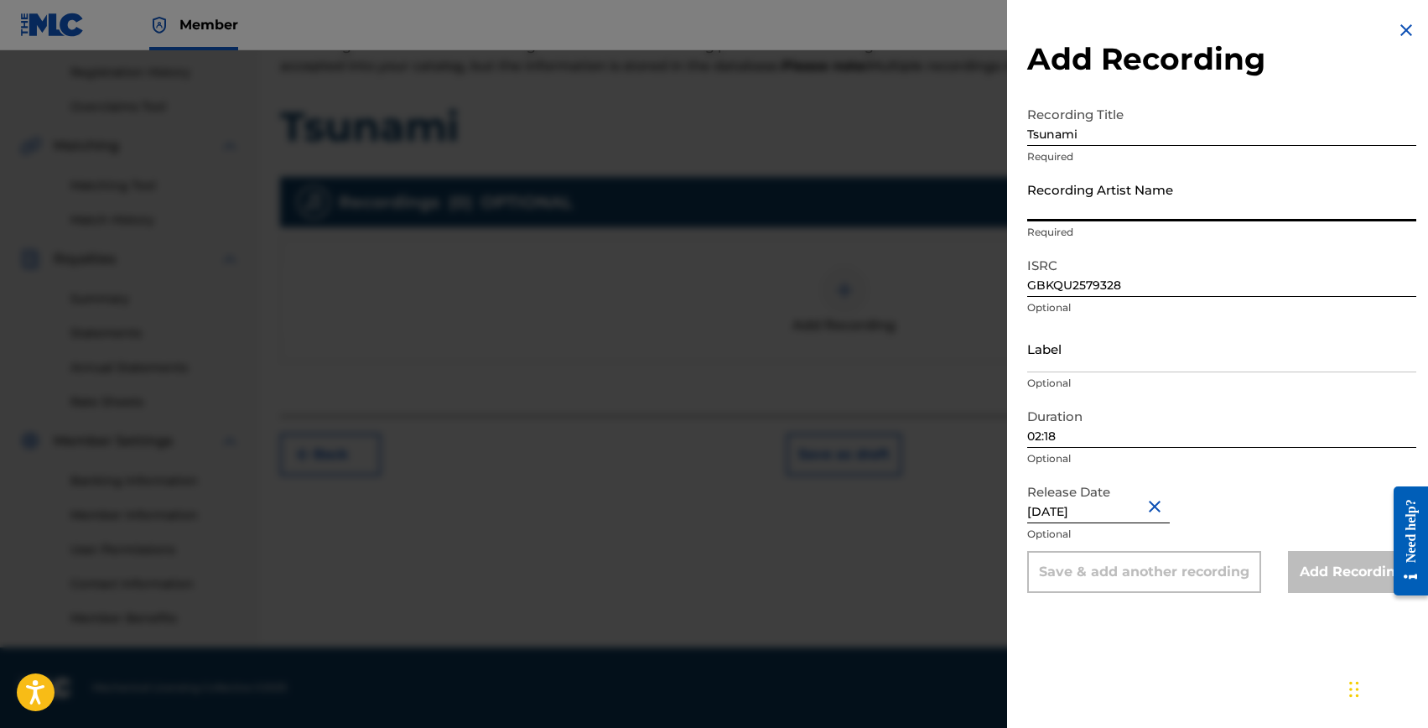
click at [1066, 209] on input "Recording Artist Name" at bounding box center [1221, 198] width 389 height 48
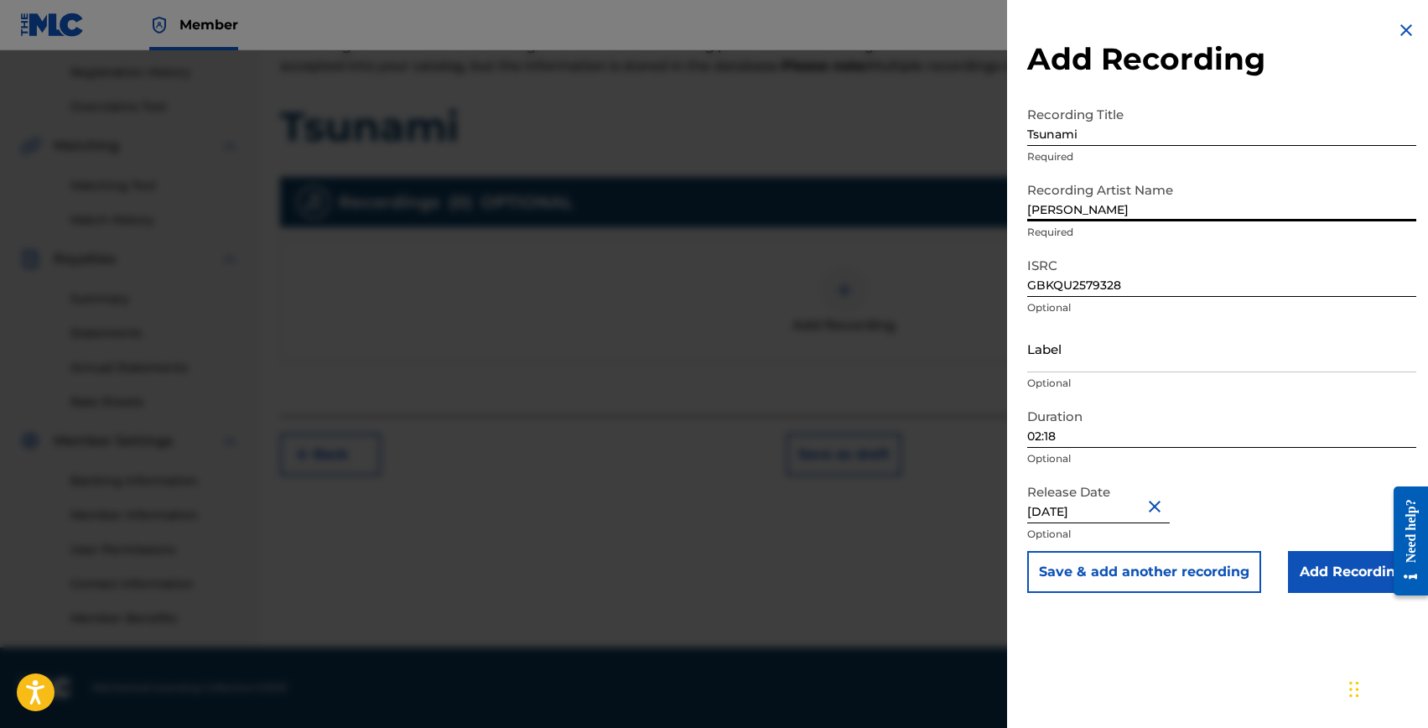
type input "HYPR, ROBINS"
click at [1337, 572] on input "Add Recording" at bounding box center [1352, 572] width 128 height 42
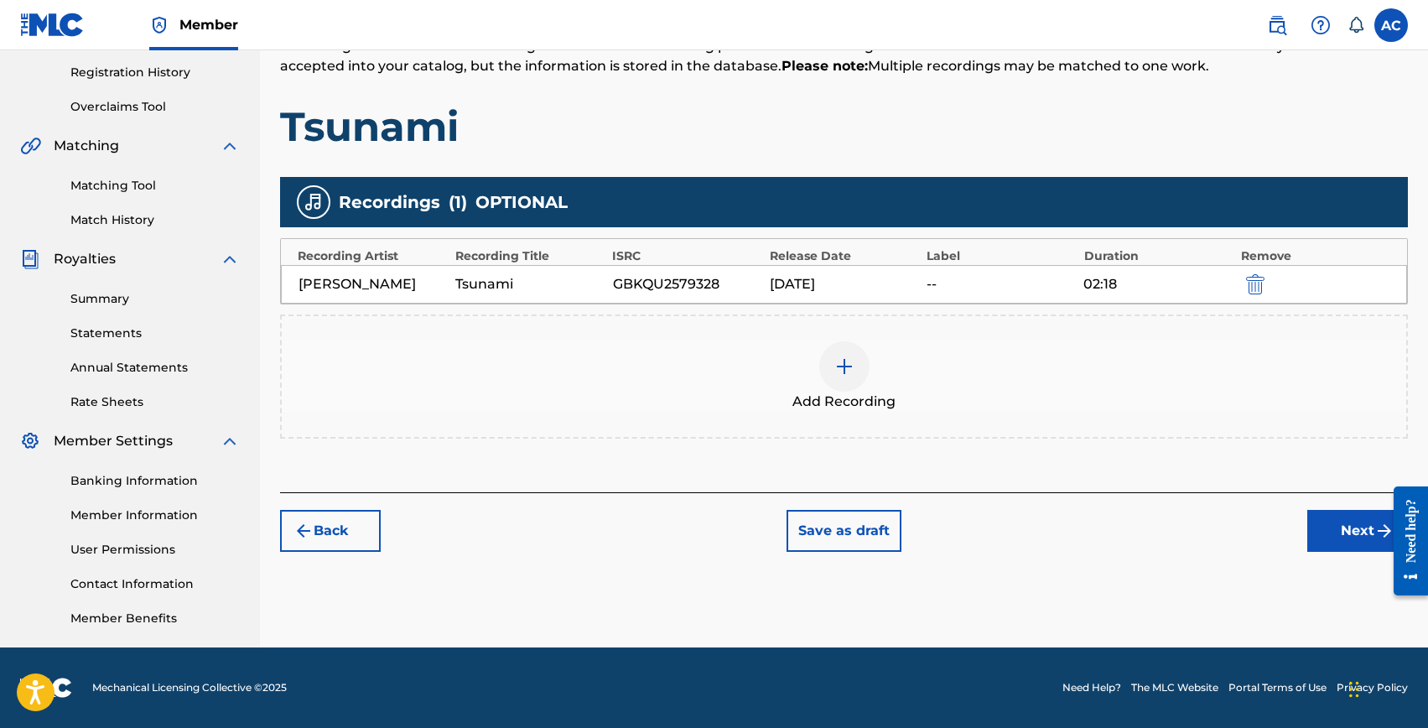
click at [1334, 538] on button "Next" at bounding box center [1358, 531] width 101 height 42
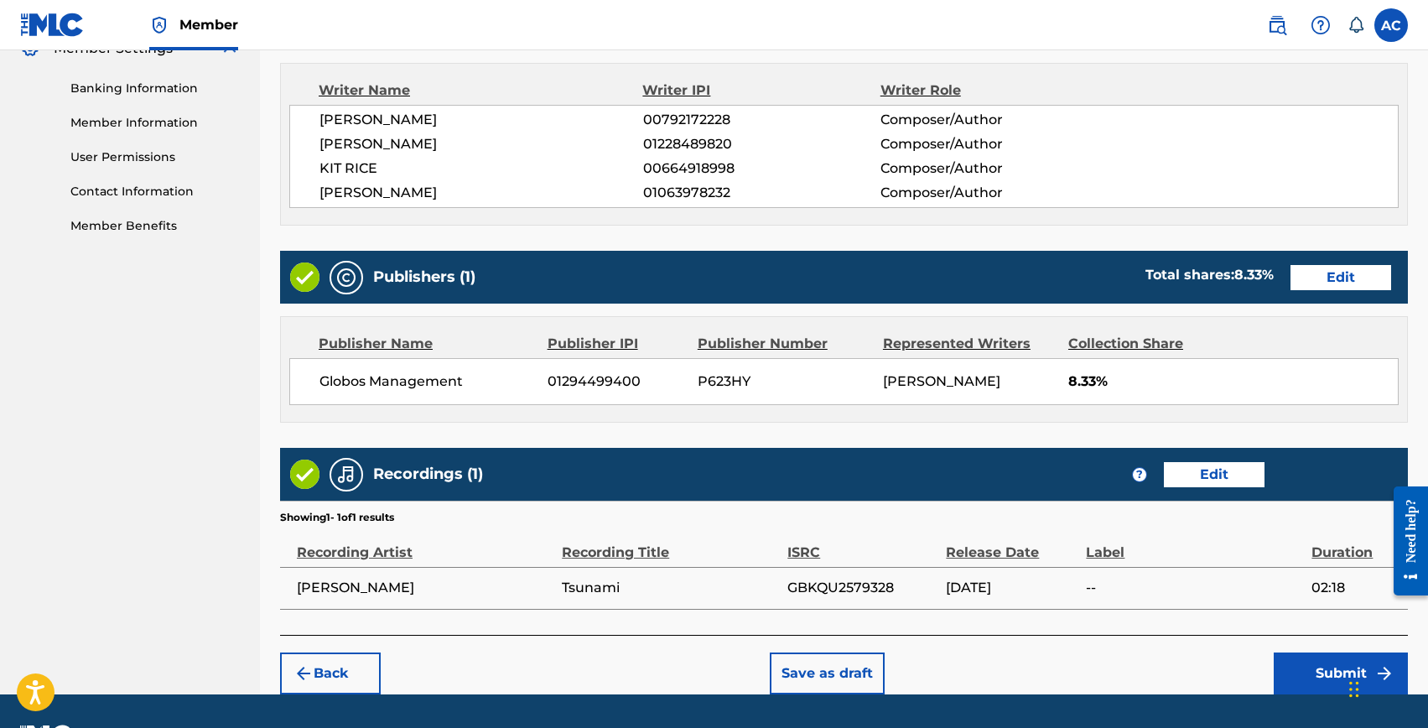
scroll to position [749, 0]
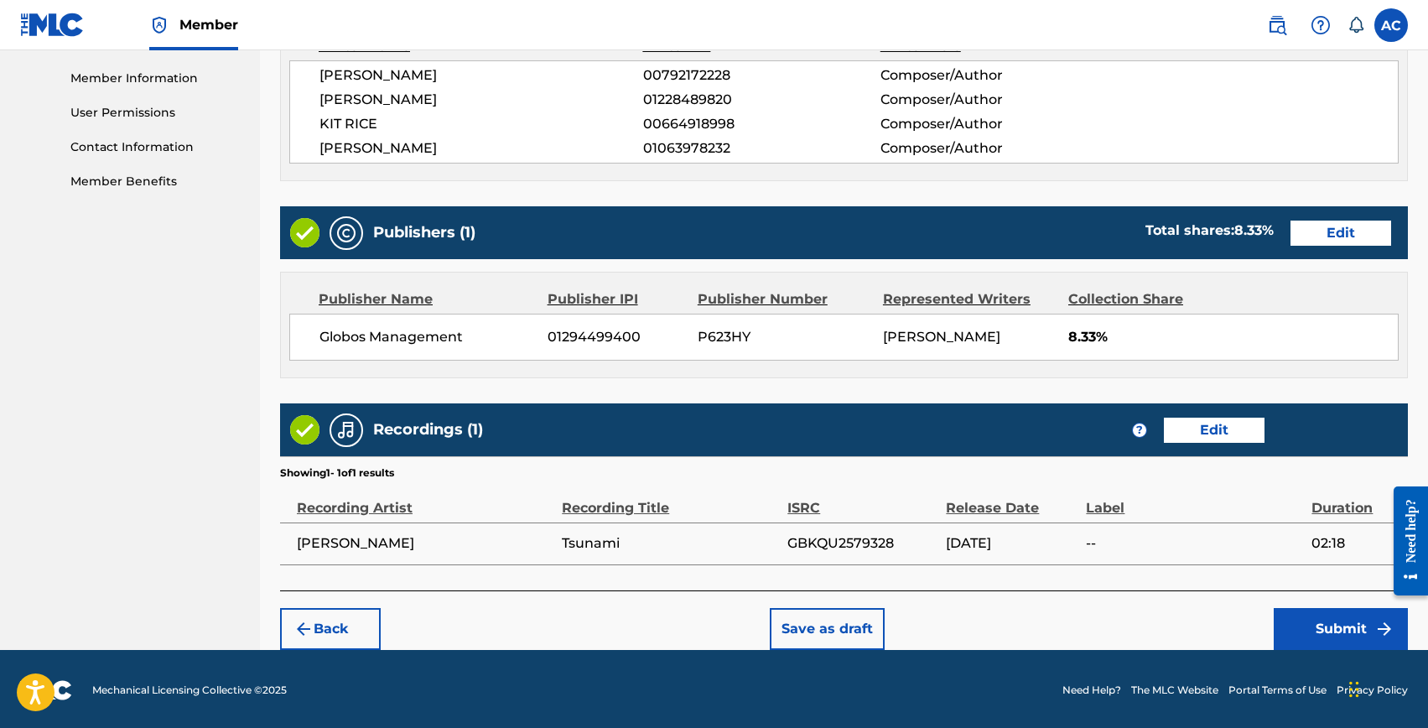
click at [1299, 616] on button "Submit" at bounding box center [1341, 629] width 134 height 42
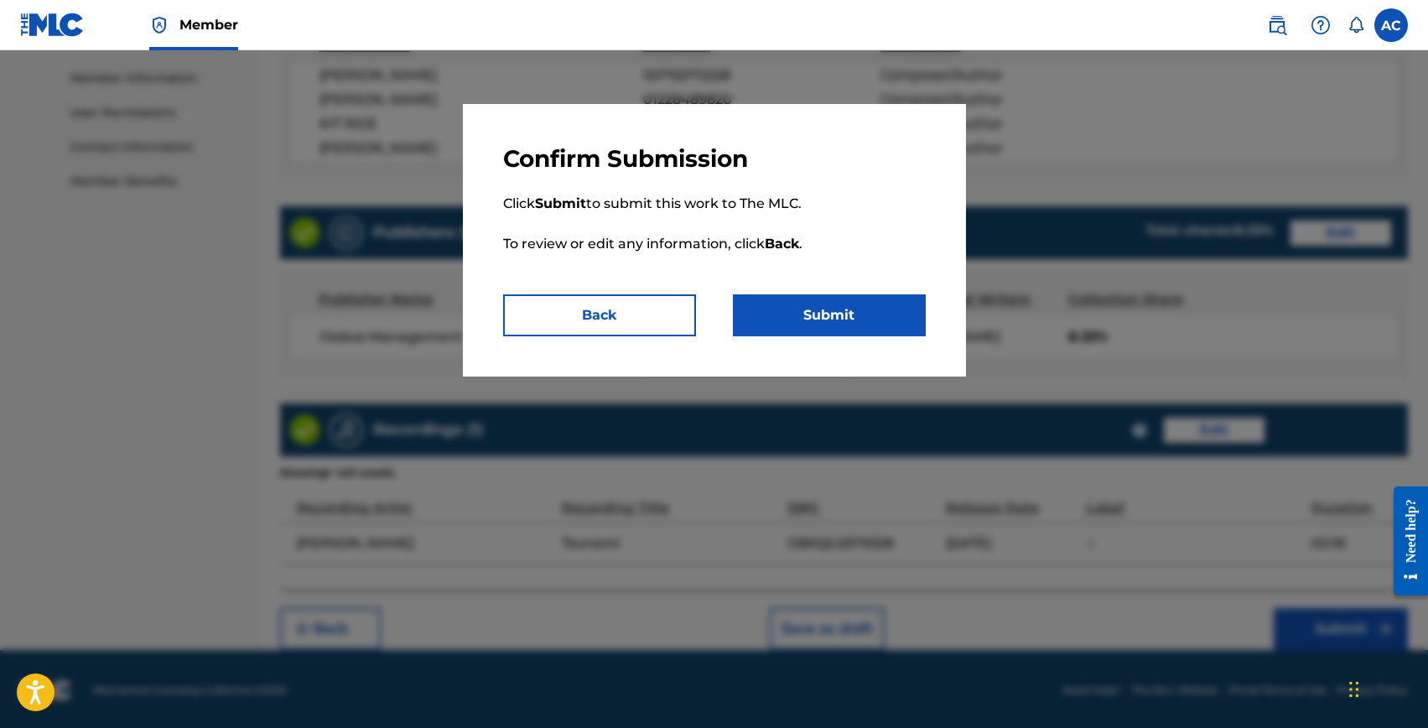
click at [856, 309] on button "Submit" at bounding box center [829, 315] width 193 height 42
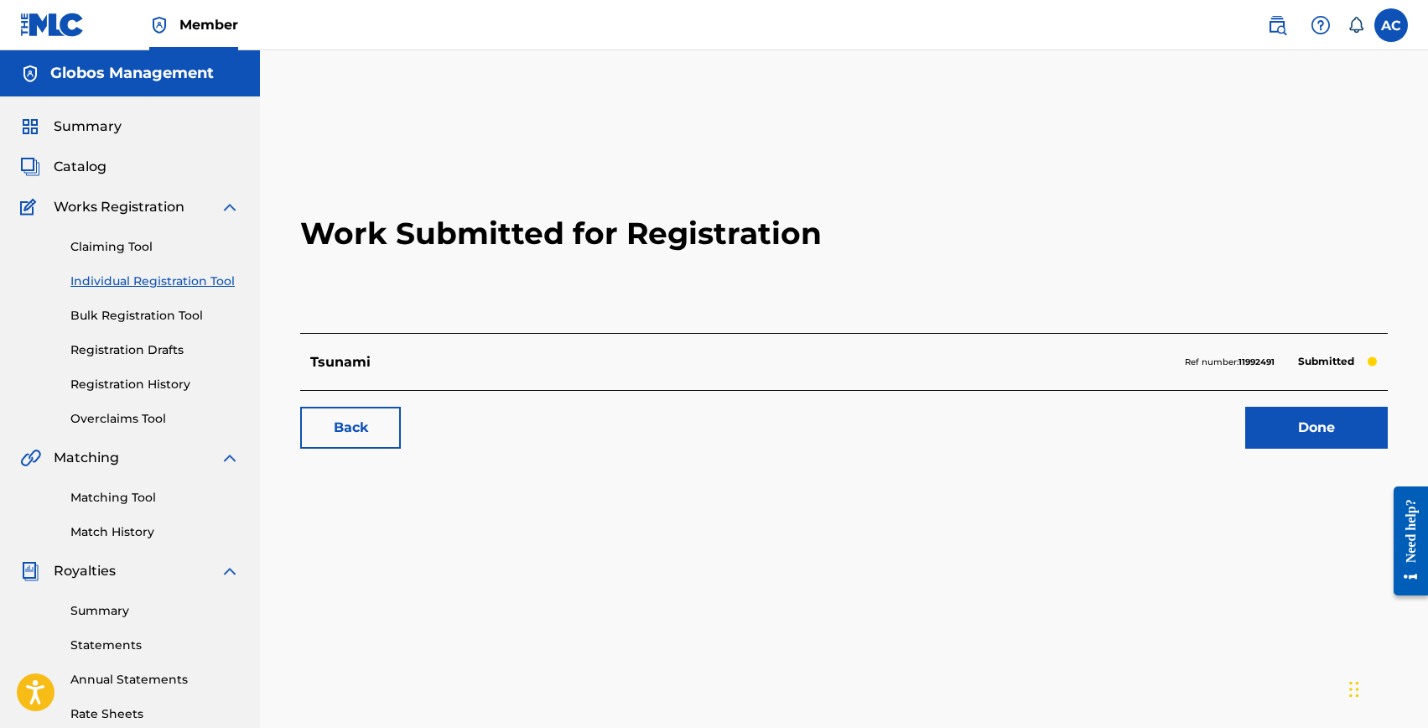
click at [111, 285] on link "Individual Registration Tool" at bounding box center [154, 282] width 169 height 18
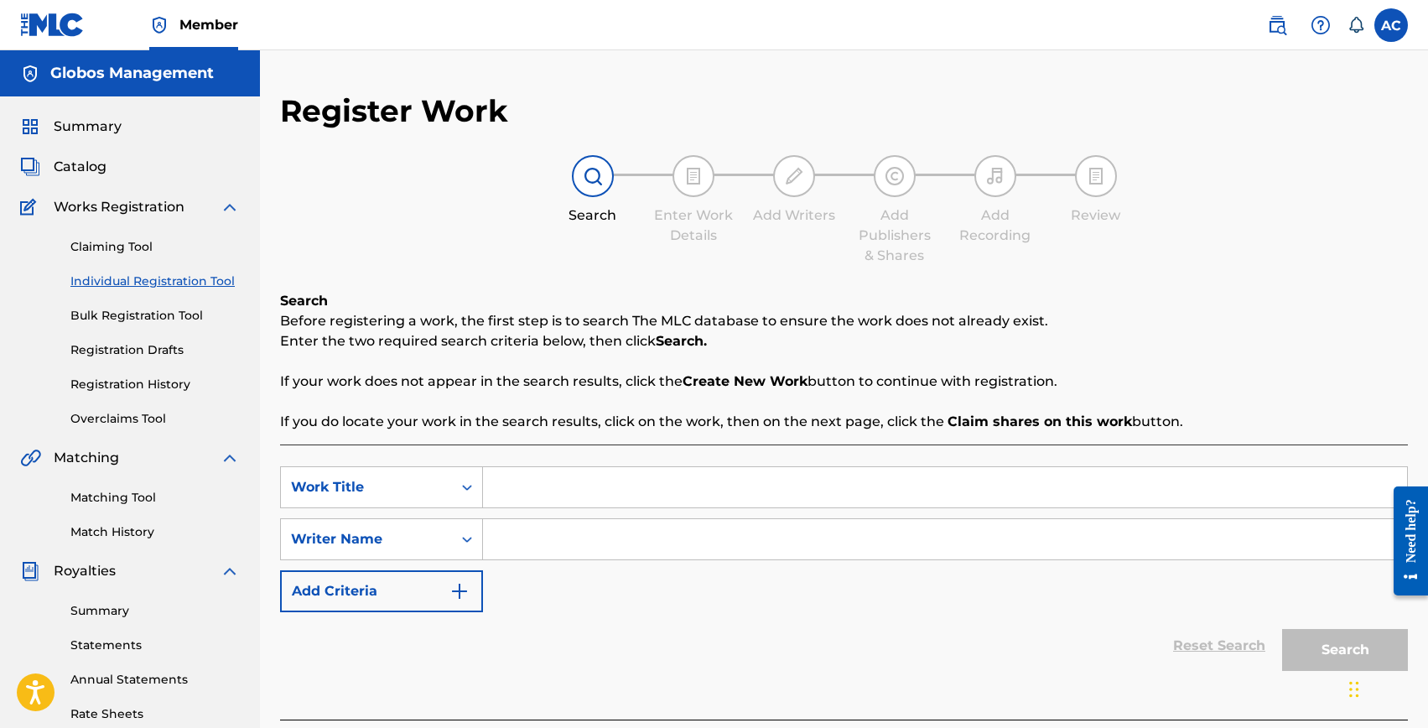
click at [117, 385] on link "Registration History" at bounding box center [154, 385] width 169 height 18
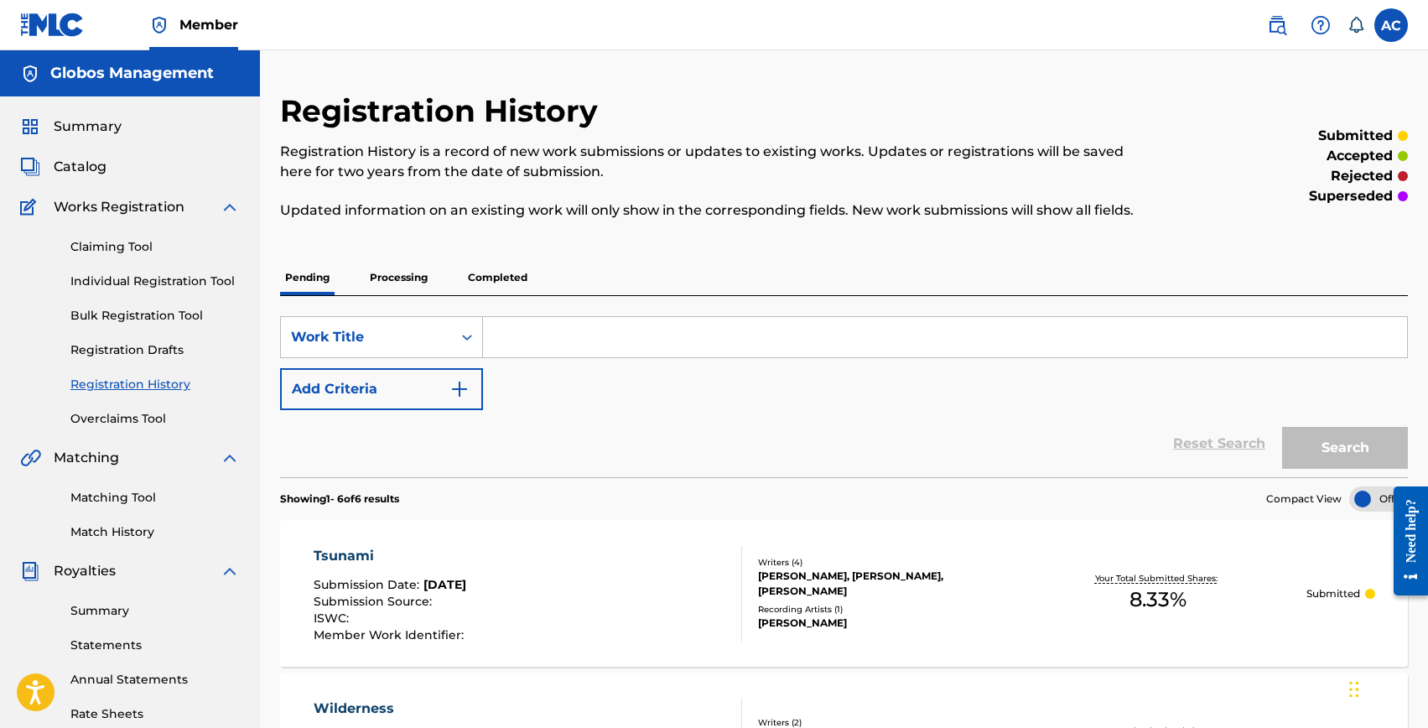
click at [505, 287] on p "Completed" at bounding box center [498, 277] width 70 height 35
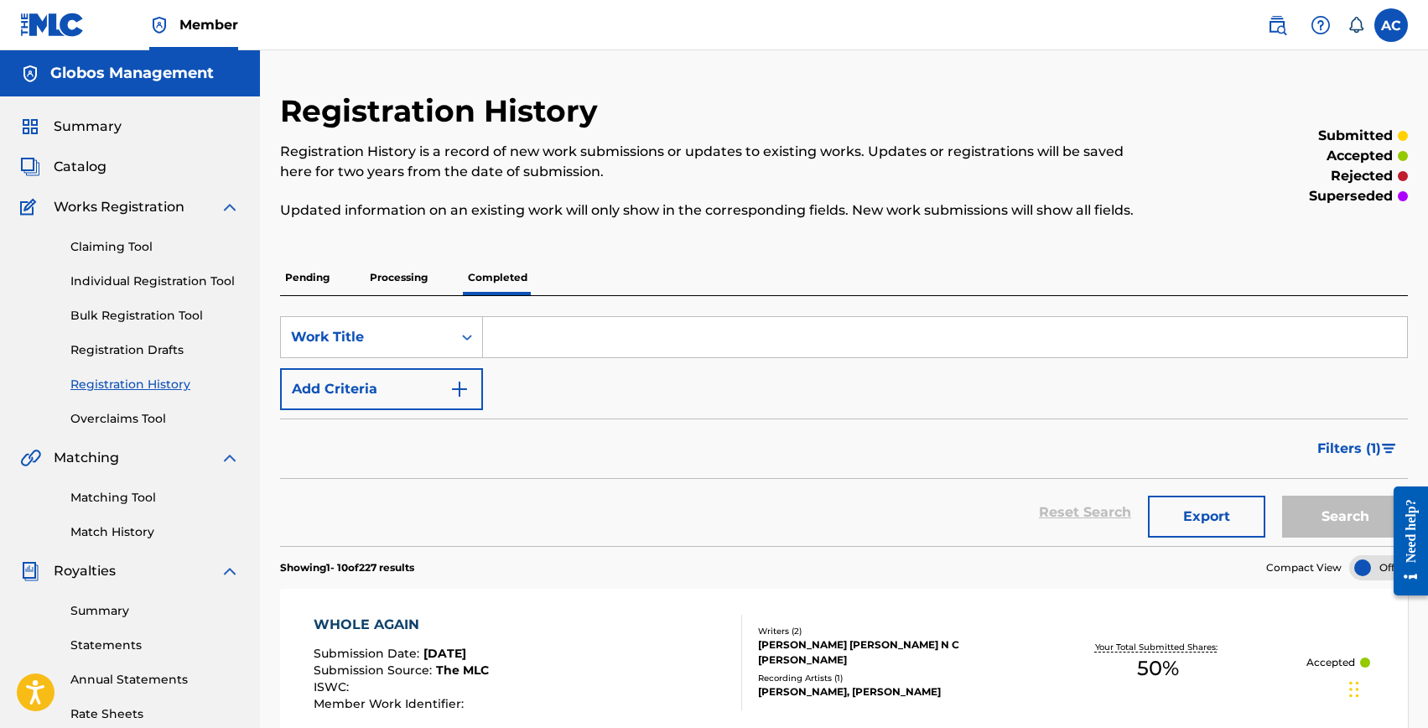
click at [326, 283] on p "Pending" at bounding box center [307, 277] width 55 height 35
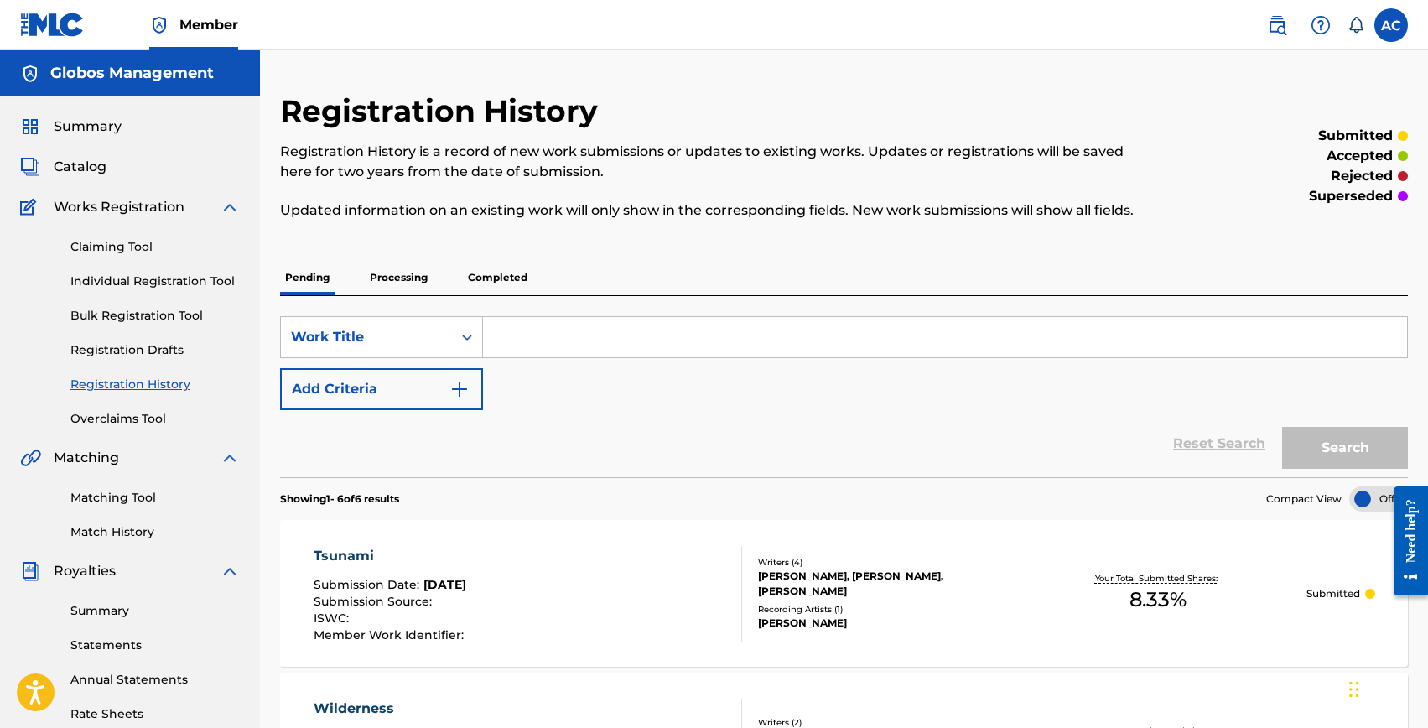
click at [404, 274] on p "Processing" at bounding box center [399, 277] width 68 height 35
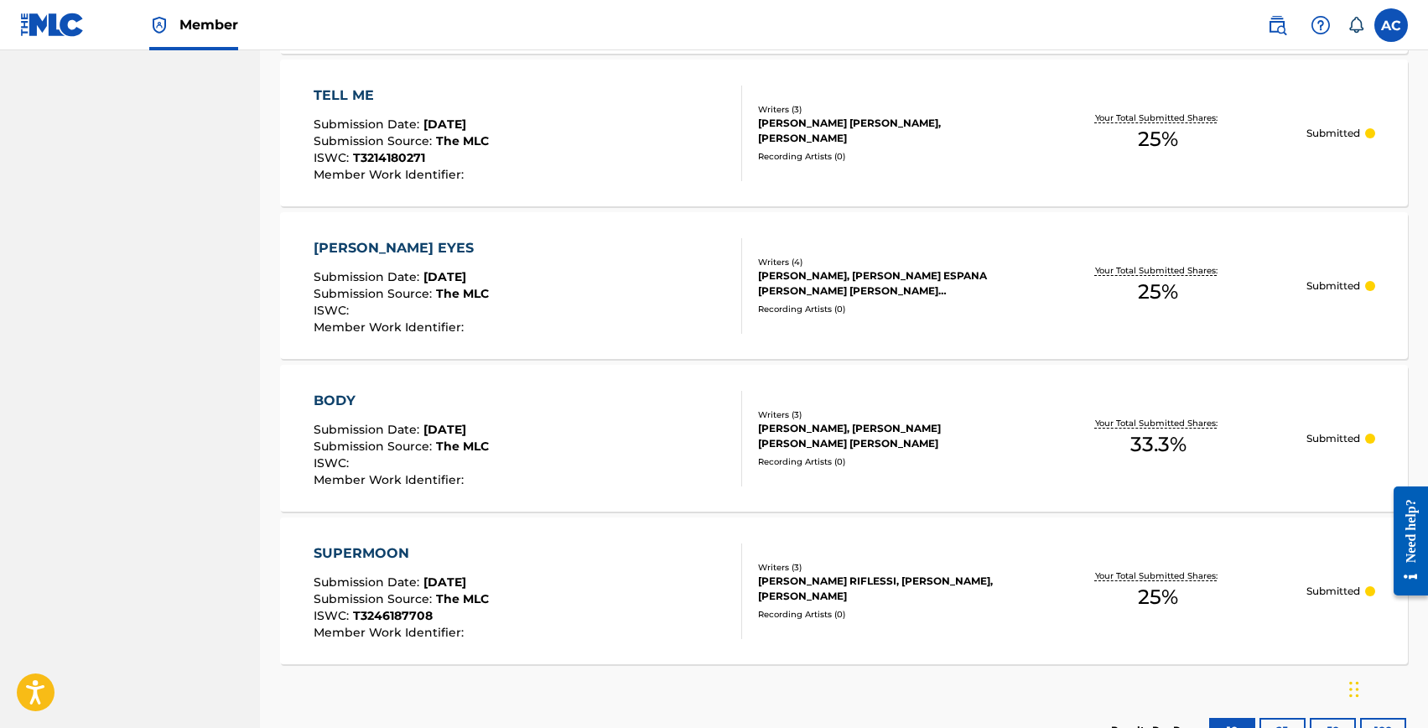
scroll to position [1089, 0]
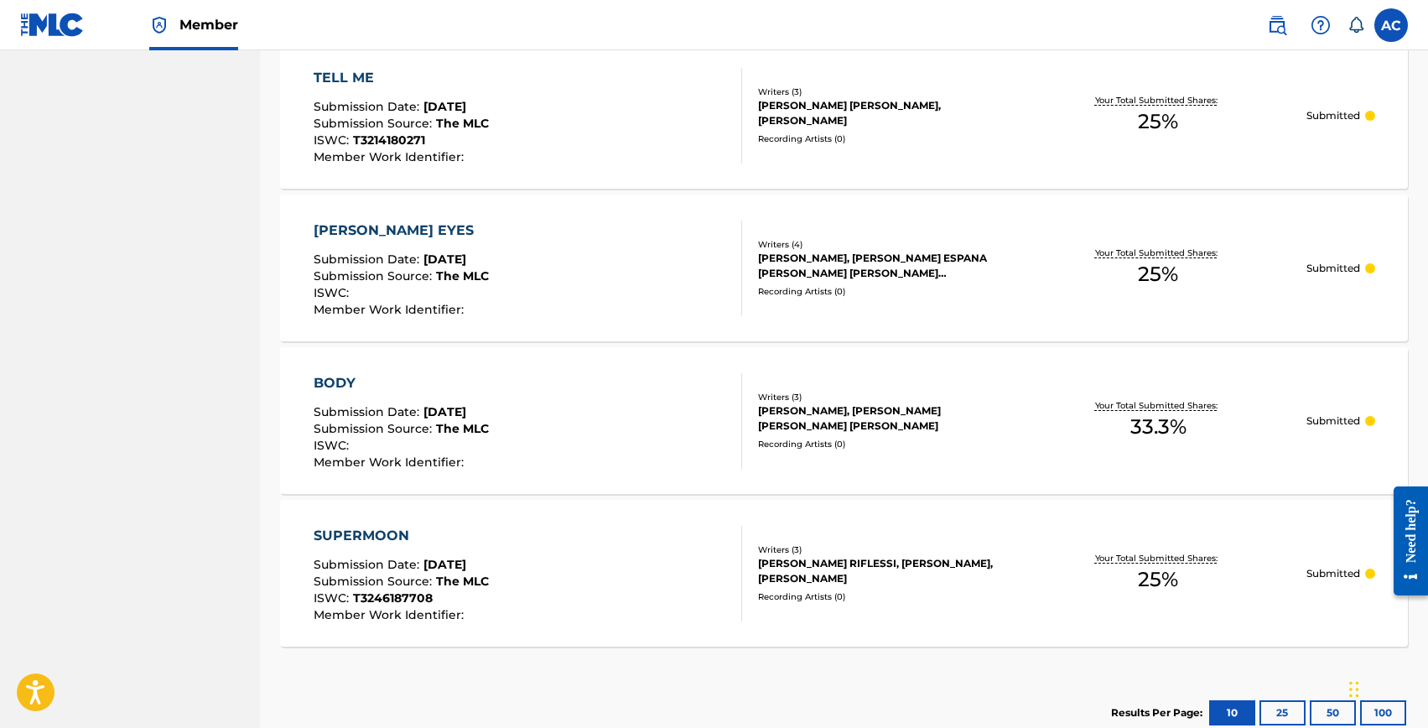
click at [338, 377] on div "BODY" at bounding box center [401, 383] width 175 height 20
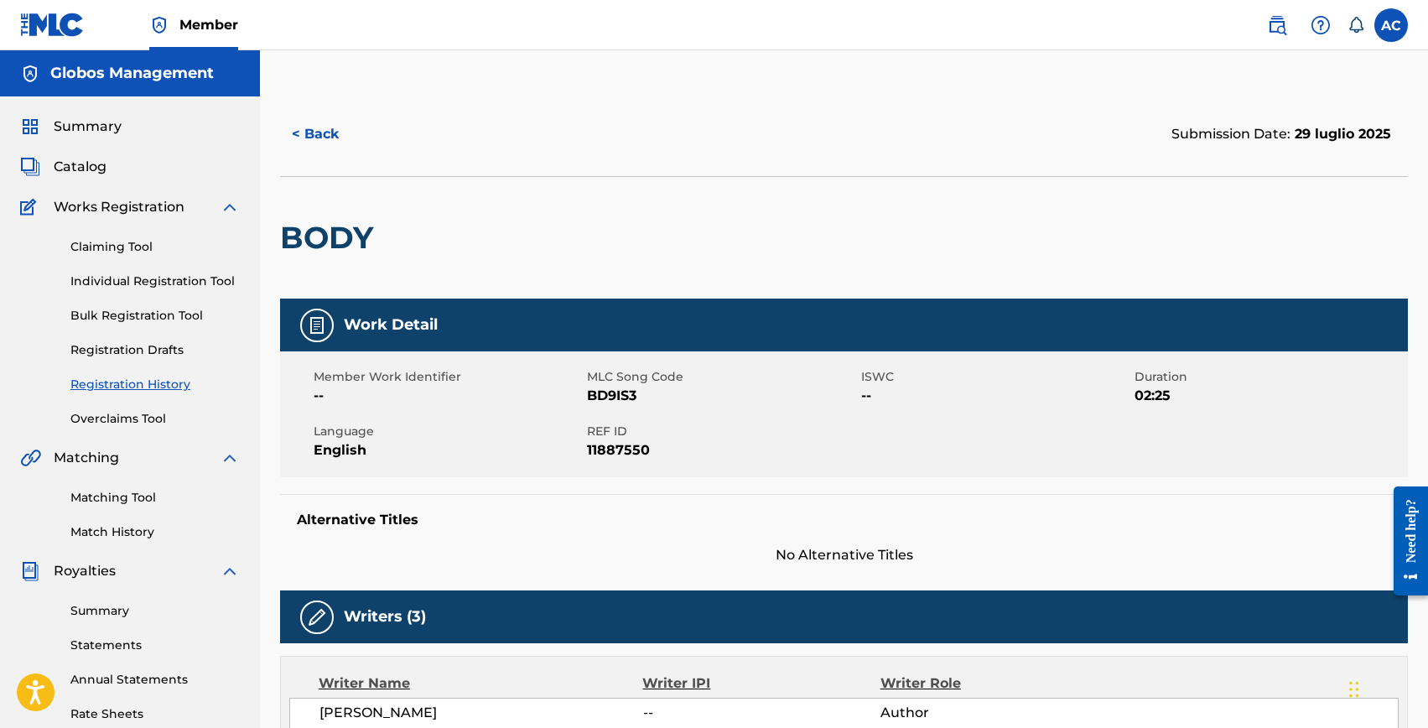
click at [133, 382] on link "Registration History" at bounding box center [154, 385] width 169 height 18
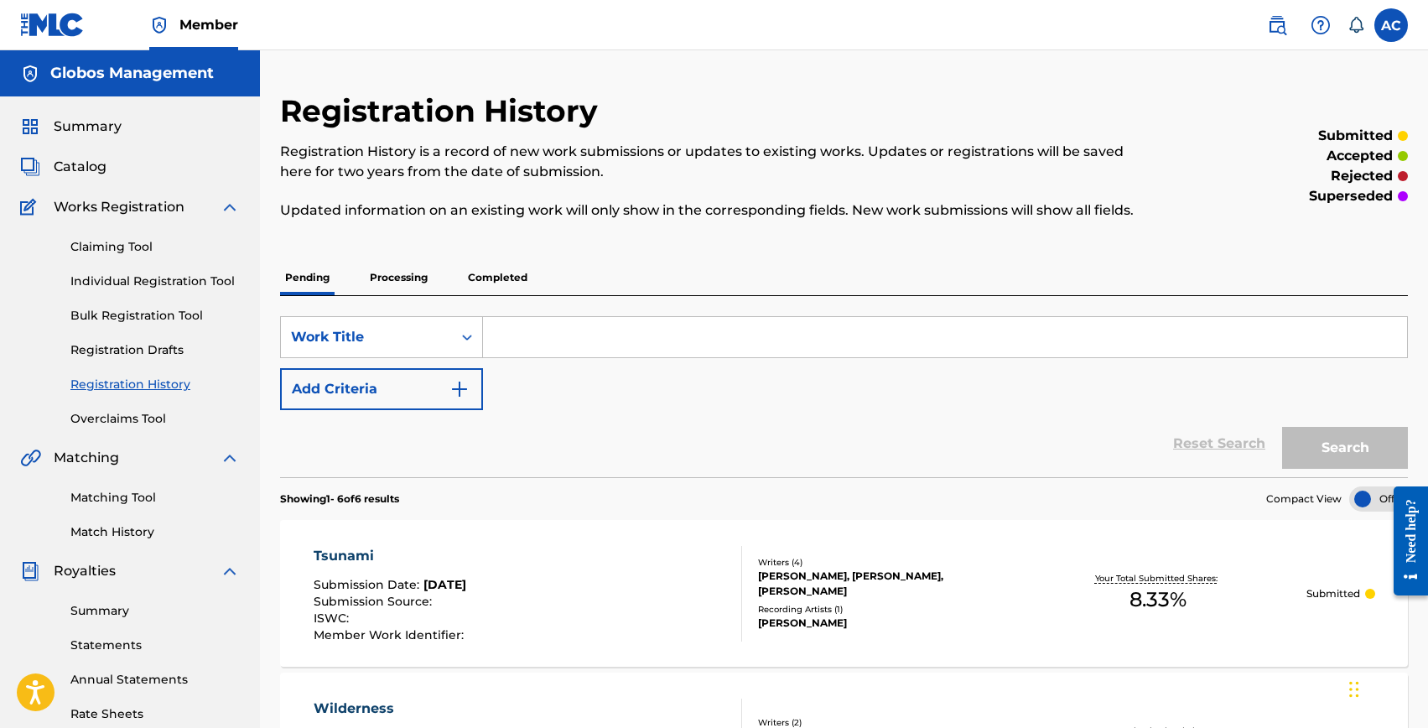
click at [496, 271] on p "Completed" at bounding box center [498, 277] width 70 height 35
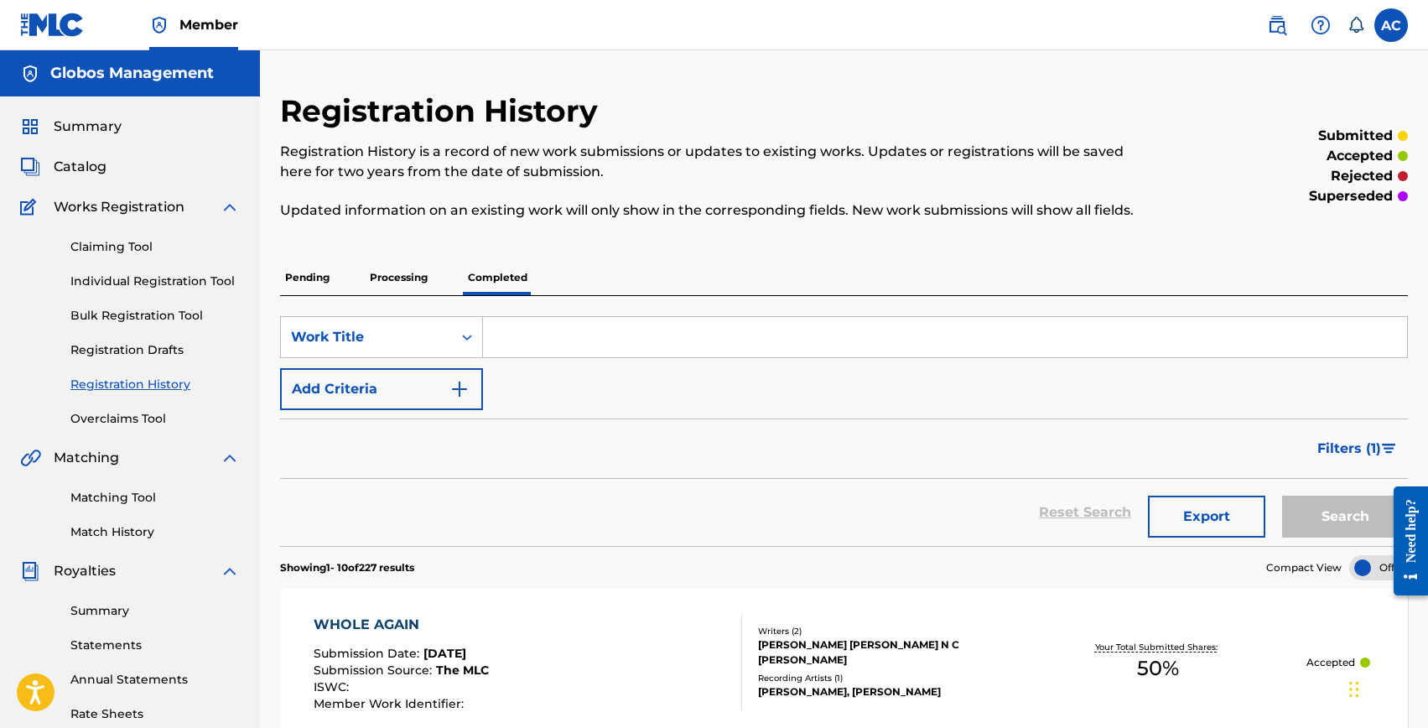
click at [79, 131] on span "Summary" at bounding box center [88, 127] width 68 height 20
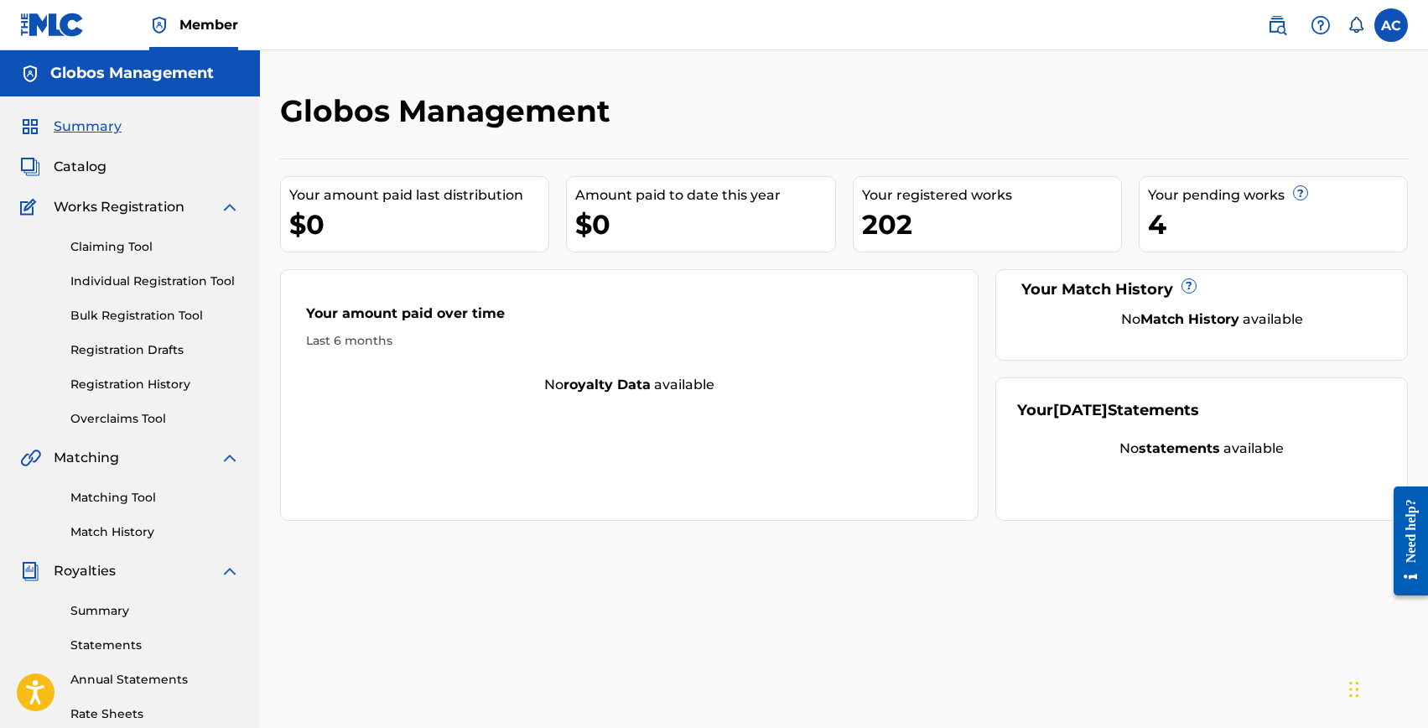
click at [164, 281] on link "Individual Registration Tool" at bounding box center [154, 282] width 169 height 18
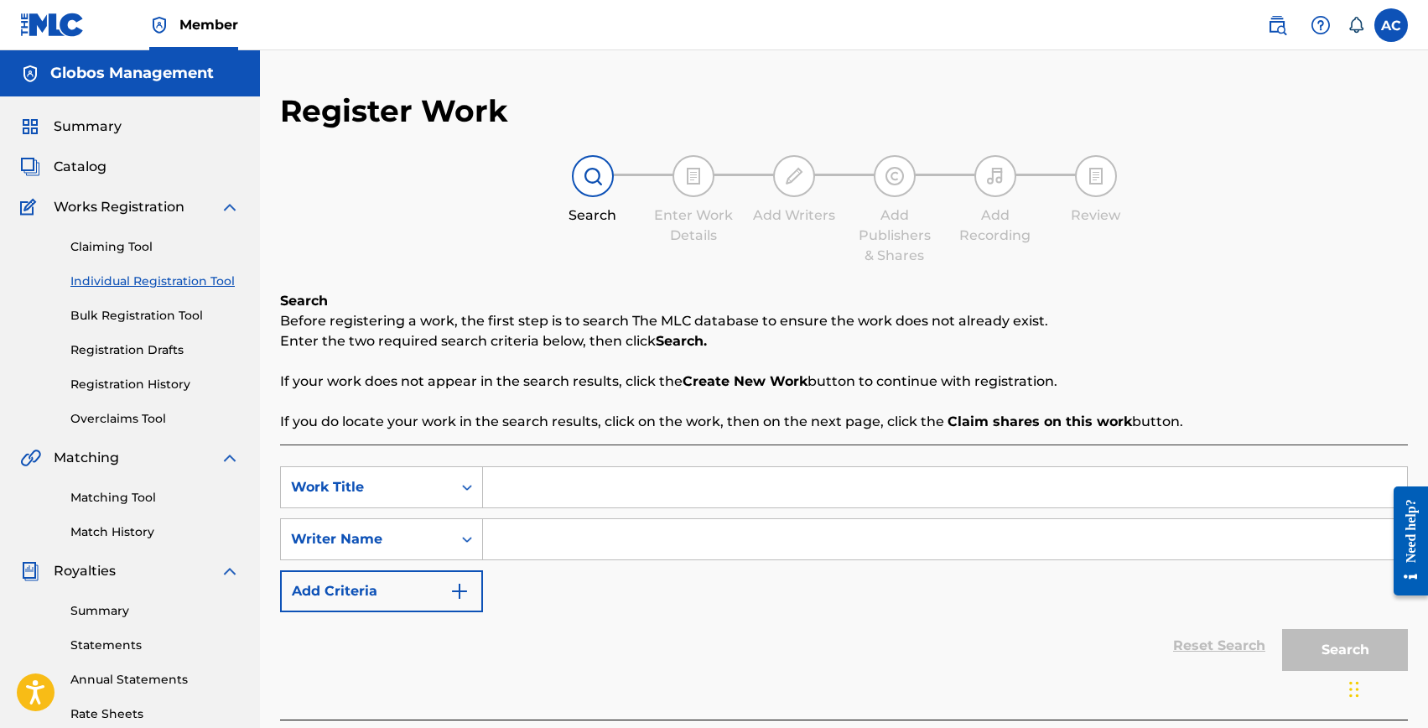
click at [96, 134] on span "Summary" at bounding box center [88, 127] width 68 height 20
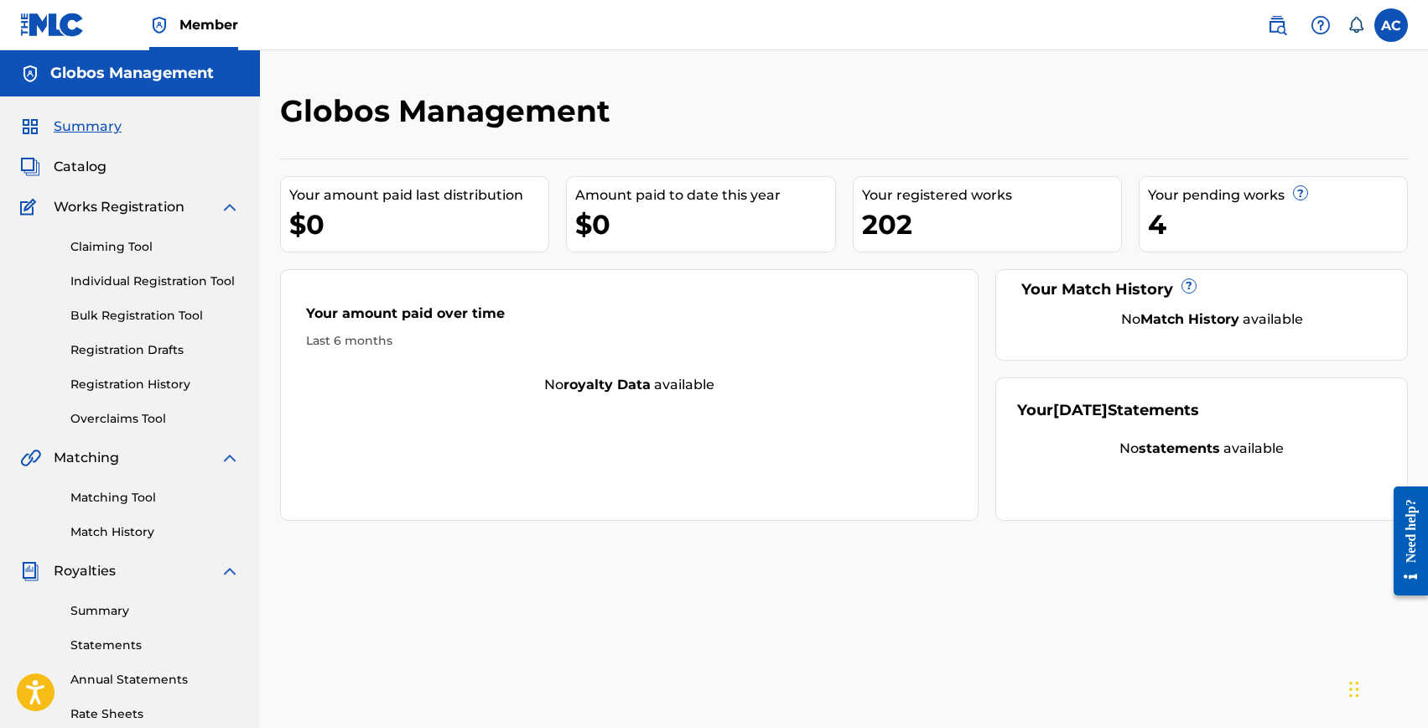
click at [70, 170] on span "Catalog" at bounding box center [80, 167] width 53 height 20
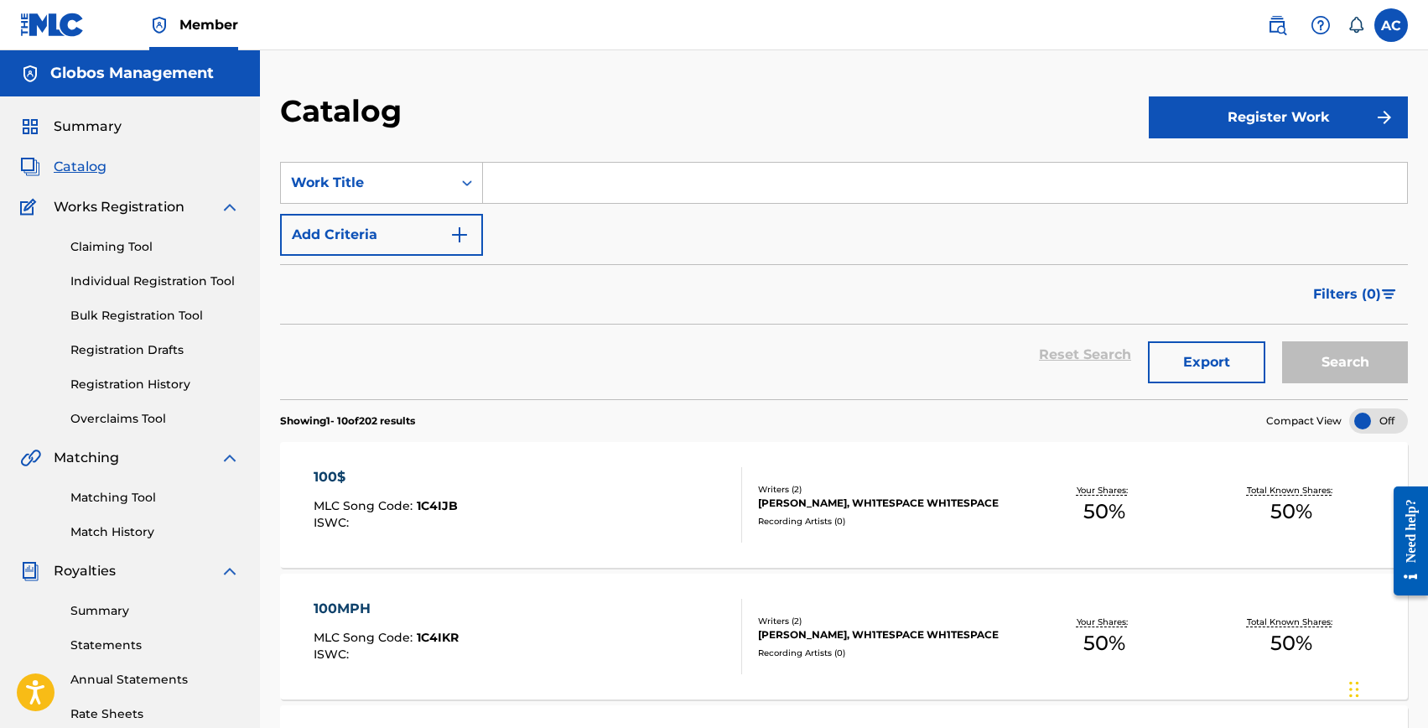
click at [72, 169] on span "Catalog" at bounding box center [80, 167] width 53 height 20
